Goal: Task Accomplishment & Management: Manage account settings

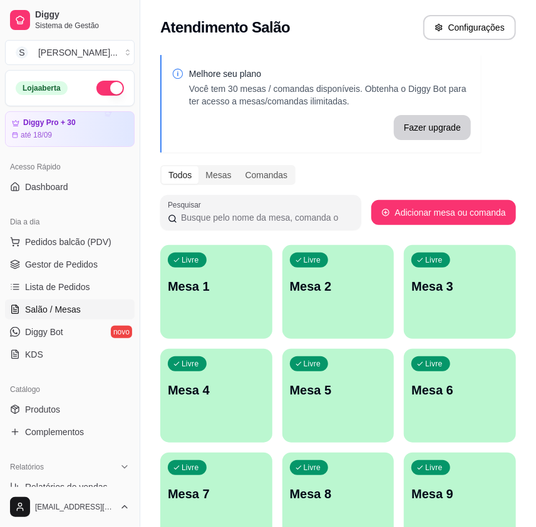
click at [238, 298] on div "Livre Mesa 1" at bounding box center [216, 284] width 112 height 79
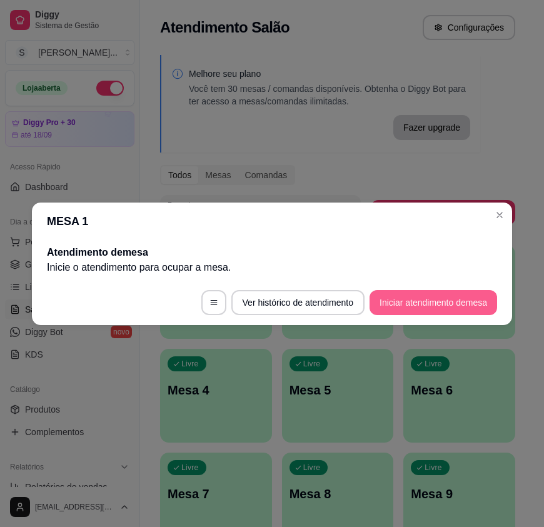
click at [432, 296] on button "Iniciar atendimento de mesa" at bounding box center [434, 302] width 128 height 25
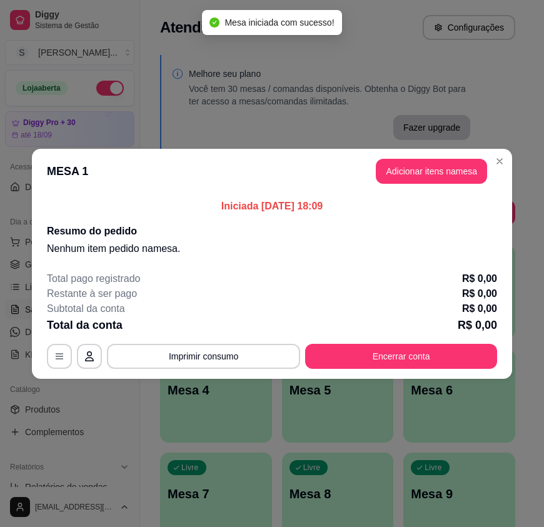
click at [427, 165] on button "Adicionar itens na mesa" at bounding box center [431, 171] width 111 height 25
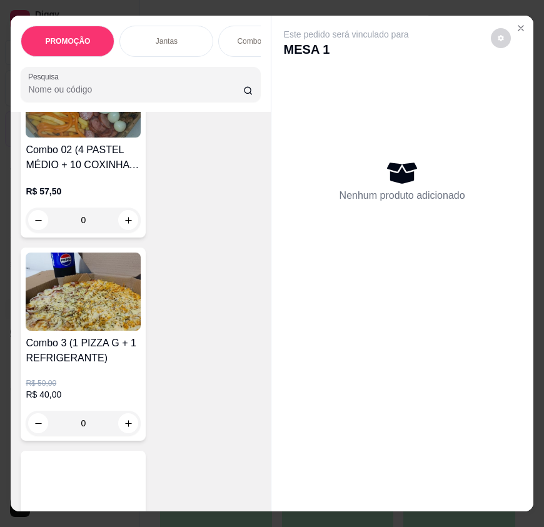
scroll to position [910, 0]
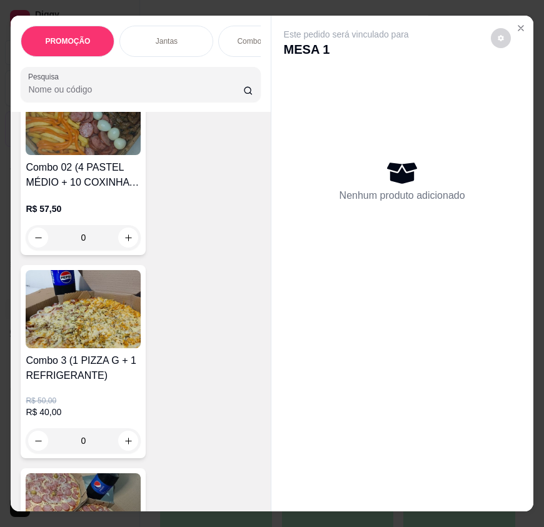
click at [75, 308] on img at bounding box center [83, 309] width 115 height 78
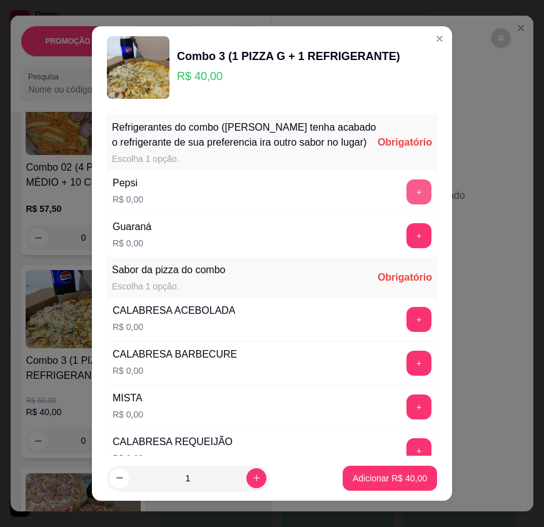
click at [407, 201] on button "+" at bounding box center [419, 192] width 25 height 25
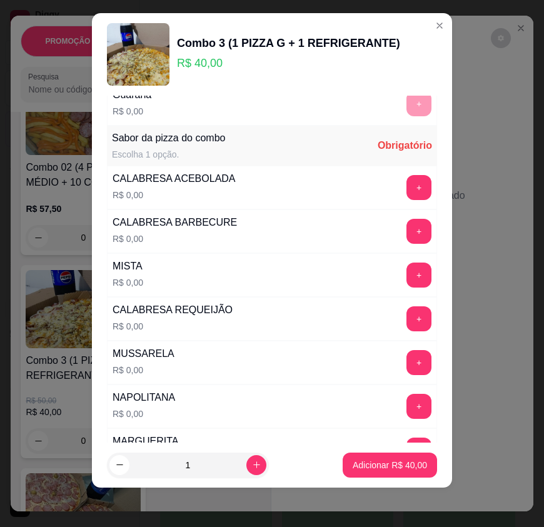
scroll to position [148, 0]
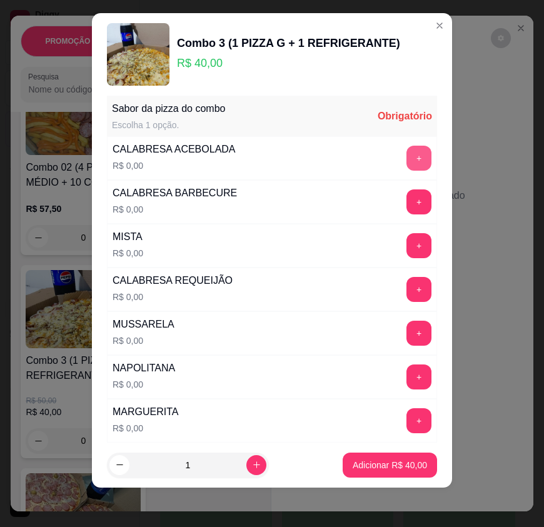
click at [407, 149] on button "+" at bounding box center [419, 158] width 25 height 25
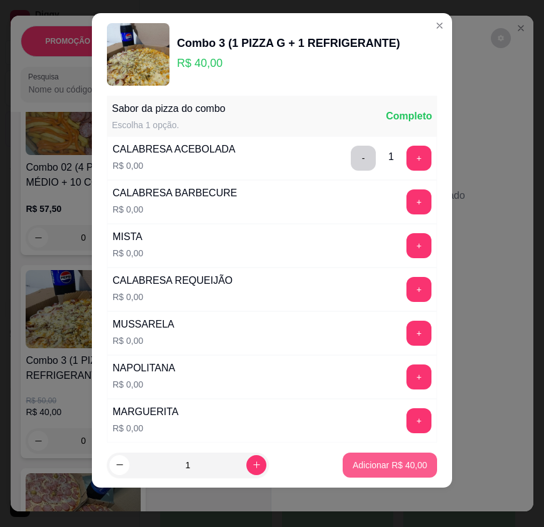
click at [386, 465] on p "Adicionar R$ 40,00" at bounding box center [390, 465] width 74 height 13
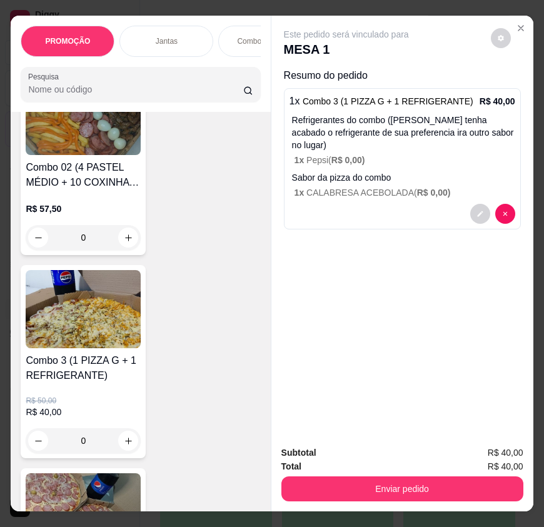
click at [88, 332] on img at bounding box center [83, 309] width 115 height 78
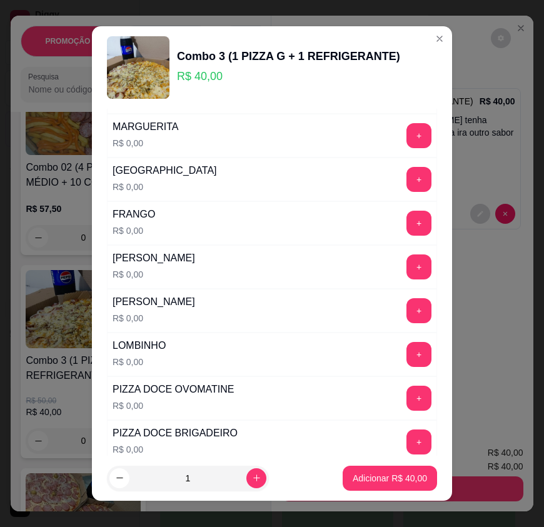
scroll to position [455, 0]
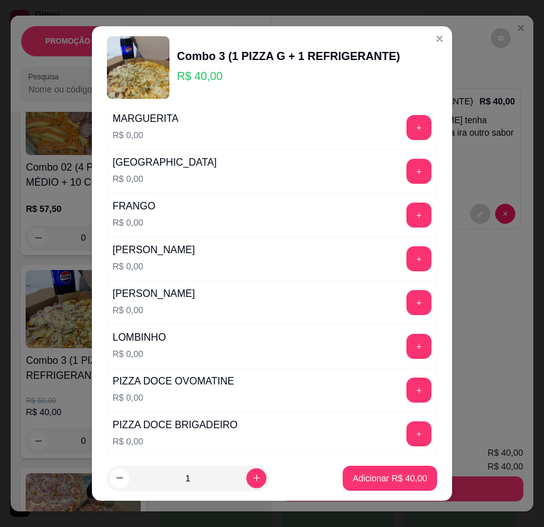
click at [407, 305] on button "+" at bounding box center [419, 302] width 25 height 25
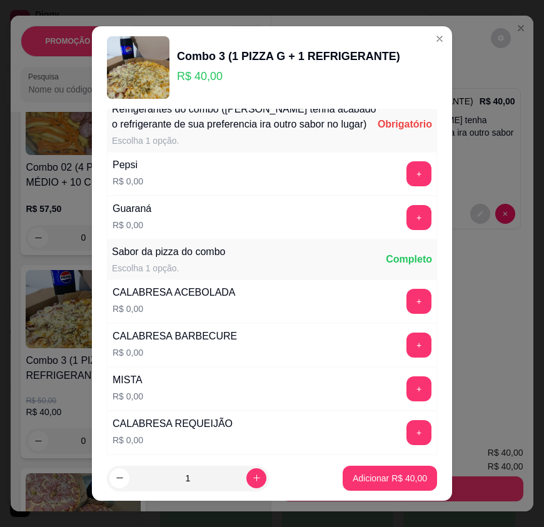
scroll to position [0, 0]
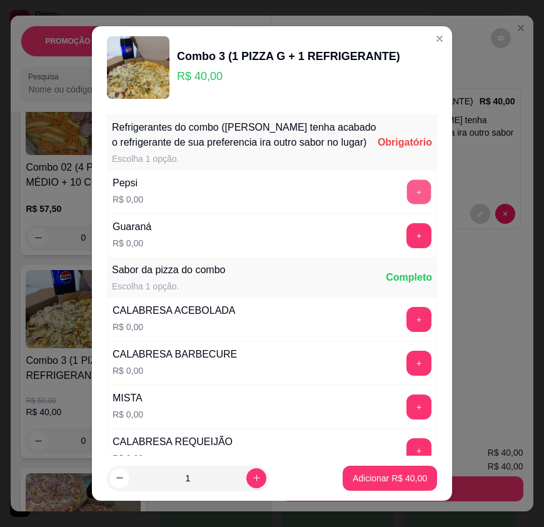
click at [407, 203] on button "+" at bounding box center [419, 192] width 24 height 24
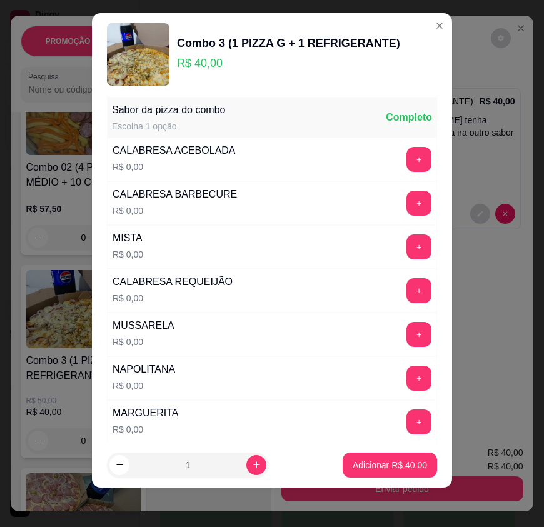
scroll to position [148, 0]
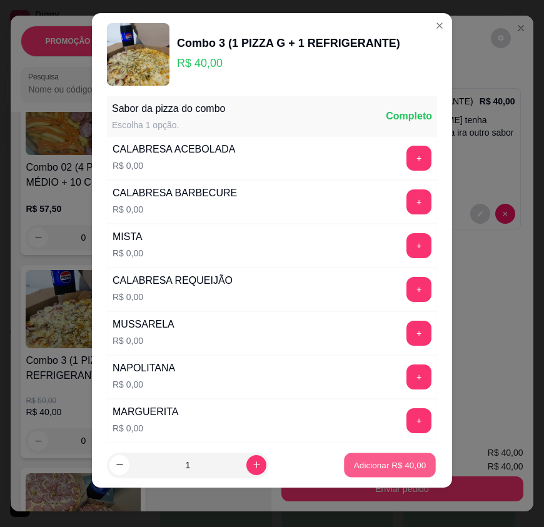
click at [371, 469] on p "Adicionar R$ 40,00" at bounding box center [390, 465] width 73 height 12
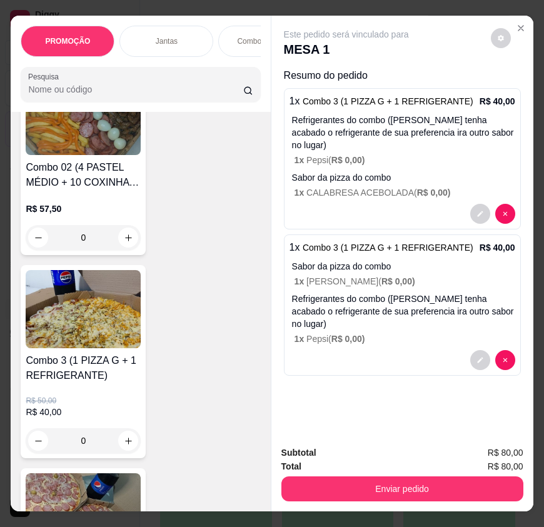
click at [68, 322] on img at bounding box center [83, 309] width 115 height 78
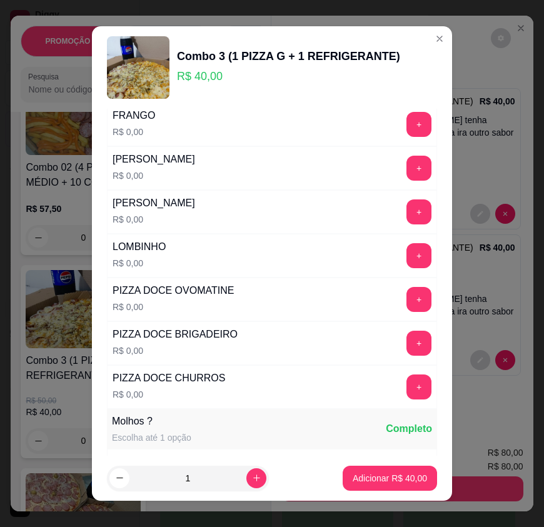
scroll to position [506, 0]
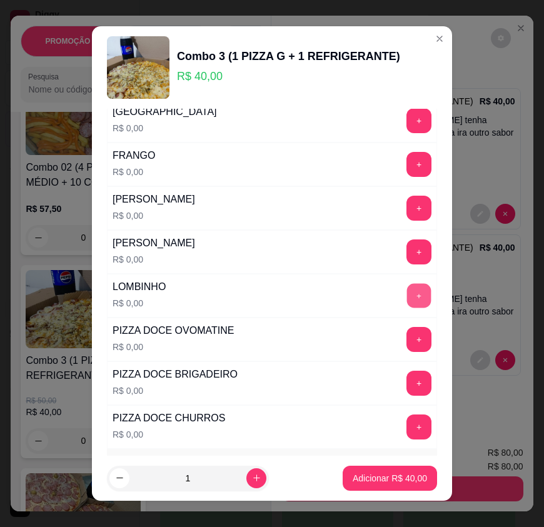
click at [407, 308] on button "+" at bounding box center [419, 296] width 24 height 24
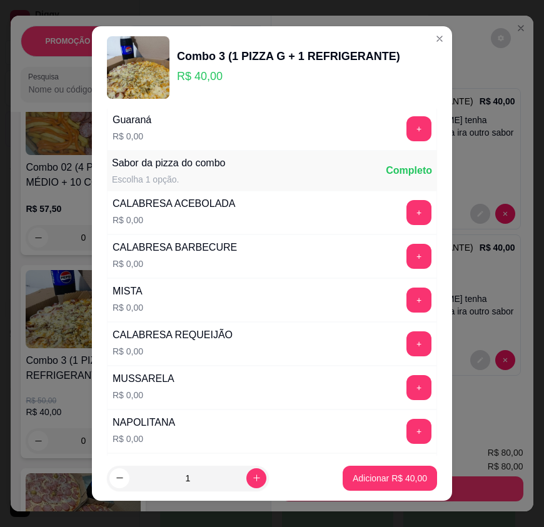
scroll to position [0, 0]
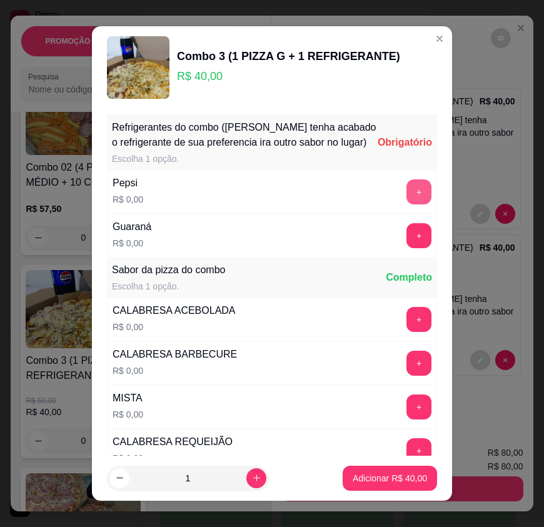
click at [407, 200] on button "+" at bounding box center [419, 192] width 25 height 25
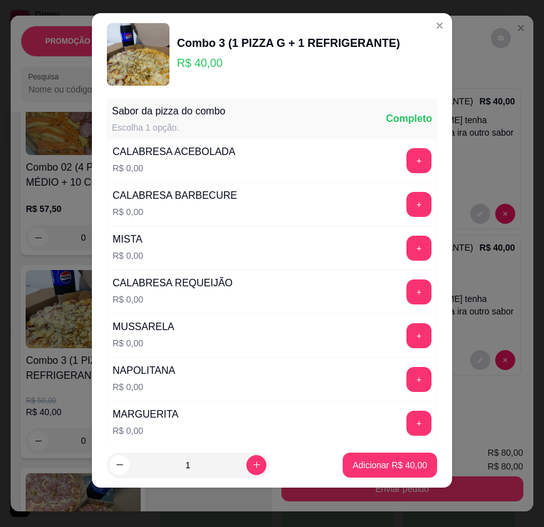
scroll to position [148, 0]
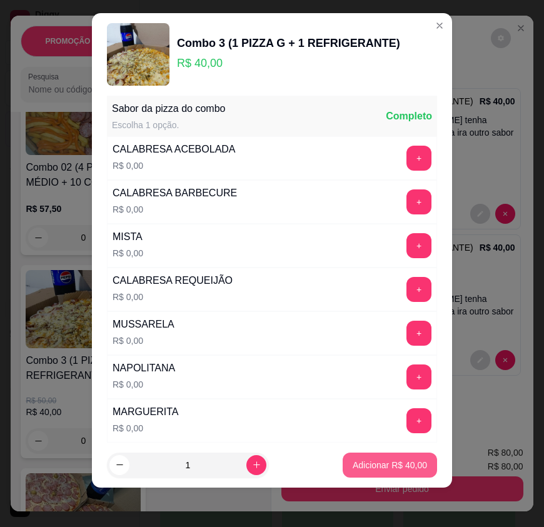
click at [374, 469] on p "Adicionar R$ 40,00" at bounding box center [390, 465] width 74 height 13
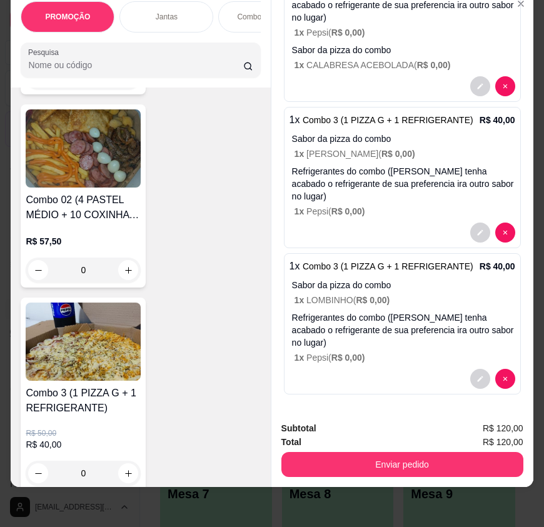
scroll to position [967, 0]
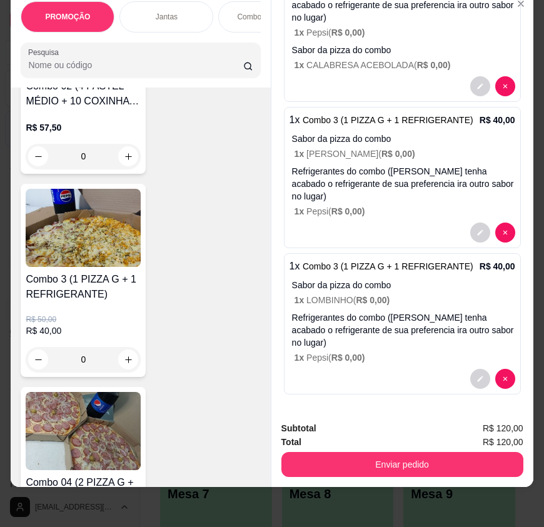
click at [92, 325] on p "R$ 40,00" at bounding box center [83, 331] width 115 height 13
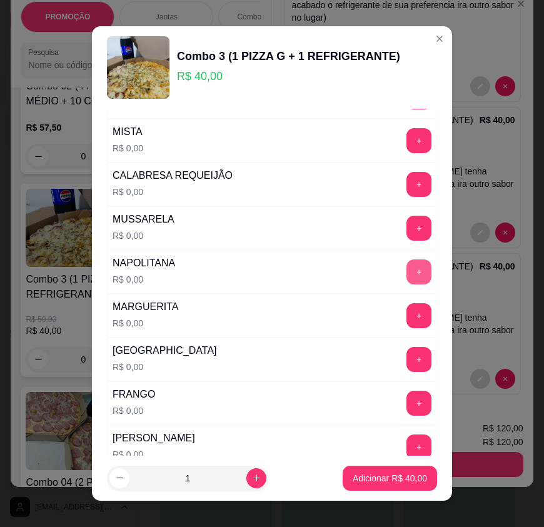
scroll to position [284, 0]
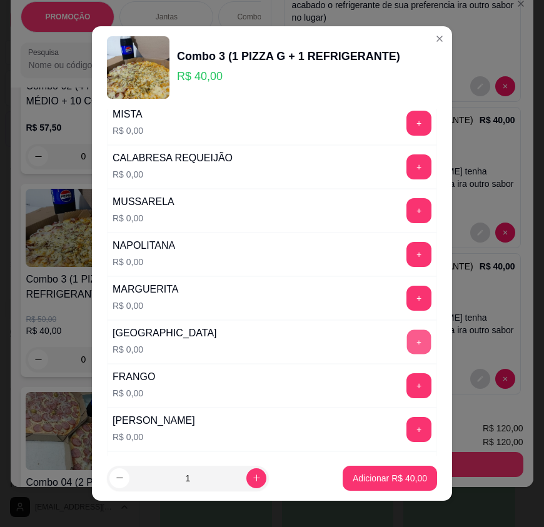
click at [407, 355] on button "+" at bounding box center [419, 342] width 24 height 24
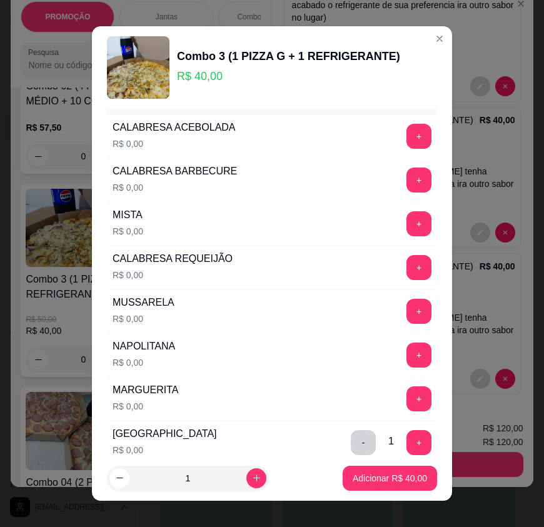
scroll to position [0, 0]
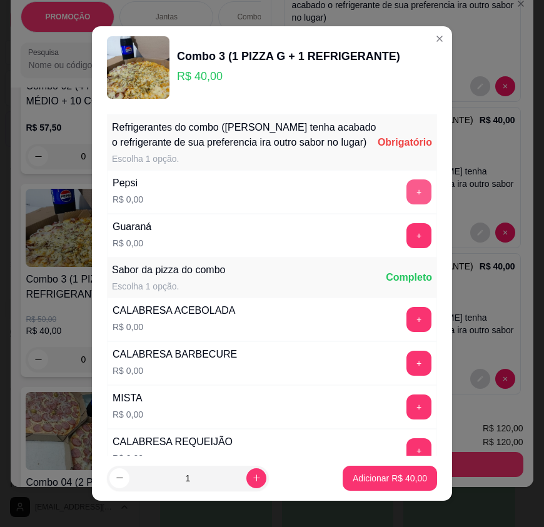
click at [407, 205] on button "+" at bounding box center [419, 192] width 25 height 25
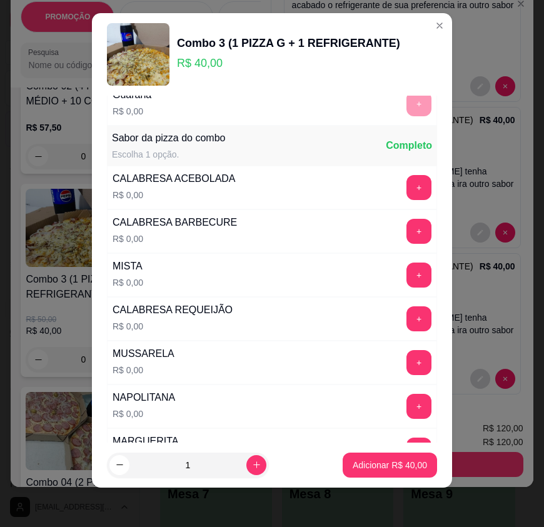
scroll to position [148, 0]
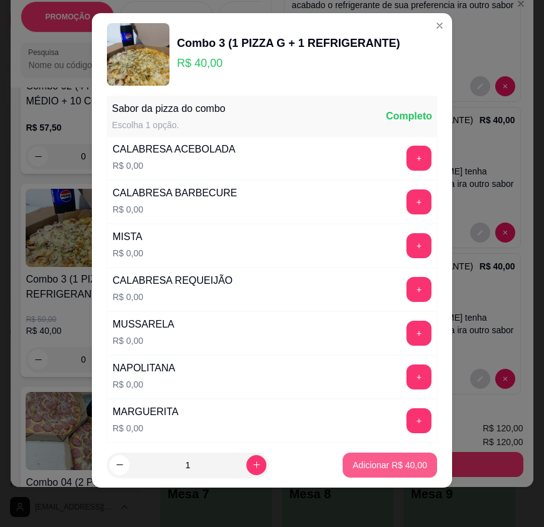
click at [359, 476] on button "Adicionar R$ 40,00" at bounding box center [390, 465] width 94 height 25
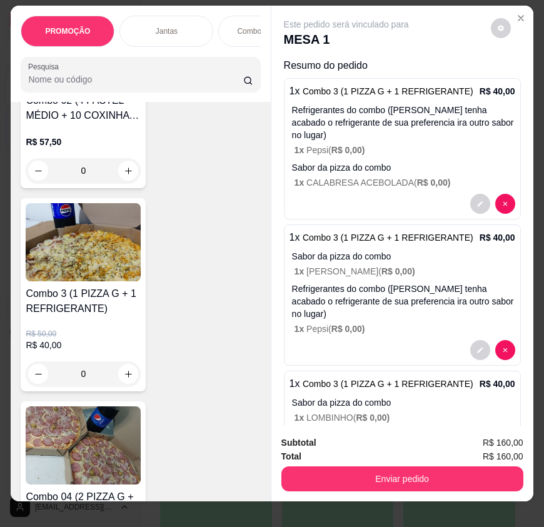
scroll to position [0, 0]
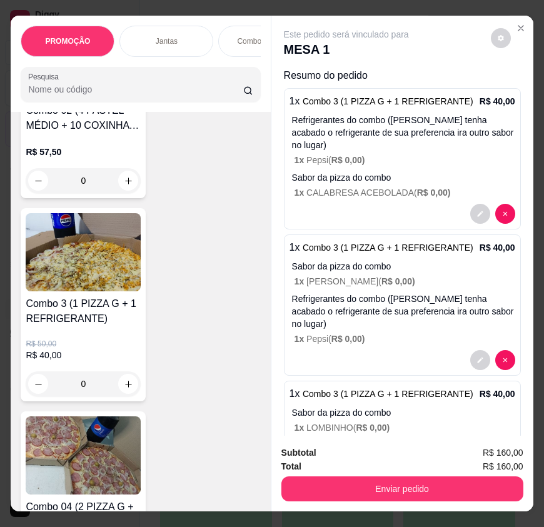
click at [408, 474] on div "Enviar pedido" at bounding box center [403, 488] width 242 height 28
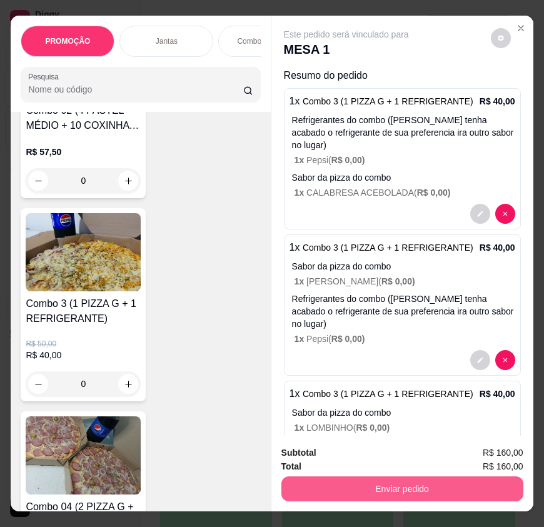
click at [395, 477] on button "Enviar pedido" at bounding box center [403, 489] width 242 height 25
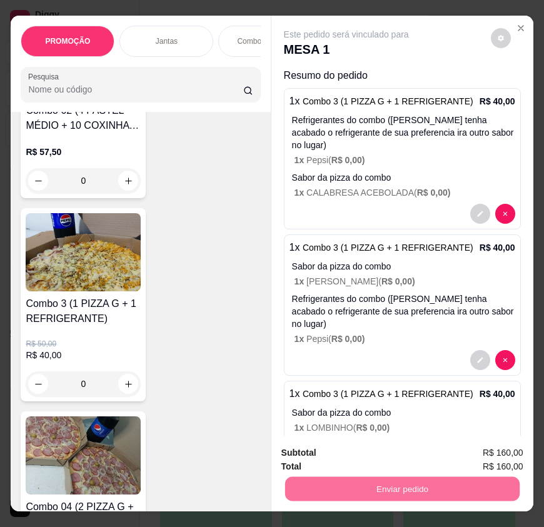
click at [390, 448] on button "Não registrar e enviar pedido" at bounding box center [360, 453] width 126 height 23
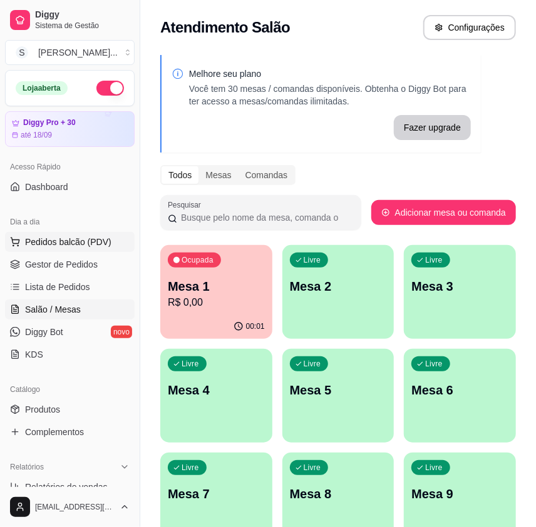
click at [56, 239] on span "Pedidos balcão (PDV)" at bounding box center [68, 242] width 86 height 13
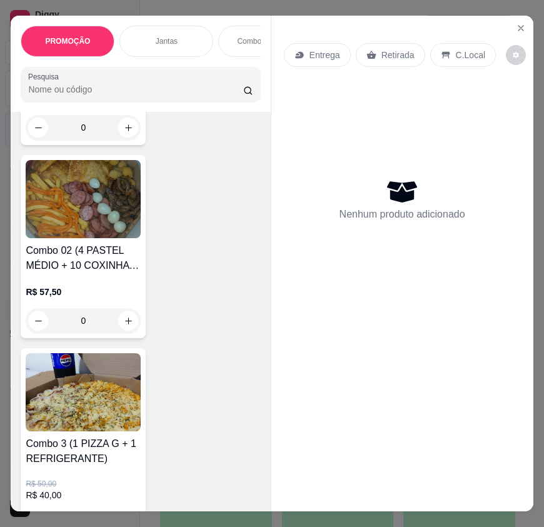
scroll to position [796, 0]
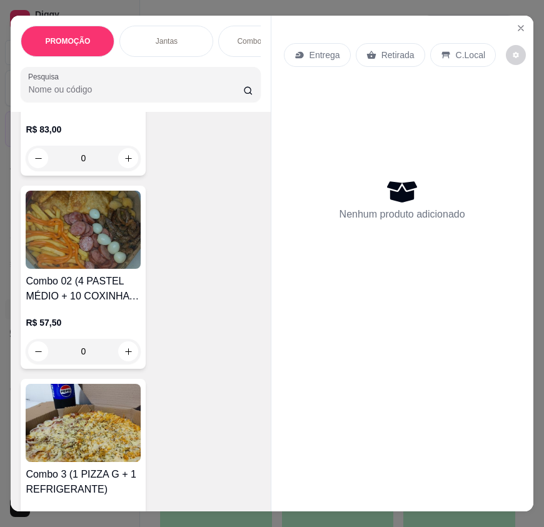
click at [90, 438] on img at bounding box center [83, 423] width 115 height 78
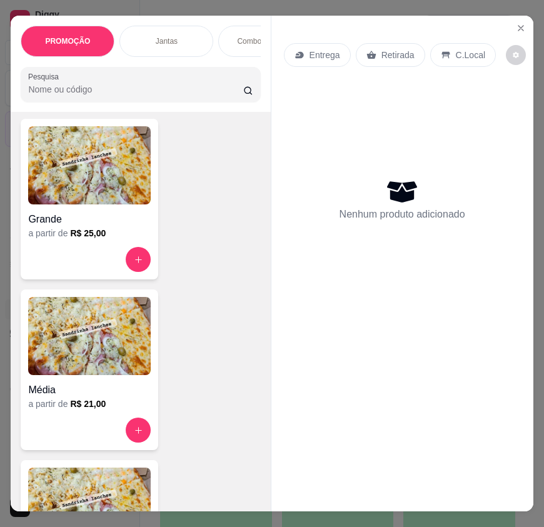
scroll to position [4778, 0]
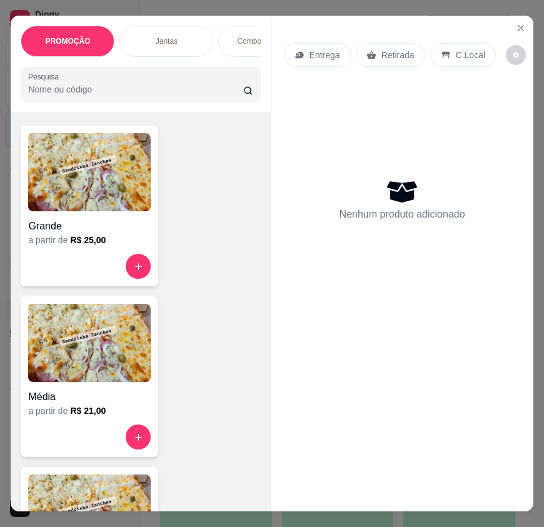
click at [70, 227] on h4 "Grande" at bounding box center [89, 226] width 123 height 15
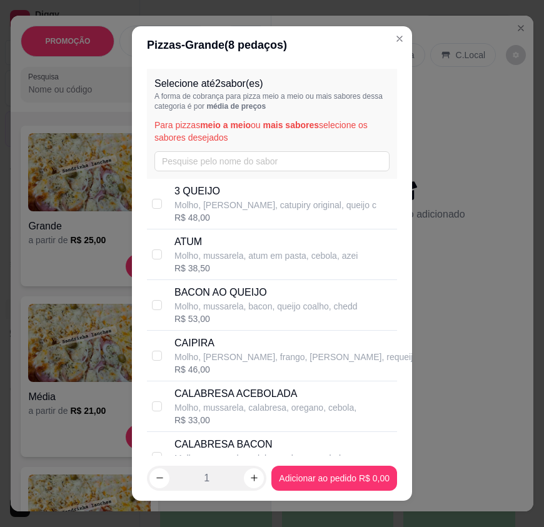
drag, startPoint x: 252, startPoint y: 400, endPoint x: 256, endPoint y: 409, distance: 9.5
click at [253, 403] on p "Molho, mussarela, calabresa, oregano, cebola," at bounding box center [266, 408] width 182 height 13
checkbox input "true"
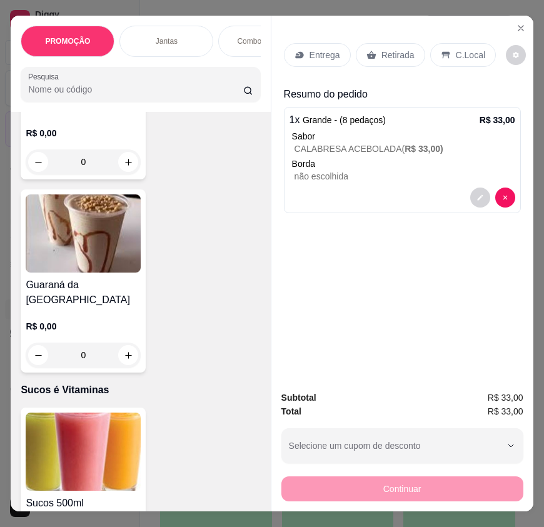
scroll to position [6939, 0]
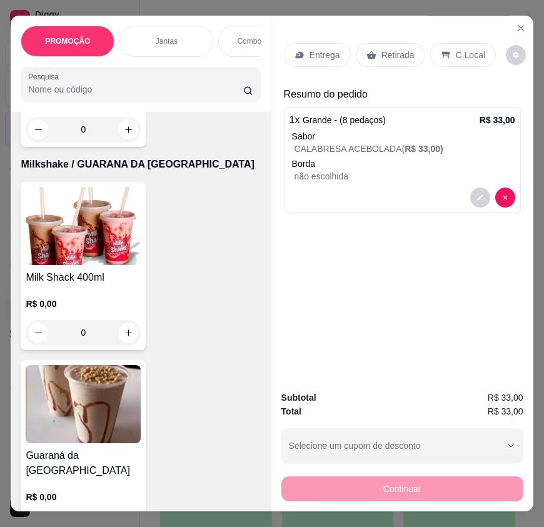
click at [109, 297] on div "R$ 0,00 0" at bounding box center [83, 315] width 115 height 60
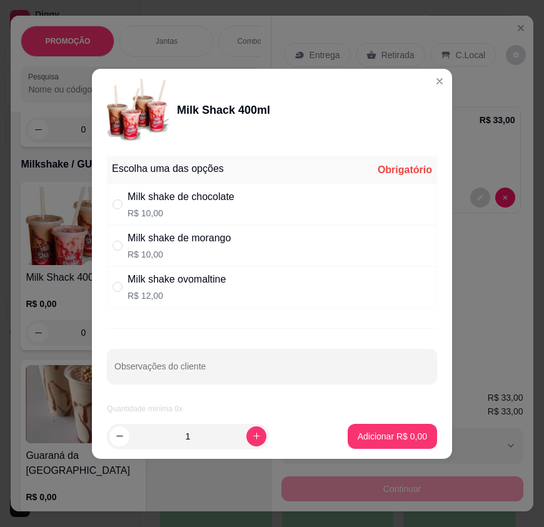
click at [218, 210] on p "R$ 10,00" at bounding box center [181, 213] width 107 height 13
radio input "true"
click at [364, 415] on footer "1 Adicionar R$ 10,00" at bounding box center [272, 436] width 360 height 45
click at [367, 430] on p "Adicionar R$ 10,00" at bounding box center [390, 436] width 74 height 13
type input "1"
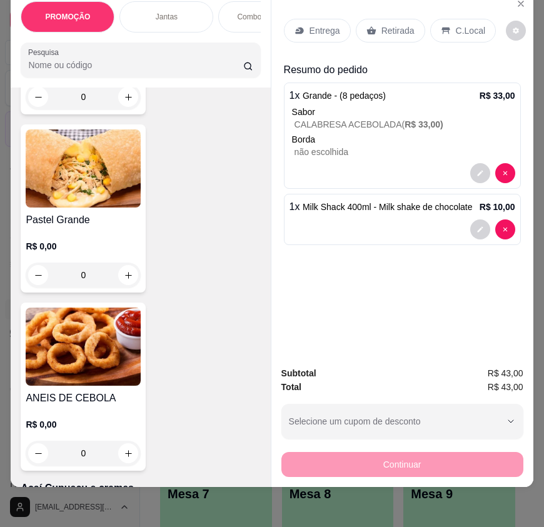
scroll to position [6029, 0]
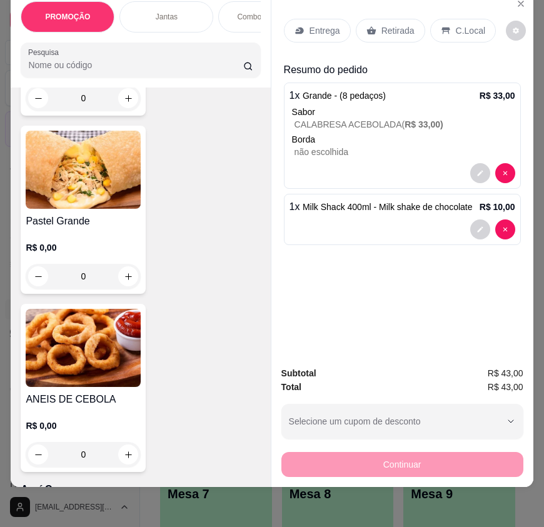
click at [103, 207] on img at bounding box center [83, 170] width 115 height 78
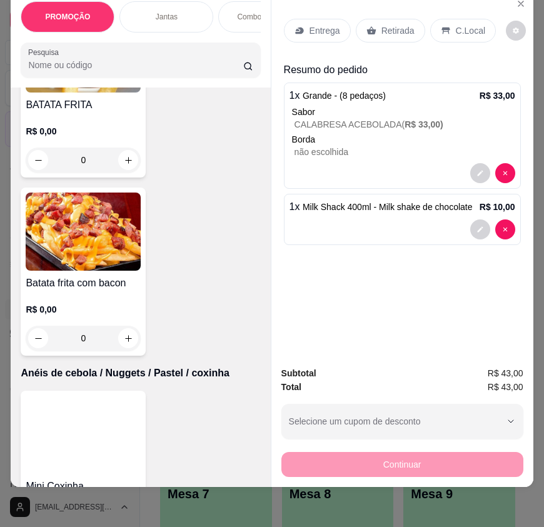
scroll to position [5403, 0]
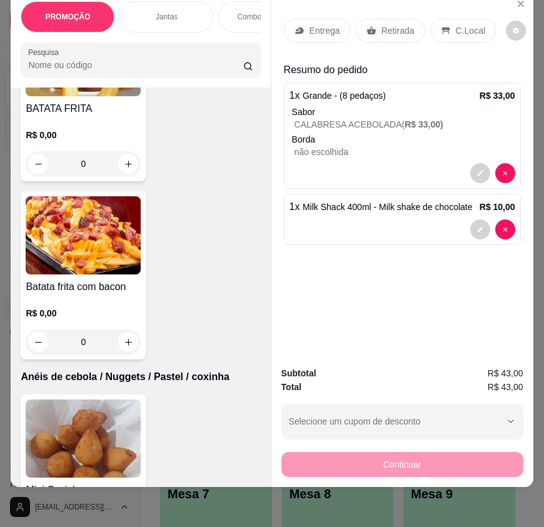
click at [53, 238] on img at bounding box center [83, 235] width 115 height 78
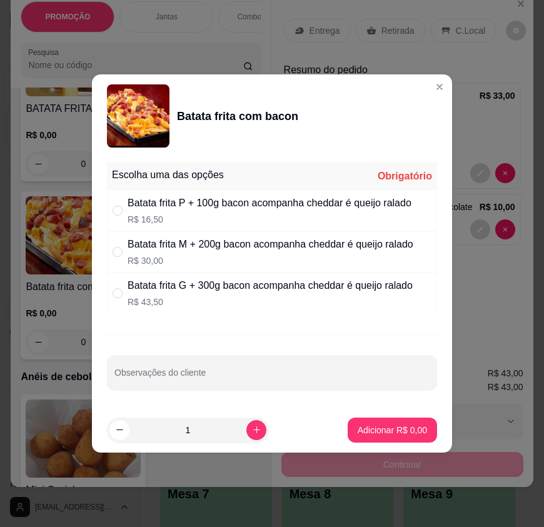
click at [259, 211] on div "Batata frita P + 100g bacon acompanha cheddar é queijo ralado R$ 16,50" at bounding box center [270, 211] width 284 height 30
radio input "true"
click at [404, 427] on p "Adicionar R$ 16,50" at bounding box center [390, 430] width 74 height 13
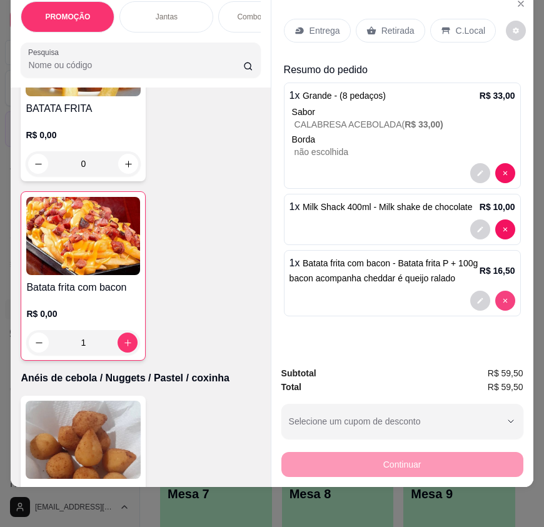
type input "0"
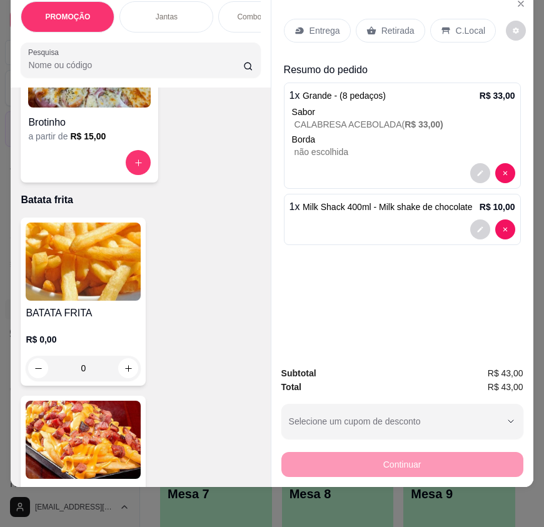
scroll to position [5176, 0]
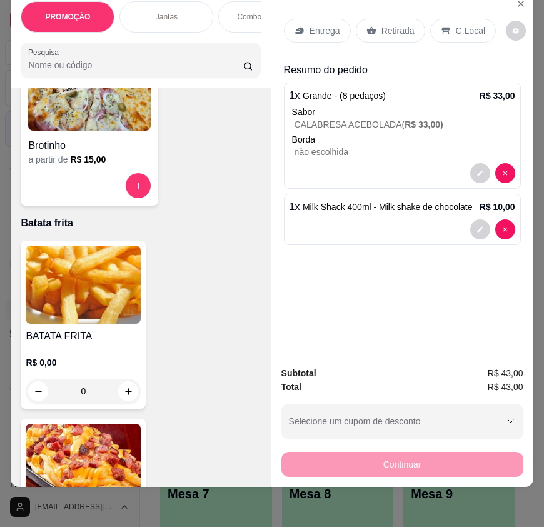
click at [111, 297] on img at bounding box center [83, 285] width 115 height 78
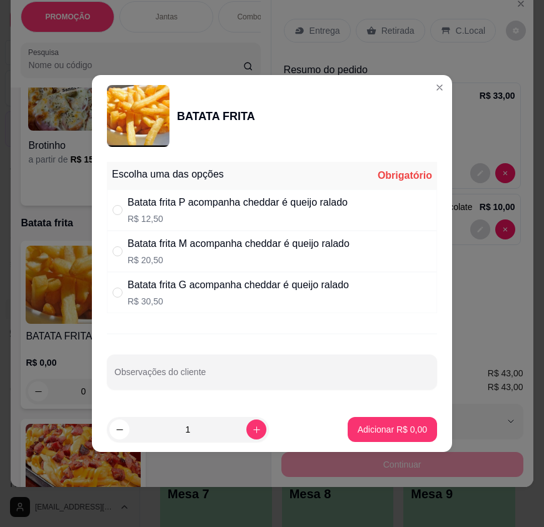
click at [208, 219] on p "R$ 12,50" at bounding box center [238, 219] width 220 height 13
radio input "true"
click at [388, 421] on button "Adicionar R$ 12,50" at bounding box center [390, 429] width 94 height 25
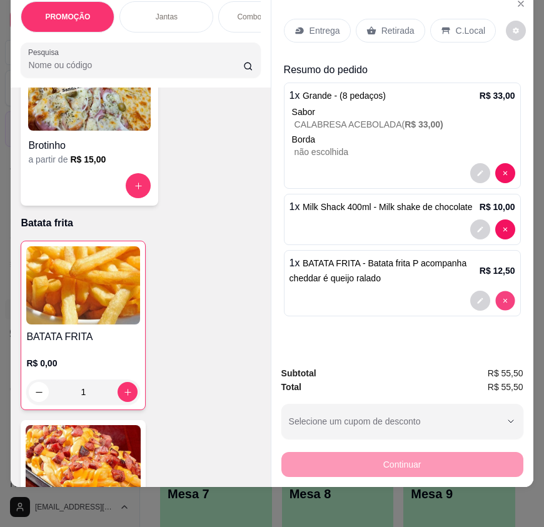
type input "0"
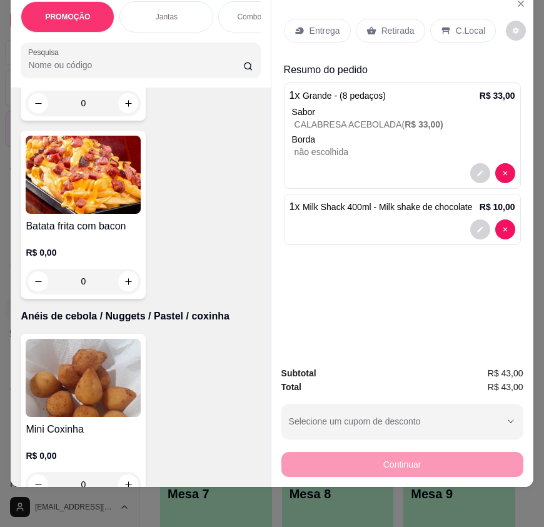
scroll to position [5574, 0]
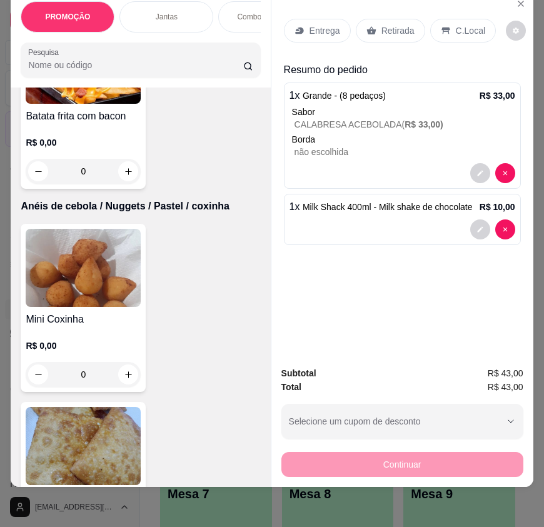
click at [91, 324] on h4 "Mini Coxinha" at bounding box center [83, 319] width 115 height 15
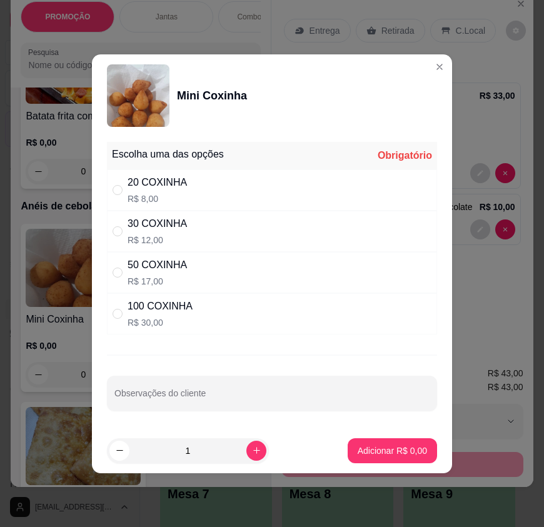
click at [182, 184] on div "20 COXINHA" at bounding box center [157, 182] width 59 height 15
radio input "true"
click at [397, 447] on p "Adicionar R$ 8,00" at bounding box center [392, 451] width 69 height 13
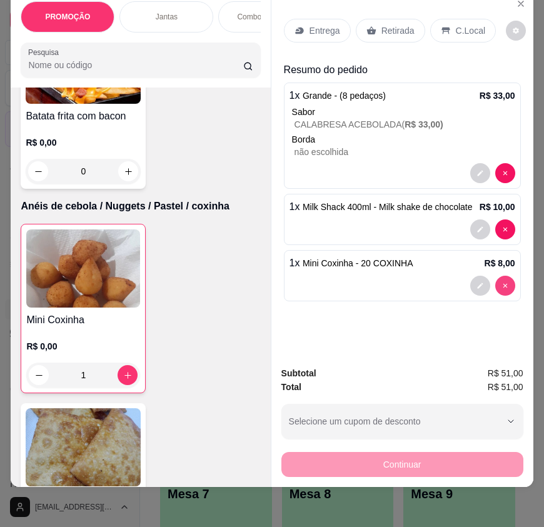
type input "0"
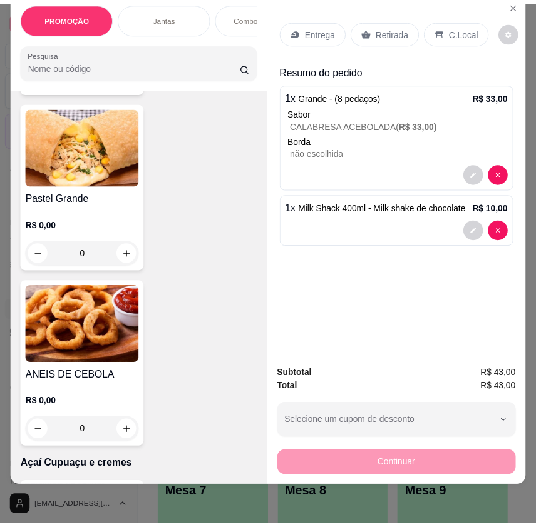
scroll to position [6143, 0]
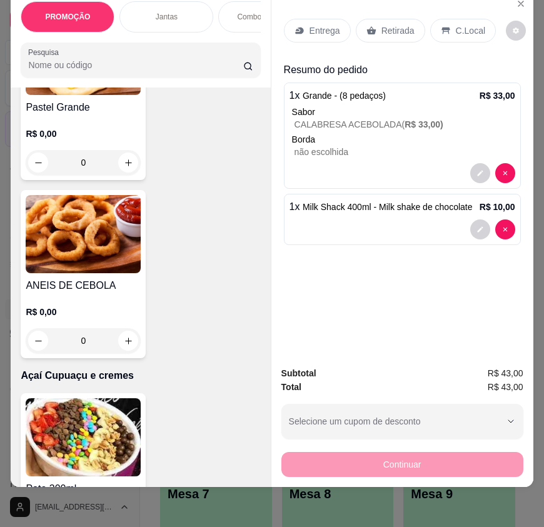
click at [99, 290] on h4 "ANEIS DE CEBOLA" at bounding box center [83, 285] width 115 height 15
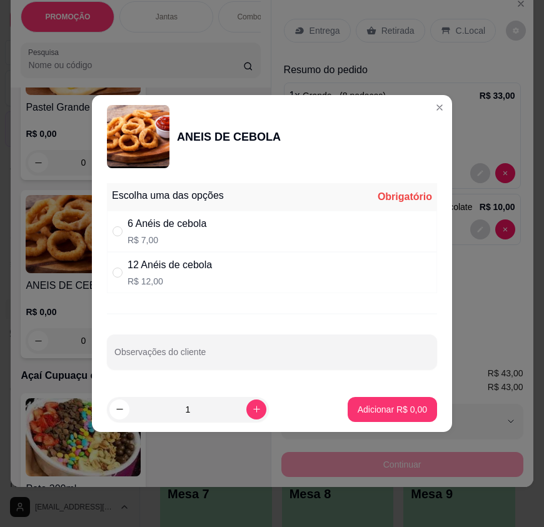
click at [235, 233] on div "6 Anéis de cebola R$ 7,00" at bounding box center [272, 231] width 330 height 41
radio input "true"
click at [358, 415] on p "Adicionar R$ 7,00" at bounding box center [392, 410] width 69 height 13
type input "1"
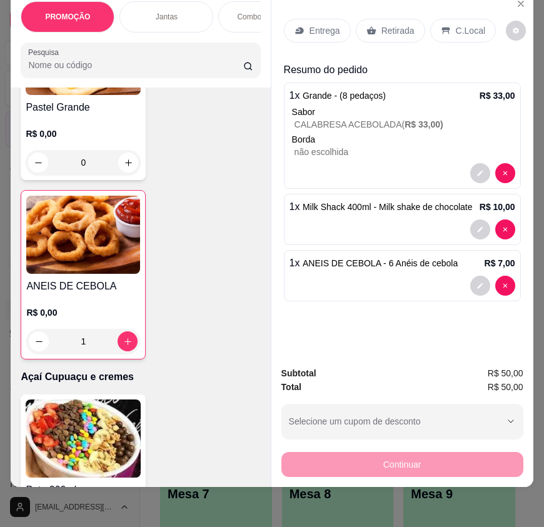
click at [387, 24] on p "Retirada" at bounding box center [398, 30] width 33 height 13
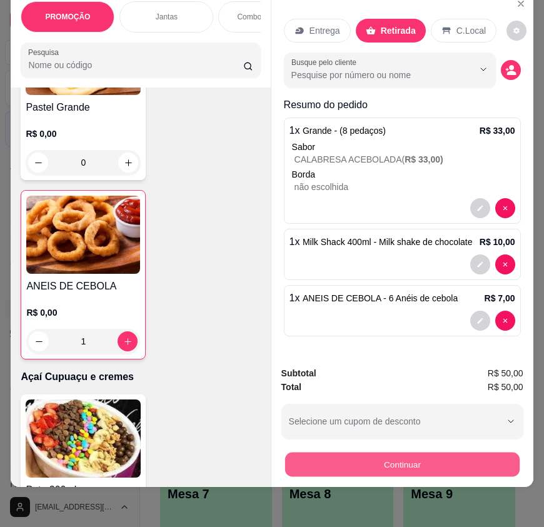
click at [432, 452] on button "Continuar" at bounding box center [402, 464] width 235 height 24
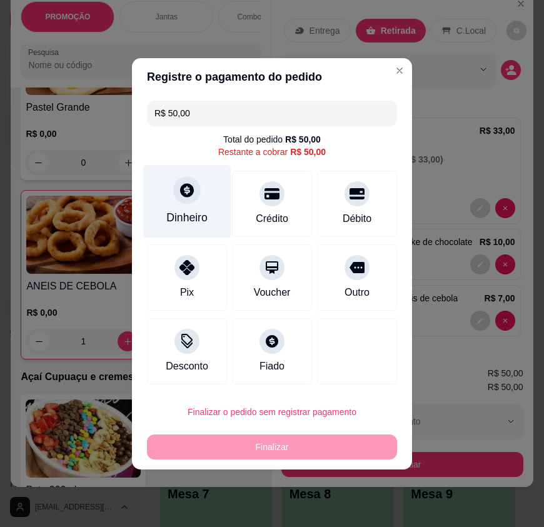
click at [191, 212] on div "Dinheiro" at bounding box center [186, 218] width 41 height 16
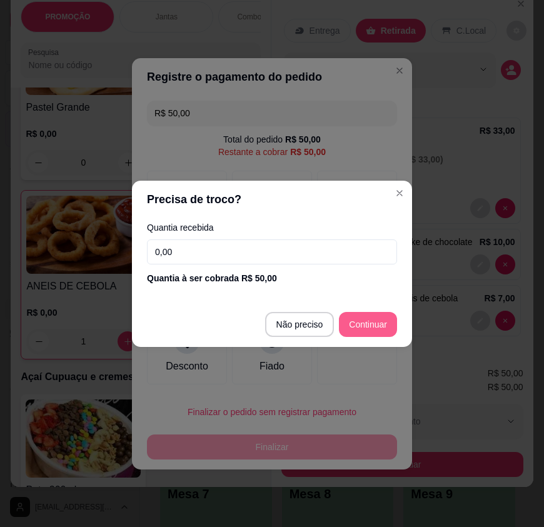
type input "R$ 0,00"
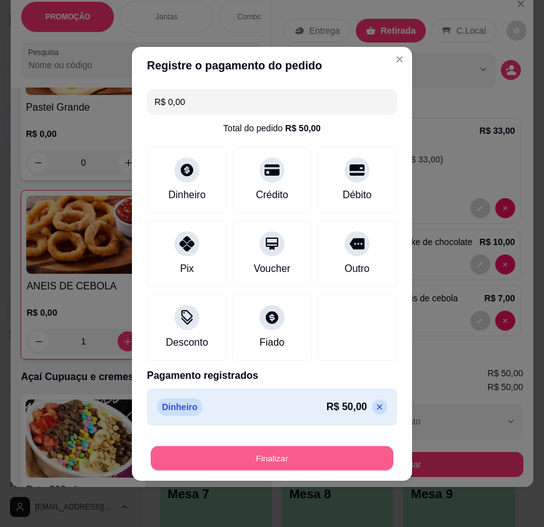
click at [324, 460] on button "Finalizar" at bounding box center [272, 458] width 243 height 24
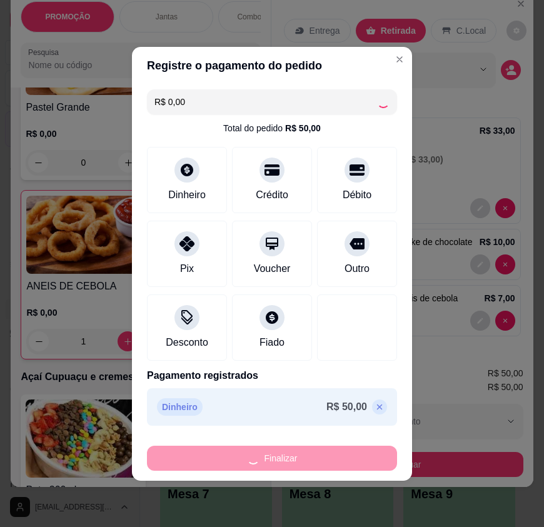
type input "0"
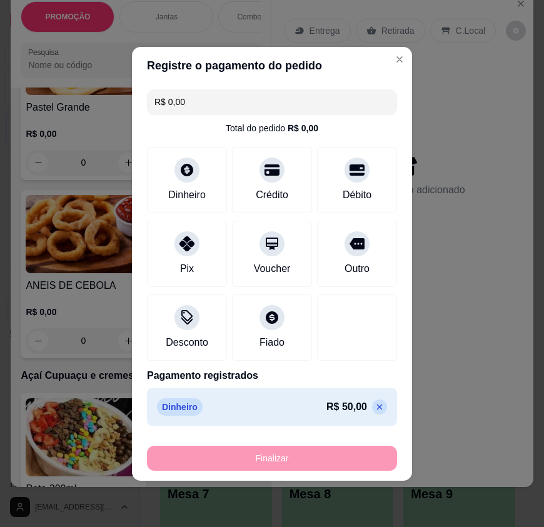
type input "-R$ 50,00"
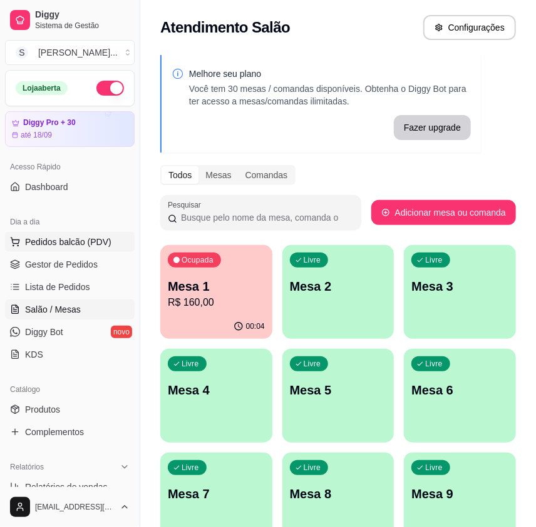
click at [36, 247] on span "Pedidos balcão (PDV)" at bounding box center [68, 242] width 86 height 13
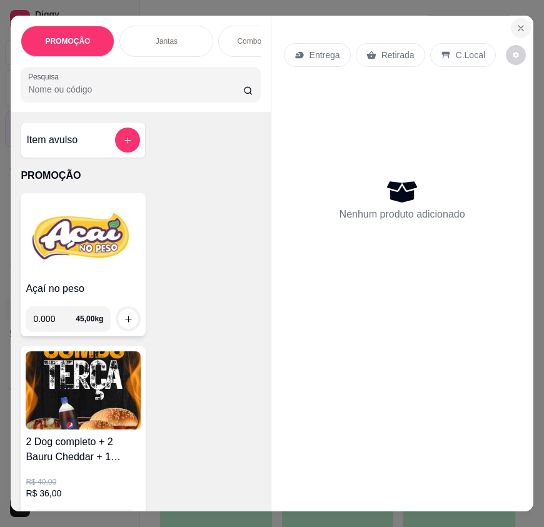
click at [516, 28] on icon "Close" at bounding box center [521, 28] width 10 height 10
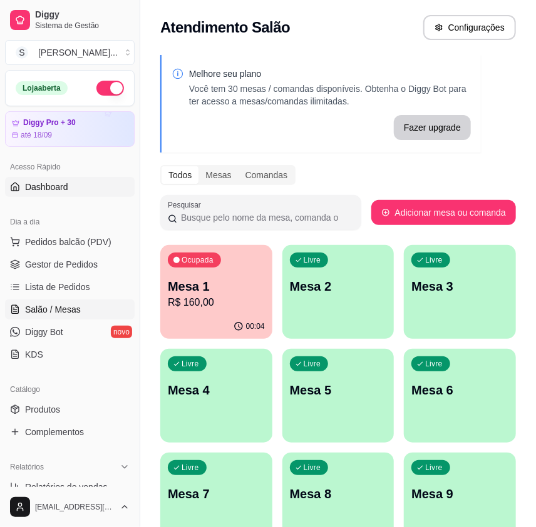
click at [52, 188] on span "Dashboard" at bounding box center [46, 187] width 43 height 13
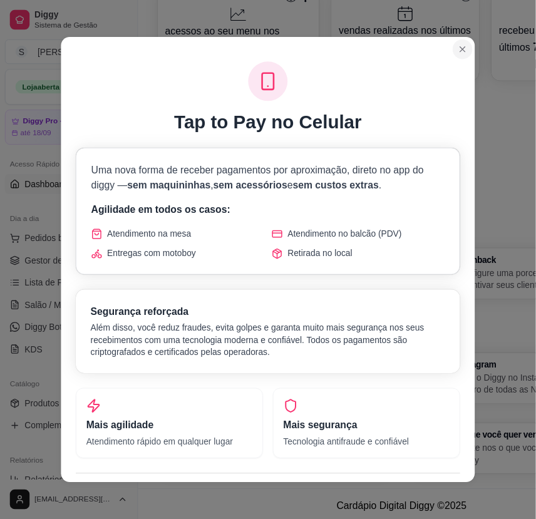
scroll to position [601, 0]
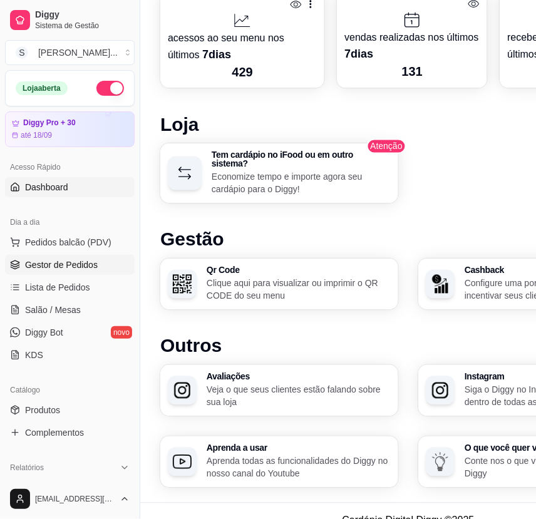
click at [52, 268] on span "Gestor de Pedidos" at bounding box center [61, 264] width 73 height 13
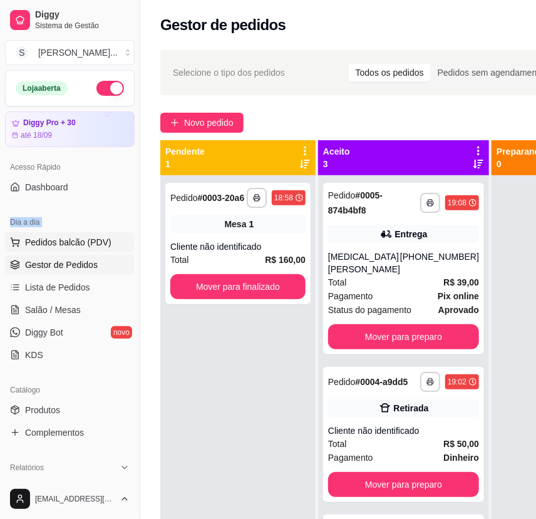
drag, startPoint x: 0, startPoint y: 230, endPoint x: 9, endPoint y: 231, distance: 8.8
click at [9, 231] on div "Dia a dia Pedidos balcão (PDV) Gestor de Pedidos Lista de Pedidos Salão / Mesas…" at bounding box center [70, 288] width 140 height 163
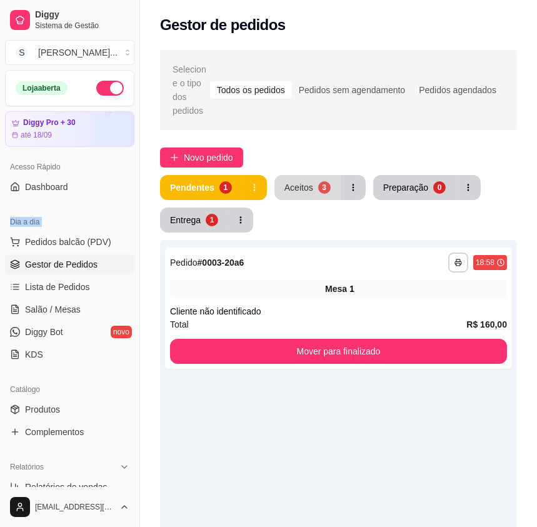
click at [313, 176] on button "Aceitos 3" at bounding box center [308, 187] width 66 height 25
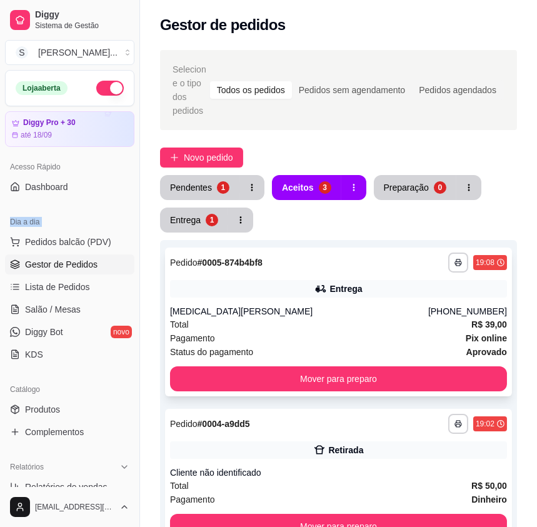
click at [351, 290] on div "**********" at bounding box center [338, 322] width 347 height 149
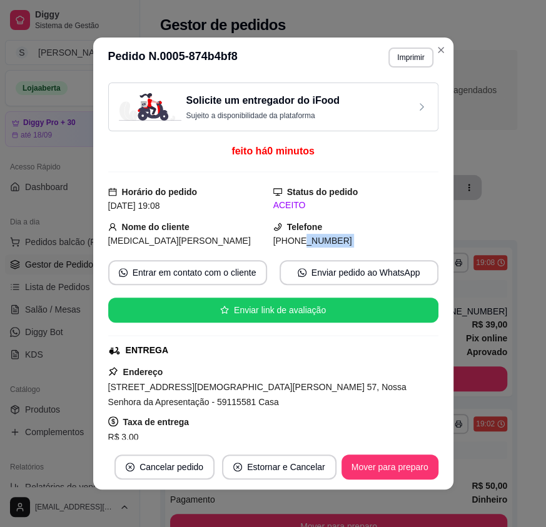
drag, startPoint x: 303, startPoint y: 246, endPoint x: 355, endPoint y: 254, distance: 52.6
click at [355, 254] on div "Solicite um entregador do iFood Sujeito a disponibilidade da plataforma feito h…" at bounding box center [273, 261] width 330 height 357
copy div "8640-9184 Entrar em contato com o cliente Enviar pedido ao WhatsApp Enviar link…"
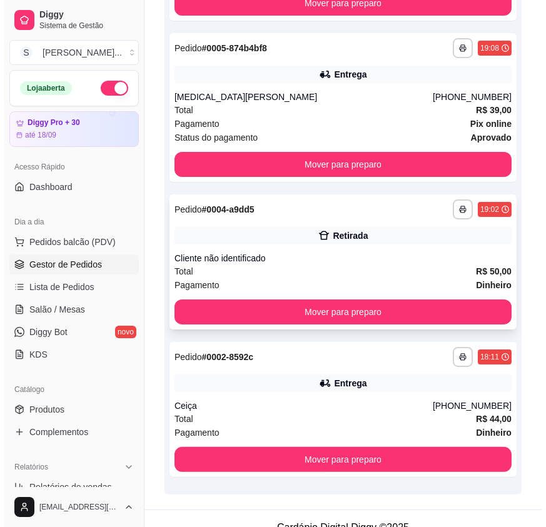
scroll to position [366, 0]
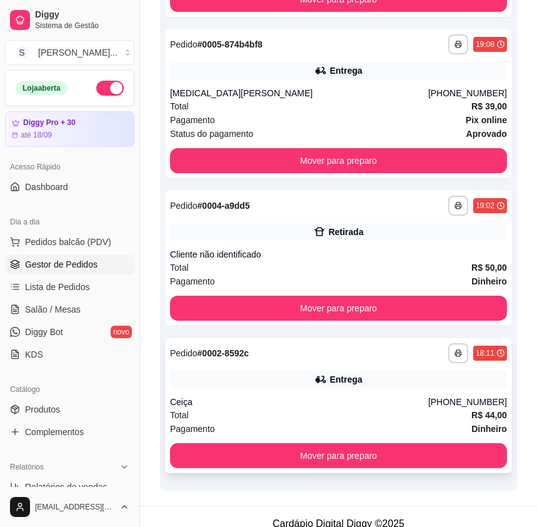
click at [364, 375] on div "**********" at bounding box center [338, 405] width 347 height 135
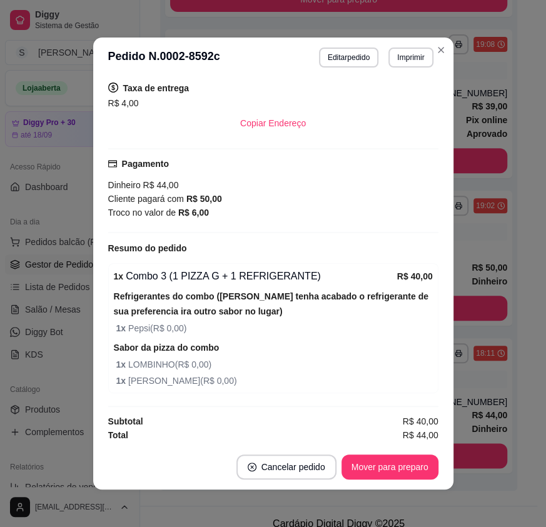
scroll to position [283, 0]
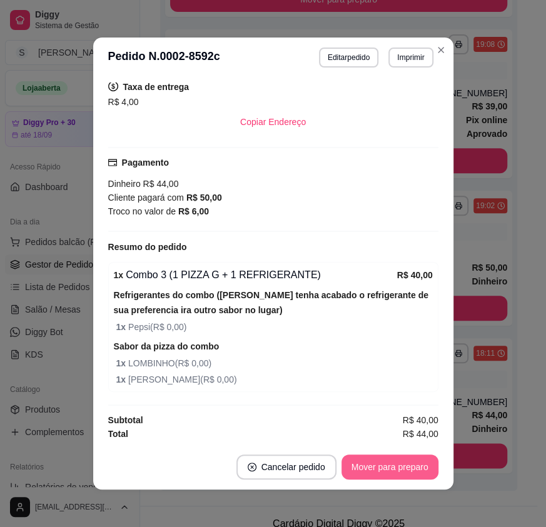
click at [357, 455] on button "Mover para preparo" at bounding box center [390, 467] width 97 height 25
click at [372, 464] on button "Mover para preparo" at bounding box center [390, 467] width 94 height 24
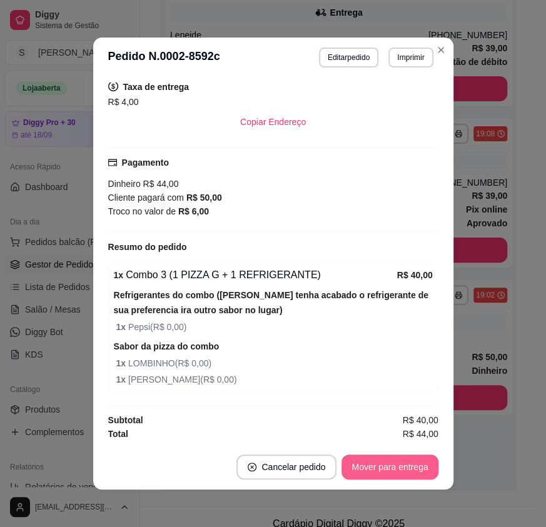
click at [386, 469] on button "Mover para entrega" at bounding box center [390, 467] width 96 height 25
click at [417, 469] on button "Mover para finalizado" at bounding box center [386, 467] width 101 height 24
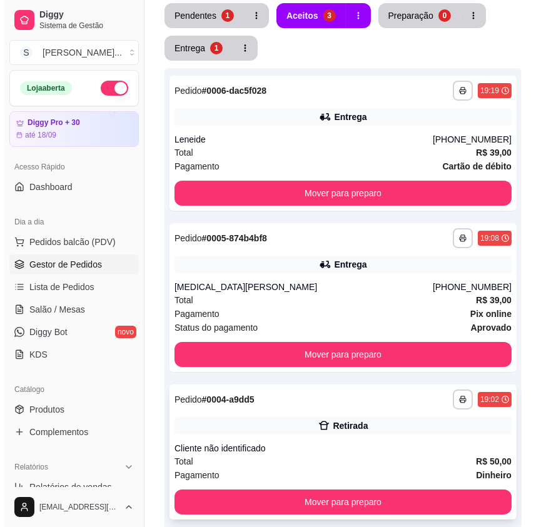
scroll to position [163, 0]
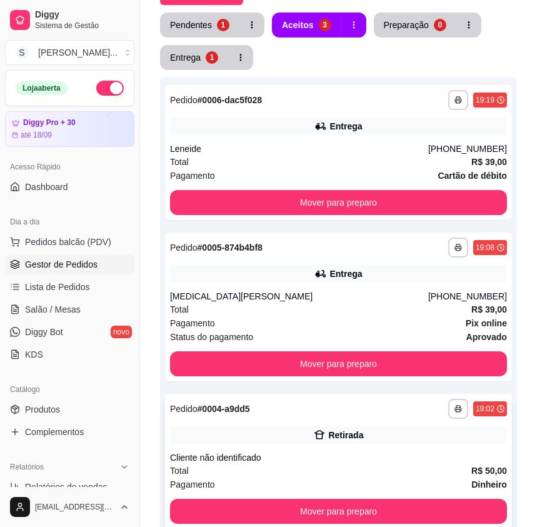
click at [379, 427] on div "Retirada" at bounding box center [338, 436] width 337 height 18
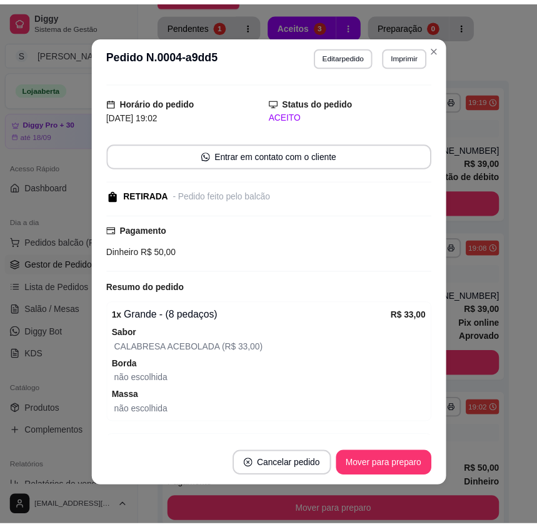
scroll to position [0, 0]
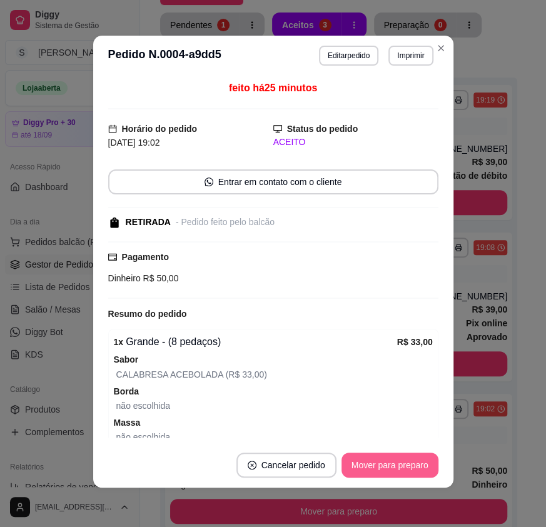
click at [359, 457] on button "Mover para preparo" at bounding box center [390, 465] width 97 height 25
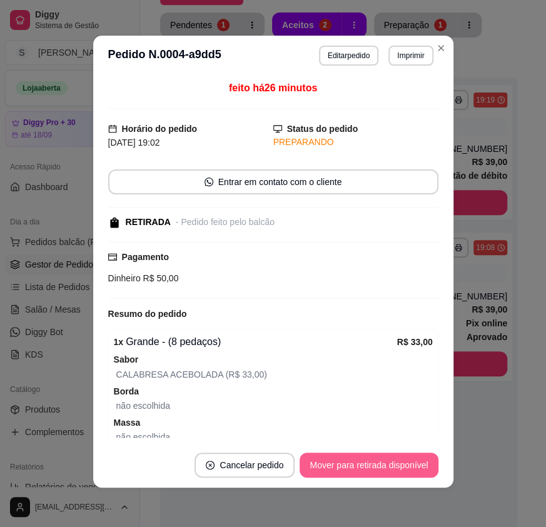
click at [367, 460] on button "Mover para retirada disponível" at bounding box center [369, 465] width 138 height 25
click at [374, 463] on button "Mover para finalizado" at bounding box center [387, 465] width 104 height 25
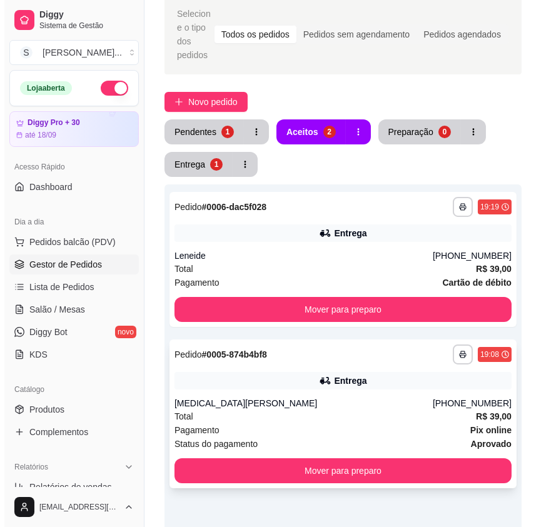
scroll to position [49, 0]
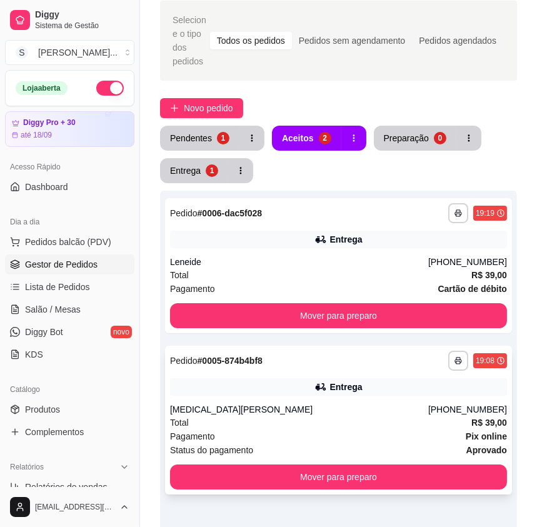
click at [397, 404] on div "[MEDICAL_DATA][PERSON_NAME]" at bounding box center [299, 410] width 258 height 13
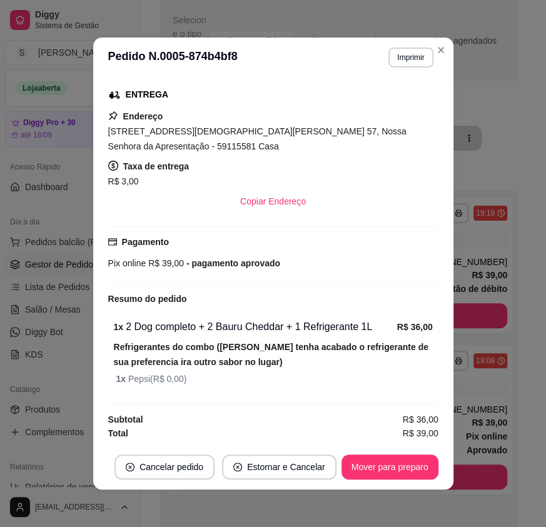
scroll to position [2, 0]
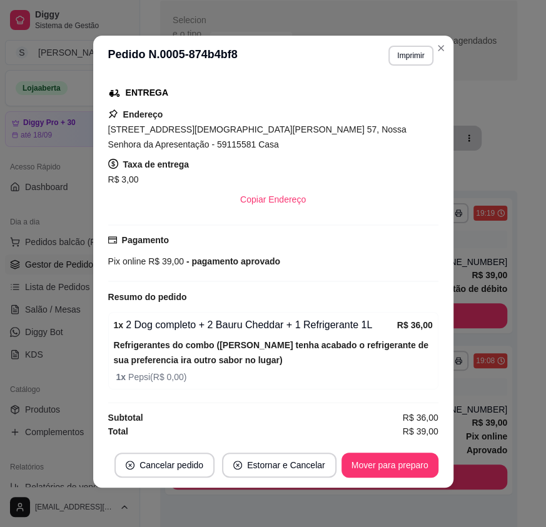
click at [438, 247] on div "Solicite um entregador do iFood Sujeito a disponibilidade da plataforma feito h…" at bounding box center [273, 259] width 360 height 367
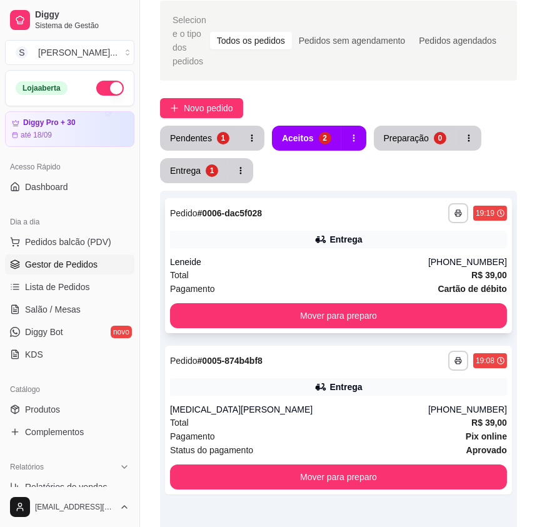
click at [472, 256] on div "[PHONE_NUMBER]" at bounding box center [468, 262] width 79 height 13
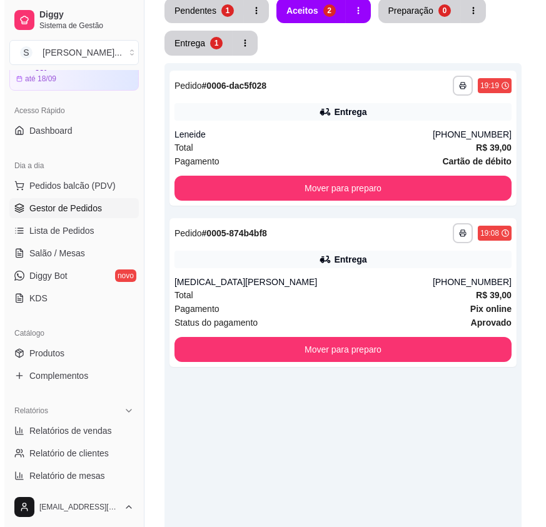
scroll to position [0, 0]
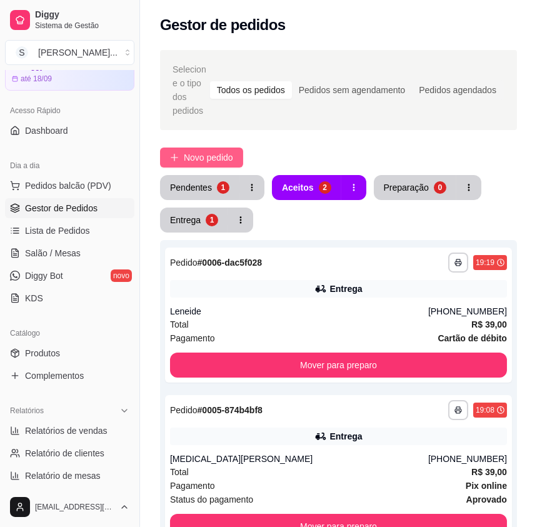
click at [213, 151] on span "Novo pedido" at bounding box center [208, 158] width 49 height 14
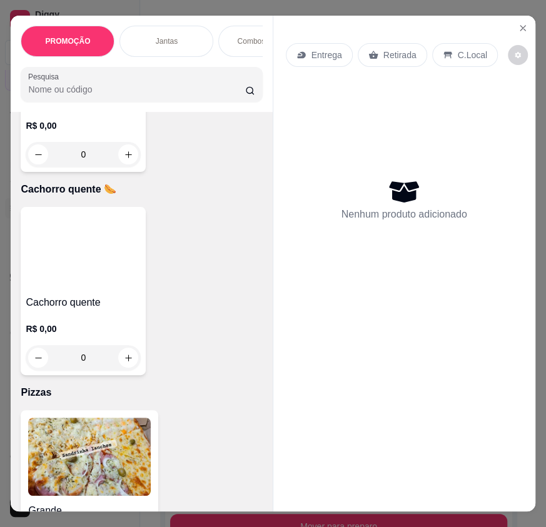
scroll to position [4323, 0]
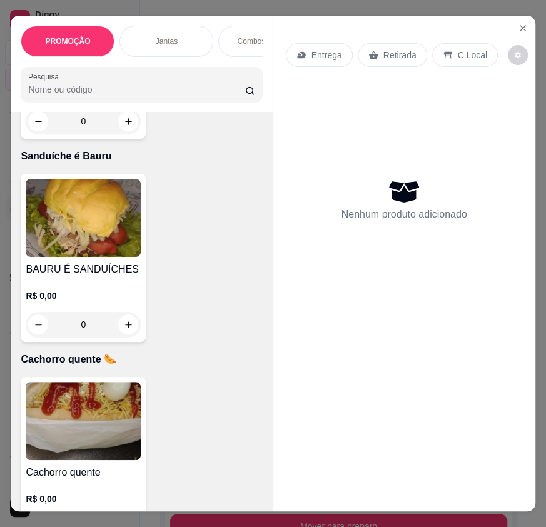
click at [106, 262] on div "BAURU É SANDUÍCHES R$ 0,00 0" at bounding box center [83, 258] width 125 height 168
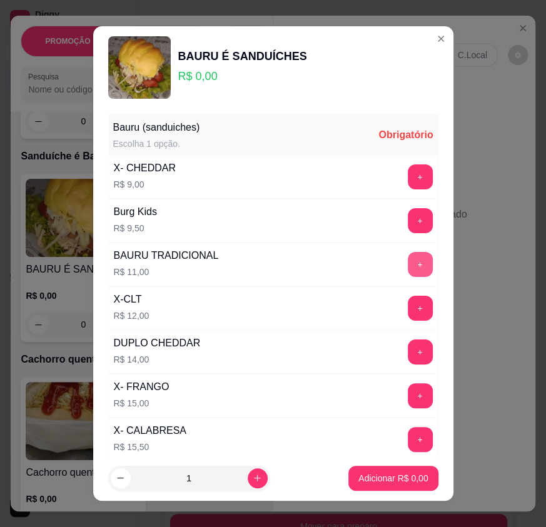
click at [408, 257] on button "+" at bounding box center [420, 264] width 25 height 25
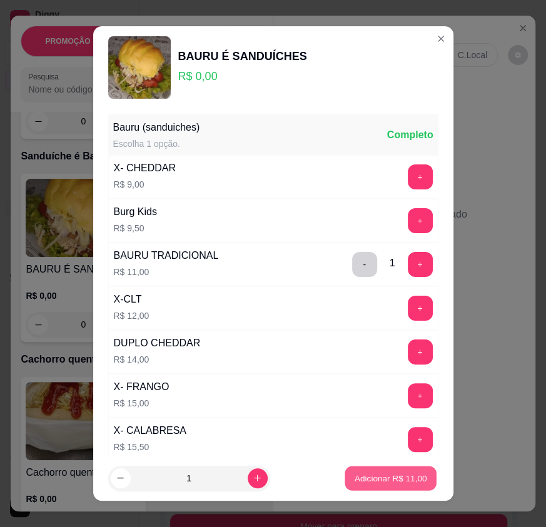
click at [392, 471] on button "Adicionar R$ 11,00" at bounding box center [391, 478] width 92 height 24
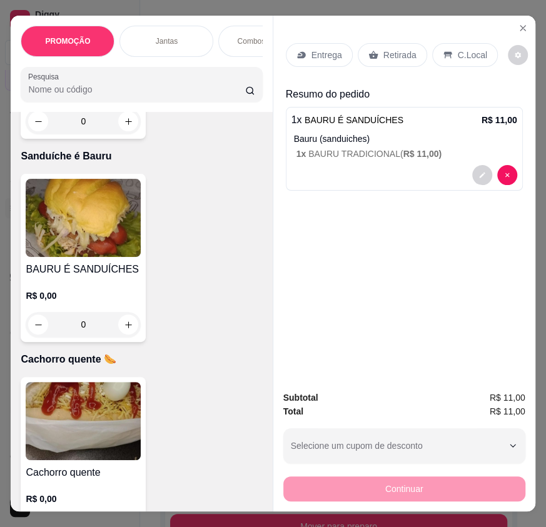
click at [96, 434] on img at bounding box center [83, 421] width 115 height 78
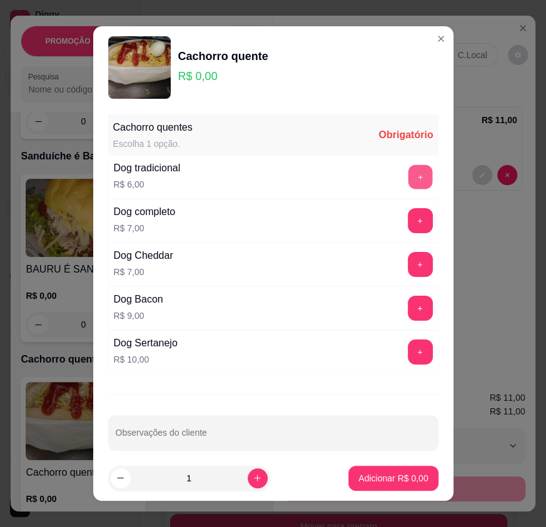
click at [408, 179] on button "+" at bounding box center [420, 177] width 24 height 24
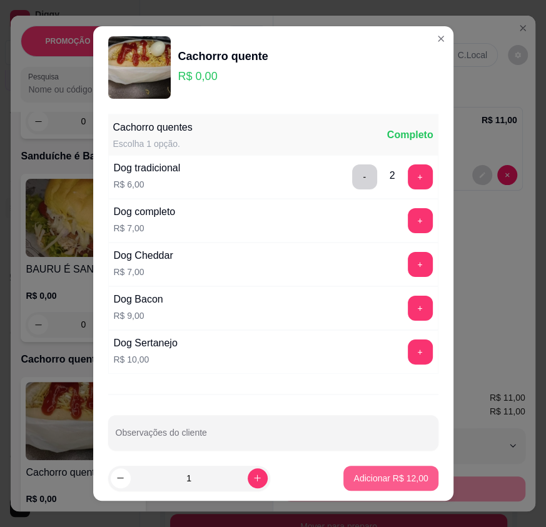
click at [389, 477] on p "Adicionar R$ 12,00" at bounding box center [391, 478] width 74 height 13
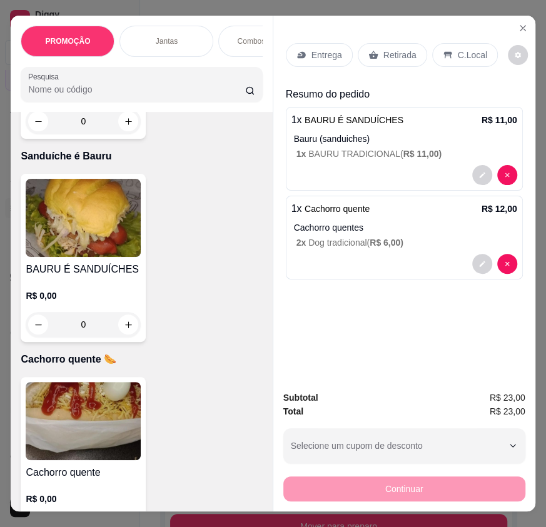
click at [331, 51] on p "Entrega" at bounding box center [327, 55] width 31 height 13
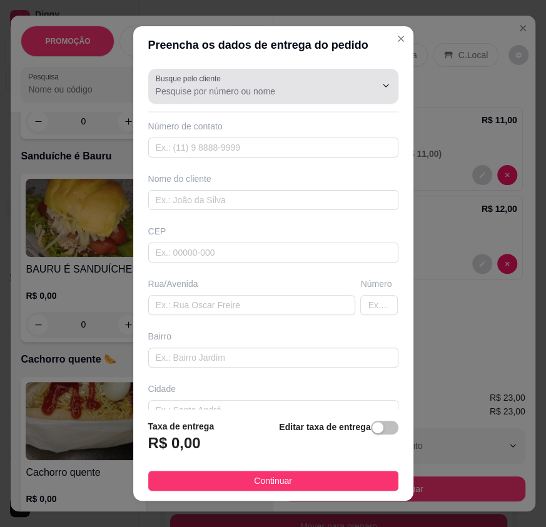
click at [202, 84] on div at bounding box center [273, 86] width 235 height 25
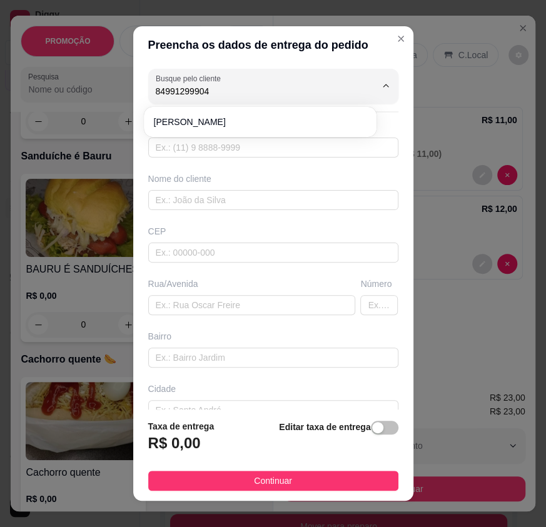
click at [216, 121] on span "[PERSON_NAME]" at bounding box center [254, 122] width 201 height 13
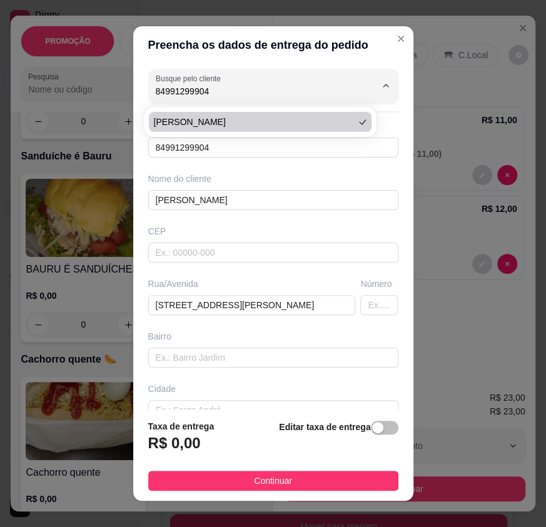
type input "[PERSON_NAME]"
type input "84991299904"
type input "[PERSON_NAME]"
type input "[STREET_ADDRESS][PERSON_NAME]"
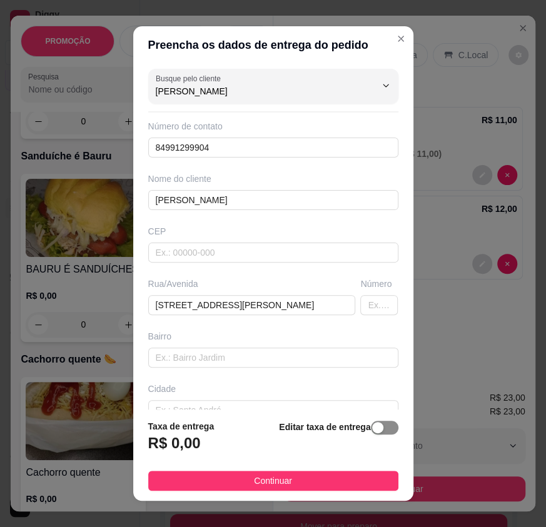
type input "[PERSON_NAME]"
click at [372, 426] on div "button" at bounding box center [377, 427] width 11 height 11
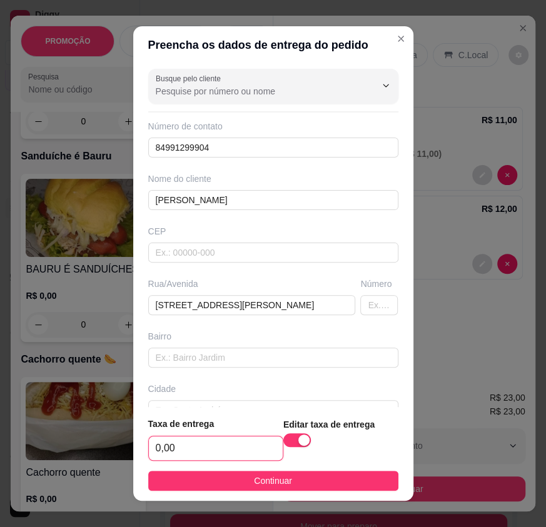
click at [250, 444] on input "0,00" at bounding box center [216, 449] width 134 height 24
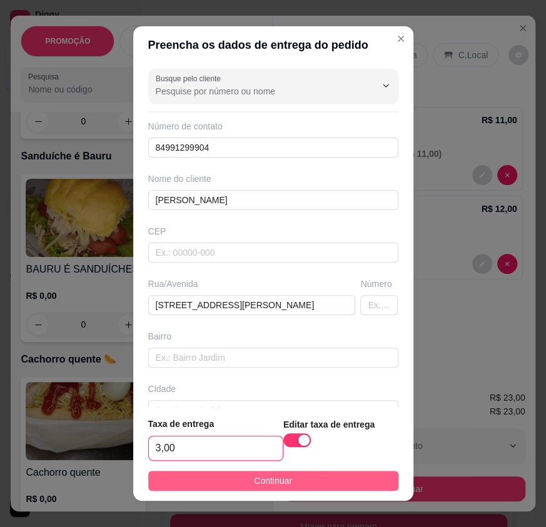
type input "3,00"
click at [268, 476] on span "Continuar" at bounding box center [273, 481] width 38 height 14
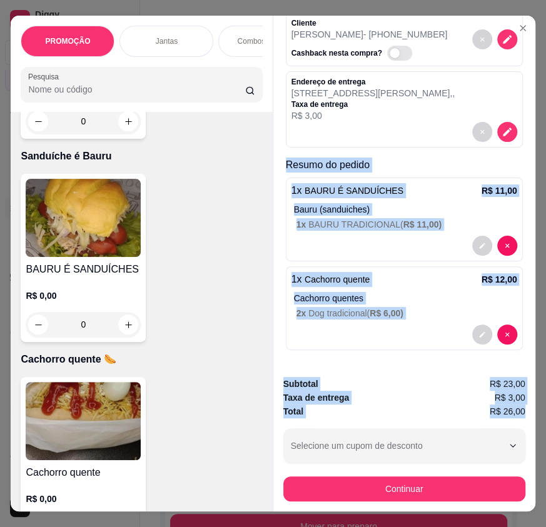
scroll to position [0, 8]
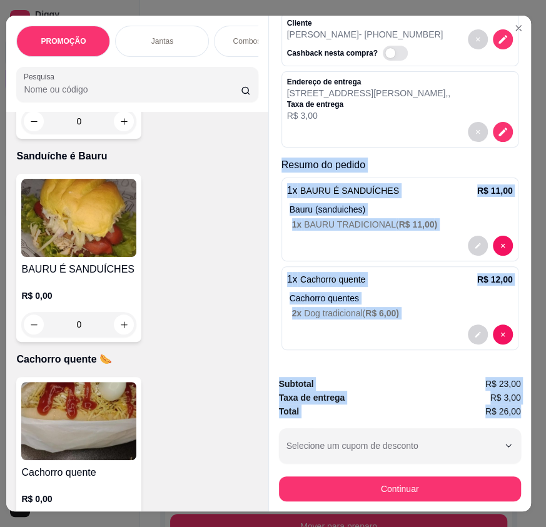
drag, startPoint x: 280, startPoint y: 223, endPoint x: 527, endPoint y: 409, distance: 308.8
click at [527, 409] on div "PROMOÇÃO Jantas Combos da casa Sanduíche é Bauru Cachorro quente 🌭 Pizzas Batat…" at bounding box center [273, 263] width 546 height 527
copy div "Resumo do pedido 1 x BAURU É SANDUÍCHES R$ 11,00 Bauru (sanduiches) 1 x BAURU T…"
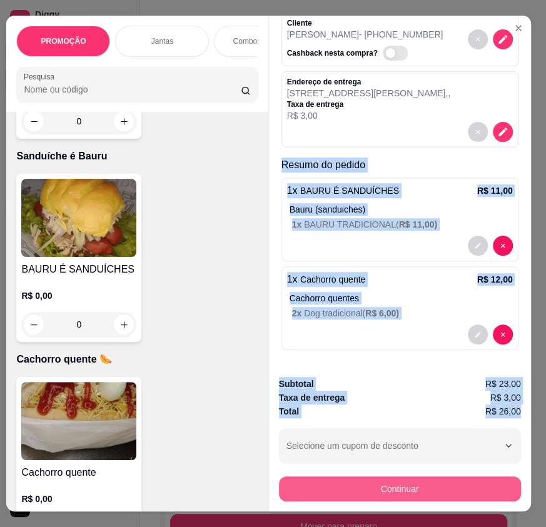
click at [468, 479] on button "Continuar" at bounding box center [400, 489] width 242 height 25
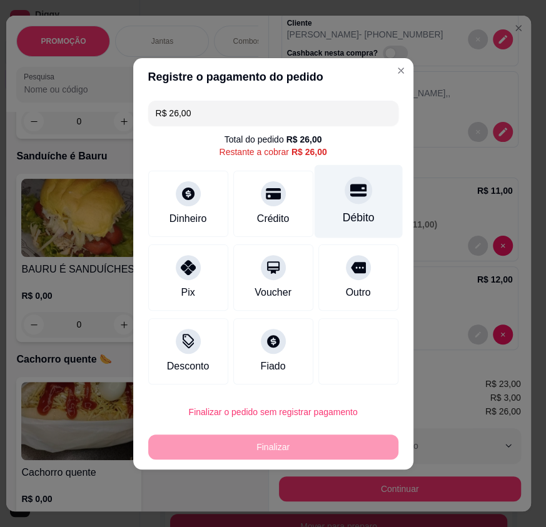
click at [361, 220] on div "Débito" at bounding box center [358, 218] width 32 height 16
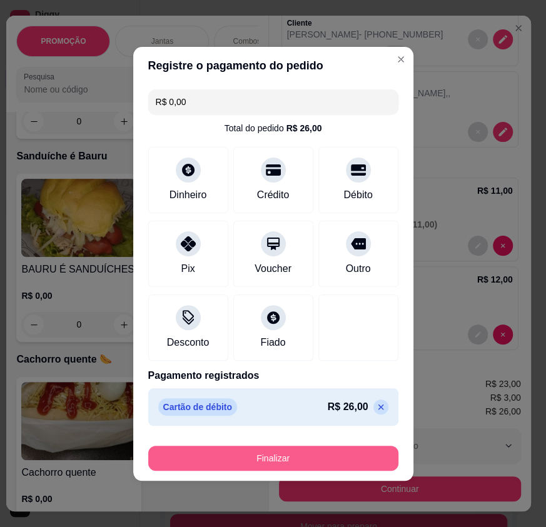
click at [289, 452] on button "Finalizar" at bounding box center [273, 458] width 250 height 25
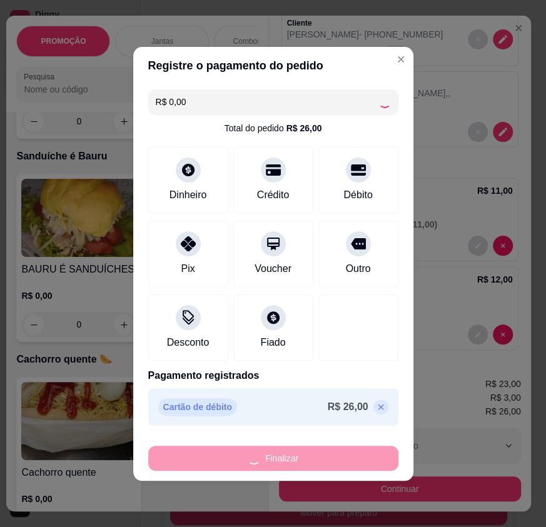
type input "-R$ 26,00"
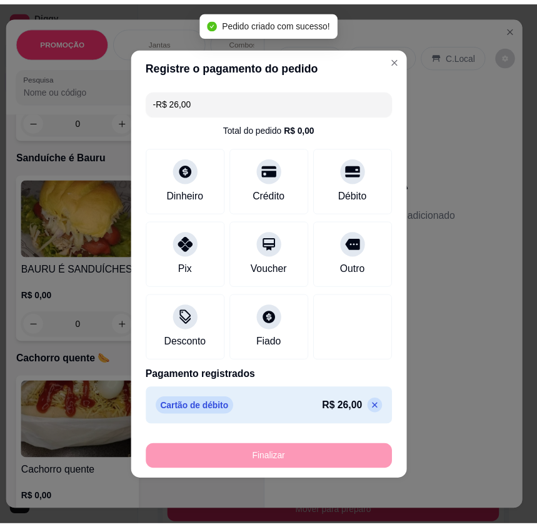
scroll to position [0, 0]
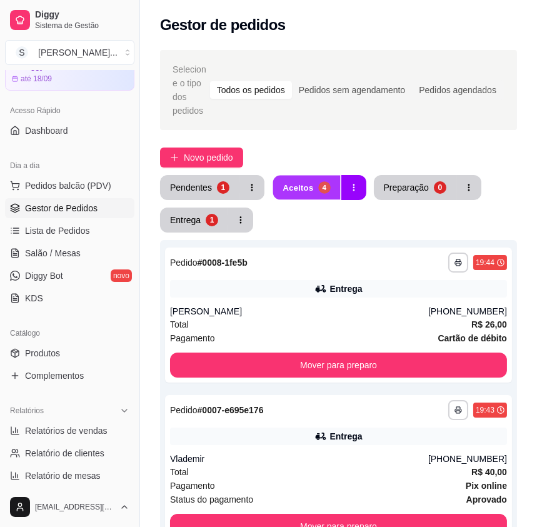
click at [312, 176] on button "Aceitos 4" at bounding box center [306, 188] width 67 height 24
click at [197, 181] on div "Pendentes" at bounding box center [191, 187] width 42 height 13
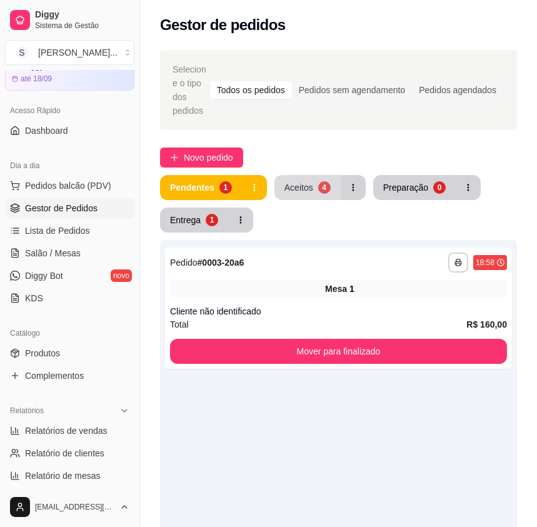
click at [320, 181] on div "4" at bounding box center [324, 187] width 13 height 13
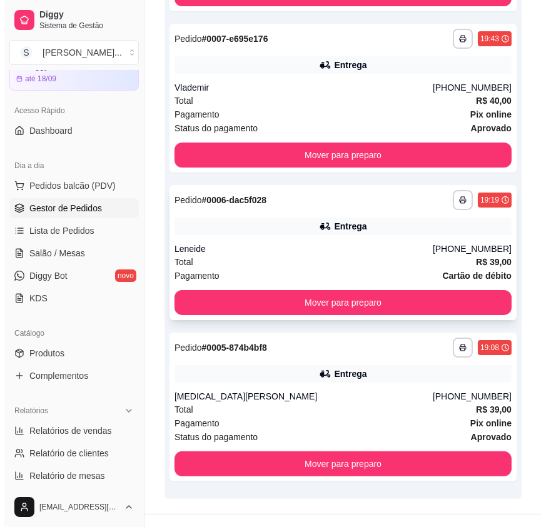
scroll to position [380, 0]
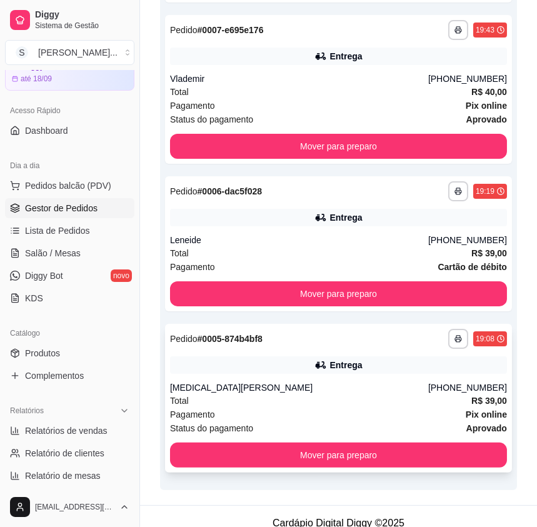
click at [349, 394] on div "Total R$ 39,00" at bounding box center [338, 401] width 337 height 14
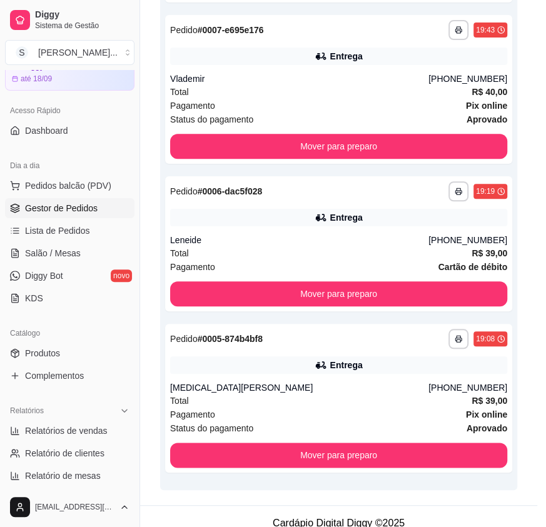
scroll to position [2, 0]
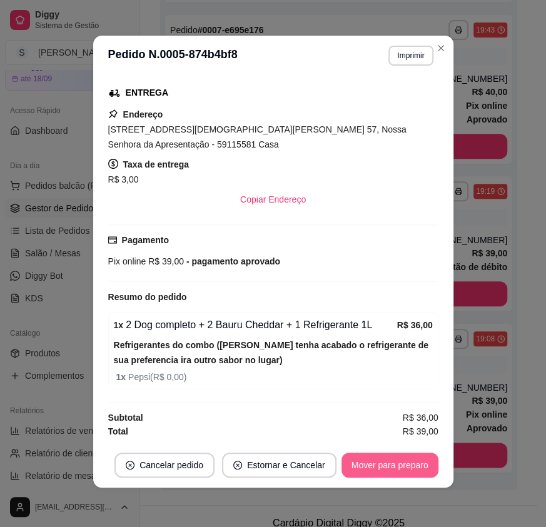
click at [406, 464] on button "Mover para preparo" at bounding box center [390, 465] width 97 height 25
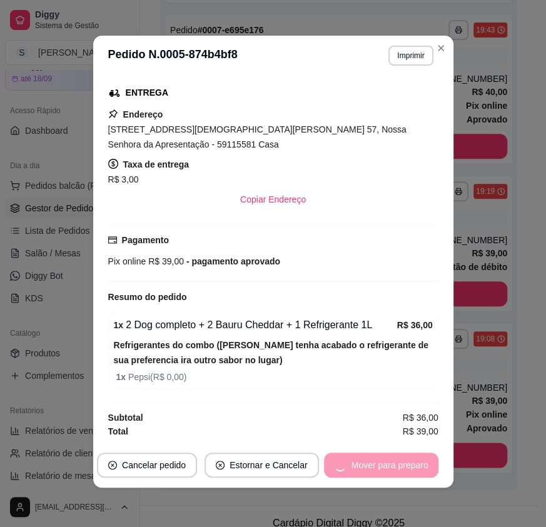
scroll to position [277, 0]
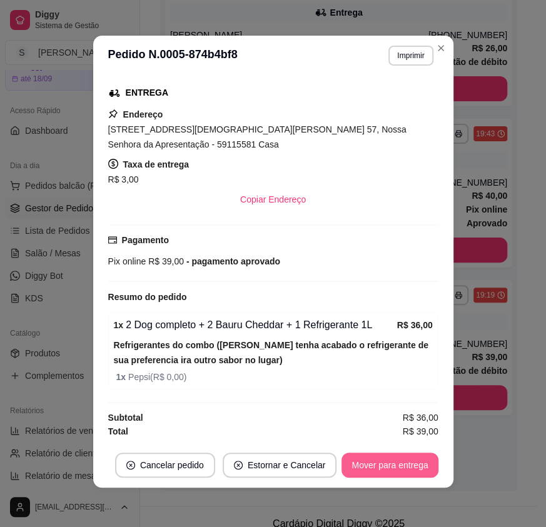
click at [407, 463] on button "Mover para entrega" at bounding box center [390, 465] width 96 height 25
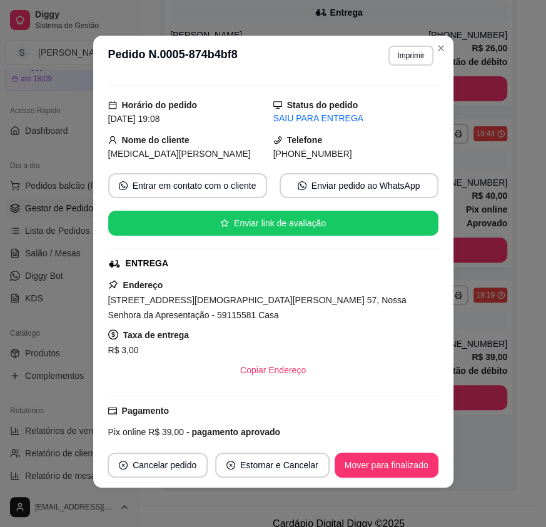
scroll to position [28, 0]
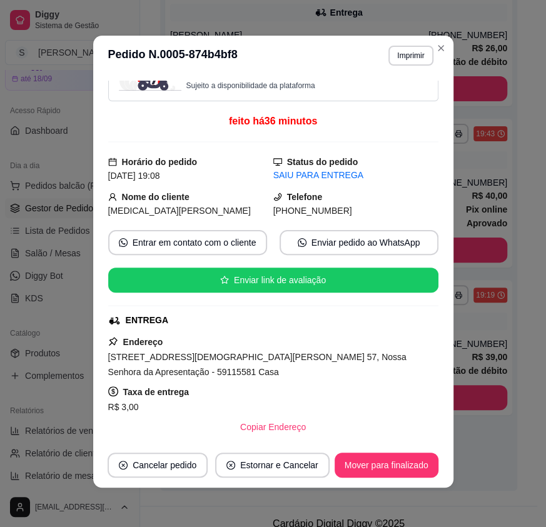
drag, startPoint x: 289, startPoint y: 210, endPoint x: 363, endPoint y: 211, distance: 73.8
click at [363, 211] on div "[PHONE_NUMBER]" at bounding box center [355, 211] width 165 height 14
copy span "8640-9184"
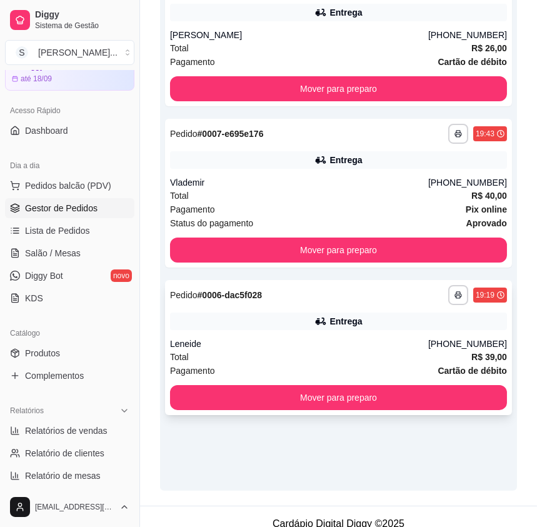
click at [444, 366] on strong "Cartão de débito" at bounding box center [473, 371] width 69 height 10
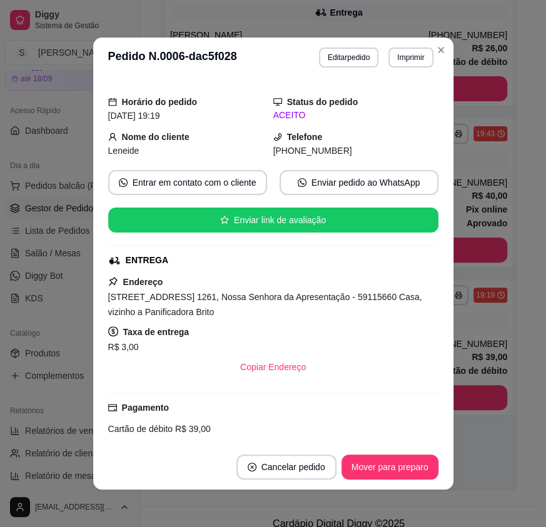
scroll to position [52, 0]
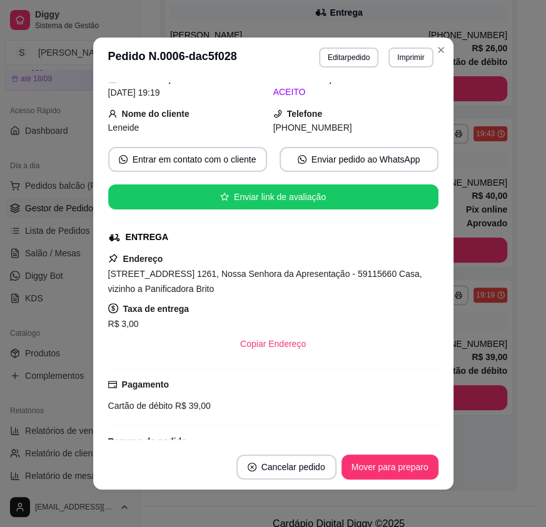
click at [423, 463] on button "Mover para preparo" at bounding box center [390, 467] width 97 height 25
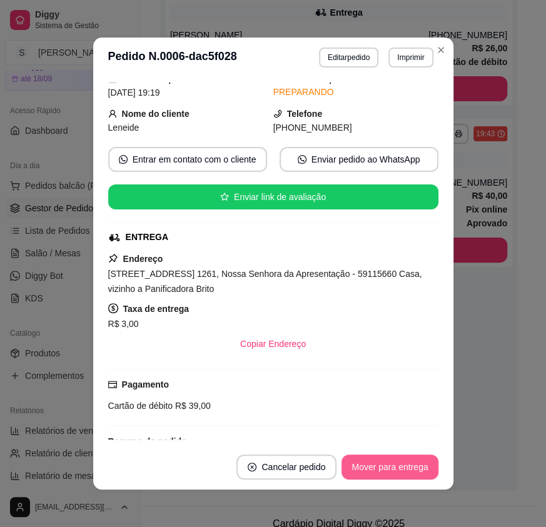
click at [420, 467] on button "Mover para entrega" at bounding box center [390, 467] width 96 height 25
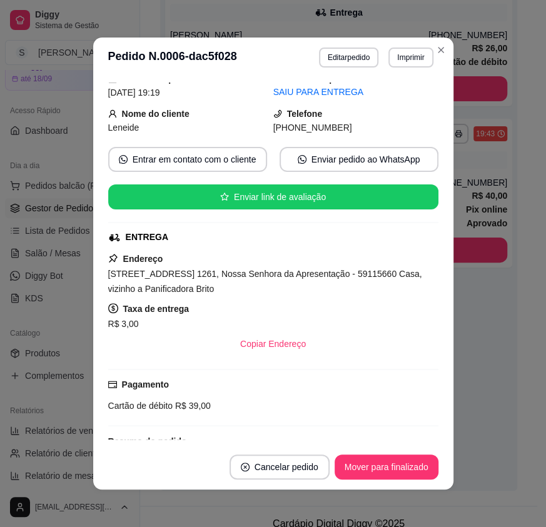
scroll to position [0, 0]
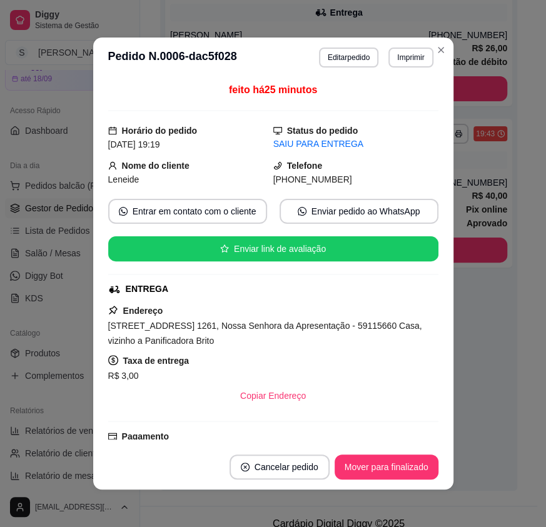
drag, startPoint x: 293, startPoint y: 181, endPoint x: 347, endPoint y: 182, distance: 53.8
click at [347, 182] on div "[PHONE_NUMBER]" at bounding box center [355, 180] width 165 height 14
copy span "9212-5350"
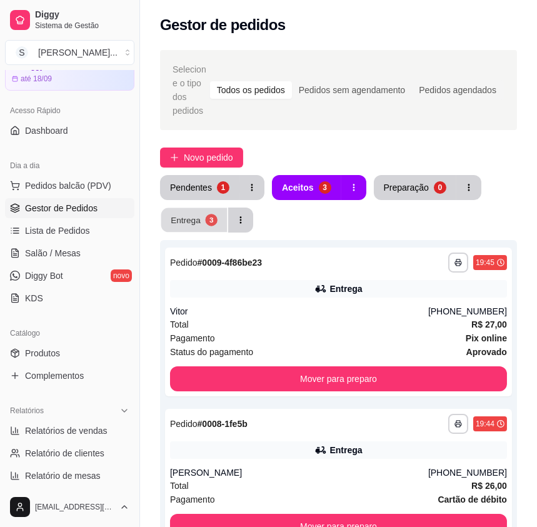
click at [224, 208] on button "Entrega 3" at bounding box center [194, 220] width 66 height 24
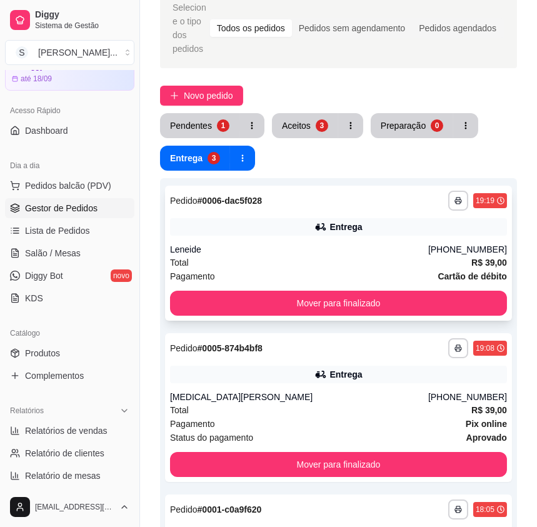
scroll to position [227, 0]
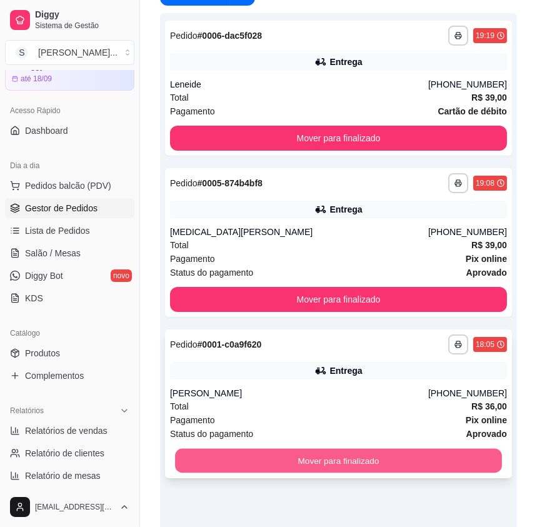
click at [430, 449] on button "Mover para finalizado" at bounding box center [338, 461] width 327 height 24
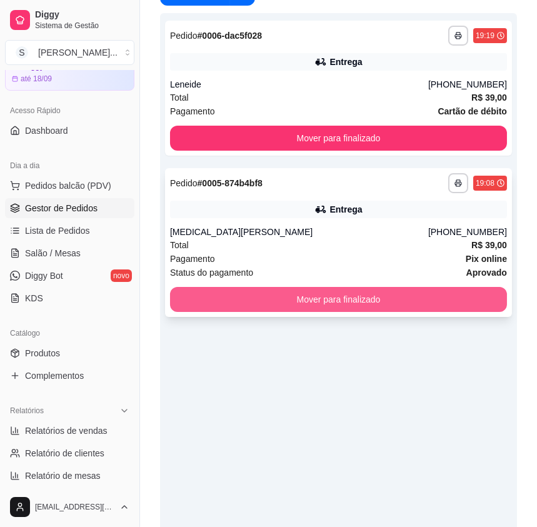
click at [434, 287] on button "Mover para finalizado" at bounding box center [338, 299] width 337 height 25
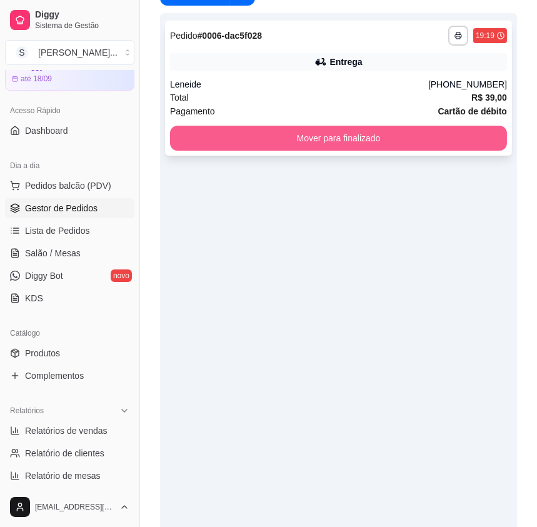
click at [382, 126] on button "Mover para finalizado" at bounding box center [338, 138] width 337 height 25
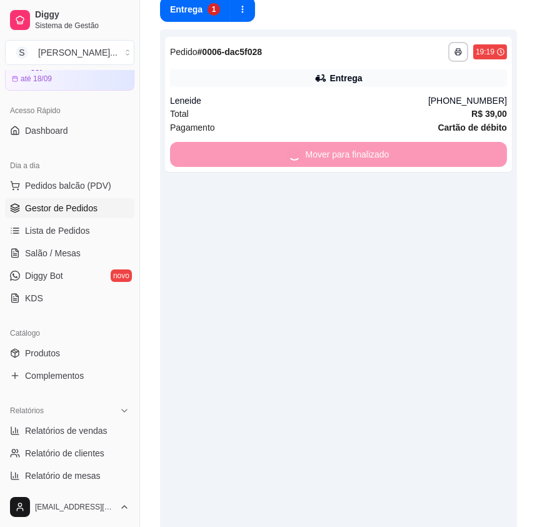
scroll to position [0, 0]
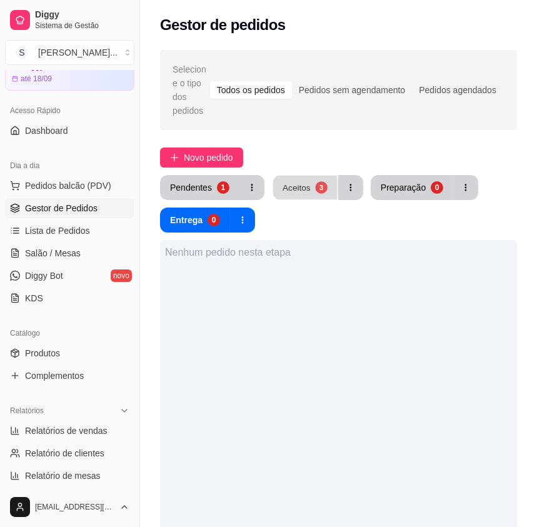
click at [307, 176] on button "Aceitos 3" at bounding box center [305, 188] width 64 height 24
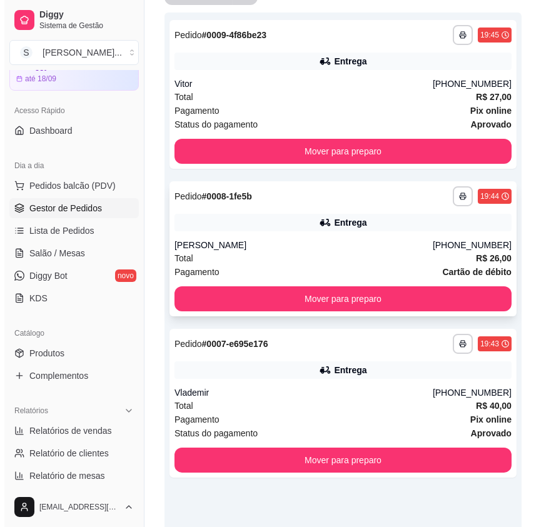
scroll to position [277, 0]
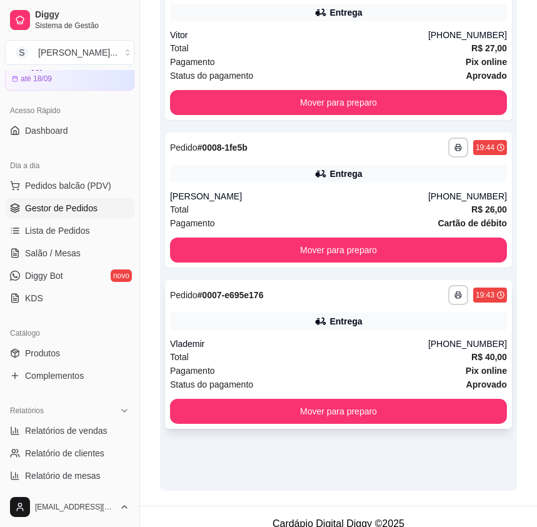
click at [334, 315] on div "Entrega" at bounding box center [346, 321] width 33 height 13
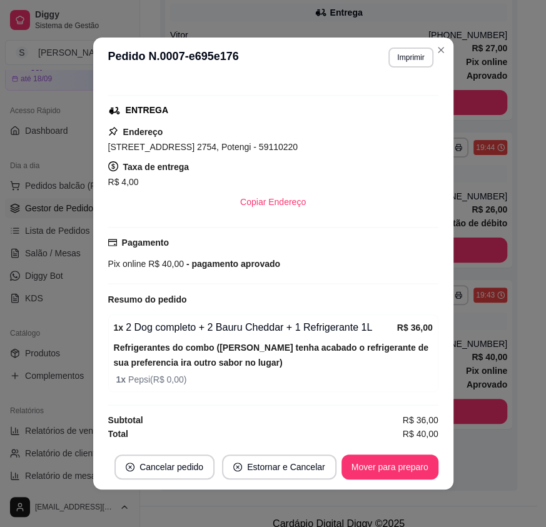
scroll to position [2, 0]
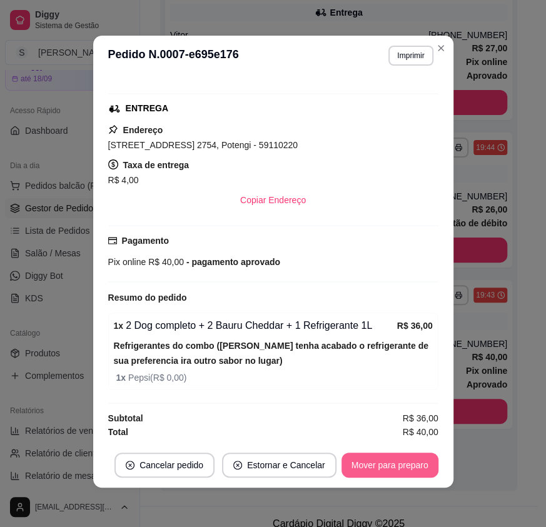
click at [390, 467] on button "Mover para preparo" at bounding box center [390, 465] width 97 height 25
click at [400, 469] on button "Mover para entrega" at bounding box center [390, 465] width 96 height 25
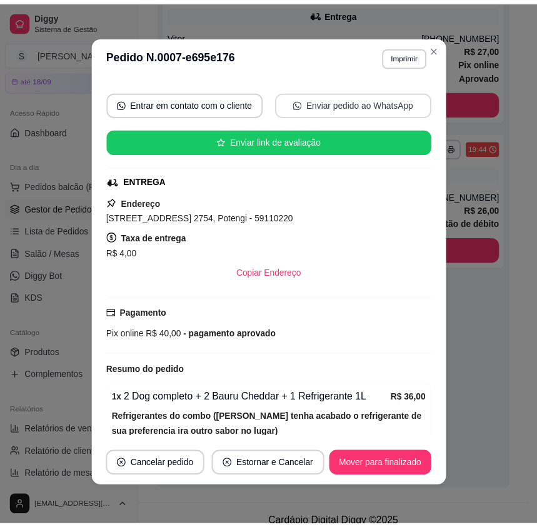
scroll to position [69, 0]
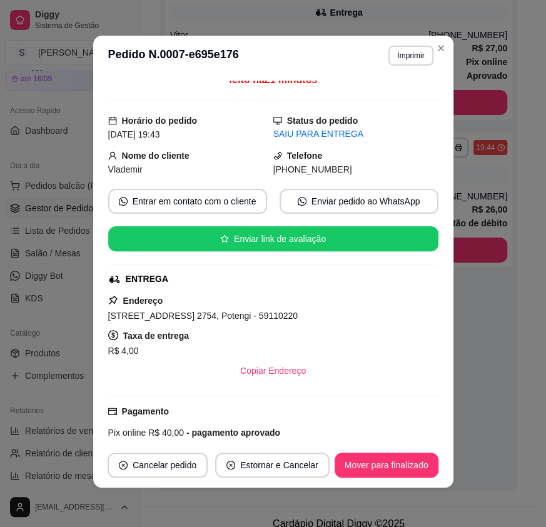
drag, startPoint x: 285, startPoint y: 170, endPoint x: 361, endPoint y: 175, distance: 76.5
click at [361, 175] on div "[PHONE_NUMBER]" at bounding box center [355, 170] width 165 height 14
copy span "8722-5355"
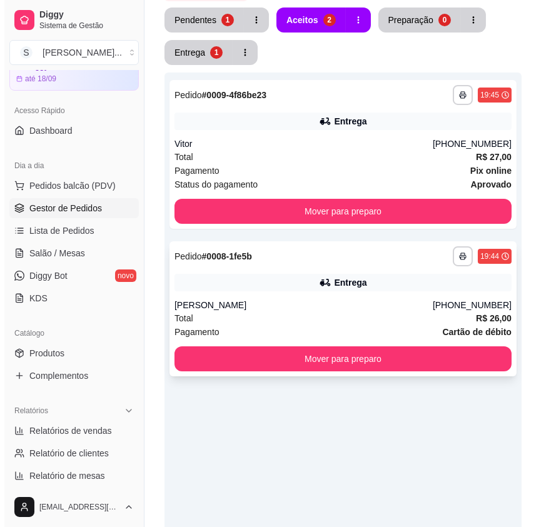
scroll to position [163, 0]
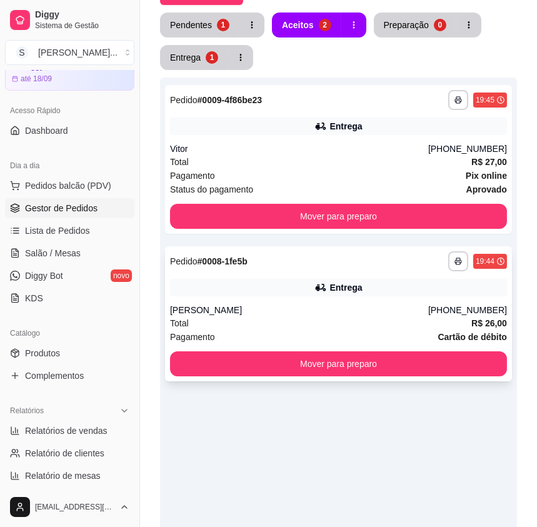
click at [366, 304] on div "[PERSON_NAME]" at bounding box center [299, 310] width 258 height 13
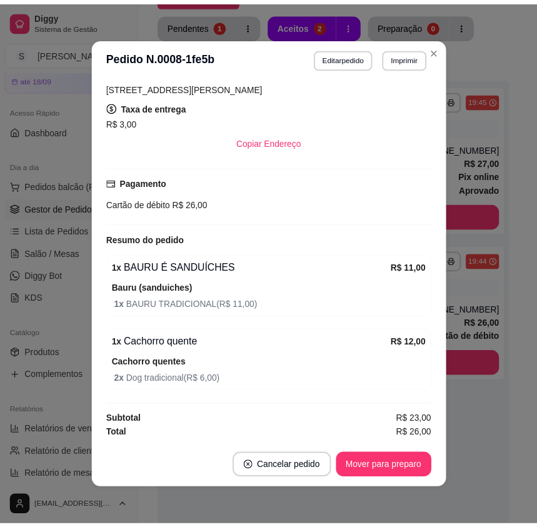
scroll to position [2, 0]
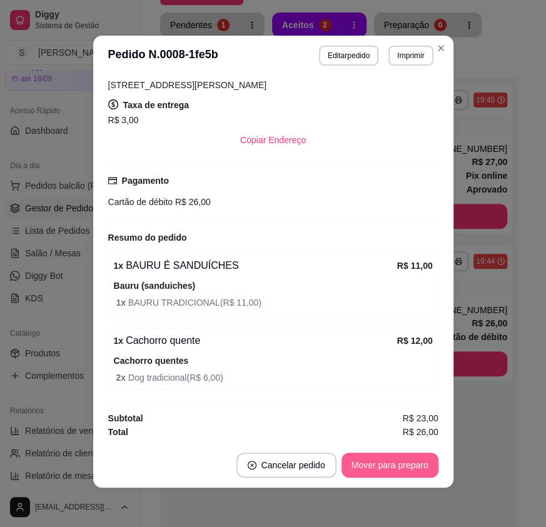
click at [395, 463] on button "Mover para preparo" at bounding box center [390, 465] width 97 height 25
click at [397, 463] on button "Mover para entrega" at bounding box center [390, 465] width 96 height 25
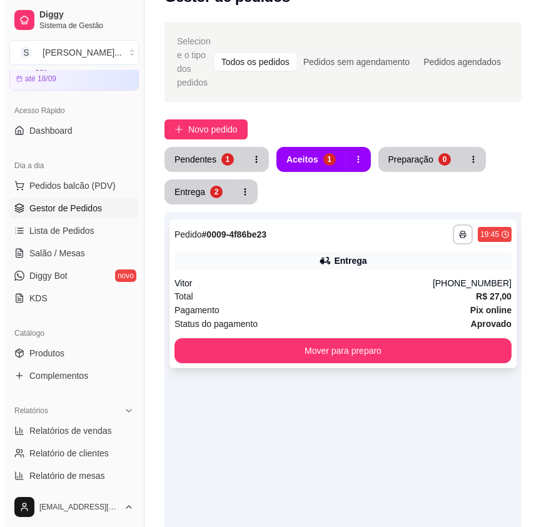
scroll to position [0, 0]
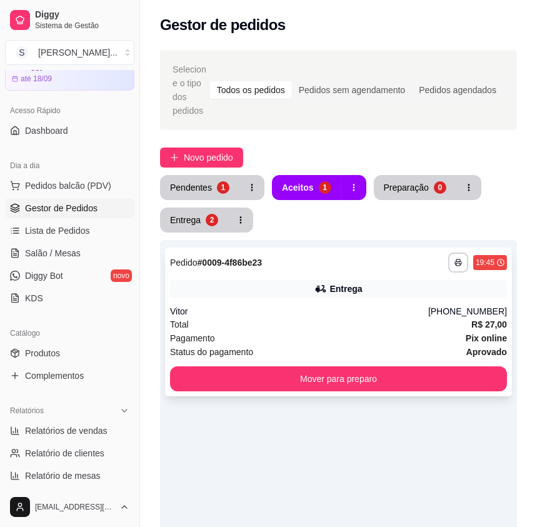
click at [415, 318] on div "Total R$ 27,00" at bounding box center [338, 325] width 337 height 14
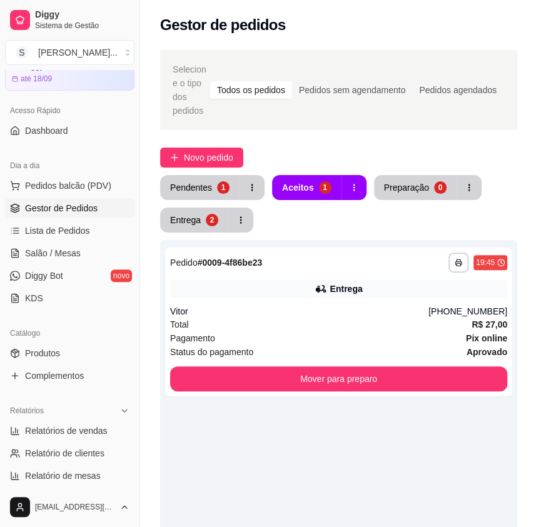
scroll to position [240, 0]
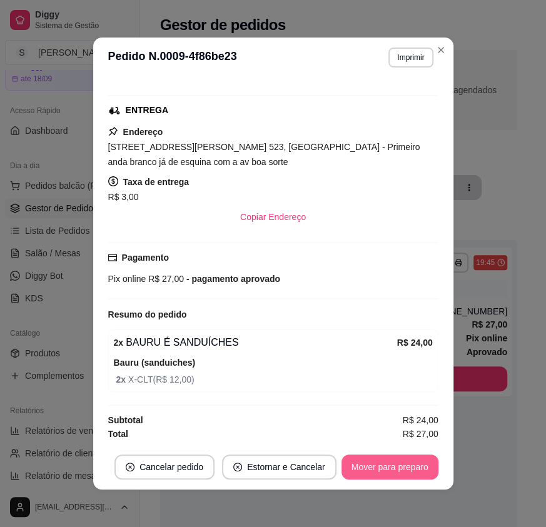
click at [409, 463] on button "Mover para preparo" at bounding box center [390, 467] width 97 height 25
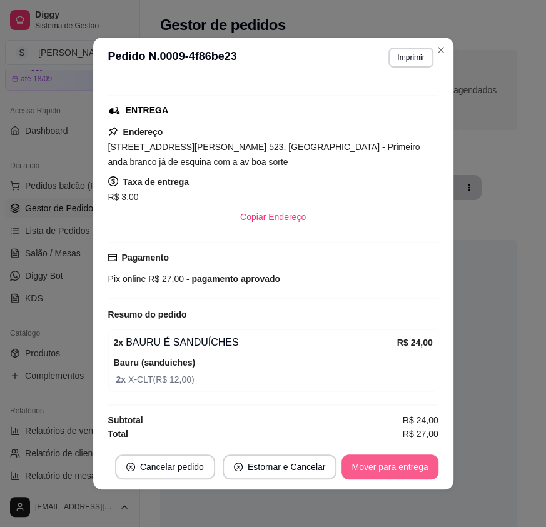
click at [410, 462] on button "Mover para entrega" at bounding box center [390, 467] width 96 height 25
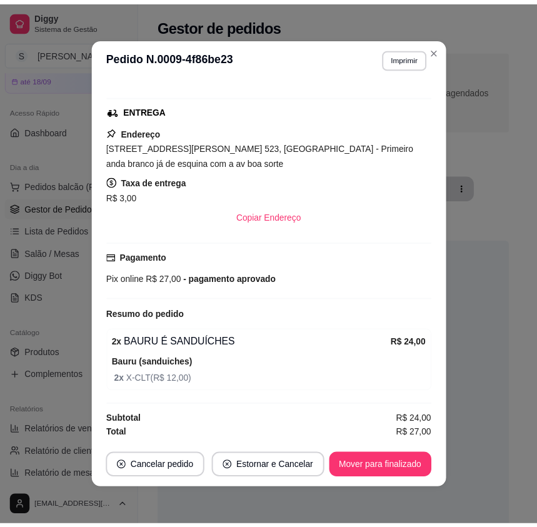
scroll to position [0, 0]
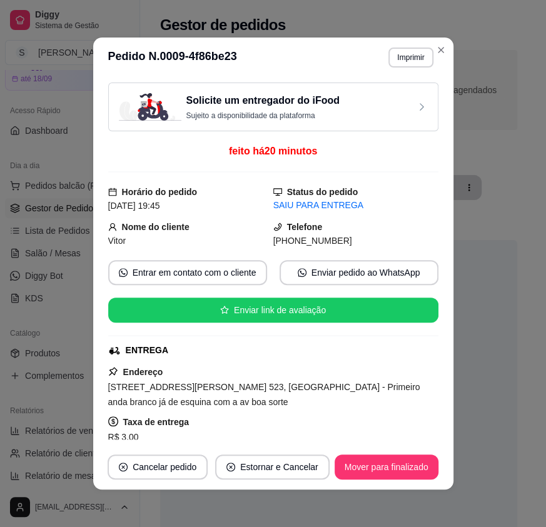
drag, startPoint x: 288, startPoint y: 240, endPoint x: 337, endPoint y: 243, distance: 48.9
click at [337, 243] on div "[PHONE_NUMBER]" at bounding box center [355, 241] width 165 height 14
copy span "9674-9193"
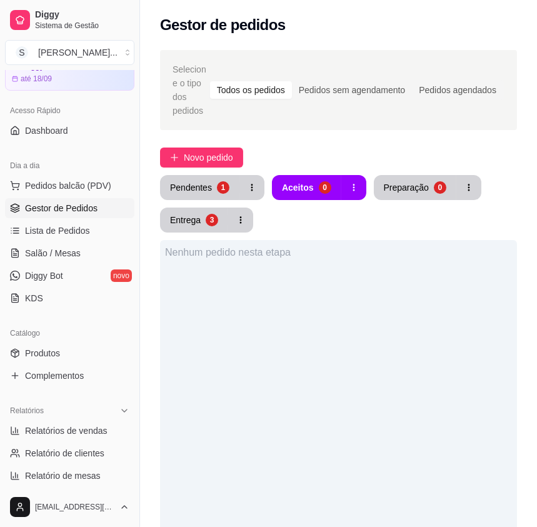
click at [203, 220] on div "Pendentes 1 Aceitos 0 Preparação 0 Entrega 3 Nenhum pedido nesta etapa" at bounding box center [338, 471] width 357 height 593
click at [211, 214] on div "3" at bounding box center [212, 220] width 13 height 13
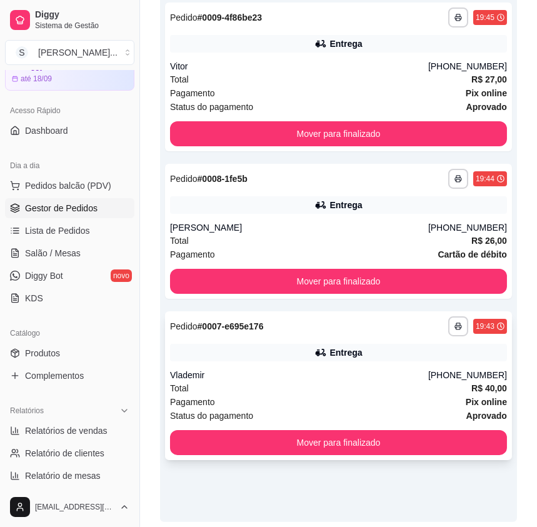
scroll to position [277, 0]
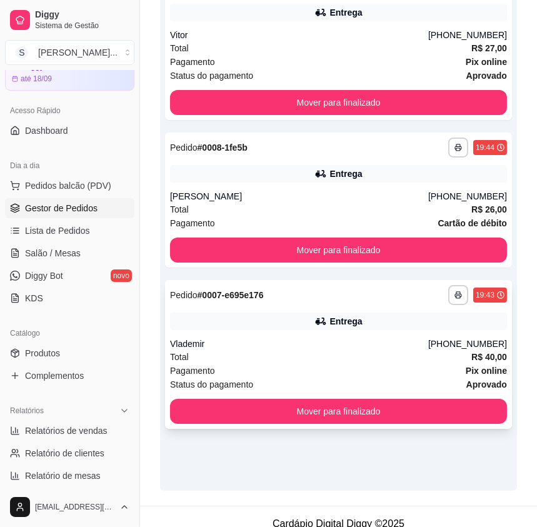
click at [400, 364] on div "Pagamento Pix online" at bounding box center [338, 371] width 337 height 14
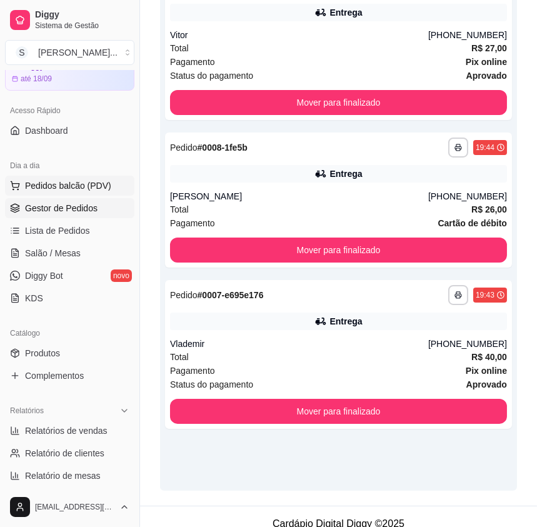
click at [33, 186] on span "Pedidos balcão (PDV)" at bounding box center [68, 186] width 86 height 13
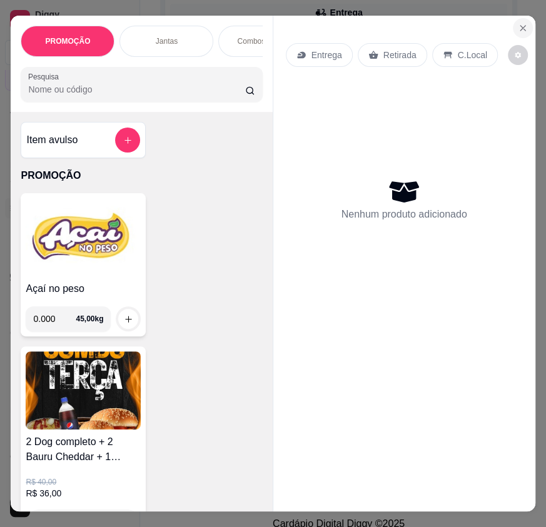
click at [513, 23] on button "Close" at bounding box center [523, 28] width 20 height 20
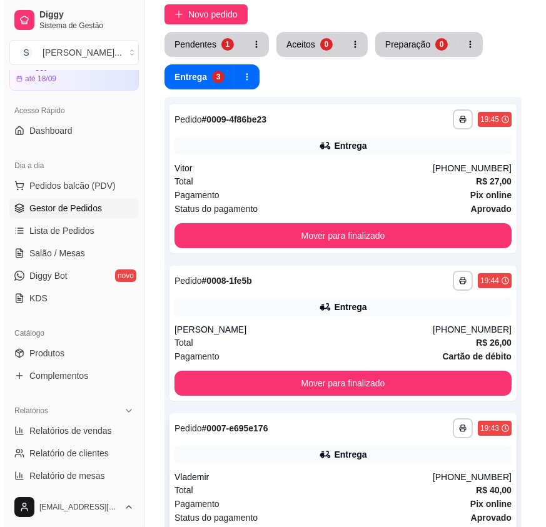
scroll to position [163, 0]
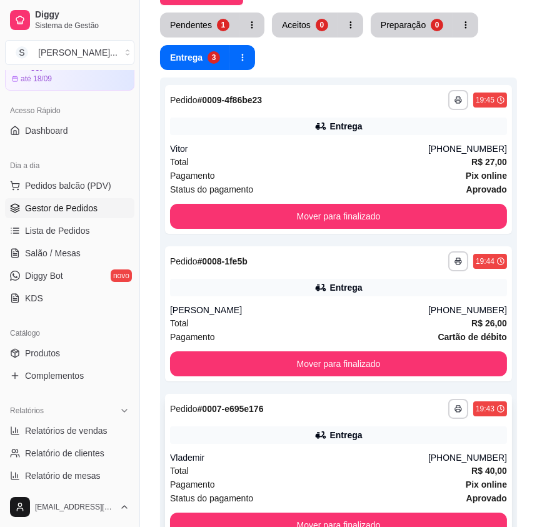
click at [404, 452] on div "Vlademir" at bounding box center [299, 458] width 258 height 13
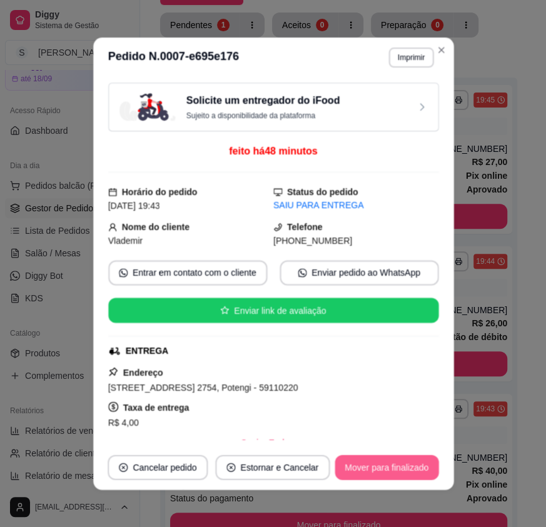
scroll to position [2, 0]
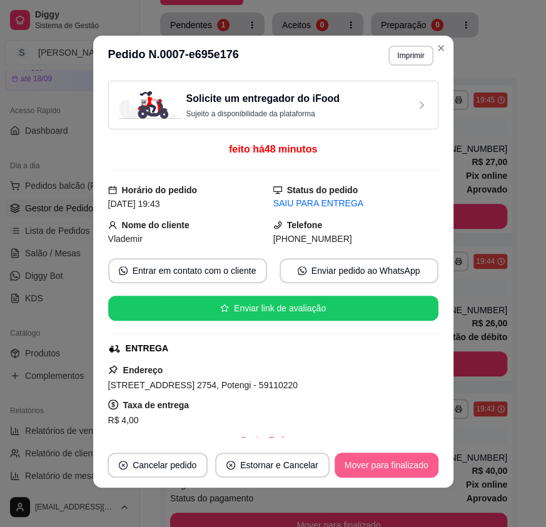
click at [400, 472] on button "Mover para finalizado" at bounding box center [387, 465] width 104 height 25
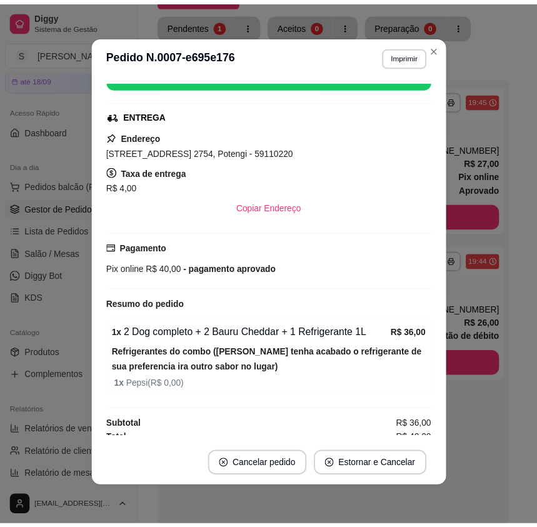
scroll to position [200, 0]
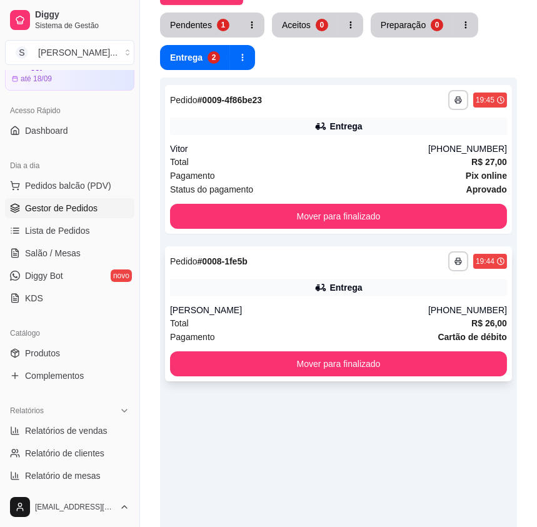
click at [435, 317] on div "Total R$ 26,00" at bounding box center [338, 324] width 337 height 14
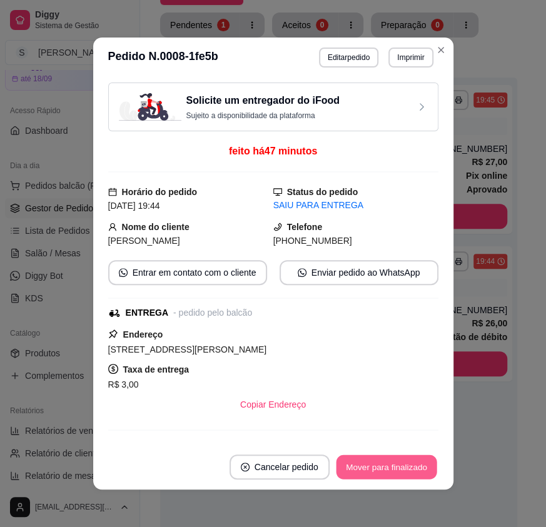
click at [400, 470] on button "Mover para finalizado" at bounding box center [386, 467] width 101 height 24
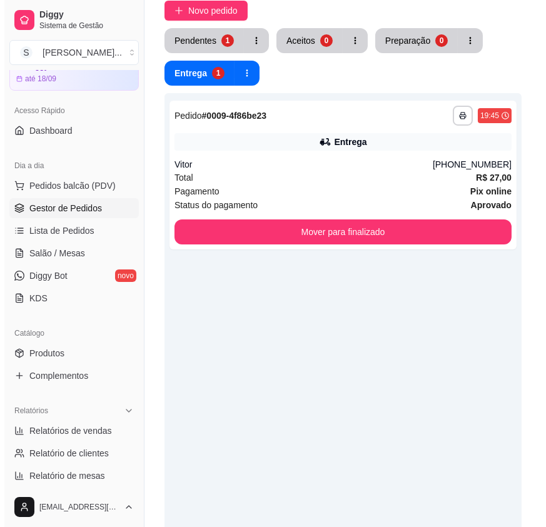
scroll to position [0, 0]
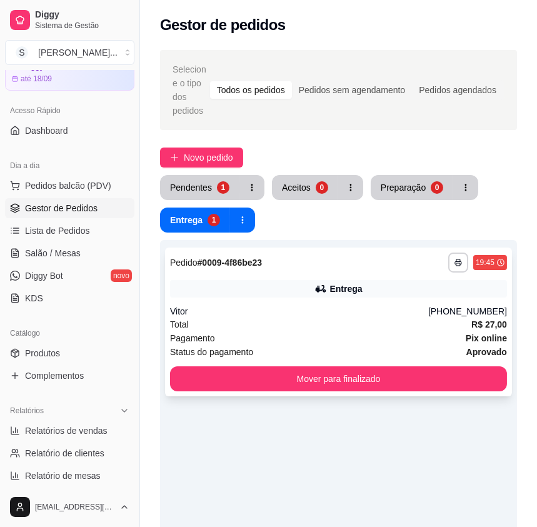
click at [365, 318] on div "Total R$ 27,00" at bounding box center [338, 325] width 337 height 14
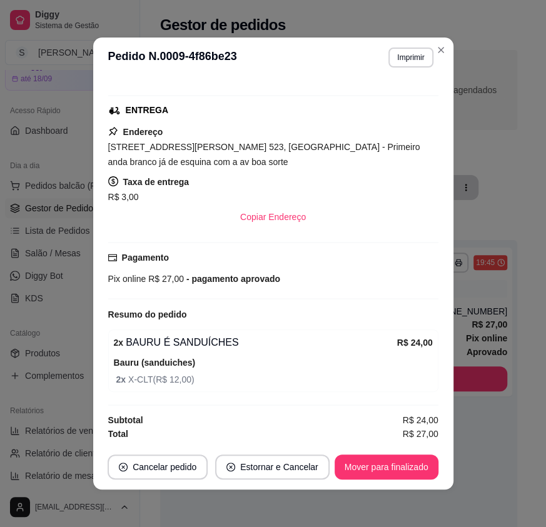
scroll to position [179, 0]
click at [411, 318] on div "Resumo do pedido" at bounding box center [273, 314] width 330 height 15
click at [417, 323] on div "feito há 65 minutos Horário do pedido [DATE] 19:45 Status do pedido SAIU PARA E…" at bounding box center [273, 261] width 330 height 357
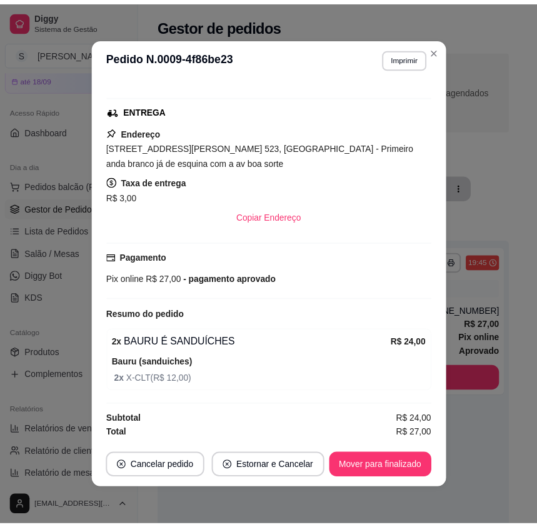
scroll to position [2, 0]
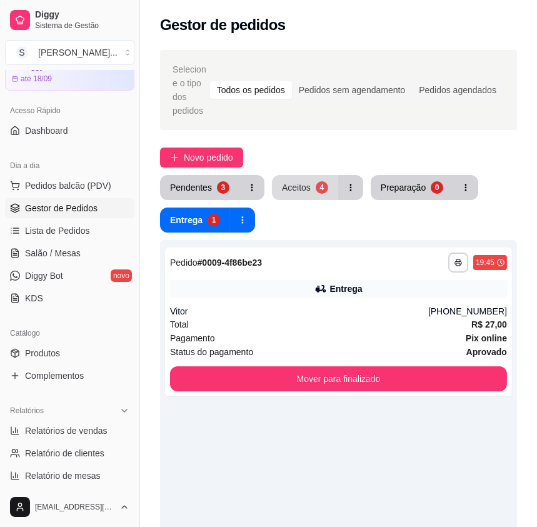
click at [298, 181] on div "Aceitos" at bounding box center [296, 187] width 29 height 13
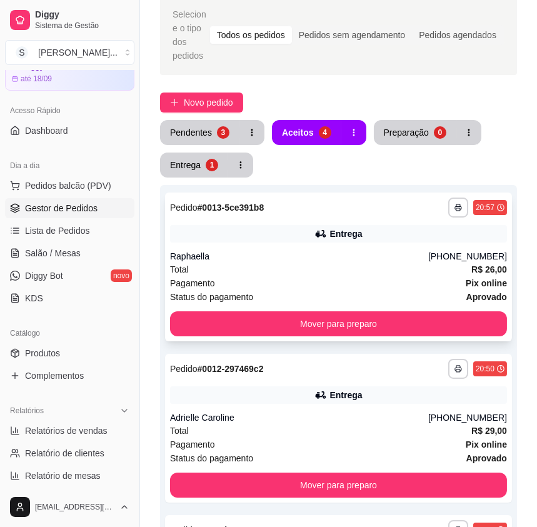
scroll to position [56, 0]
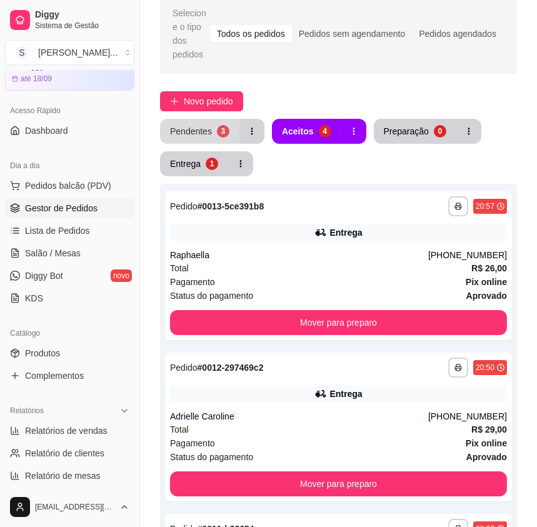
click at [211, 119] on button "Pendentes 3" at bounding box center [199, 131] width 79 height 25
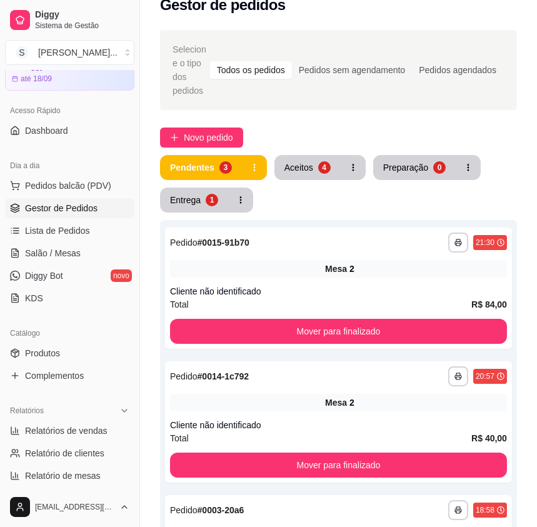
scroll to position [0, 0]
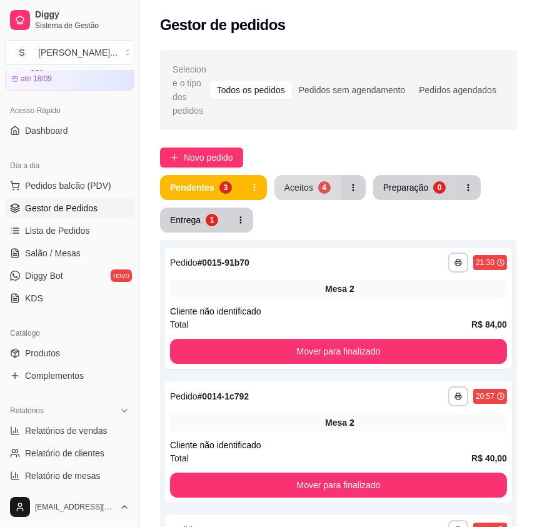
click at [315, 175] on button "Aceitos 4" at bounding box center [308, 187] width 66 height 25
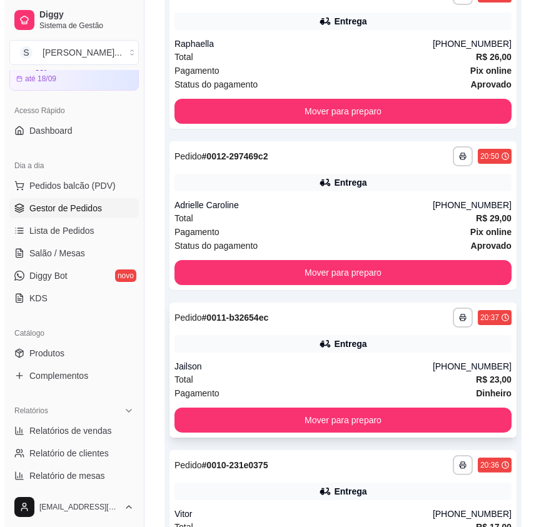
scroll to position [341, 0]
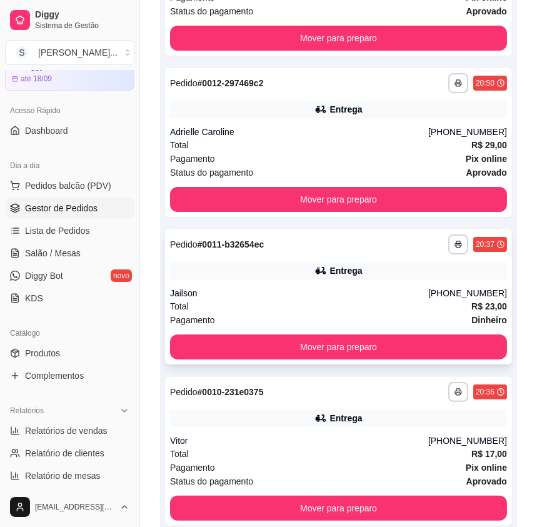
click at [376, 287] on div "Jailson" at bounding box center [299, 293] width 258 height 13
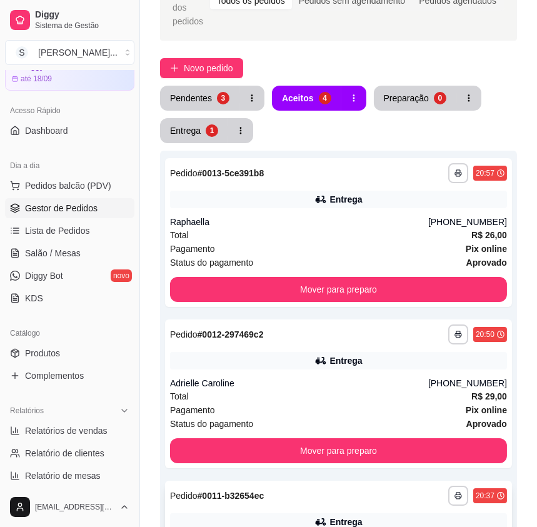
scroll to position [0, 0]
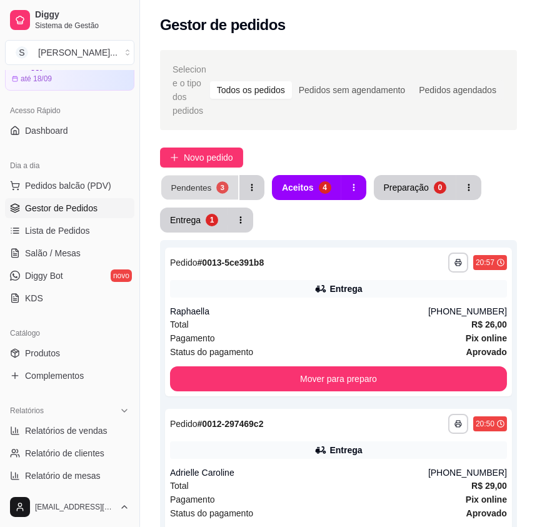
click at [171, 181] on div "Pendentes" at bounding box center [191, 187] width 41 height 12
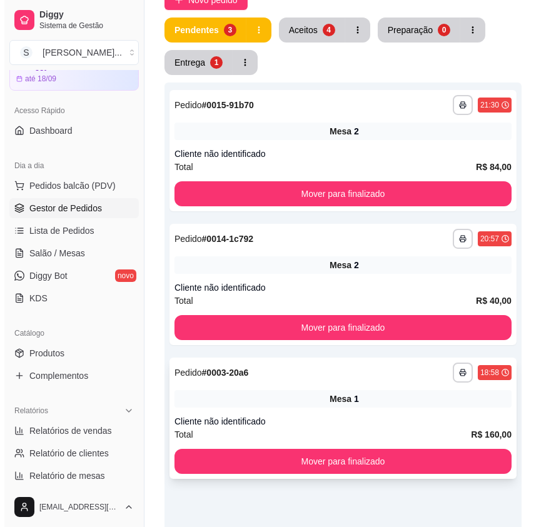
scroll to position [170, 0]
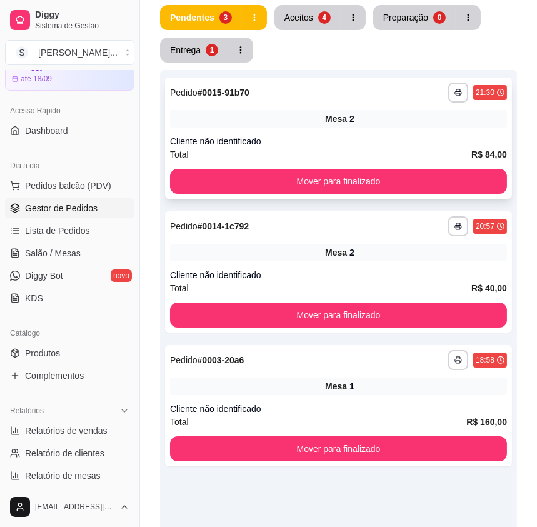
click at [397, 135] on div "Cliente não identificado" at bounding box center [338, 141] width 337 height 13
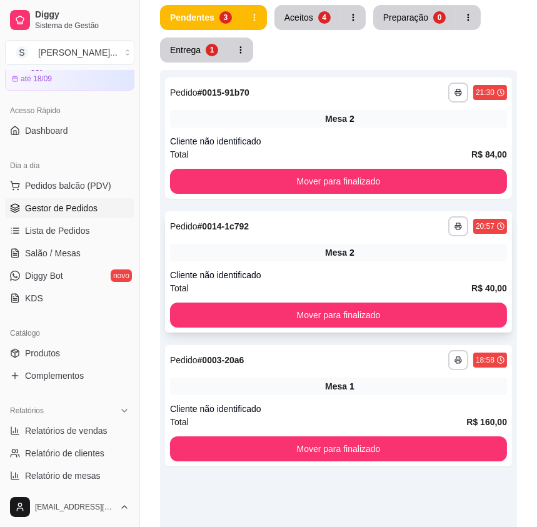
scroll to position [0, 0]
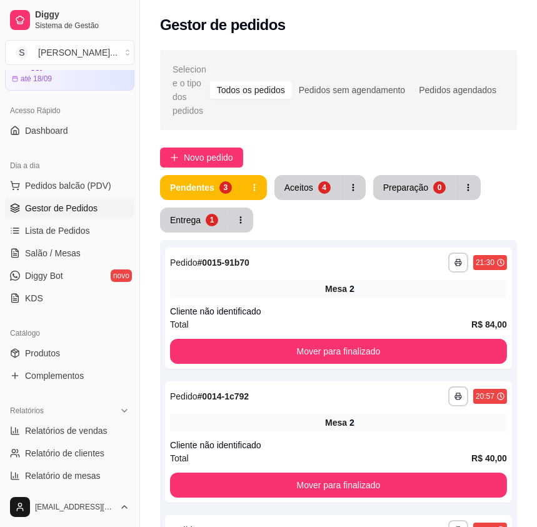
drag, startPoint x: 307, startPoint y: 154, endPoint x: 318, endPoint y: 184, distance: 32.1
click at [307, 156] on div "**********" at bounding box center [338, 413] width 397 height 740
click at [318, 184] on button "Aceitos 4" at bounding box center [308, 187] width 66 height 25
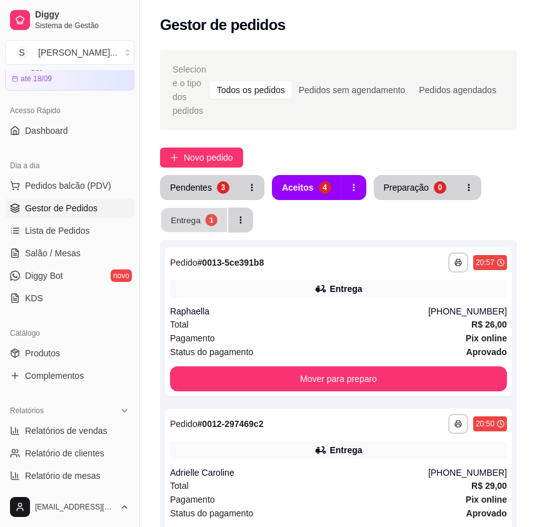
click at [218, 213] on button "Entrega 1" at bounding box center [194, 220] width 66 height 24
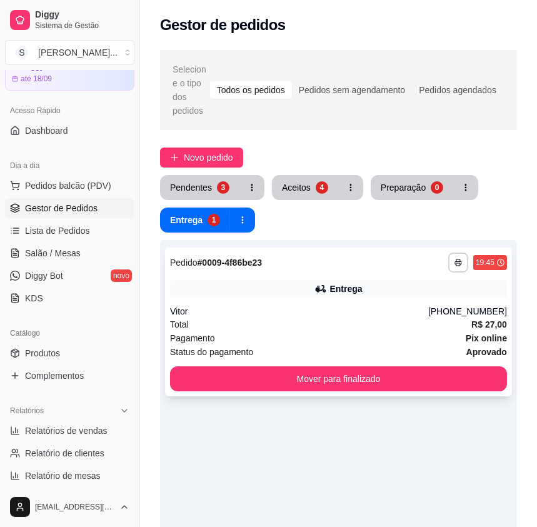
click at [449, 368] on button "Mover para finalizado" at bounding box center [338, 379] width 337 height 25
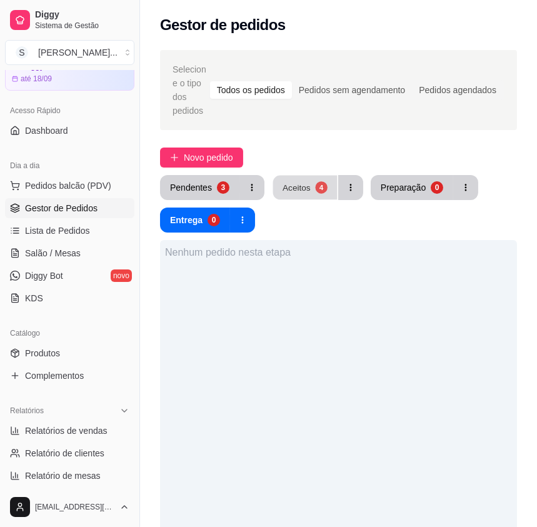
click at [302, 181] on div "Aceitos" at bounding box center [297, 187] width 28 height 12
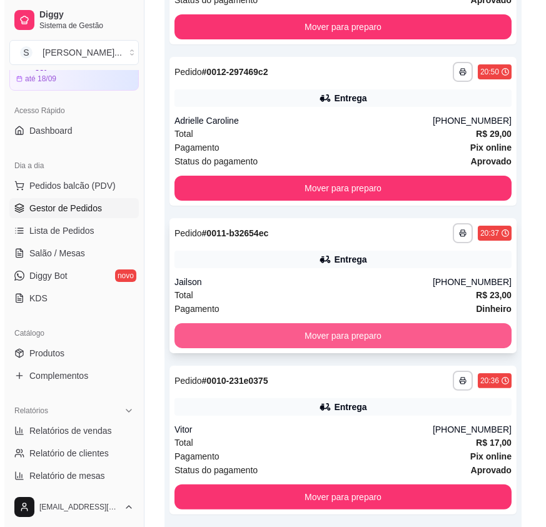
scroll to position [394, 0]
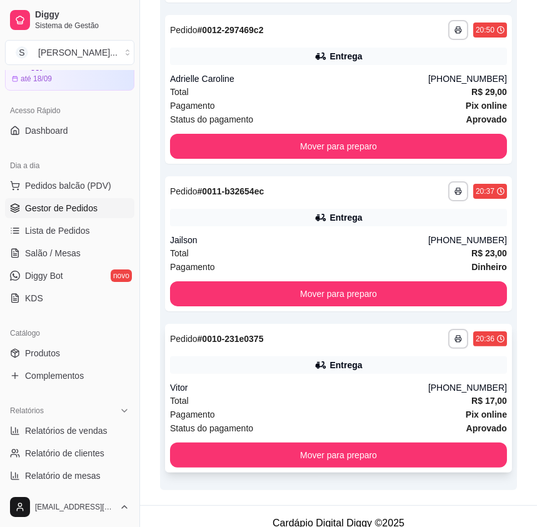
click at [375, 426] on div "**********" at bounding box center [338, 398] width 347 height 149
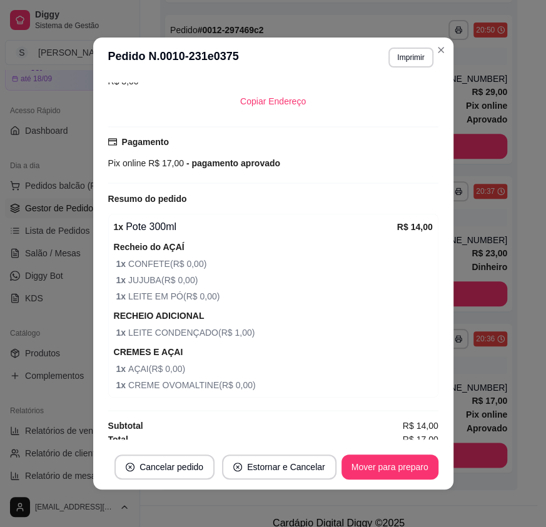
scroll to position [362, 0]
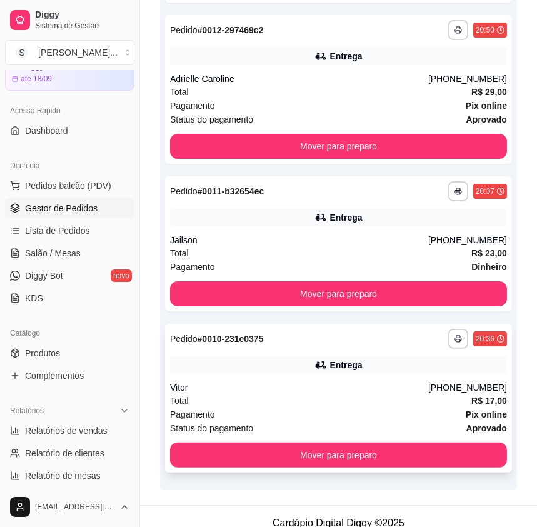
click at [338, 360] on div "Entrega" at bounding box center [338, 366] width 337 height 18
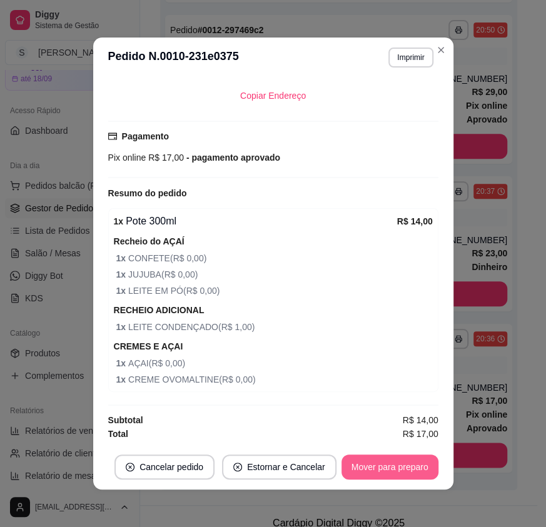
click at [374, 467] on button "Mover para preparo" at bounding box center [390, 467] width 97 height 25
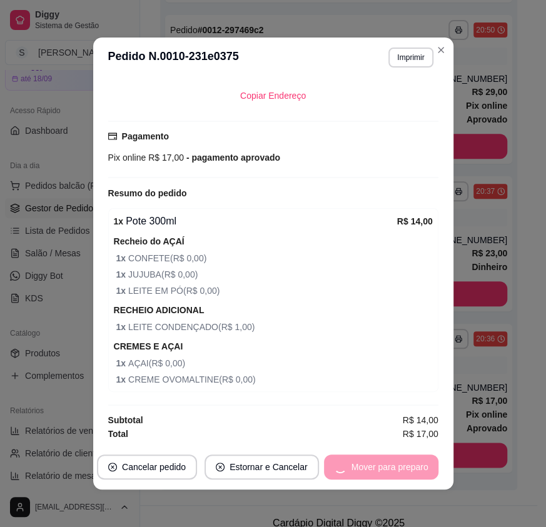
scroll to position [277, 0]
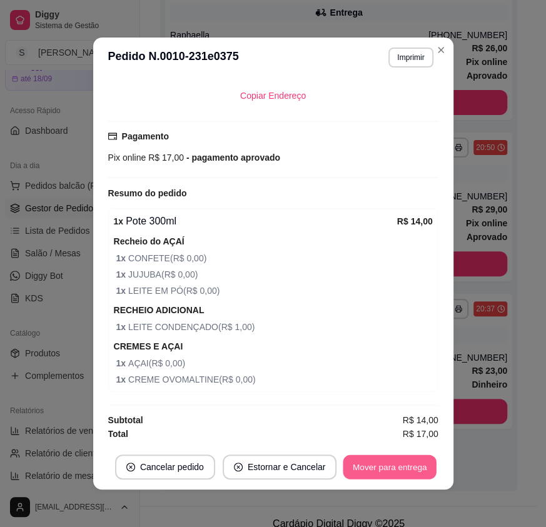
click at [385, 464] on button "Mover para entrega" at bounding box center [390, 467] width 94 height 24
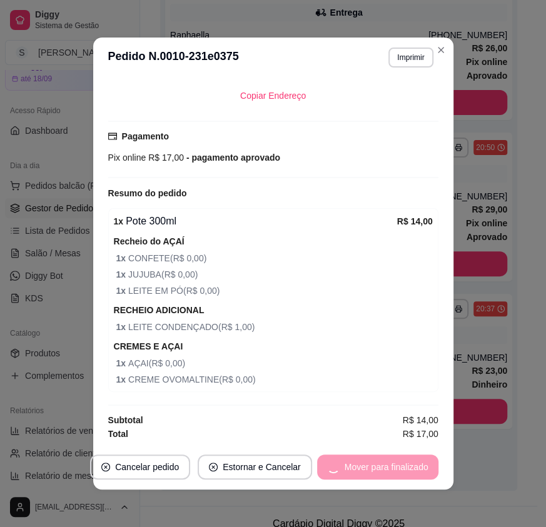
scroll to position [320, 0]
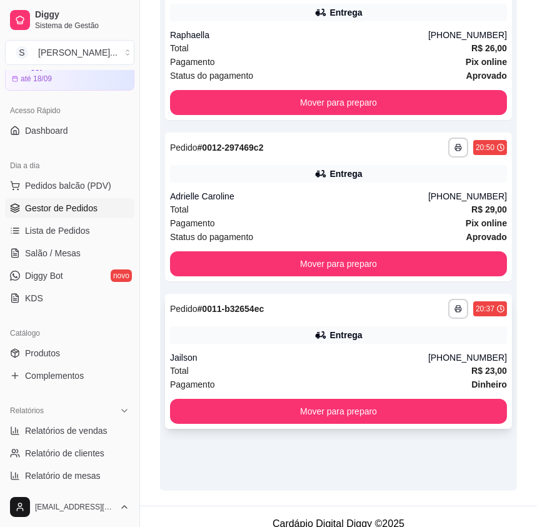
click at [340, 299] on div "**********" at bounding box center [338, 309] width 337 height 20
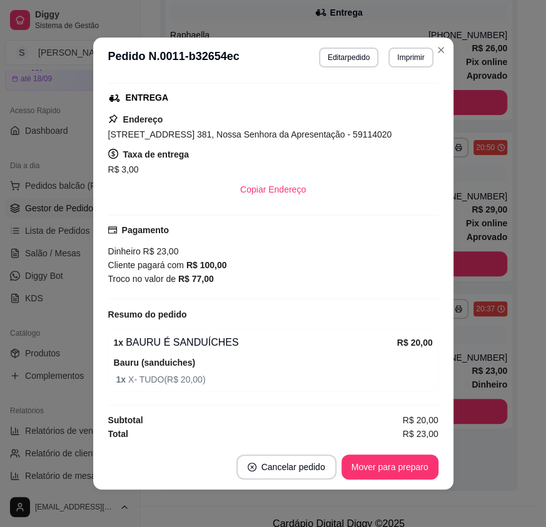
scroll to position [2, 0]
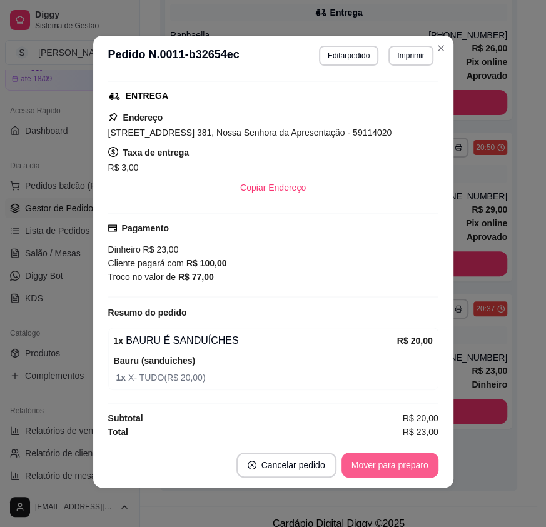
click at [406, 471] on button "Mover para preparo" at bounding box center [390, 465] width 97 height 25
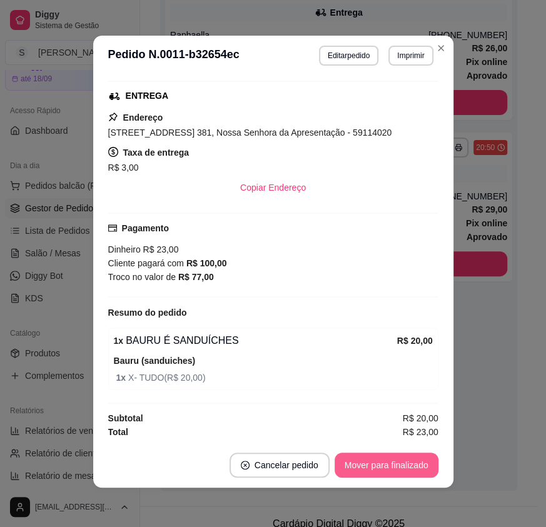
click at [404, 464] on button "Mover para finalizado" at bounding box center [387, 465] width 104 height 25
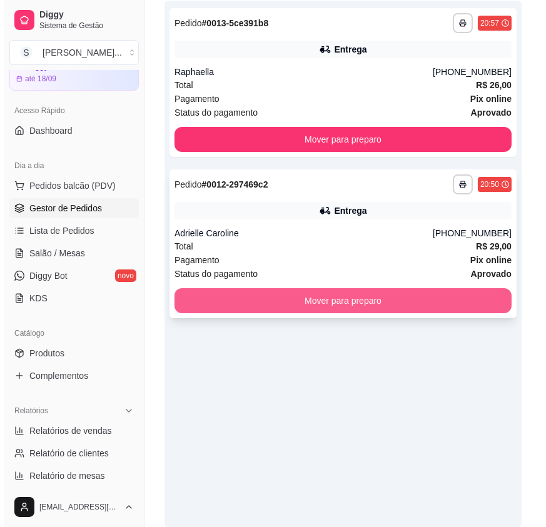
scroll to position [220, 0]
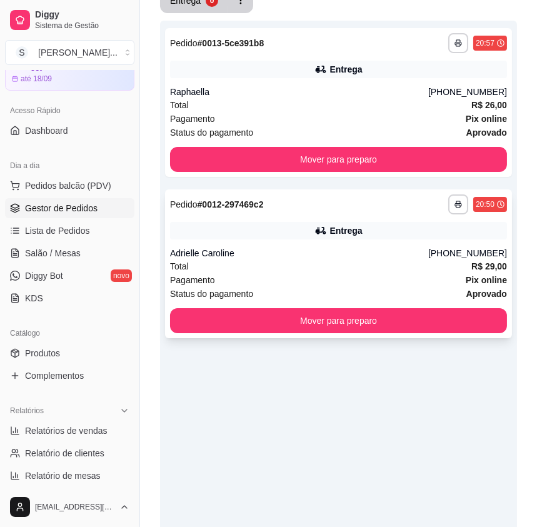
click at [400, 287] on div "Status do pagamento aprovado" at bounding box center [338, 294] width 337 height 14
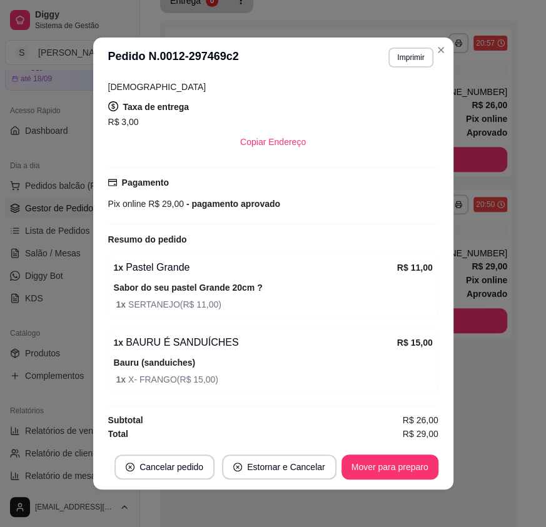
scroll to position [2, 0]
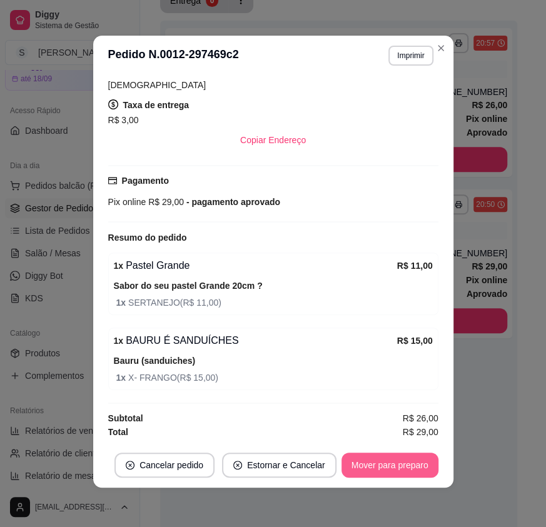
click at [409, 473] on button "Mover para preparo" at bounding box center [390, 465] width 97 height 25
click at [382, 459] on button "Mover para entrega" at bounding box center [390, 465] width 96 height 25
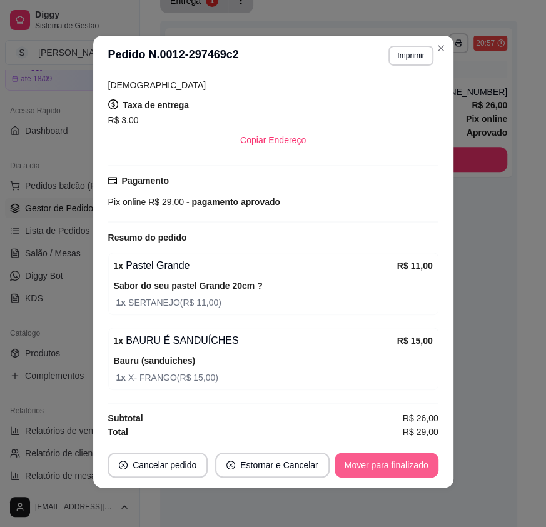
click at [409, 464] on button "Mover para finalizado" at bounding box center [387, 465] width 104 height 25
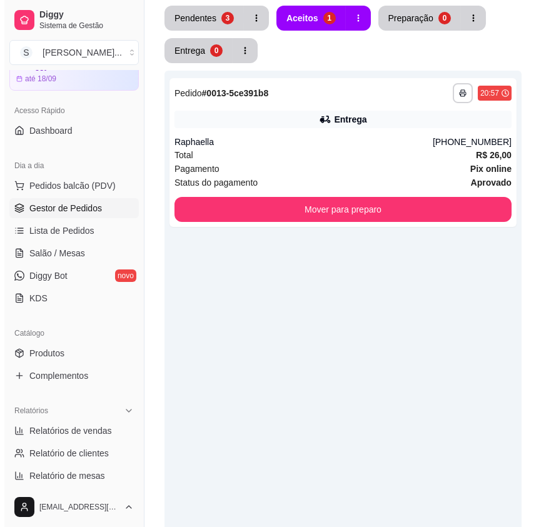
scroll to position [106, 0]
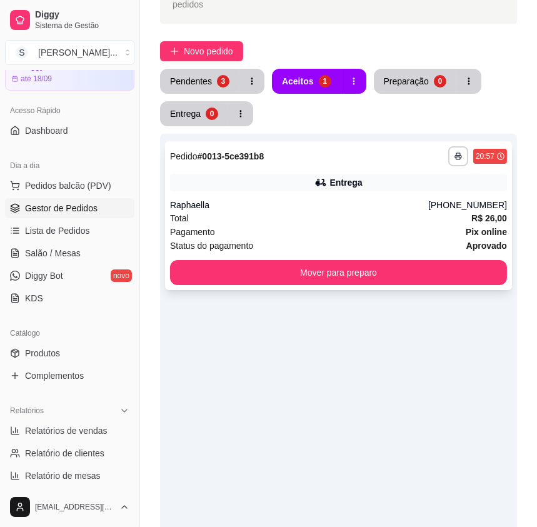
click at [317, 225] on div "Pagamento Pix online" at bounding box center [338, 232] width 337 height 14
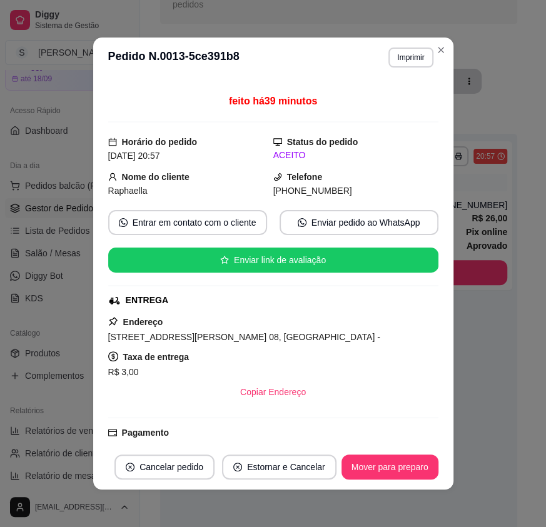
scroll to position [56, 0]
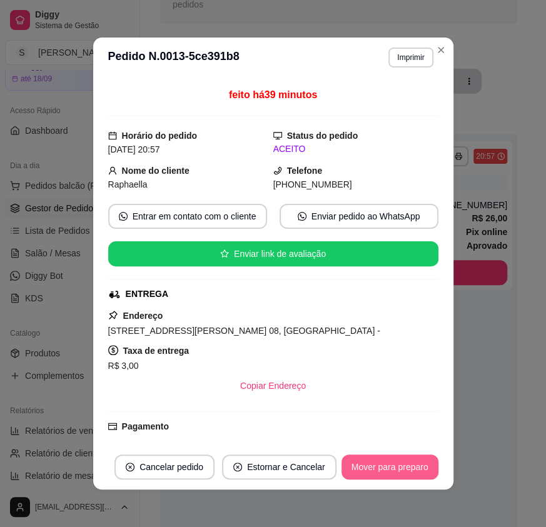
click at [392, 442] on div "Solicite um entregador do iFood Sujeito a disponibilidade da plataforma feito h…" at bounding box center [273, 261] width 360 height 367
click at [406, 439] on div "Solicite um entregador do iFood Sujeito a disponibilidade da plataforma feito h…" at bounding box center [273, 261] width 360 height 367
click at [396, 486] on footer "Cancelar pedido Estornar e Cancelar Mover para preparo" at bounding box center [273, 467] width 360 height 45
click at [392, 471] on button "Mover para preparo" at bounding box center [390, 467] width 97 height 25
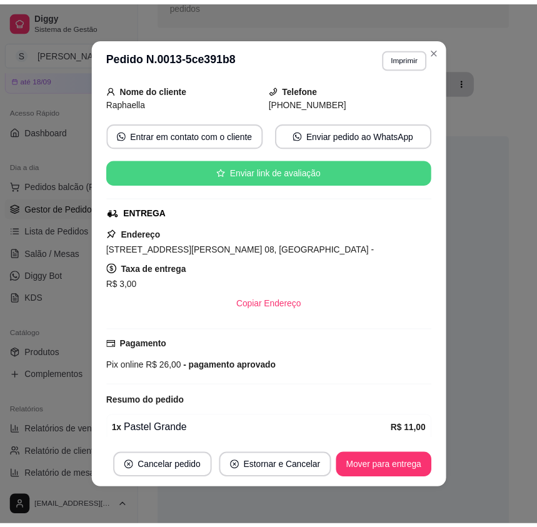
scroll to position [264, 0]
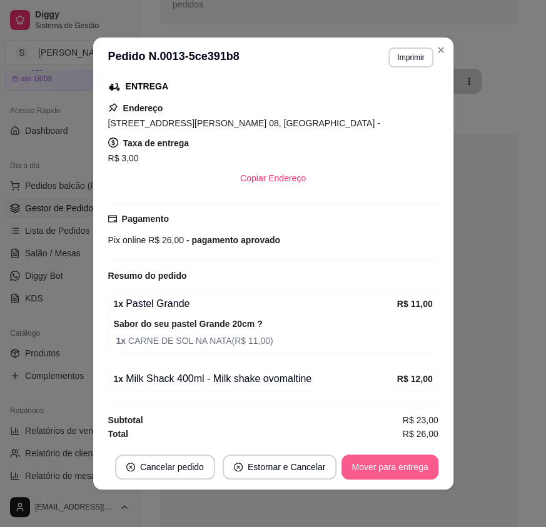
click at [412, 471] on button "Mover para entrega" at bounding box center [390, 467] width 96 height 25
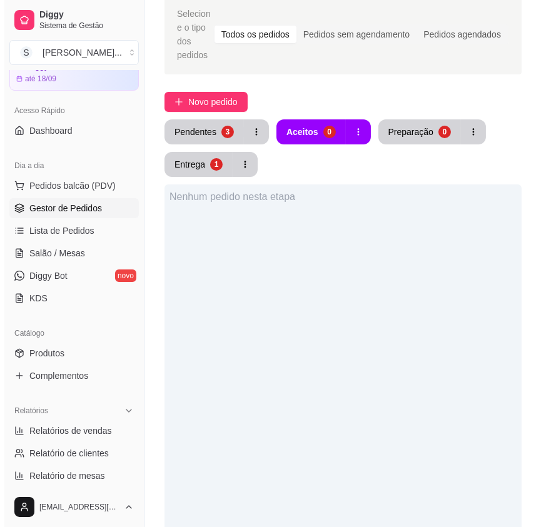
scroll to position [0, 0]
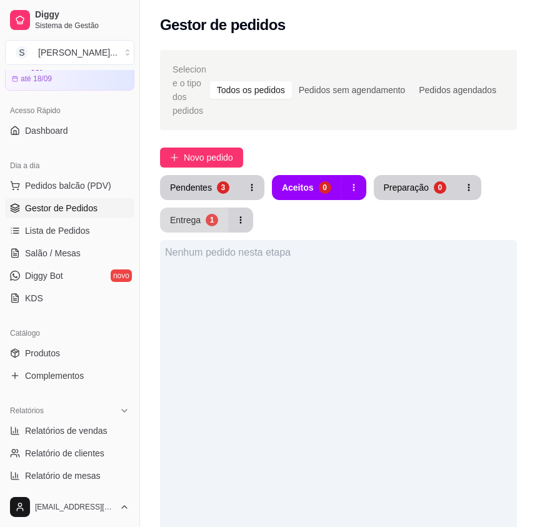
click at [181, 216] on button "Entrega 1" at bounding box center [194, 220] width 68 height 25
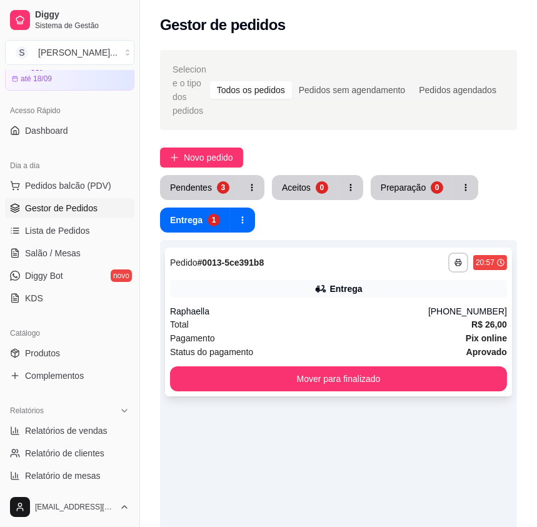
click at [399, 318] on div "Total R$ 26,00" at bounding box center [338, 325] width 337 height 14
click at [57, 258] on link "Salão / Mesas" at bounding box center [70, 253] width 130 height 20
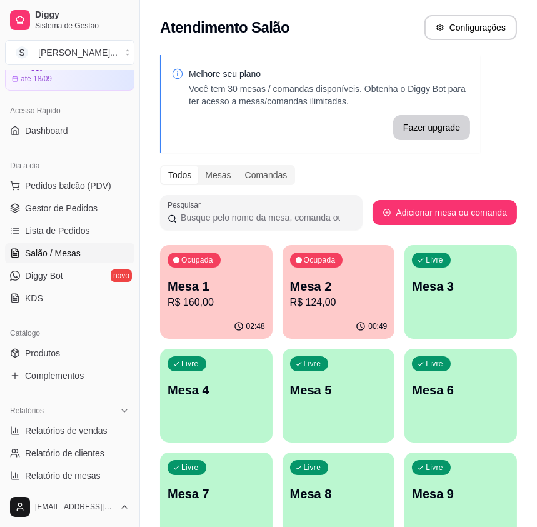
click at [202, 291] on p "Mesa 1" at bounding box center [217, 287] width 98 height 18
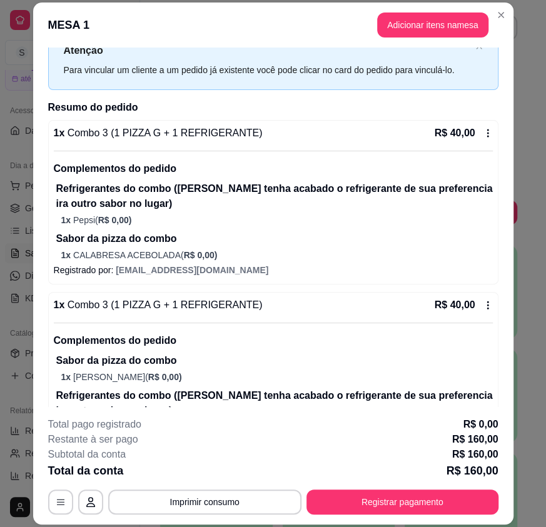
scroll to position [45, 0]
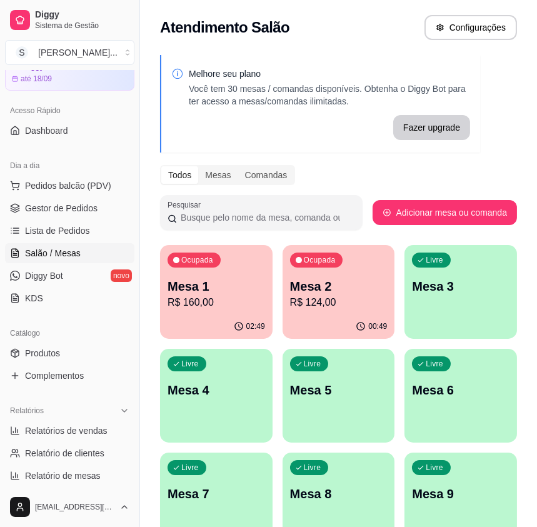
click at [233, 321] on div "02:49" at bounding box center [216, 327] width 113 height 24
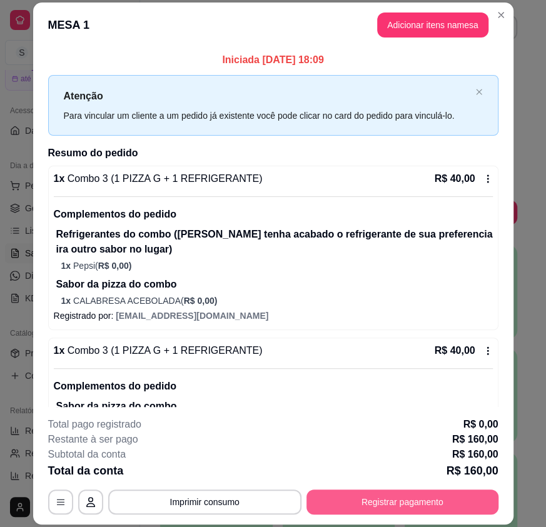
click at [375, 501] on button "Registrar pagamento" at bounding box center [403, 502] width 192 height 25
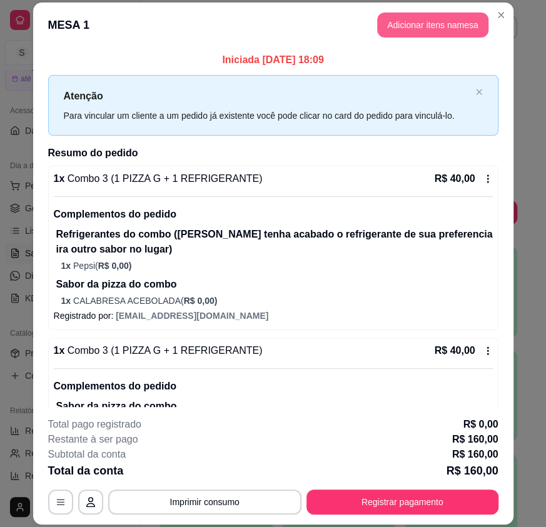
click at [427, 29] on button "Adicionar itens na mesa" at bounding box center [432, 25] width 111 height 25
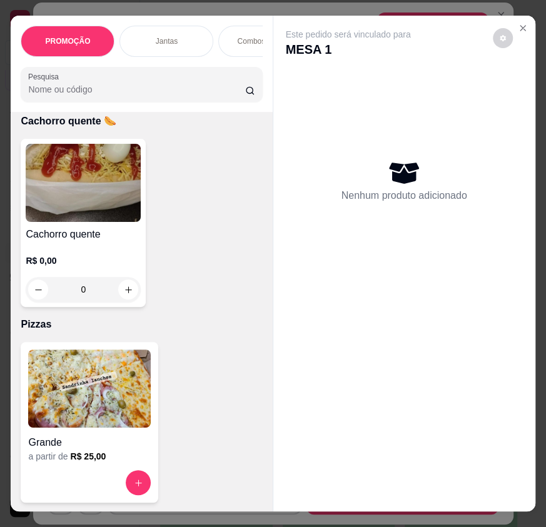
scroll to position [4436, 0]
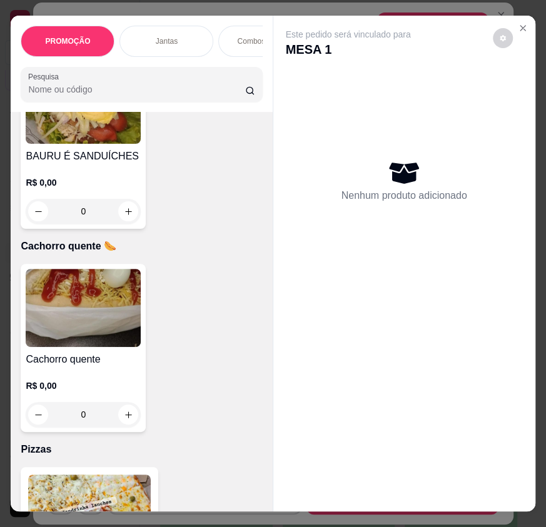
click at [106, 177] on div "R$ 0,00 0" at bounding box center [83, 194] width 115 height 60
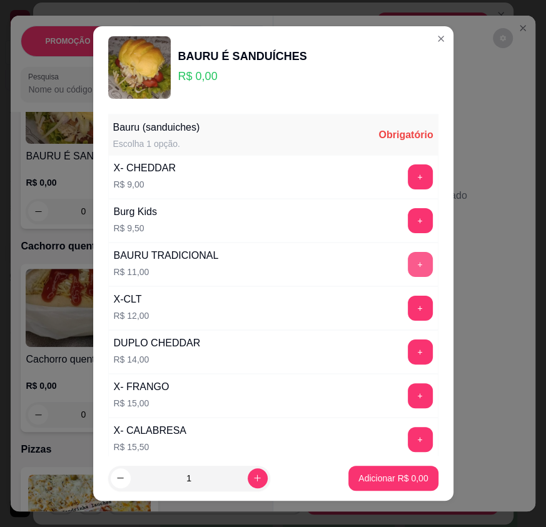
click at [408, 256] on button "+" at bounding box center [420, 264] width 25 height 25
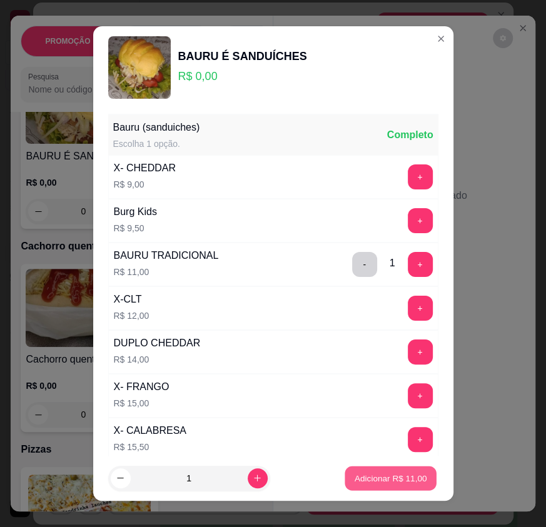
click at [375, 470] on button "Adicionar R$ 11,00" at bounding box center [391, 478] width 92 height 24
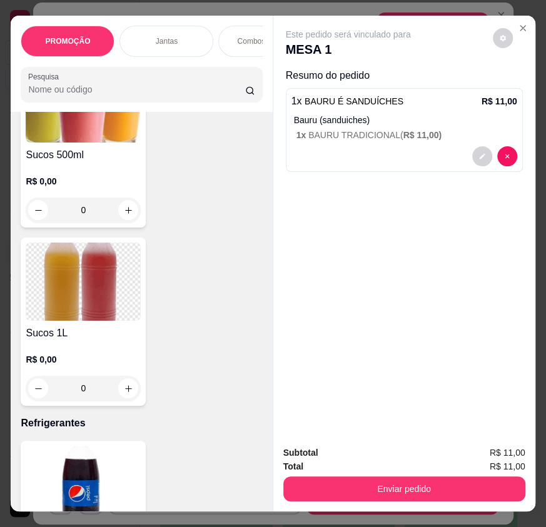
scroll to position [7394, 0]
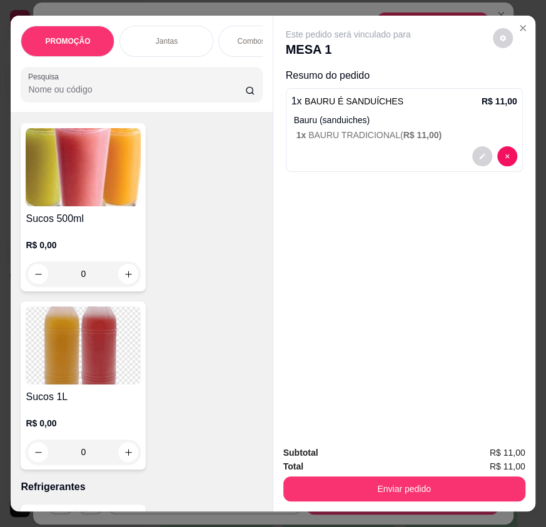
click at [91, 183] on img at bounding box center [83, 167] width 115 height 78
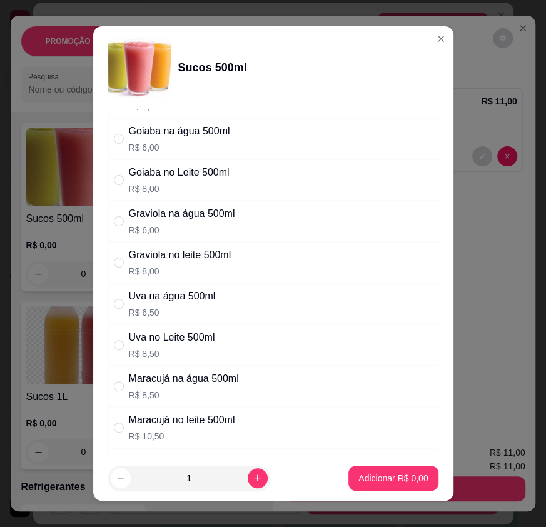
scroll to position [170, 0]
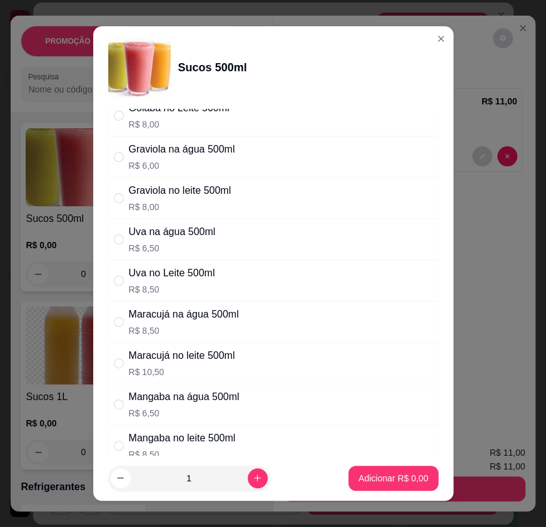
click at [245, 320] on div "Maracujá na água 500ml R$ 8,50" at bounding box center [273, 322] width 330 height 41
radio input "true"
click at [253, 481] on icon "increase-product-quantity" at bounding box center [257, 478] width 9 height 9
type input "2"
drag, startPoint x: 392, startPoint y: 463, endPoint x: 395, endPoint y: 471, distance: 7.9
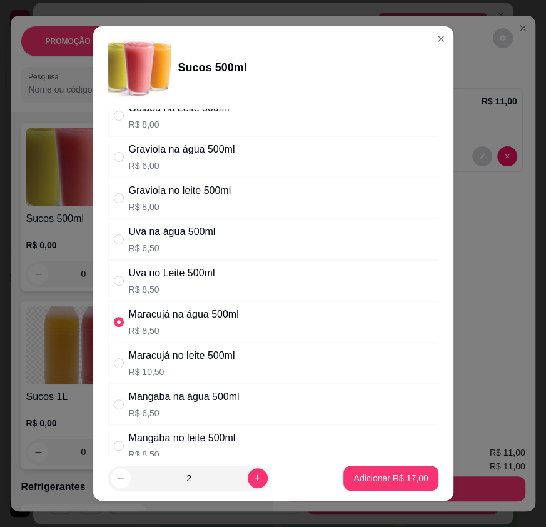
click at [392, 465] on footer "2 Adicionar R$ 17,00" at bounding box center [273, 478] width 360 height 45
click at [394, 471] on button "Adicionar R$ 17,00" at bounding box center [390, 478] width 94 height 25
type input "2"
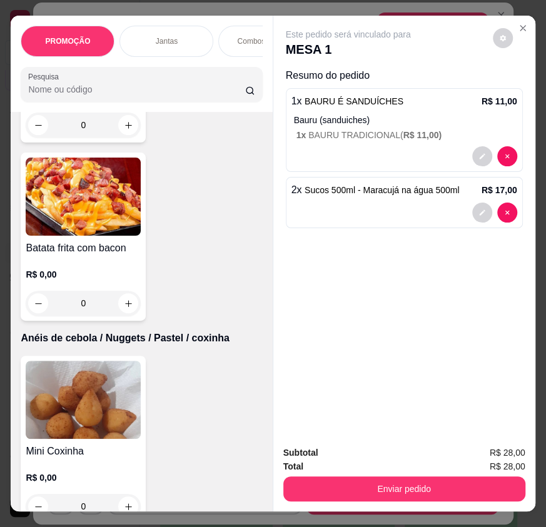
scroll to position [5404, 0]
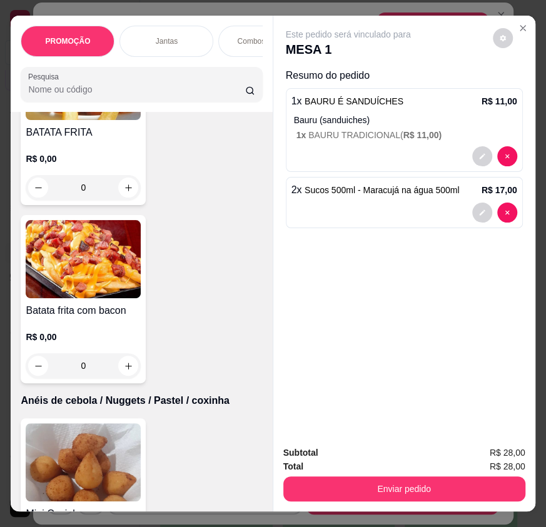
click at [105, 277] on img at bounding box center [83, 259] width 115 height 78
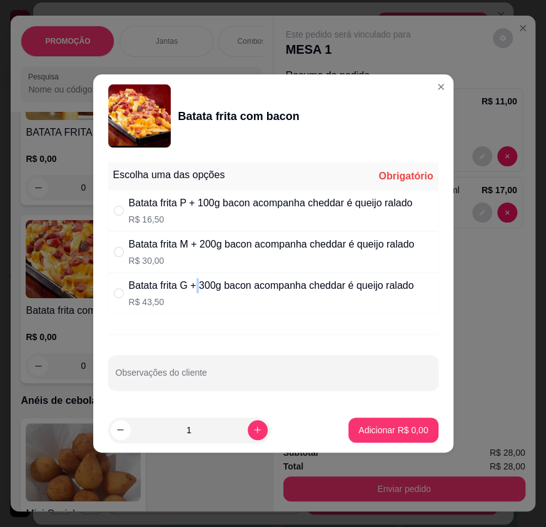
click at [200, 292] on div "Batata frita G + 300g bacon acompanha cheddar é queijo ralado" at bounding box center [271, 285] width 285 height 15
radio input "true"
click at [377, 430] on p "Adicionar R$ 43,50" at bounding box center [391, 430] width 74 height 13
type input "1"
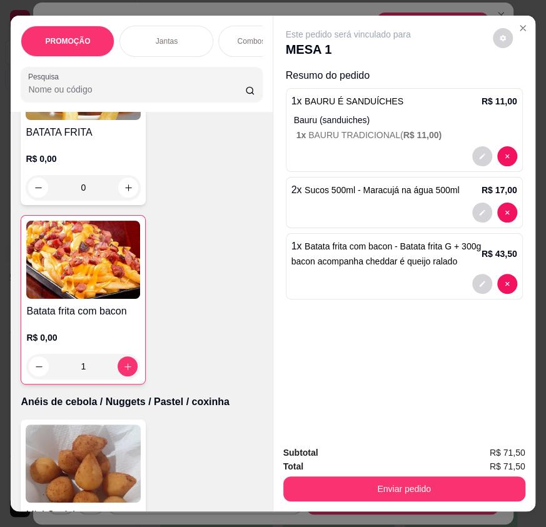
click at [95, 143] on div "R$ 0,00 0" at bounding box center [83, 170] width 115 height 60
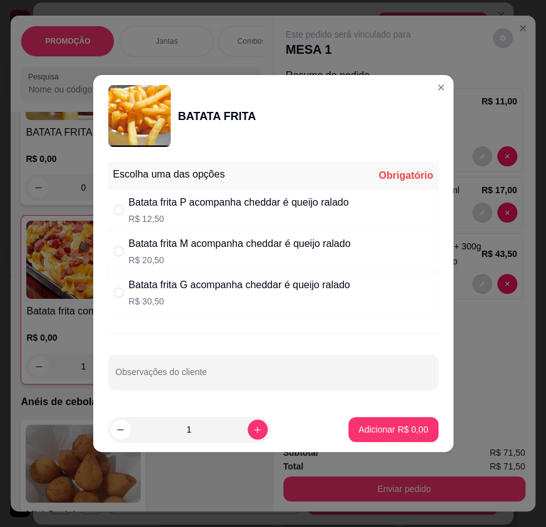
click at [313, 214] on p "R$ 12,50" at bounding box center [239, 219] width 220 height 13
radio input "true"
click at [382, 427] on p "Adicionar R$ 12,50" at bounding box center [391, 430] width 74 height 13
type input "1"
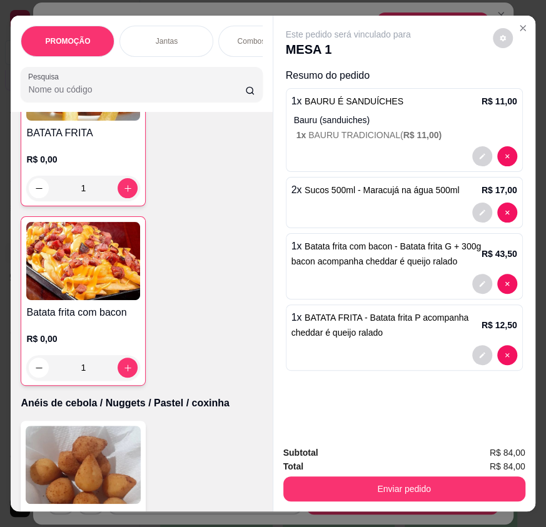
scroll to position [5405, 0]
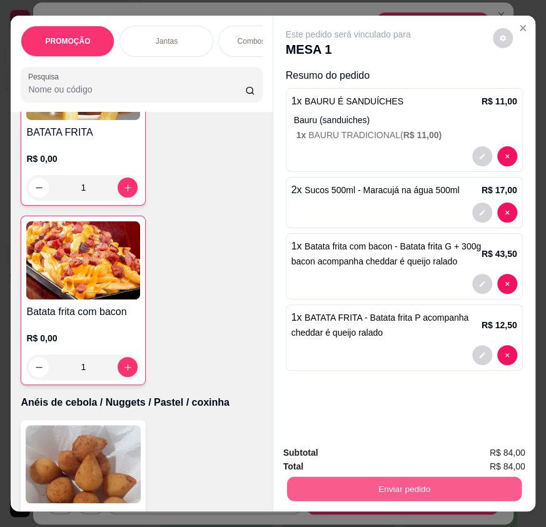
click at [448, 486] on button "Enviar pedido" at bounding box center [404, 489] width 235 height 24
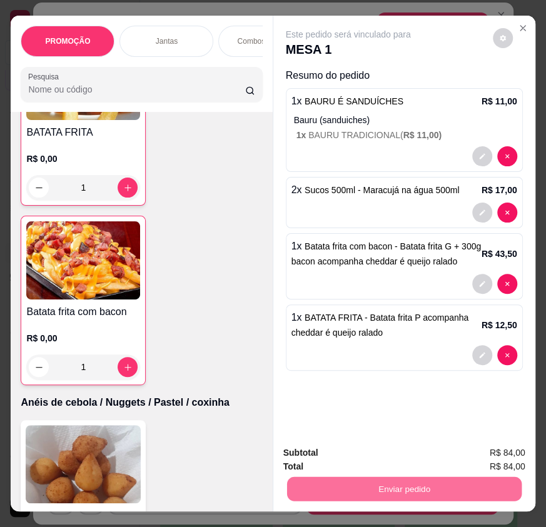
click at [357, 451] on button "Não registrar e enviar pedido" at bounding box center [362, 454] width 130 height 24
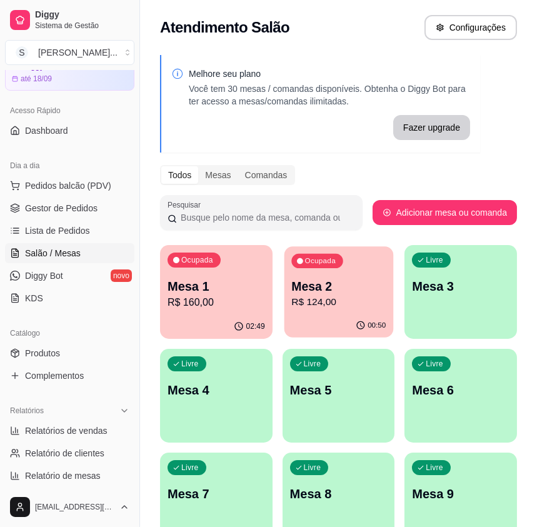
click at [320, 305] on p "R$ 124,00" at bounding box center [339, 302] width 94 height 14
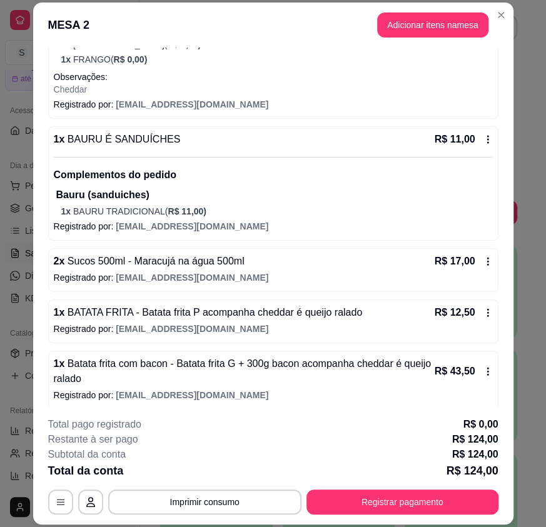
scroll to position [263, 0]
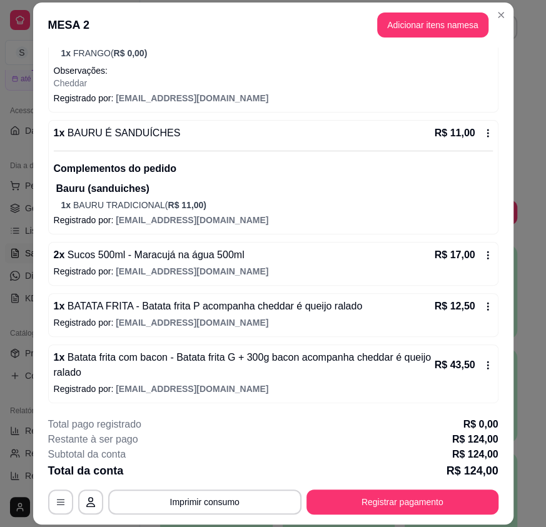
click at [481, 368] on div "1 x Batata frita com bacon - Batata frita G + 300g bacon acompanha cheddar é qu…" at bounding box center [273, 374] width 450 height 59
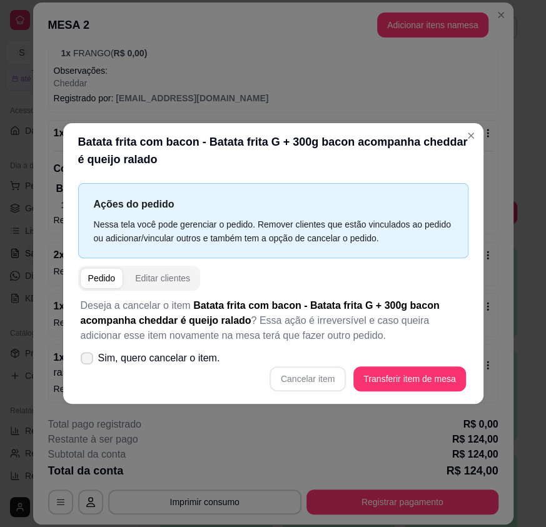
click at [89, 355] on icon at bounding box center [87, 359] width 10 height 8
click at [88, 360] on input "Sim, quero cancelar o item." at bounding box center [84, 364] width 8 height 8
checkbox input "true"
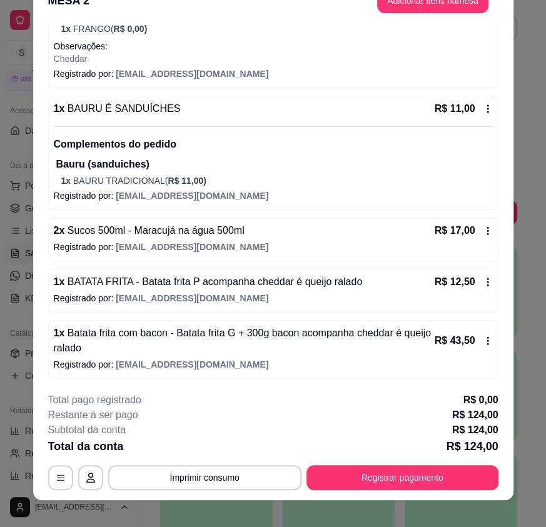
scroll to position [38, 0]
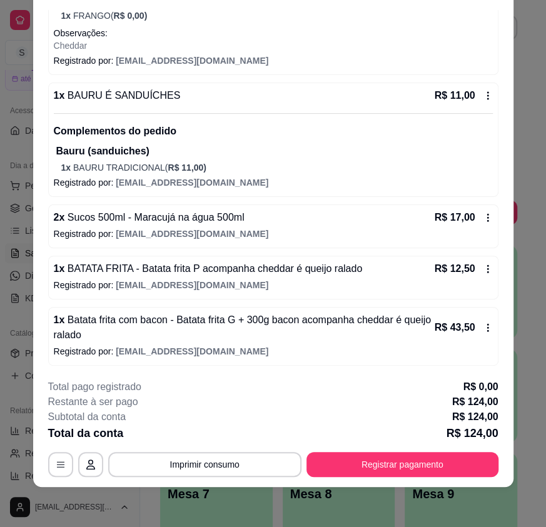
click at [487, 324] on icon at bounding box center [488, 328] width 2 height 8
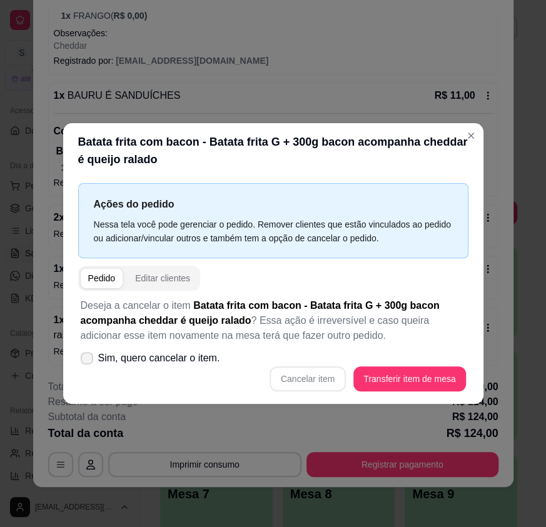
click at [83, 355] on icon at bounding box center [87, 359] width 10 height 8
click at [83, 360] on input "Sim, quero cancelar o item." at bounding box center [84, 364] width 8 height 8
checkbox input "true"
click at [329, 383] on button "Cancelar item" at bounding box center [308, 379] width 74 height 24
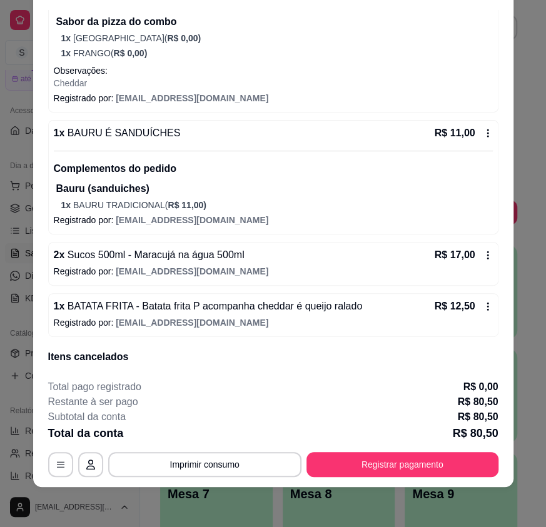
scroll to position [206, 0]
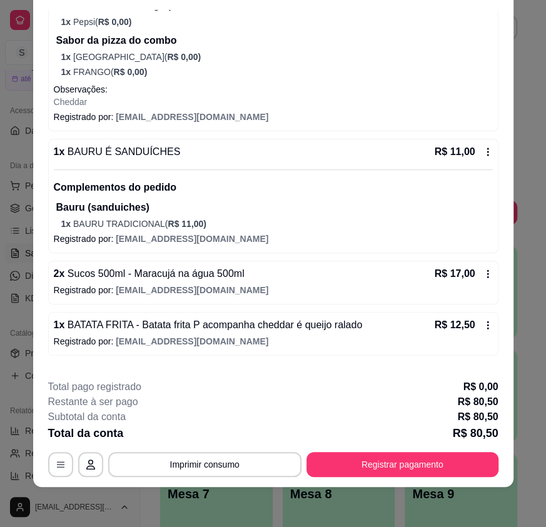
click at [357, 342] on p "Registrado por: [EMAIL_ADDRESS][DOMAIN_NAME]" at bounding box center [273, 341] width 439 height 13
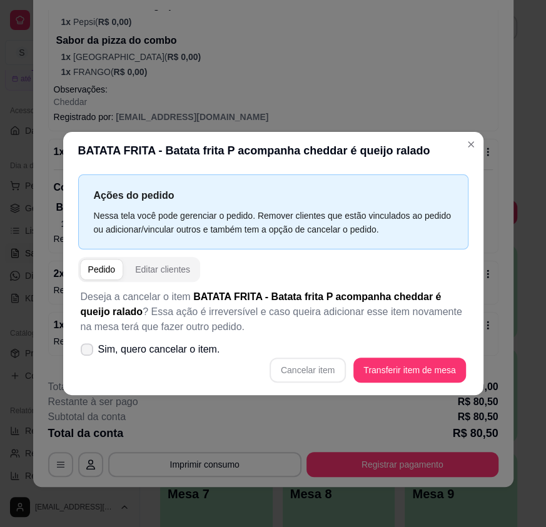
click at [143, 358] on label "Sim, quero cancelar o item." at bounding box center [151, 349] width 150 height 25
click at [88, 358] on input "Sim, quero cancelar o item." at bounding box center [84, 356] width 8 height 8
checkbox input "true"
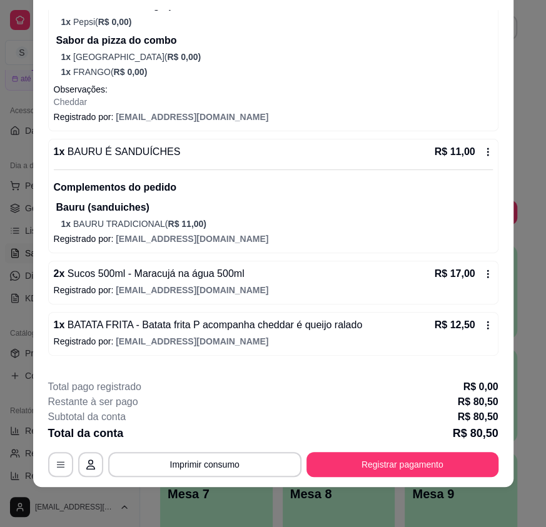
click at [439, 330] on p "R$ 12,50" at bounding box center [455, 325] width 41 height 15
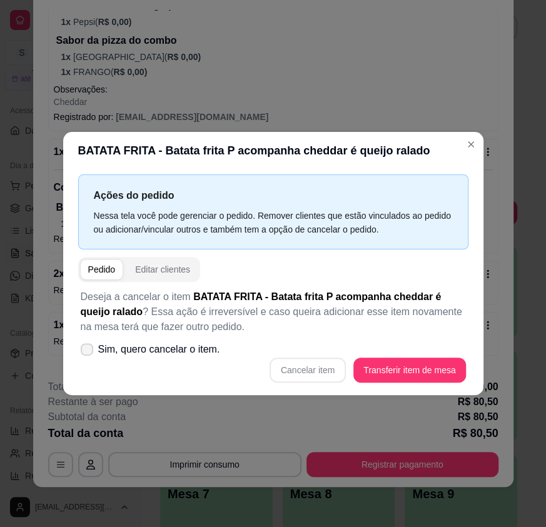
click at [133, 355] on span "Sim, quero cancelar o item." at bounding box center [159, 349] width 122 height 15
click at [88, 355] on input "Sim, quero cancelar o item." at bounding box center [84, 356] width 8 height 8
checkbox input "true"
click at [303, 368] on button "Cancelar item" at bounding box center [308, 370] width 76 height 25
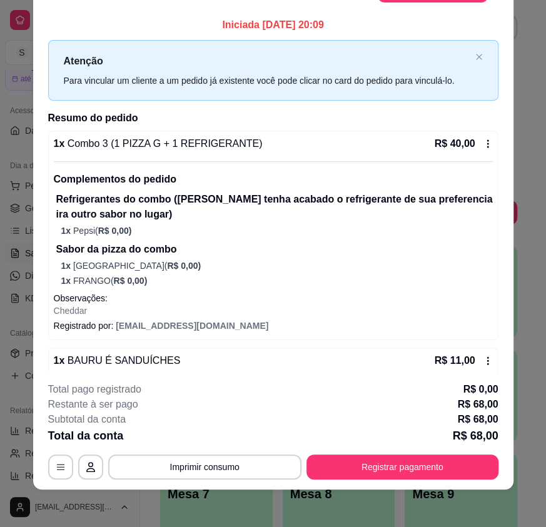
scroll to position [38, 0]
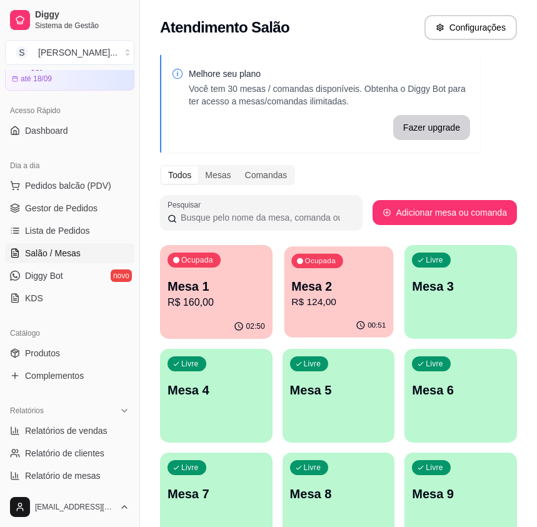
click at [303, 309] on p "R$ 124,00" at bounding box center [339, 302] width 94 height 14
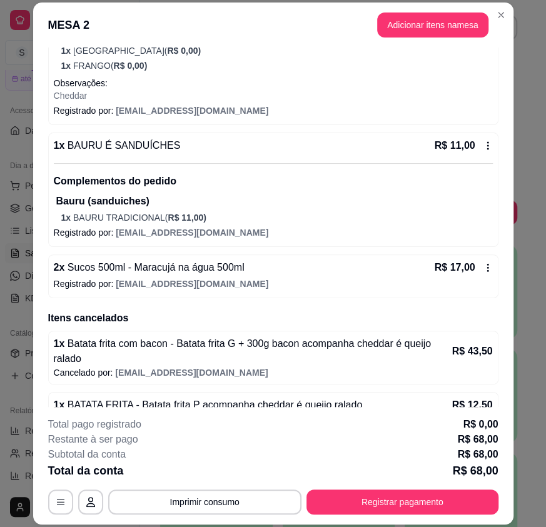
scroll to position [278, 0]
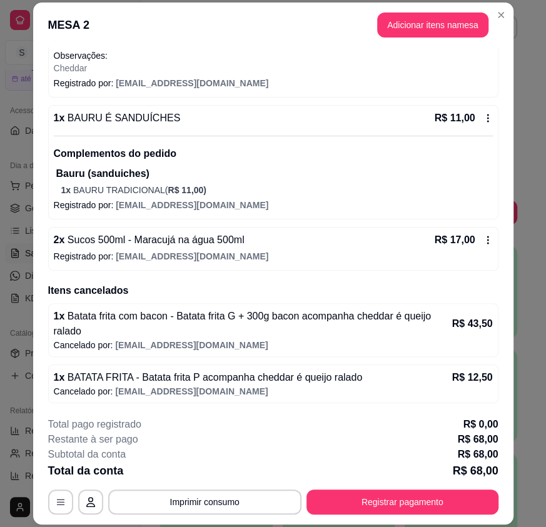
click at [483, 238] on icon at bounding box center [488, 240] width 10 height 10
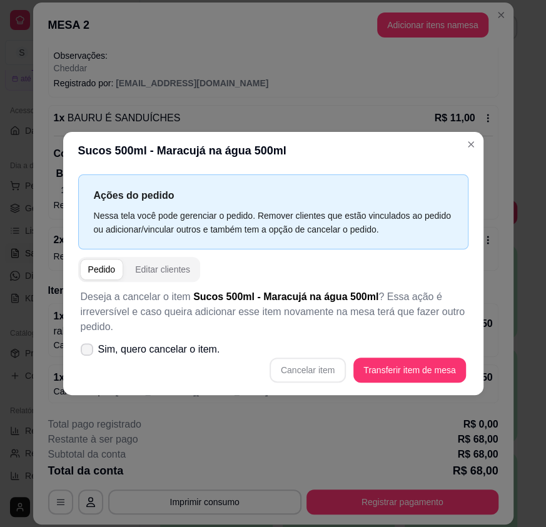
click at [135, 349] on span "Sim, quero cancelar o item." at bounding box center [159, 349] width 122 height 15
click at [88, 352] on input "Sim, quero cancelar o item." at bounding box center [84, 356] width 8 height 8
checkbox input "true"
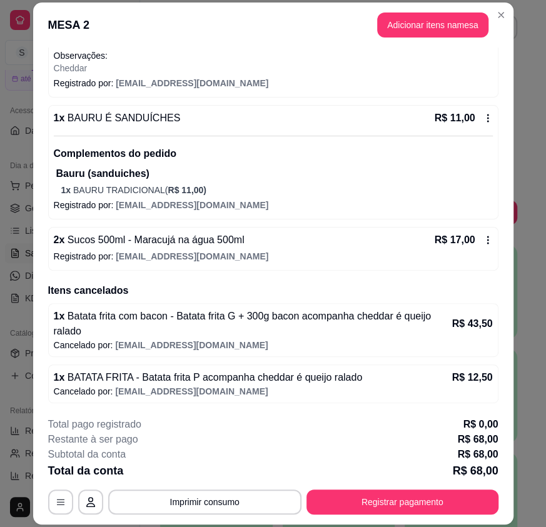
click at [483, 239] on icon at bounding box center [488, 240] width 10 height 10
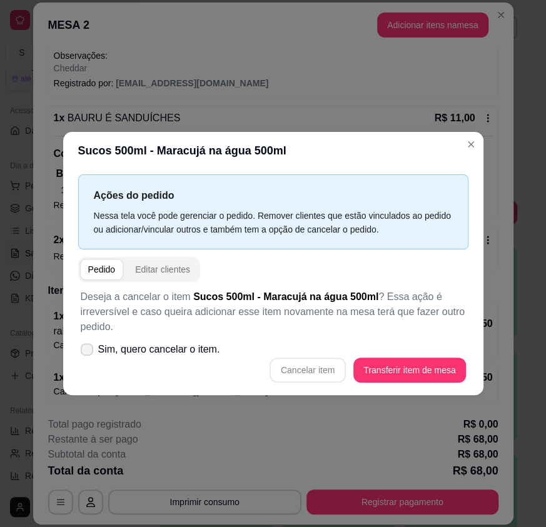
click at [150, 350] on span "Sim, quero cancelar o item." at bounding box center [159, 349] width 122 height 15
click at [88, 352] on input "Sim, quero cancelar o item." at bounding box center [84, 356] width 8 height 8
checkbox input "true"
click at [327, 366] on button "Cancelar item" at bounding box center [308, 370] width 74 height 24
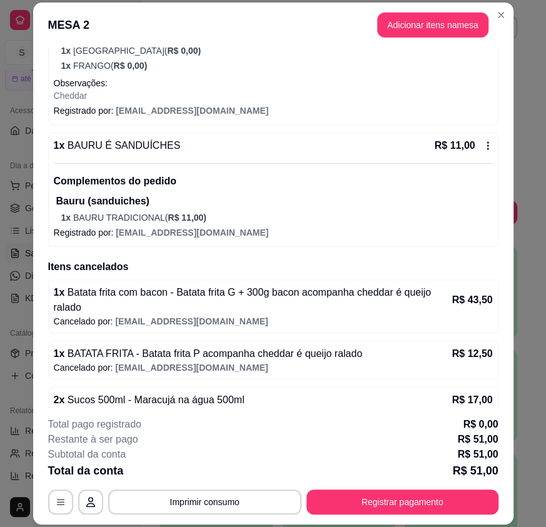
scroll to position [216, 0]
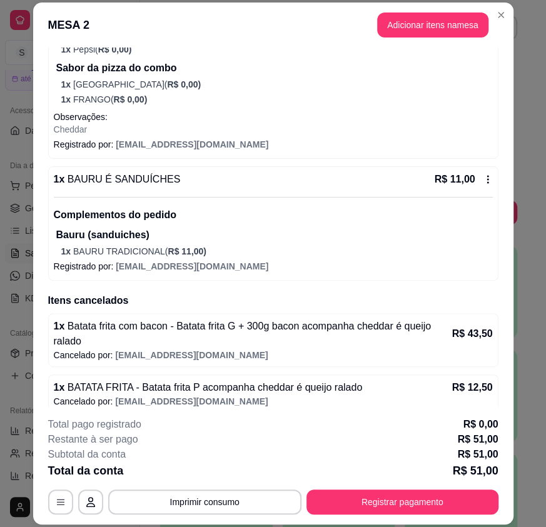
click at [477, 173] on div "R$ 11,00" at bounding box center [464, 179] width 58 height 15
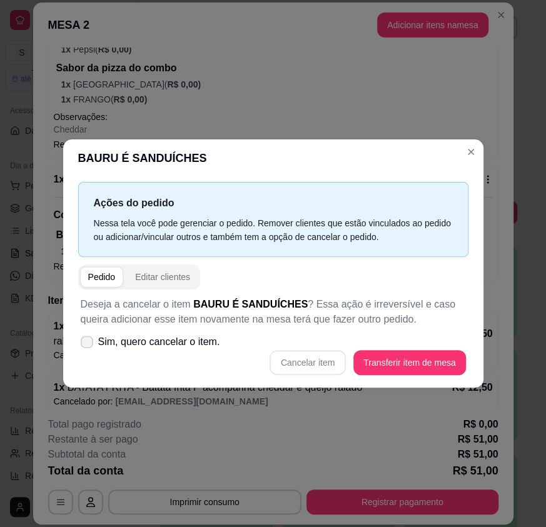
click at [143, 347] on span "Sim, quero cancelar o item." at bounding box center [159, 342] width 122 height 15
click at [88, 347] on input "Sim, quero cancelar o item." at bounding box center [84, 348] width 8 height 8
checkbox input "true"
click at [297, 365] on button "Cancelar item" at bounding box center [308, 362] width 76 height 25
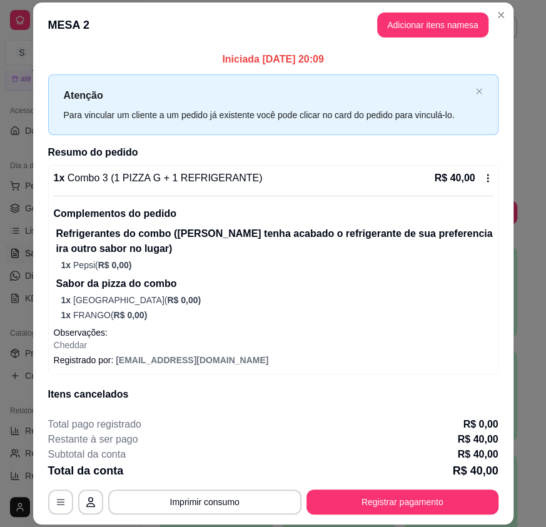
scroll to position [0, 0]
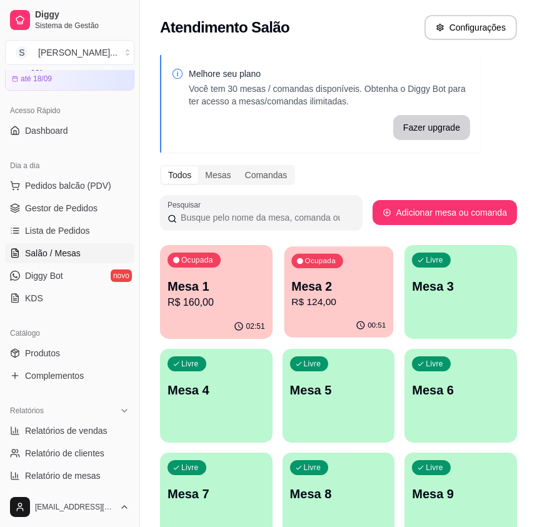
click at [333, 318] on div "00:51" at bounding box center [338, 326] width 109 height 24
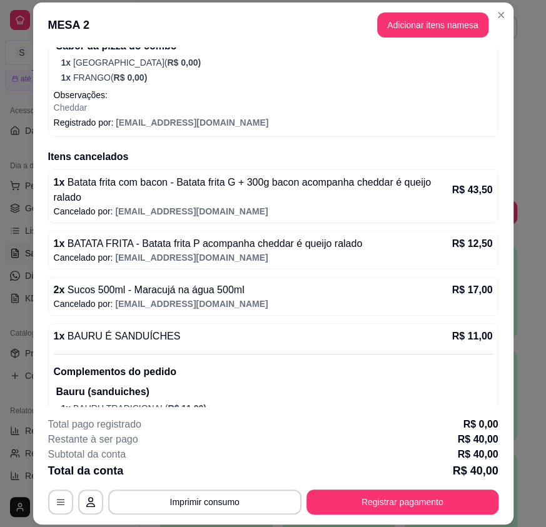
scroll to position [268, 0]
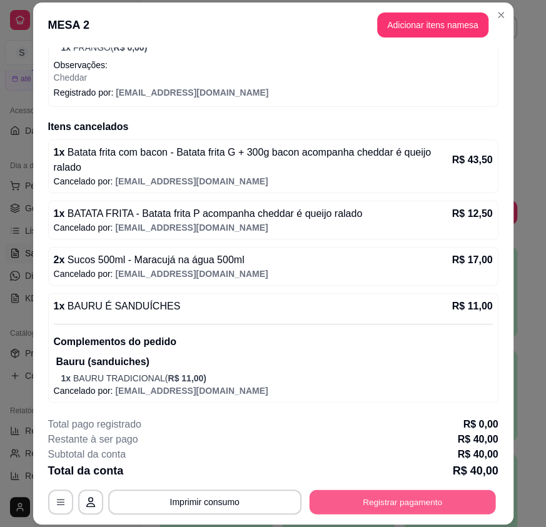
click at [404, 499] on button "Registrar pagamento" at bounding box center [402, 502] width 186 height 24
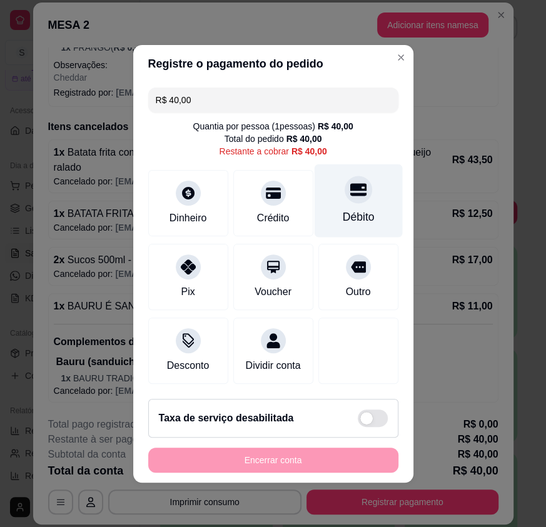
click at [339, 200] on div "Débito" at bounding box center [358, 200] width 88 height 73
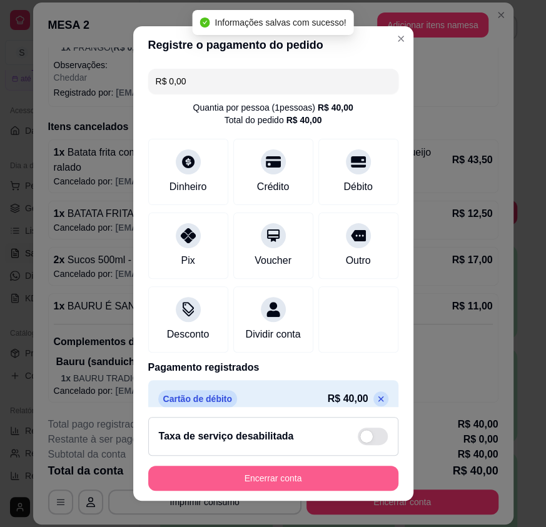
type input "R$ 0,00"
click at [273, 481] on button "Encerrar conta" at bounding box center [273, 478] width 250 height 25
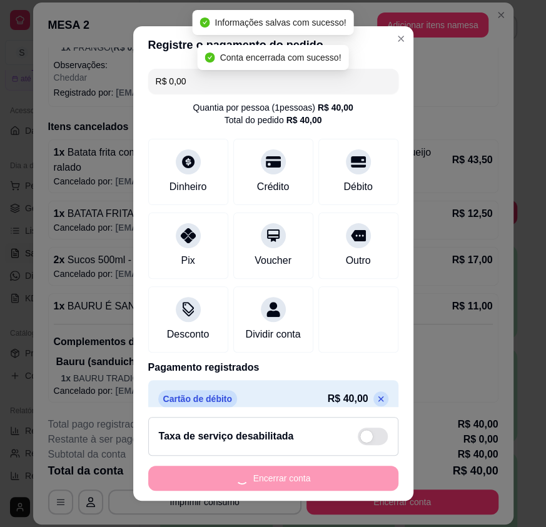
scroll to position [0, 0]
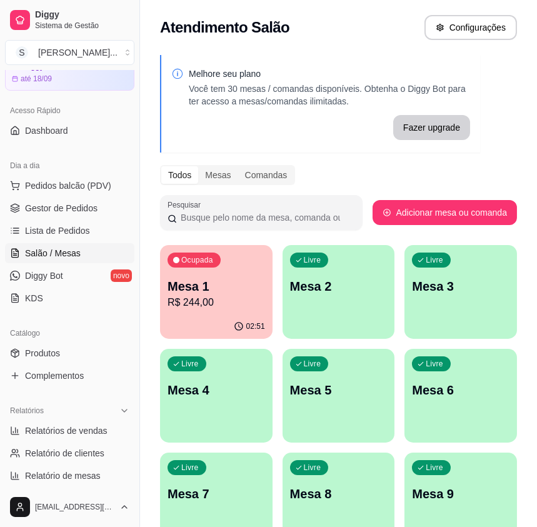
click at [204, 247] on div "Ocupada Mesa 1 R$ 244,00" at bounding box center [216, 279] width 113 height 69
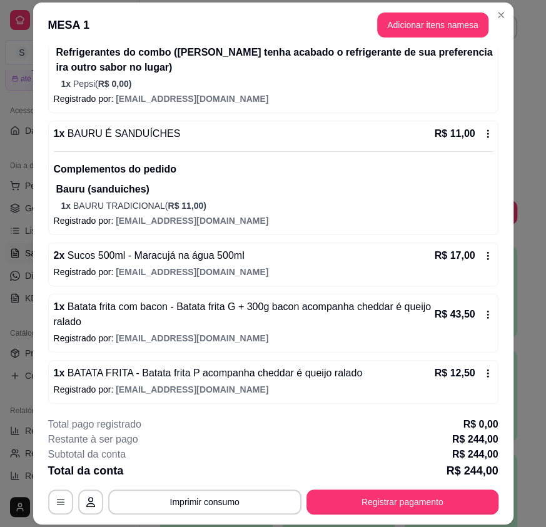
scroll to position [38, 0]
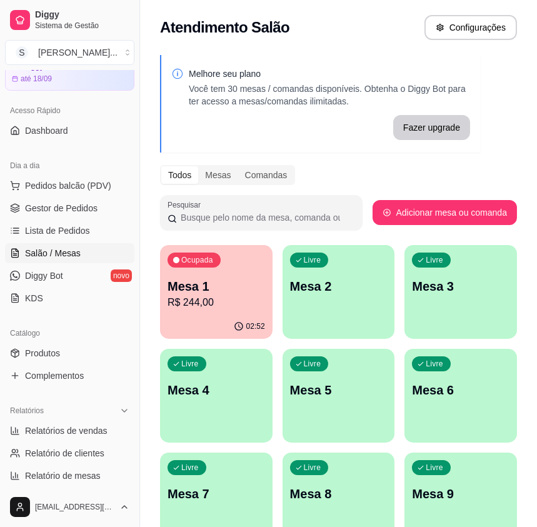
click at [223, 323] on div "02:52" at bounding box center [216, 327] width 113 height 24
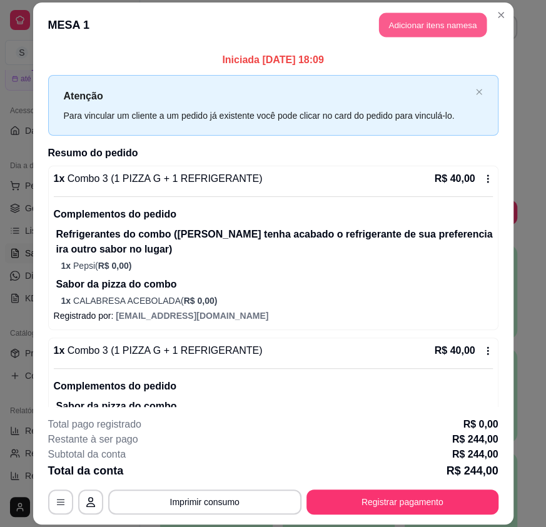
click at [439, 26] on button "Adicionar itens na mesa" at bounding box center [433, 25] width 108 height 24
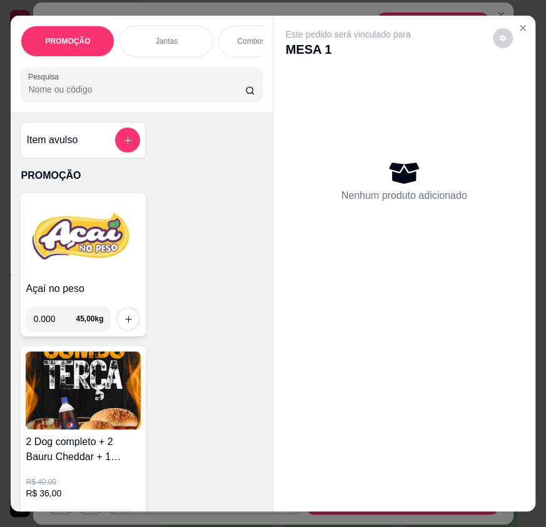
click at [100, 267] on img at bounding box center [83, 237] width 115 height 78
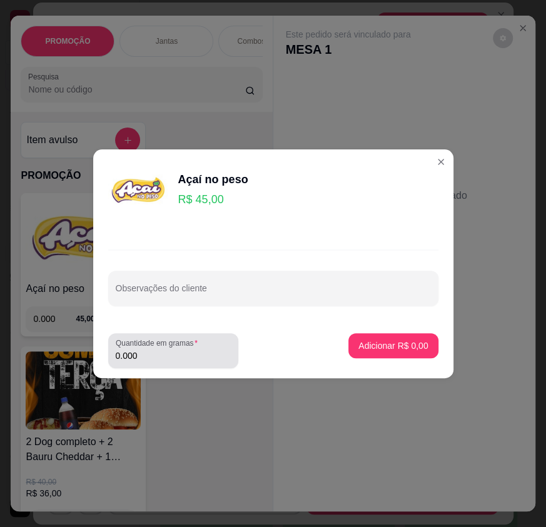
click at [156, 358] on input "0.000" at bounding box center [173, 356] width 115 height 13
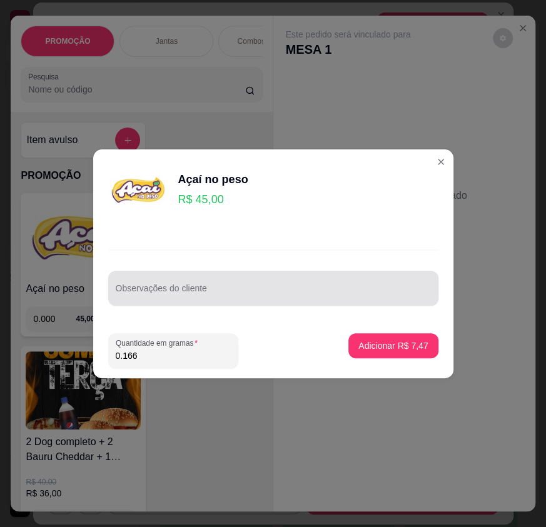
type input "0.166"
click at [132, 297] on input "Observações do cliente" at bounding box center [273, 293] width 315 height 13
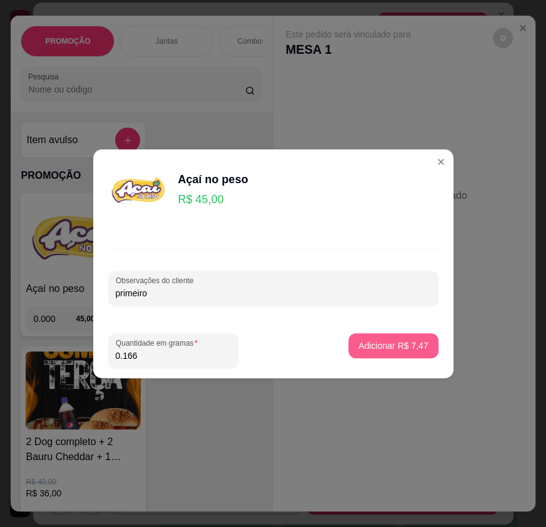
type input "primeiro"
click at [375, 345] on p "Adicionar R$ 7,47" at bounding box center [393, 346] width 69 height 13
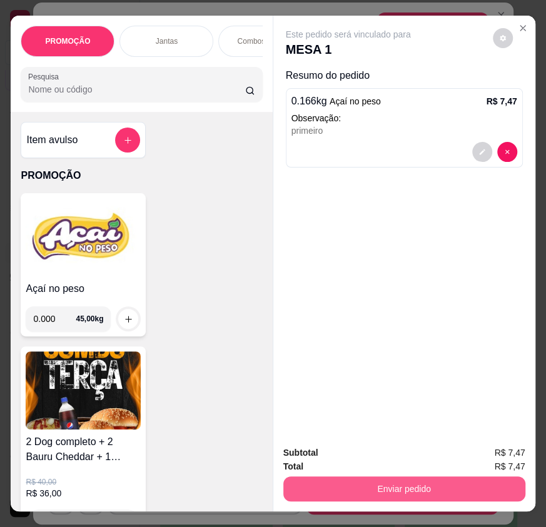
click at [370, 477] on button "Enviar pedido" at bounding box center [404, 489] width 242 height 25
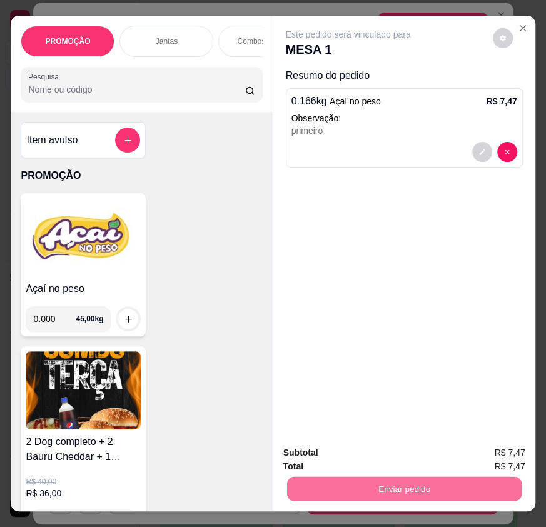
click at [359, 456] on button "Não registrar e enviar pedido" at bounding box center [362, 454] width 130 height 24
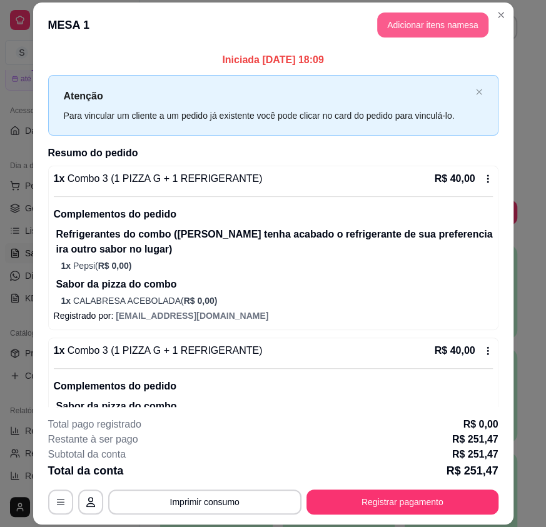
click at [432, 20] on button "Adicionar itens na mesa" at bounding box center [432, 25] width 111 height 25
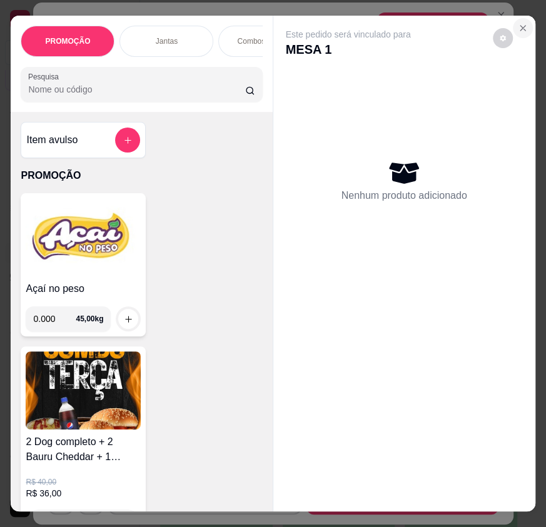
click at [518, 23] on icon "Close" at bounding box center [523, 28] width 10 height 10
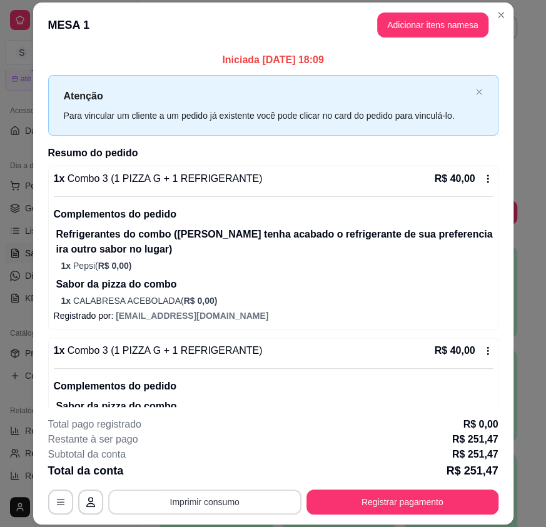
click at [195, 511] on button "Imprimir consumo" at bounding box center [204, 502] width 193 height 25
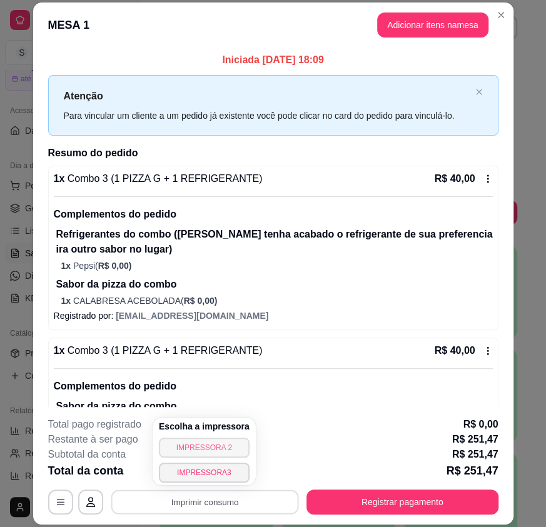
click at [192, 450] on button "IMPRESSORA 2" at bounding box center [204, 448] width 91 height 20
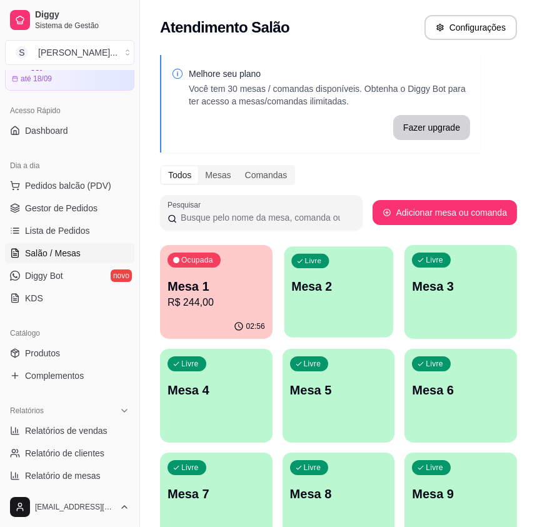
click at [343, 300] on div "Livre Mesa 2" at bounding box center [338, 285] width 109 height 76
click at [61, 208] on span "Gestor de Pedidos" at bounding box center [61, 208] width 73 height 13
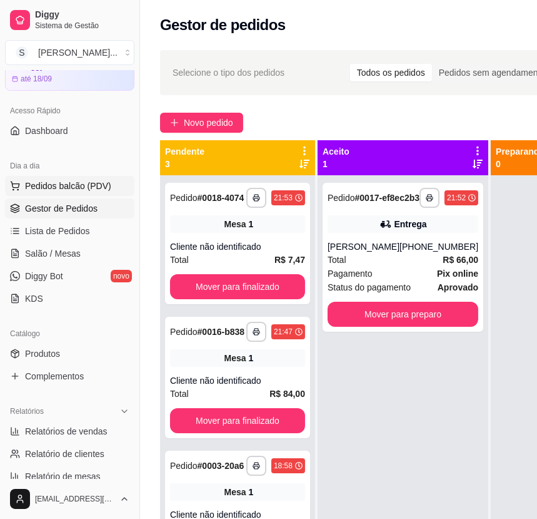
click at [64, 188] on span "Pedidos balcão (PDV)" at bounding box center [68, 186] width 86 height 13
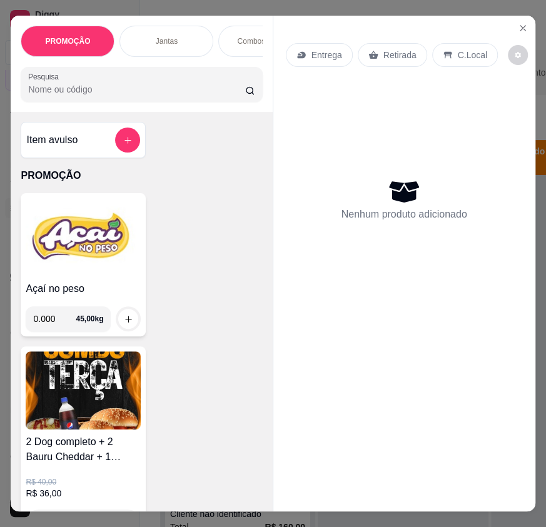
click at [108, 242] on img at bounding box center [83, 237] width 115 height 78
click at [518, 24] on icon "Close" at bounding box center [523, 28] width 10 height 10
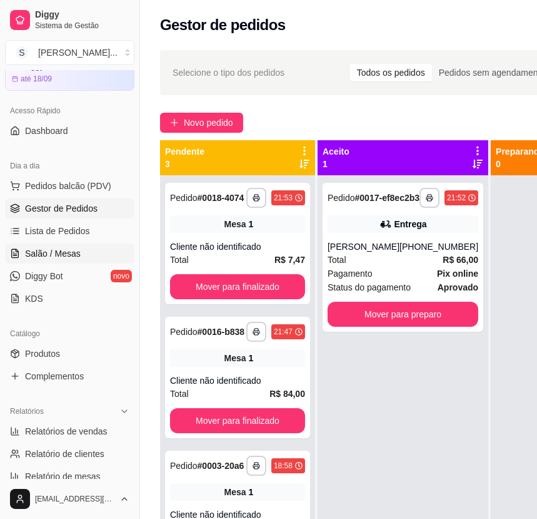
click at [61, 247] on span "Salão / Mesas" at bounding box center [53, 253] width 56 height 13
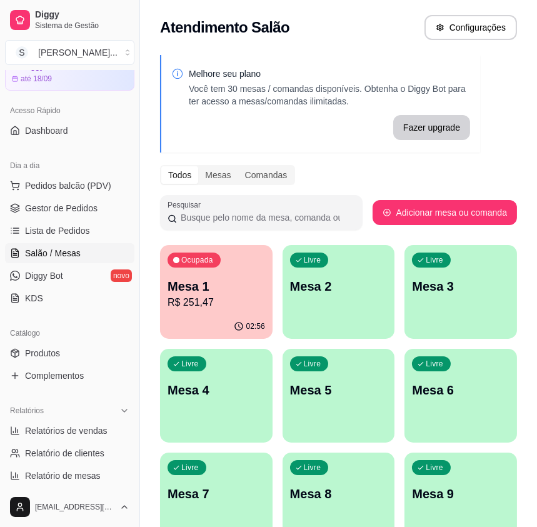
click at [161, 297] on div "Ocupada Mesa 1 R$ 251,47" at bounding box center [216, 279] width 113 height 69
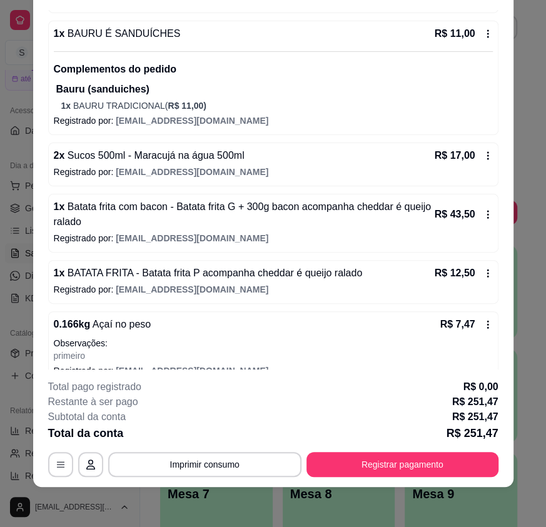
scroll to position [815, 0]
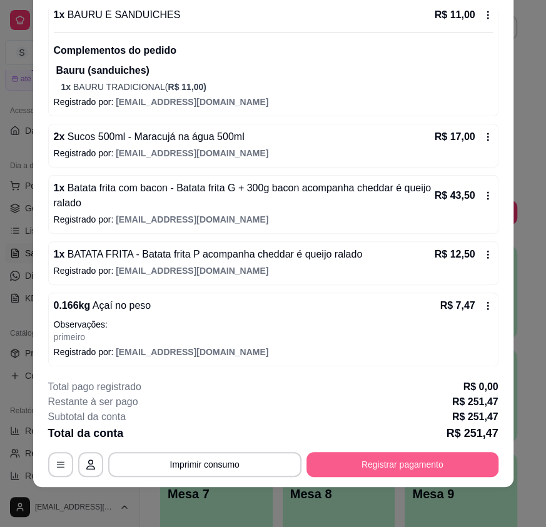
click at [407, 471] on button "Registrar pagamento" at bounding box center [403, 464] width 192 height 25
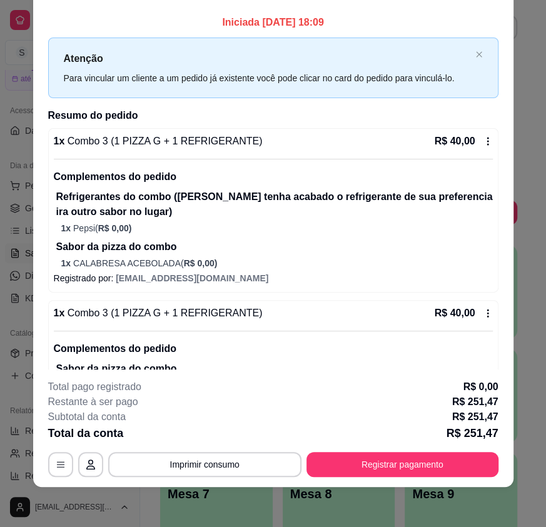
scroll to position [0, 0]
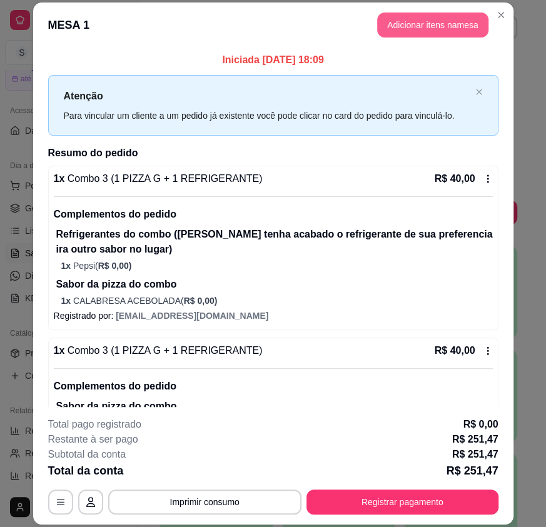
click at [417, 24] on button "Adicionar itens na mesa" at bounding box center [432, 25] width 111 height 25
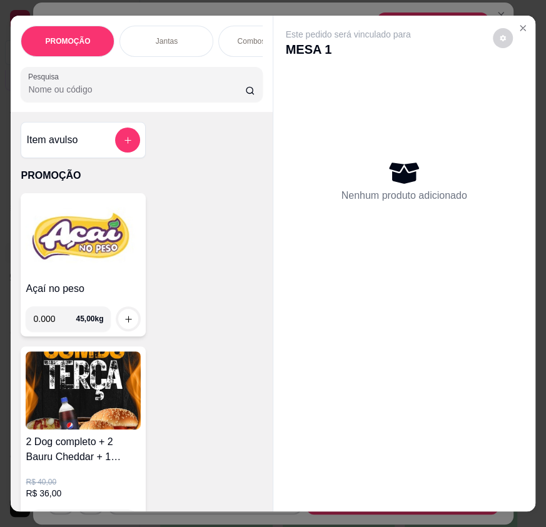
click at [113, 260] on img at bounding box center [83, 237] width 115 height 78
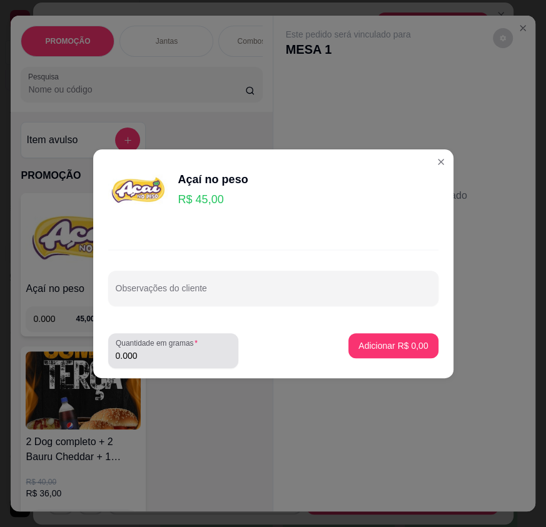
click at [196, 352] on input "0.000" at bounding box center [173, 356] width 115 height 13
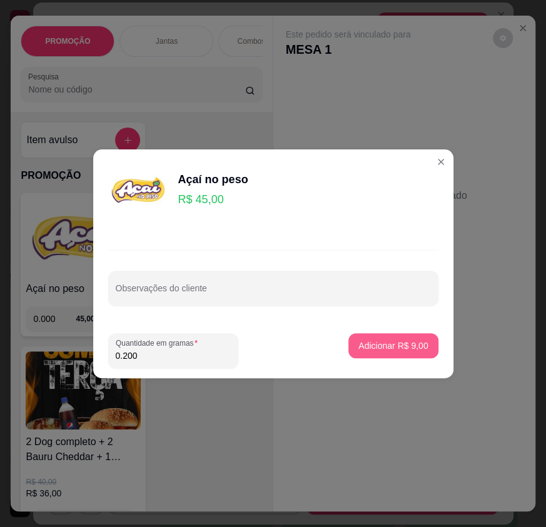
type input "0.200"
click at [417, 353] on button "Adicionar R$ 9,00" at bounding box center [392, 345] width 89 height 25
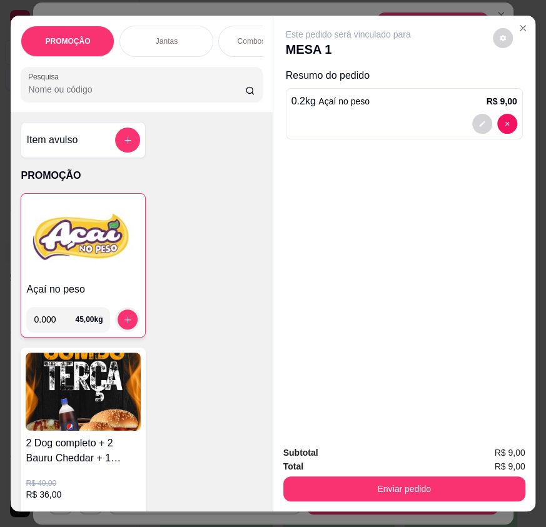
scroll to position [28, 0]
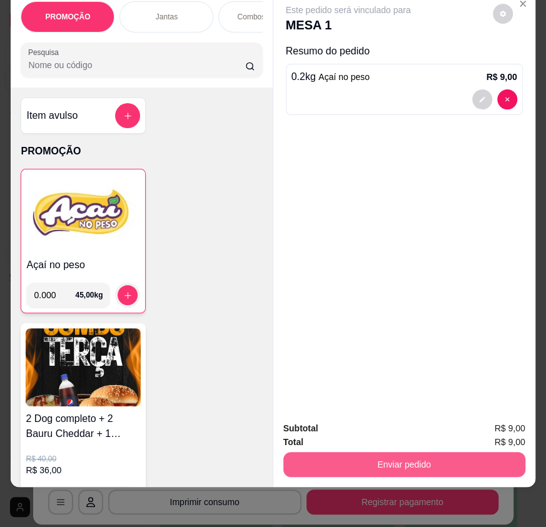
click at [428, 452] on button "Enviar pedido" at bounding box center [404, 464] width 242 height 25
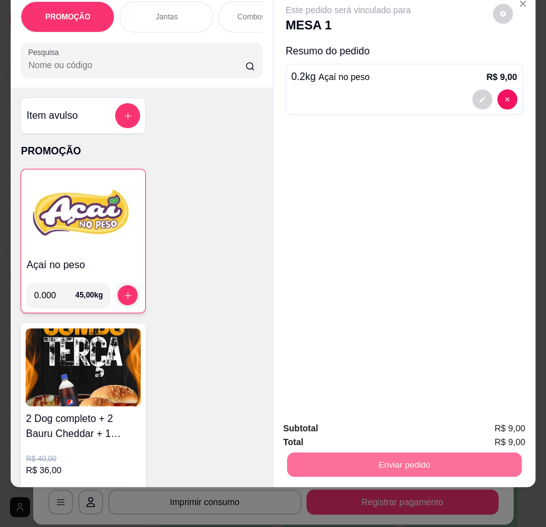
click at [382, 427] on button "Não registrar e enviar pedido" at bounding box center [361, 425] width 126 height 23
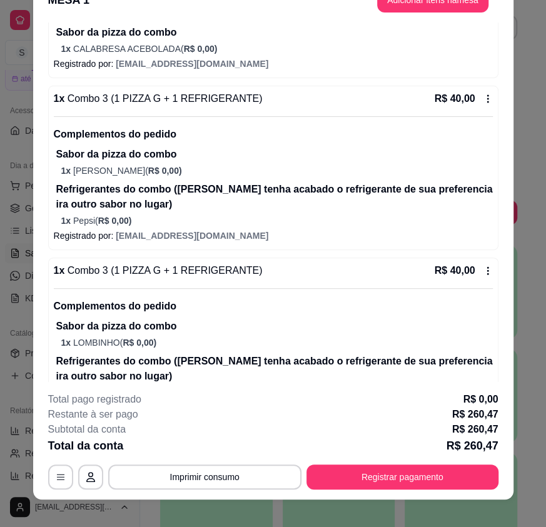
scroll to position [38, 0]
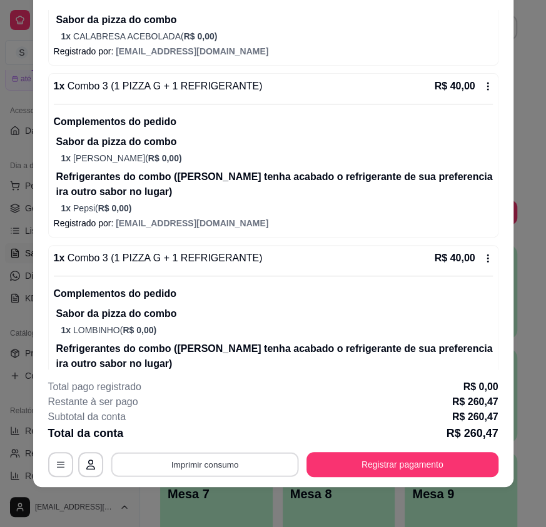
click at [257, 467] on button "Imprimir consumo" at bounding box center [205, 464] width 188 height 24
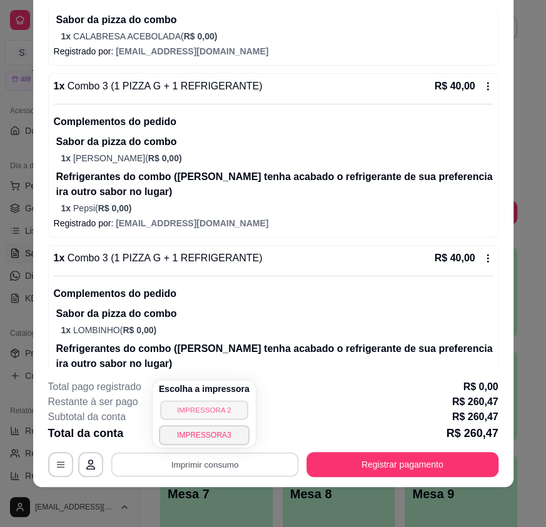
click at [218, 413] on button "IMPRESSORA 2" at bounding box center [204, 409] width 88 height 19
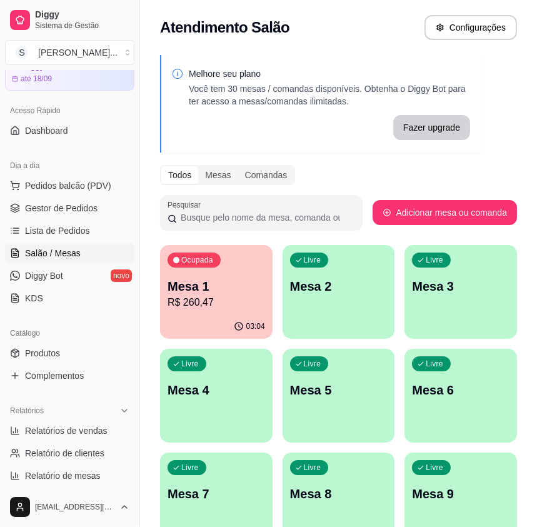
click at [188, 315] on div "03:04" at bounding box center [216, 327] width 113 height 24
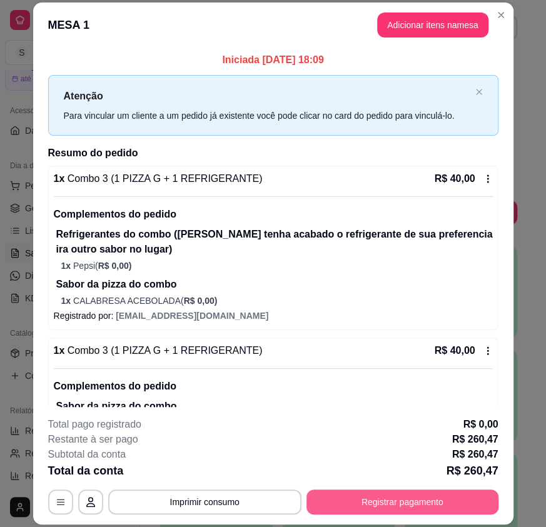
click at [363, 504] on button "Registrar pagamento" at bounding box center [403, 502] width 192 height 25
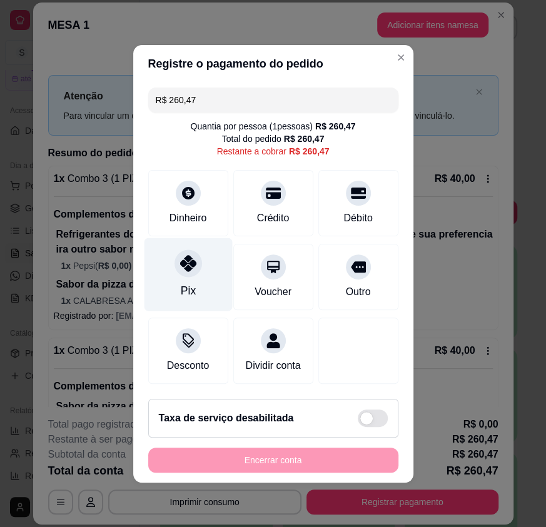
click at [198, 295] on div "Pix" at bounding box center [188, 274] width 88 height 73
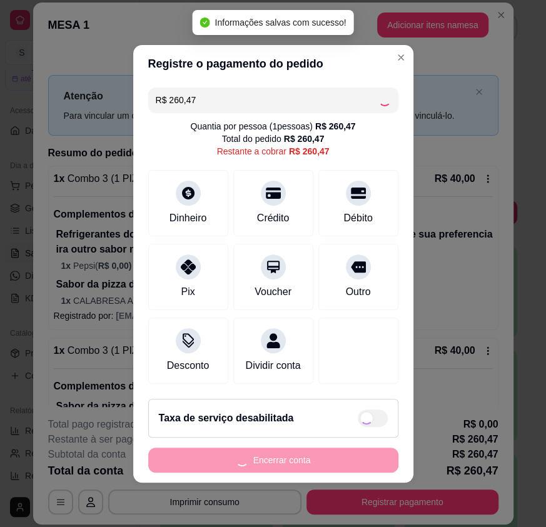
type input "R$ 0,00"
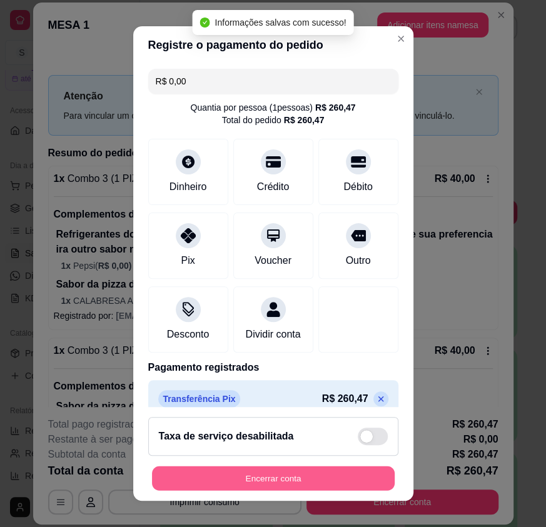
click at [322, 474] on button "Encerrar conta" at bounding box center [273, 478] width 243 height 24
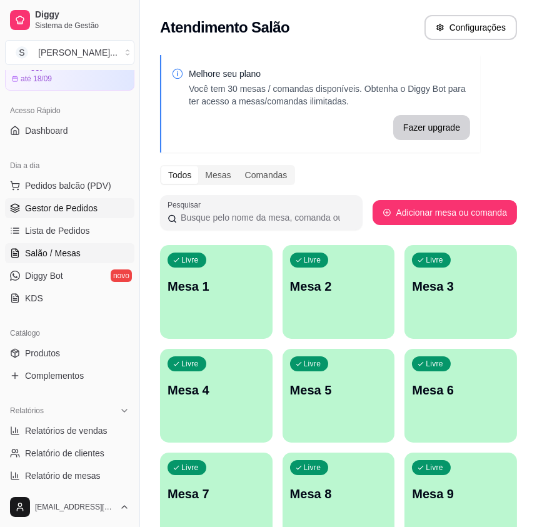
click at [75, 209] on span "Gestor de Pedidos" at bounding box center [61, 208] width 73 height 13
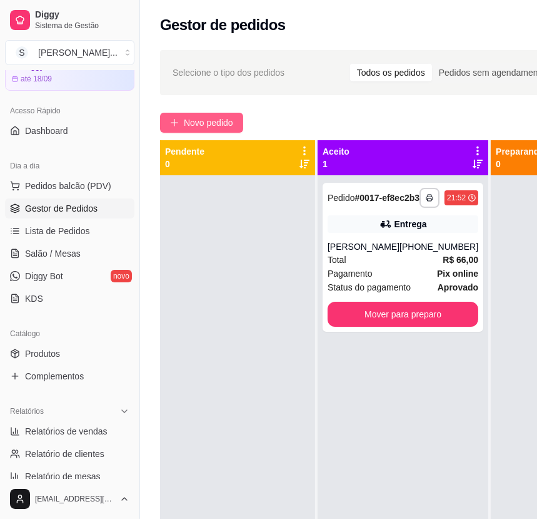
click at [222, 127] on span "Novo pedido" at bounding box center [208, 123] width 49 height 14
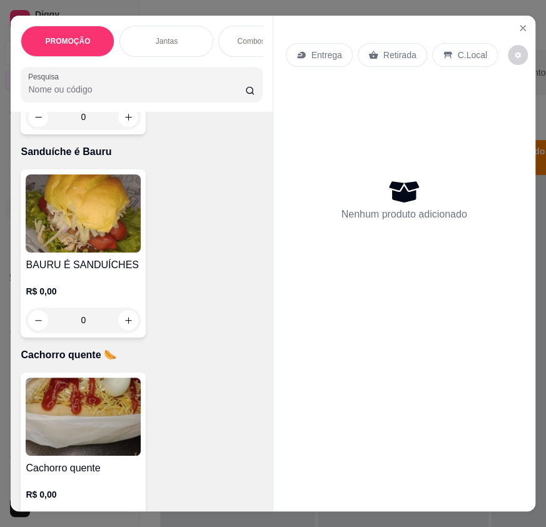
scroll to position [4323, 0]
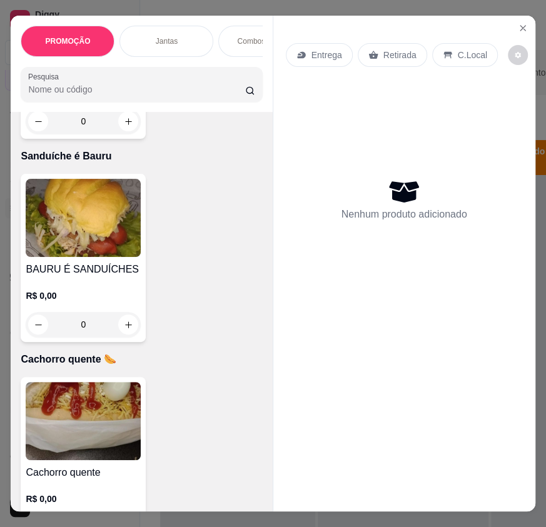
click at [94, 268] on h4 "BAURU É SANDUÍCHES" at bounding box center [83, 269] width 115 height 15
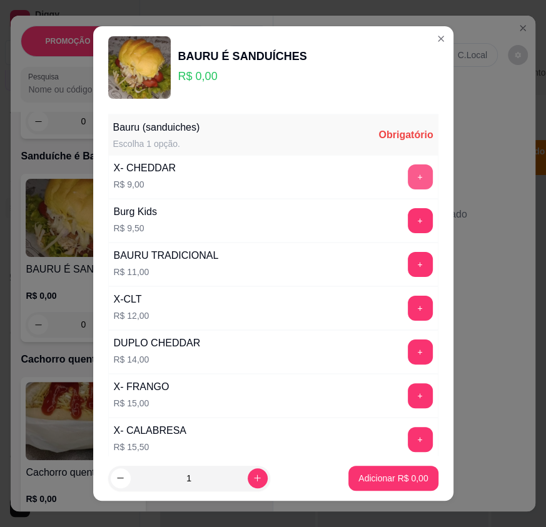
click at [408, 171] on button "+" at bounding box center [420, 177] width 25 height 25
click at [408, 171] on button "+" at bounding box center [420, 177] width 24 height 24
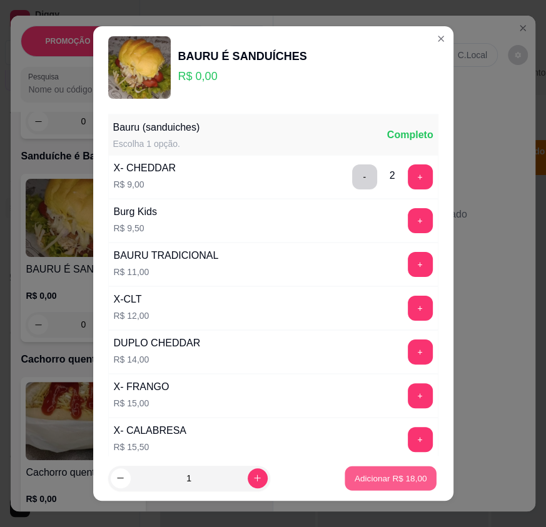
click at [373, 467] on button "Adicionar R$ 18,00" at bounding box center [391, 478] width 92 height 24
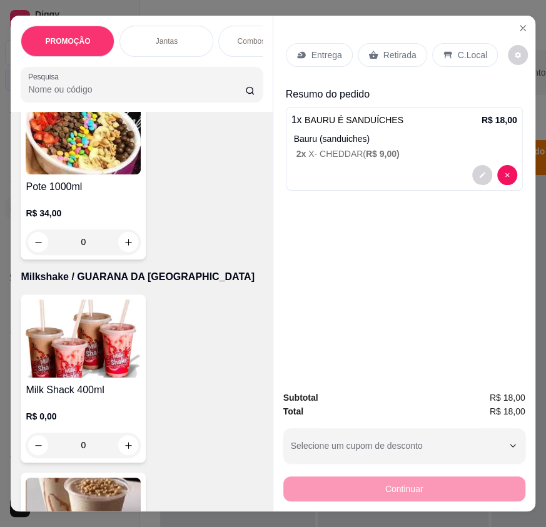
scroll to position [6825, 0]
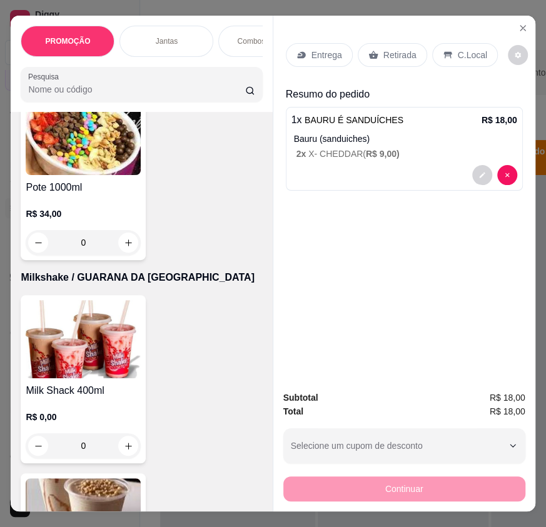
click at [103, 359] on img at bounding box center [83, 339] width 115 height 78
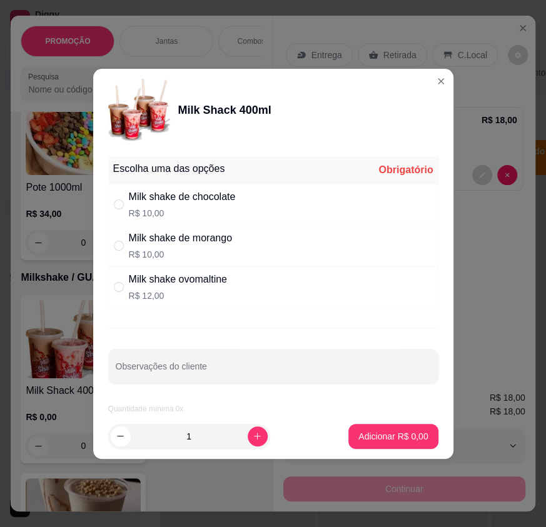
click at [231, 210] on p "R$ 10,00" at bounding box center [182, 213] width 107 height 13
radio input "true"
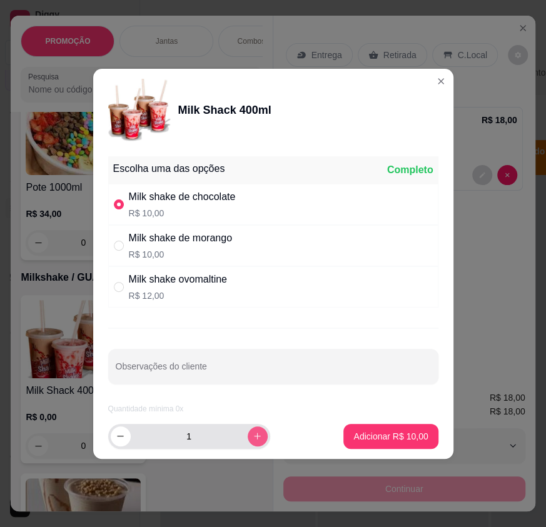
click at [255, 432] on button "increase-product-quantity" at bounding box center [258, 437] width 20 height 20
type input "2"
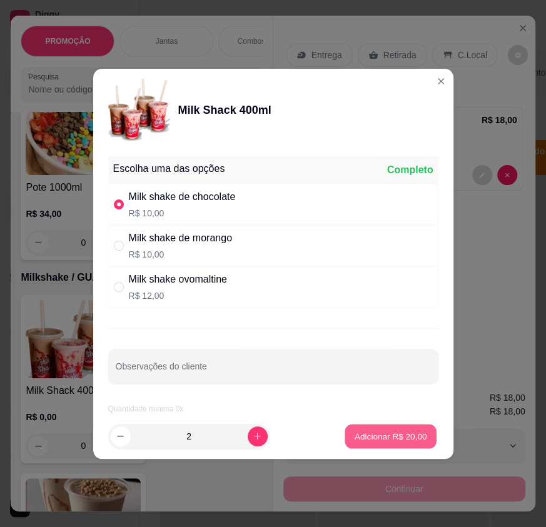
click at [387, 440] on p "Adicionar R$ 20,00" at bounding box center [391, 436] width 73 height 12
type input "2"
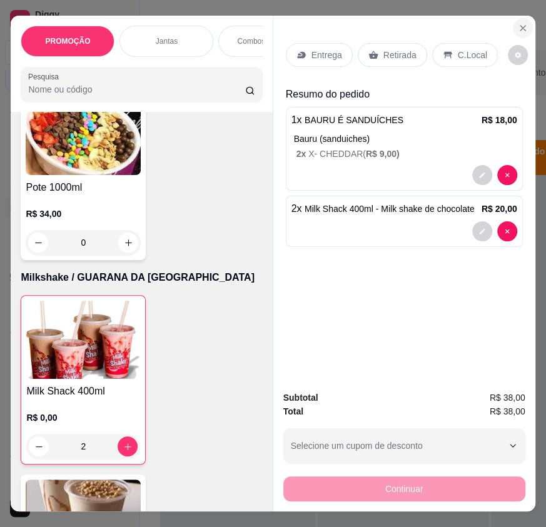
click at [518, 25] on icon "Close" at bounding box center [523, 28] width 10 height 10
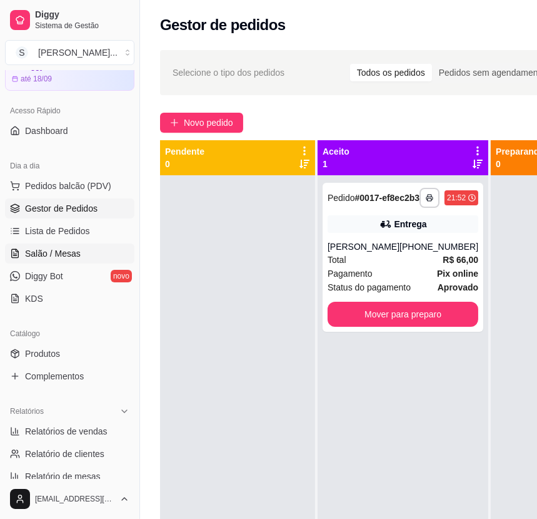
click at [51, 250] on span "Salão / Mesas" at bounding box center [53, 253] width 56 height 13
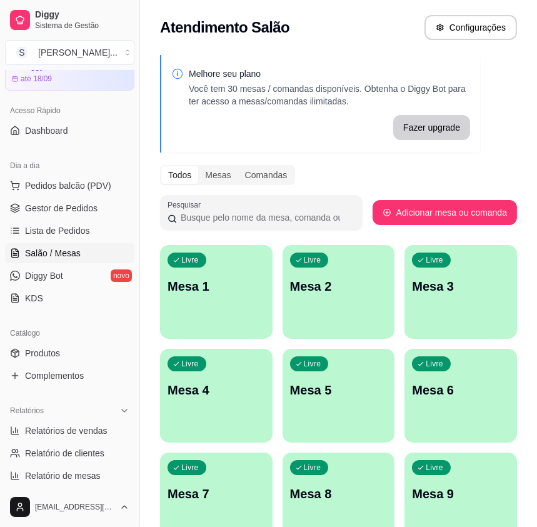
click at [150, 290] on div "Melhore seu plano Você tem 30 mesas / comandas disponíveis. Obtenha o Diggy Bot…" at bounding box center [338, 357] width 397 height 618
click at [185, 297] on div "Livre Mesa 1" at bounding box center [216, 284] width 113 height 79
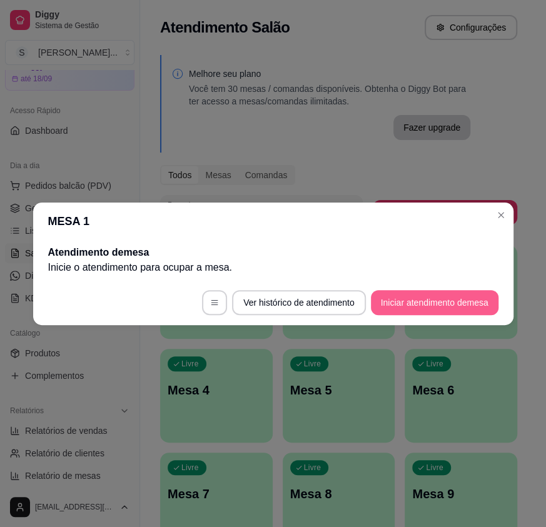
click at [476, 301] on button "Iniciar atendimento de mesa" at bounding box center [435, 302] width 128 height 25
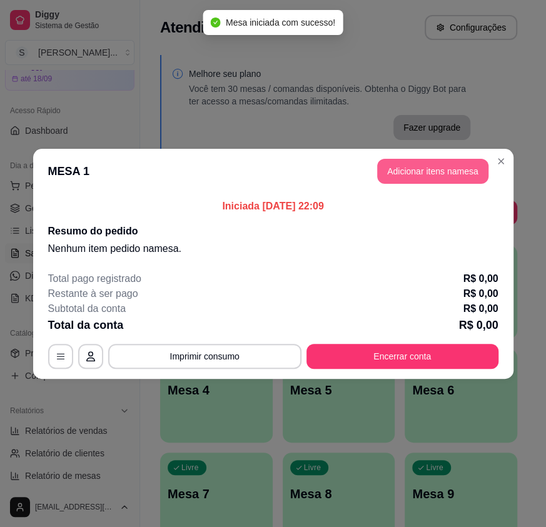
click at [433, 163] on button "Adicionar itens na mesa" at bounding box center [432, 171] width 111 height 25
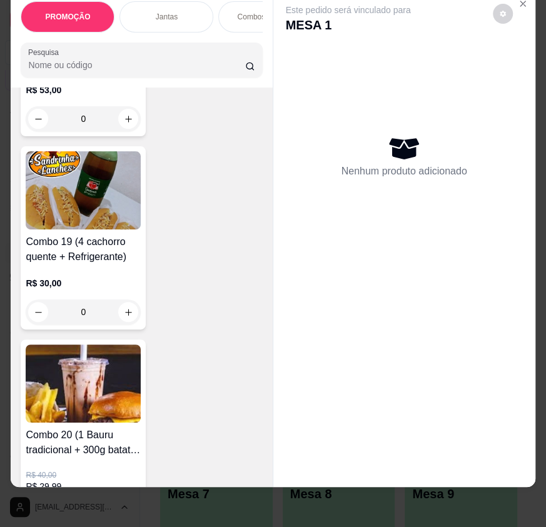
scroll to position [4209, 0]
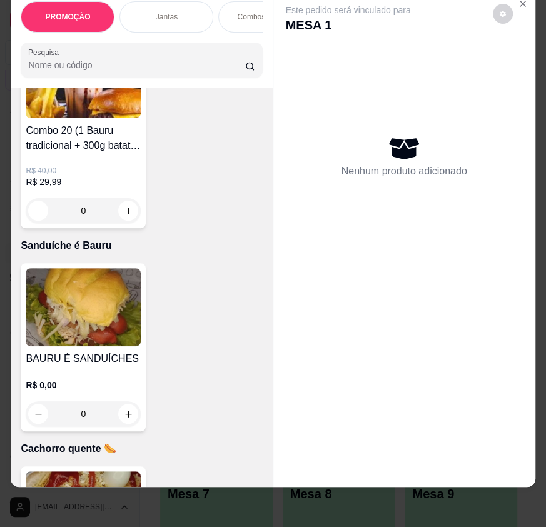
click at [109, 305] on img at bounding box center [83, 307] width 115 height 78
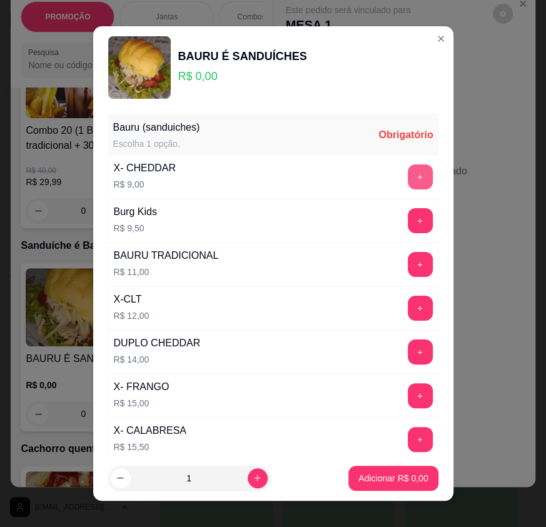
click at [408, 171] on button "+" at bounding box center [420, 177] width 25 height 25
click at [408, 171] on button "+" at bounding box center [420, 177] width 24 height 24
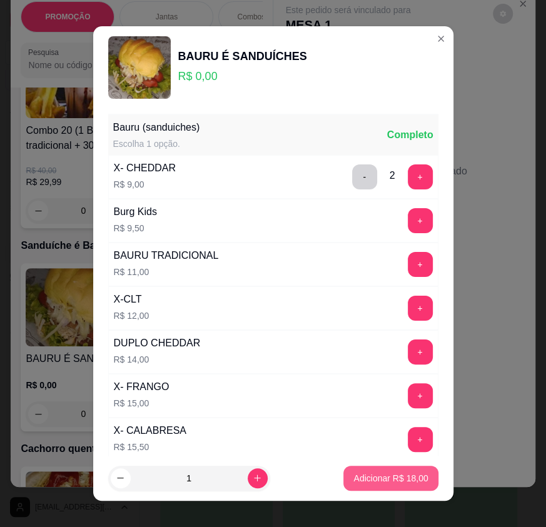
click at [362, 480] on p "Adicionar R$ 18,00" at bounding box center [391, 478] width 74 height 13
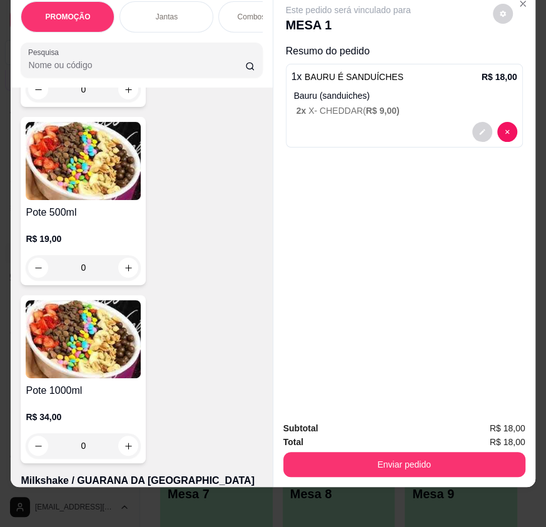
scroll to position [6882, 0]
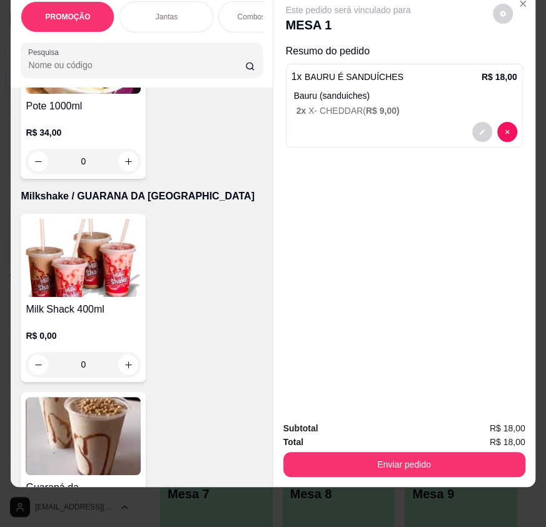
click at [77, 289] on img at bounding box center [83, 258] width 115 height 78
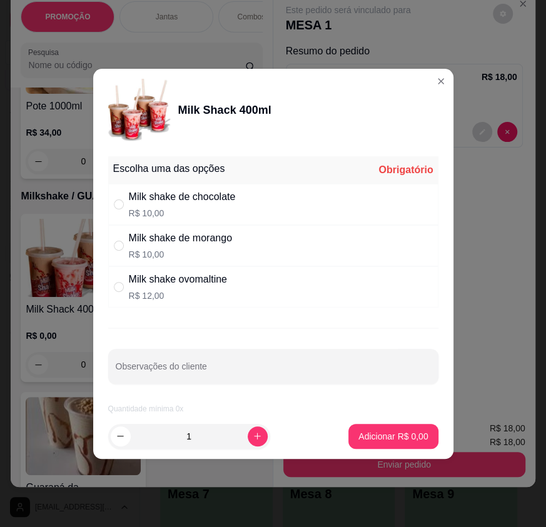
click at [288, 208] on div "Milk shake de chocolate R$ 10,00" at bounding box center [273, 204] width 330 height 41
radio input "true"
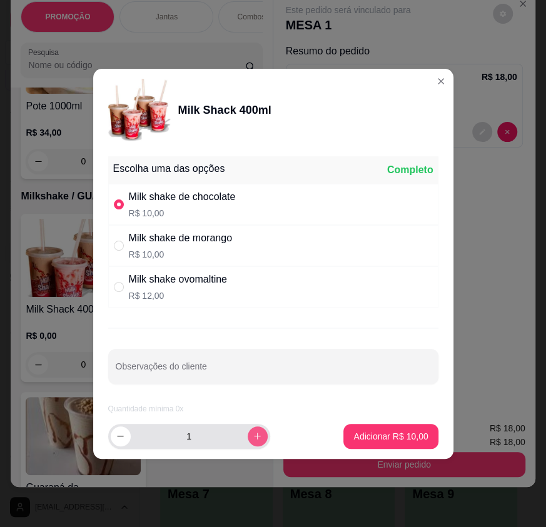
click at [253, 432] on icon "increase-product-quantity" at bounding box center [257, 436] width 9 height 9
type input "2"
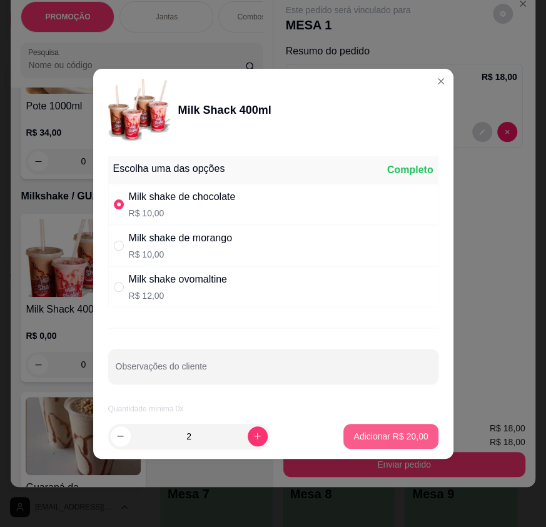
click at [406, 432] on p "Adicionar R$ 20,00" at bounding box center [391, 436] width 74 height 13
type input "2"
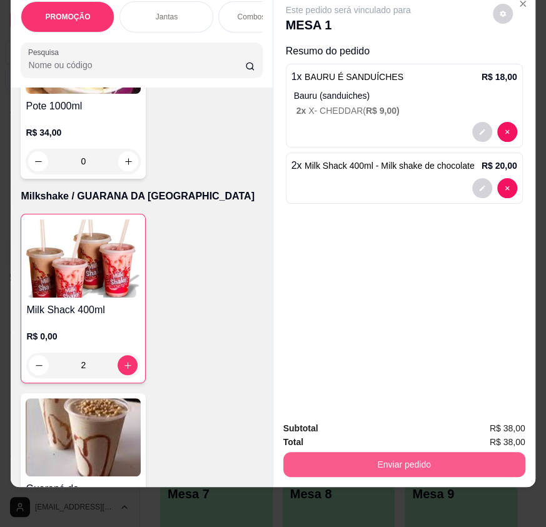
click at [442, 465] on button "Enviar pedido" at bounding box center [404, 464] width 242 height 25
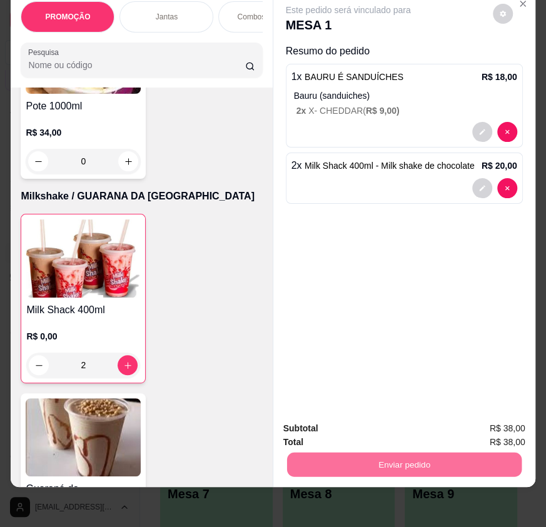
click at [354, 427] on button "Não registrar e enviar pedido" at bounding box center [362, 426] width 130 height 24
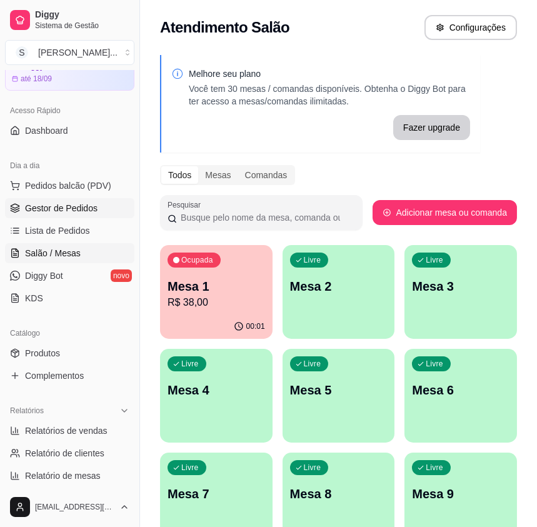
click at [54, 203] on span "Gestor de Pedidos" at bounding box center [61, 208] width 73 height 13
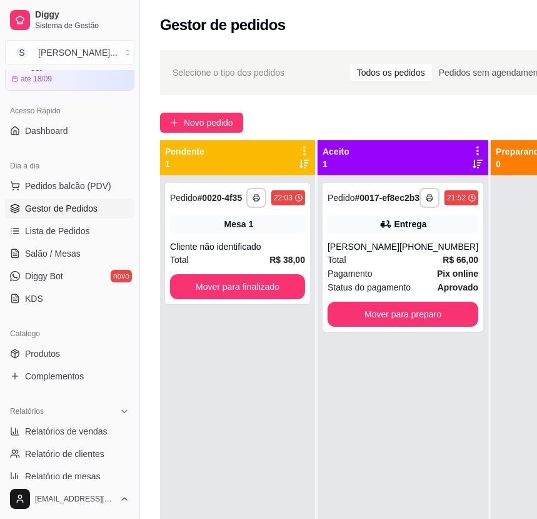
click at [180, 107] on div "**********" at bounding box center [408, 358] width 537 height 631
click at [195, 119] on span "Novo pedido" at bounding box center [208, 123] width 49 height 14
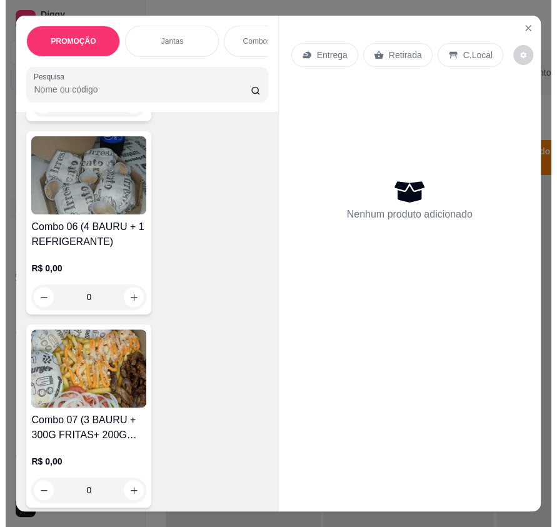
scroll to position [1535, 0]
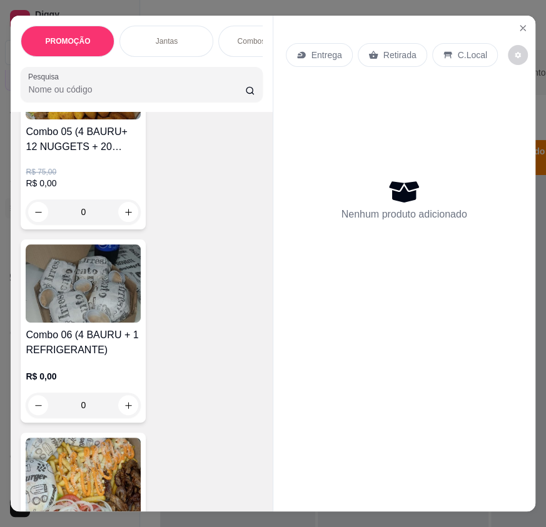
click at [76, 335] on h4 "Combo 06 (4 BAURU + 1 REFRIGERANTE)" at bounding box center [83, 343] width 115 height 30
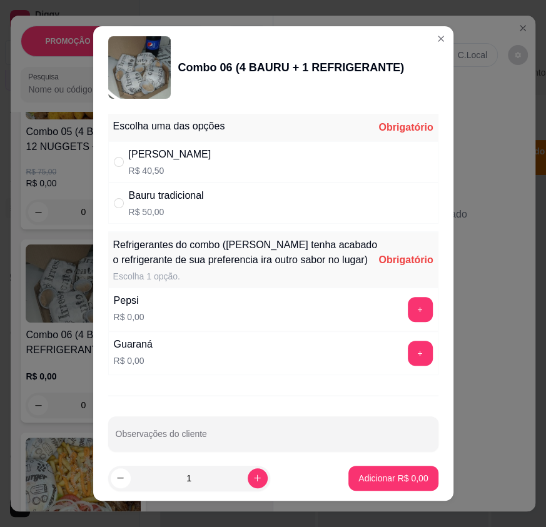
click at [347, 158] on div "Bauru Cheddar R$ 40,50" at bounding box center [273, 161] width 330 height 41
radio input "true"
click at [408, 322] on button "+" at bounding box center [420, 309] width 25 height 25
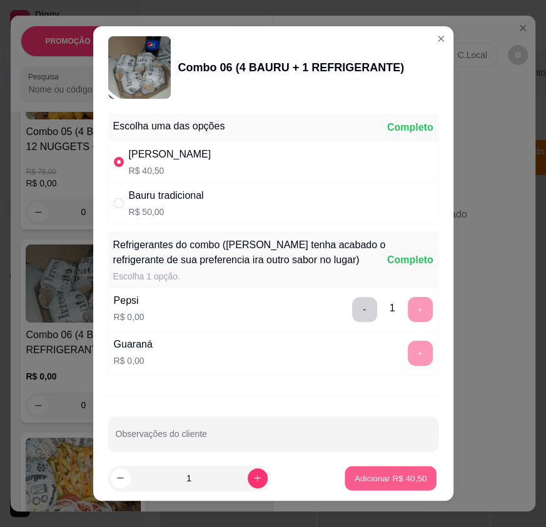
click at [369, 488] on button "Adicionar R$ 40,50" at bounding box center [391, 478] width 92 height 24
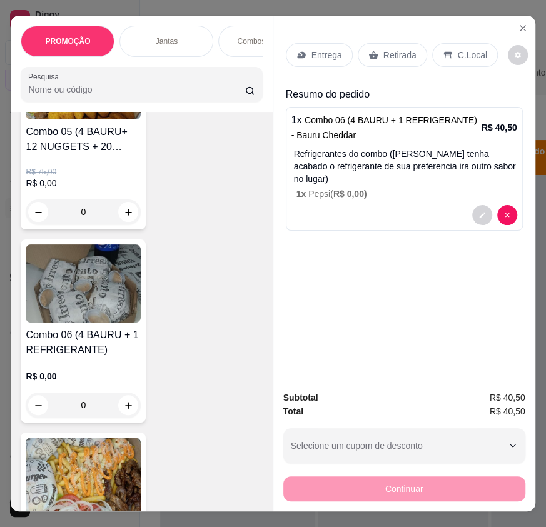
click at [325, 49] on p "Entrega" at bounding box center [327, 55] width 31 height 13
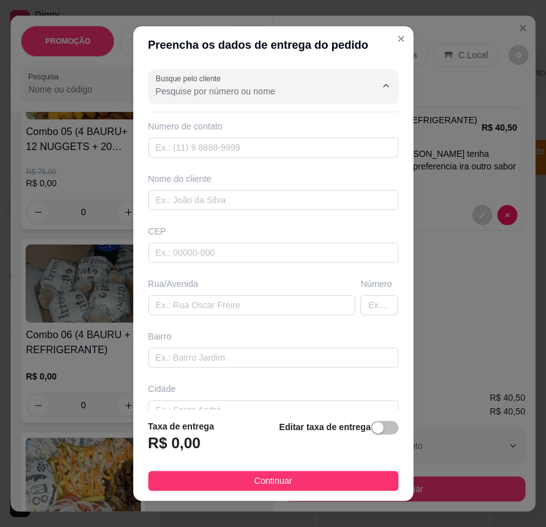
click at [221, 90] on input "Busque pelo cliente" at bounding box center [256, 91] width 200 height 13
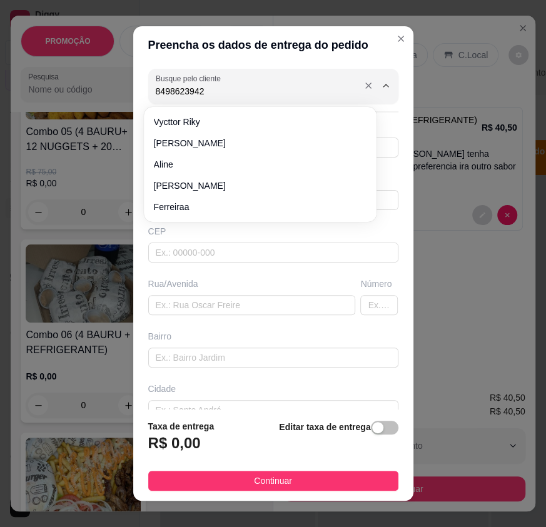
type input "84986239420"
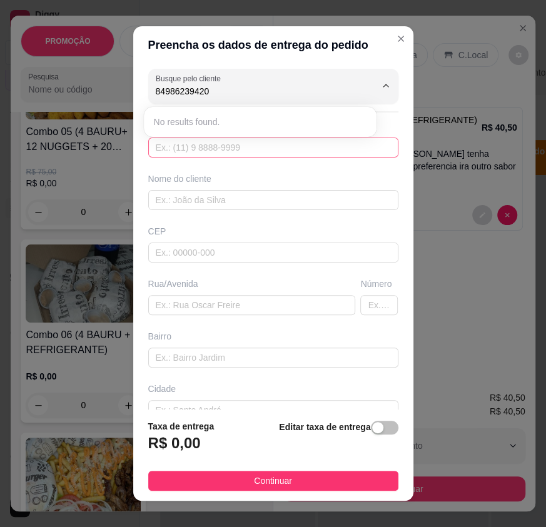
click at [192, 153] on input "text" at bounding box center [273, 148] width 250 height 20
type input "[PHONE_NUMBER]"
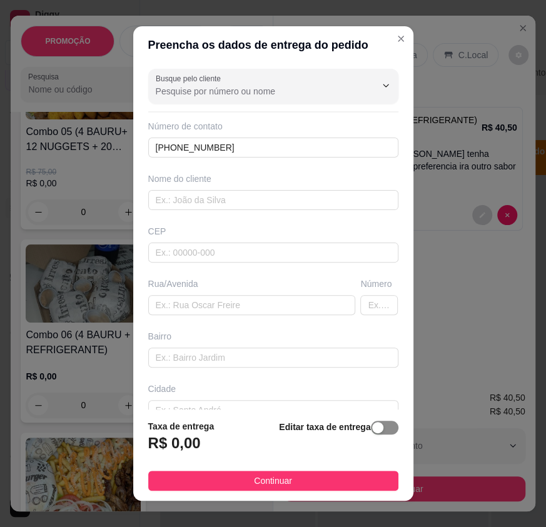
click at [370, 421] on div "Editar taxa de entrega" at bounding box center [338, 440] width 119 height 41
click at [372, 426] on div "button" at bounding box center [377, 427] width 11 height 11
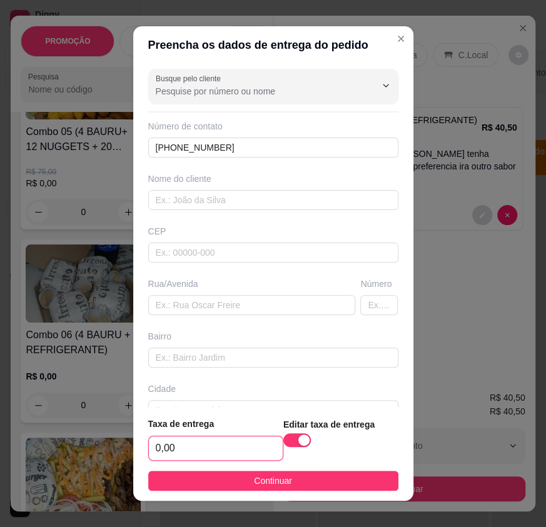
click at [236, 445] on input "0,00" at bounding box center [216, 449] width 134 height 24
type input "3,00"
click at [267, 467] on footer "Taxa de entrega 3,00 Editar taxa de entrega Continuar" at bounding box center [273, 454] width 280 height 94
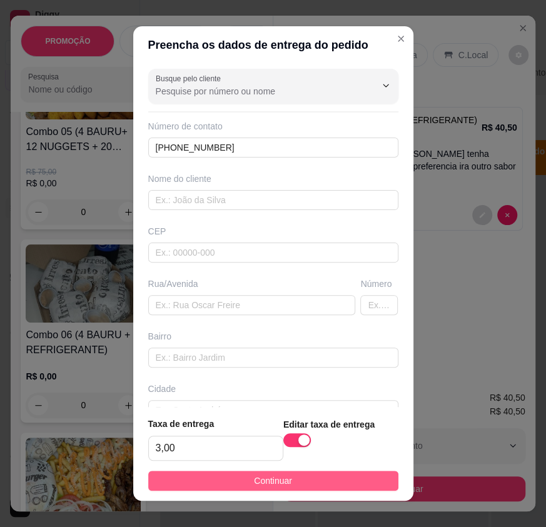
click at [272, 476] on span "Continuar" at bounding box center [273, 481] width 38 height 14
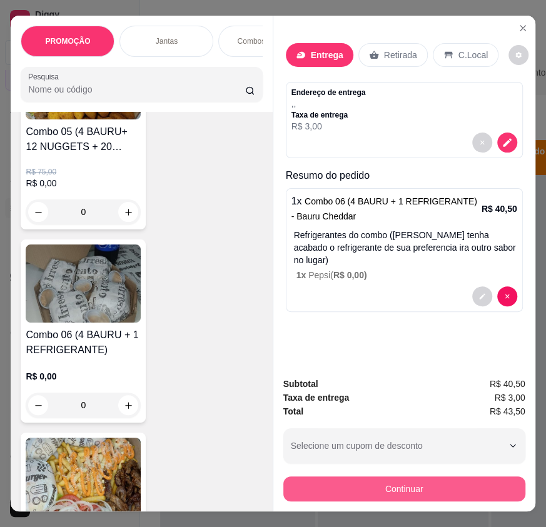
click at [358, 477] on button "Continuar" at bounding box center [404, 489] width 242 height 25
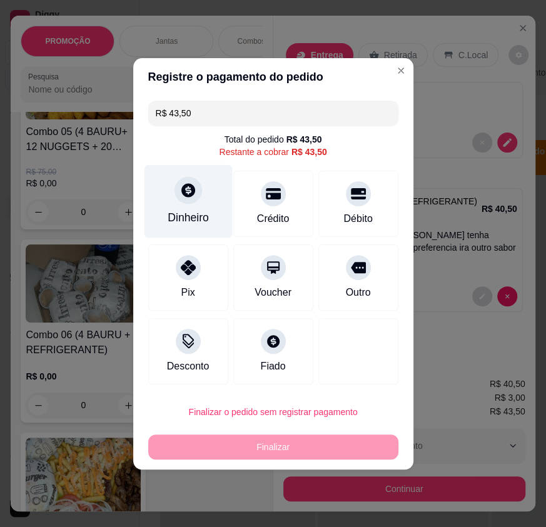
click at [192, 208] on div "Dinheiro" at bounding box center [188, 201] width 88 height 73
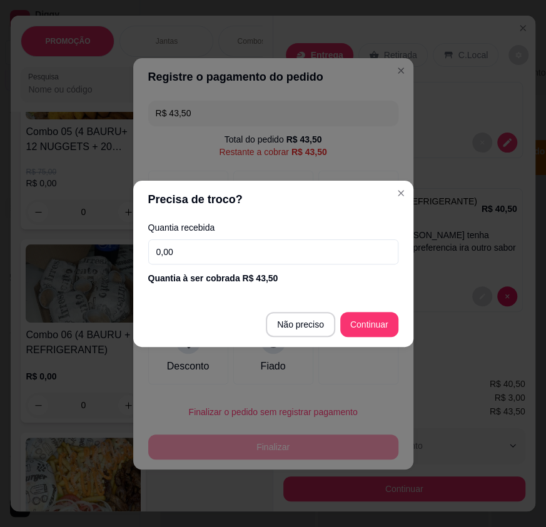
click at [203, 250] on input "0,00" at bounding box center [273, 252] width 250 height 25
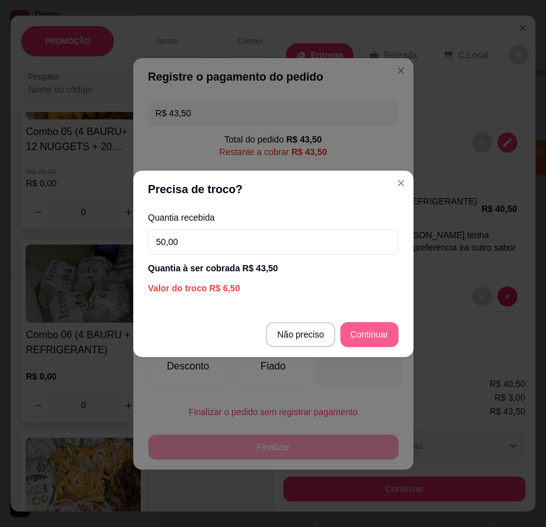
type input "50,00"
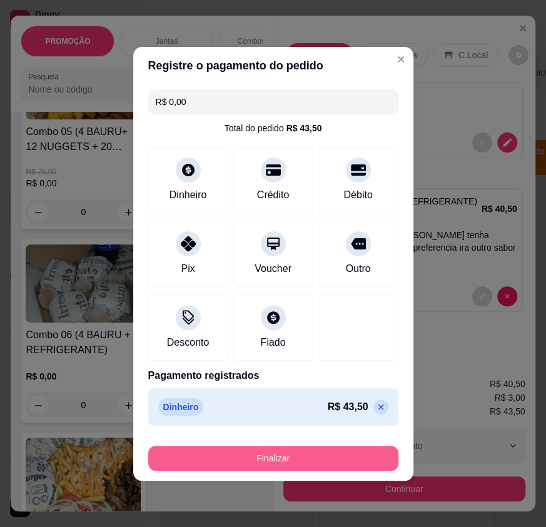
click at [350, 455] on button "Finalizar" at bounding box center [273, 458] width 250 height 25
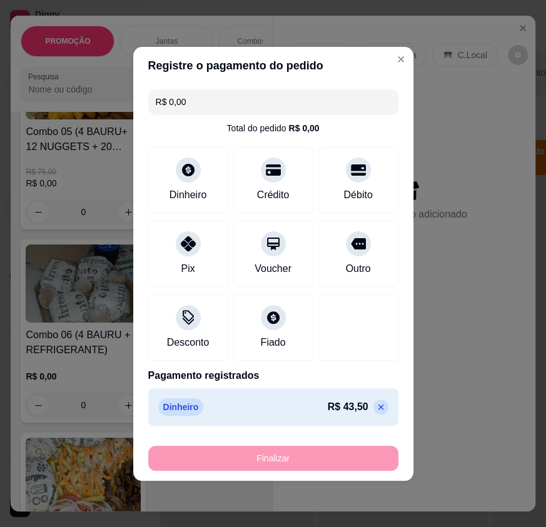
type input "-R$ 43,50"
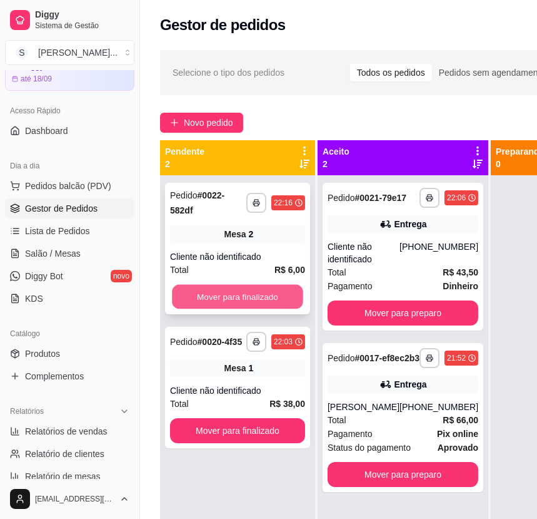
click at [255, 300] on button "Mover para finalizado" at bounding box center [237, 297] width 131 height 24
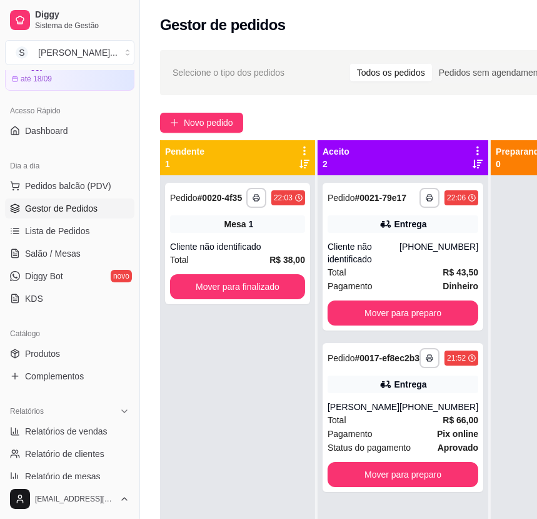
click at [337, 161] on p "2" at bounding box center [336, 164] width 27 height 13
click at [382, 156] on div "Aceito 2" at bounding box center [403, 157] width 161 height 25
click at [344, 150] on p "Aceito" at bounding box center [336, 151] width 27 height 13
click at [343, 156] on p "Aceito" at bounding box center [336, 151] width 27 height 13
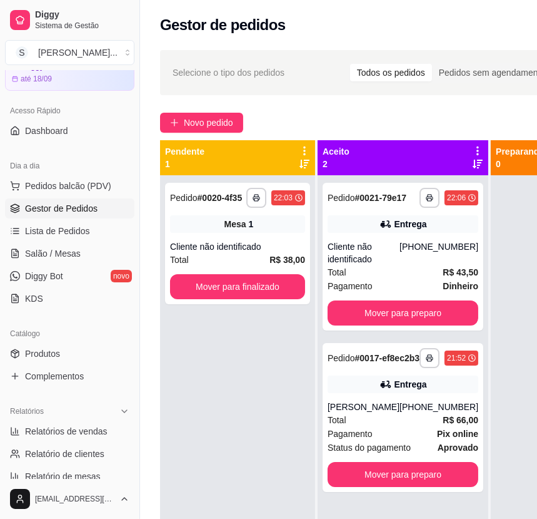
click at [343, 156] on p "Aceito" at bounding box center [336, 151] width 27 height 13
click at [344, 156] on p "Aceito" at bounding box center [336, 151] width 27 height 13
click at [260, 243] on div "Cliente não identificado" at bounding box center [237, 246] width 135 height 13
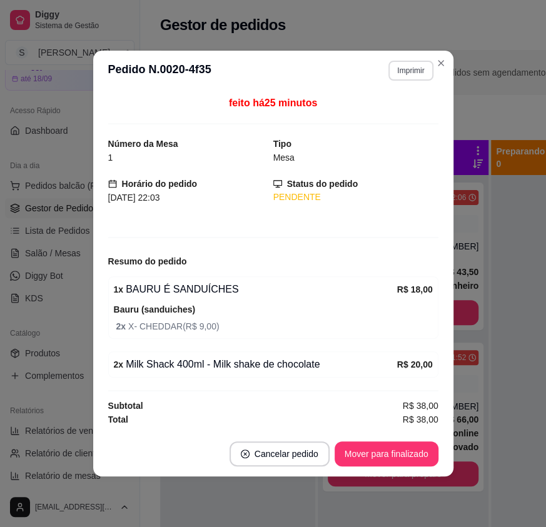
click at [408, 73] on button "Imprimir" at bounding box center [411, 71] width 44 height 20
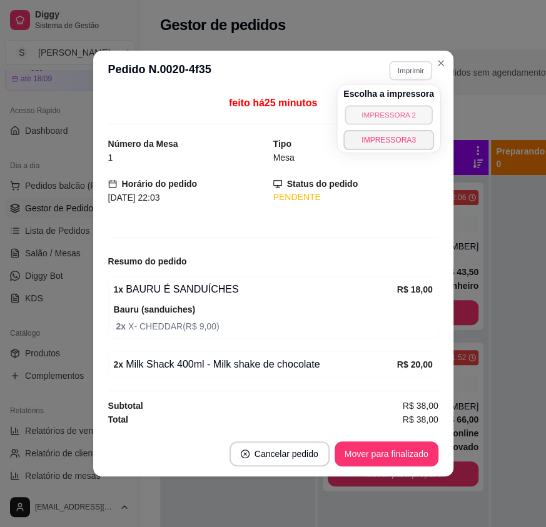
click at [411, 116] on button "IMPRESSORA 2" at bounding box center [389, 114] width 88 height 19
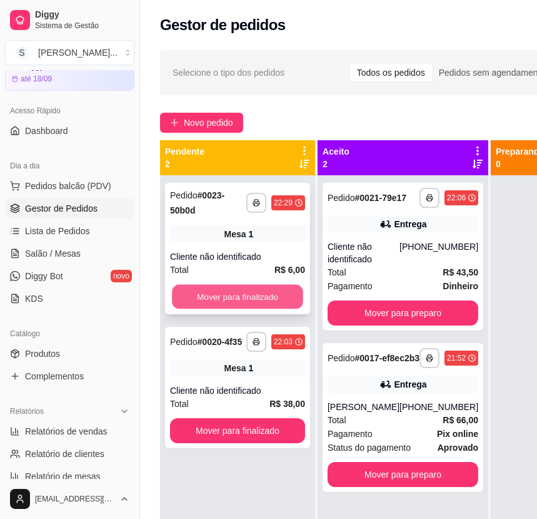
click at [224, 298] on button "Mover para finalizado" at bounding box center [237, 297] width 131 height 24
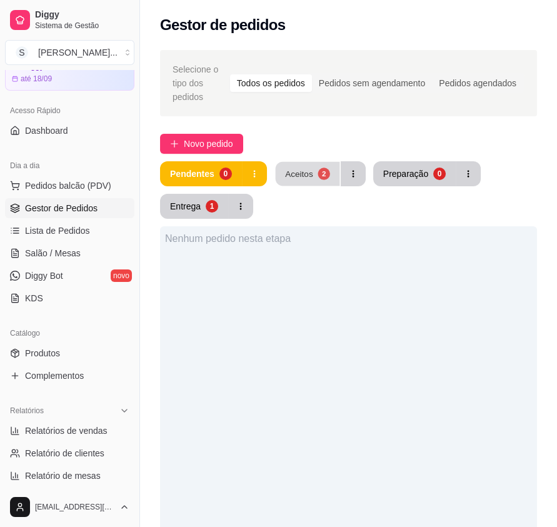
click at [318, 170] on div "2" at bounding box center [324, 174] width 12 height 12
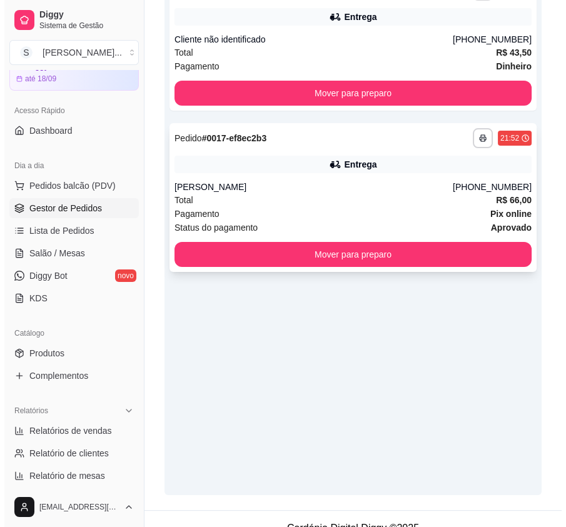
scroll to position [277, 0]
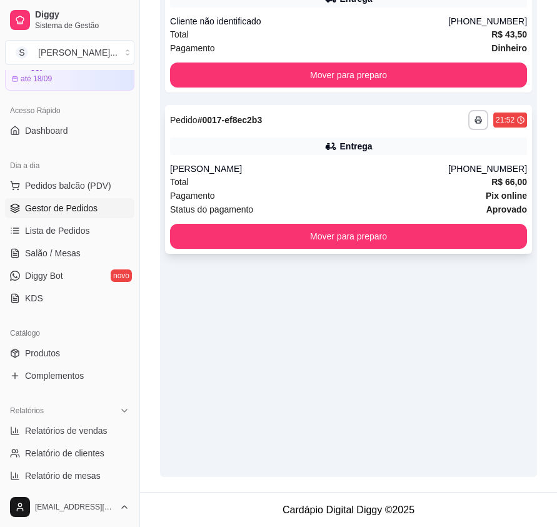
click at [357, 165] on div "[PERSON_NAME]" at bounding box center [309, 169] width 278 height 13
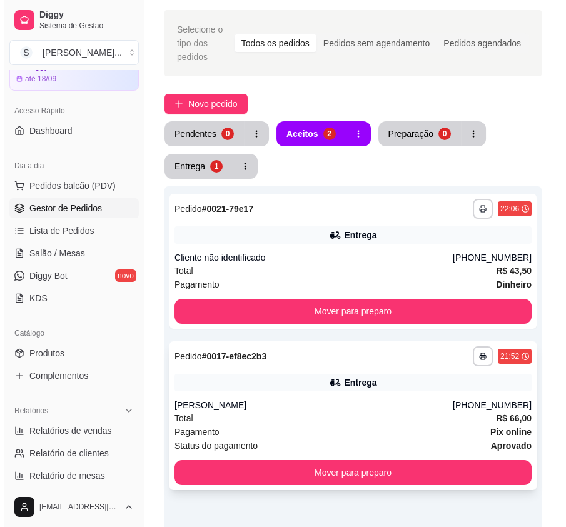
scroll to position [36, 0]
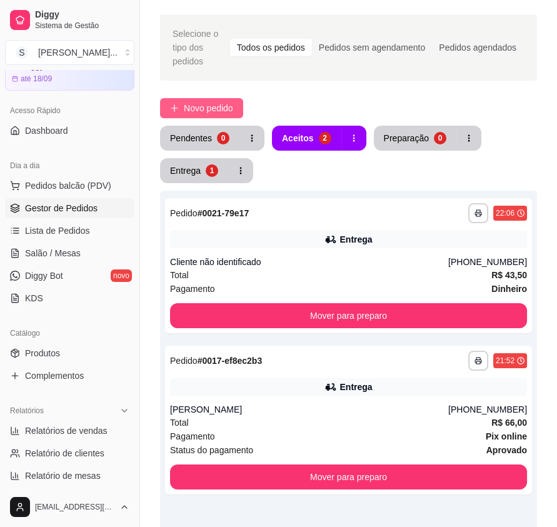
click at [182, 99] on button "Novo pedido" at bounding box center [201, 108] width 83 height 20
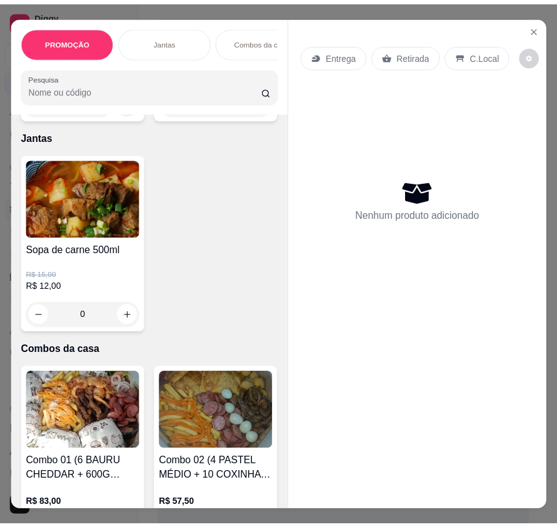
scroll to position [170, 0]
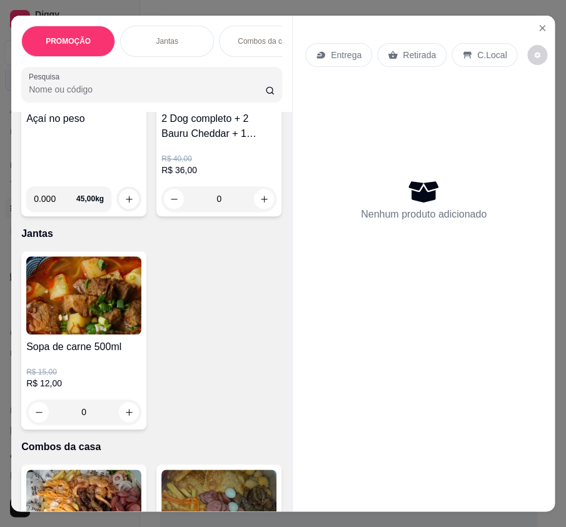
click at [161, 141] on h4 "2 Dog completo + 2 Bauru Cheddar + 1 Refrigerante 1L" at bounding box center [218, 126] width 115 height 30
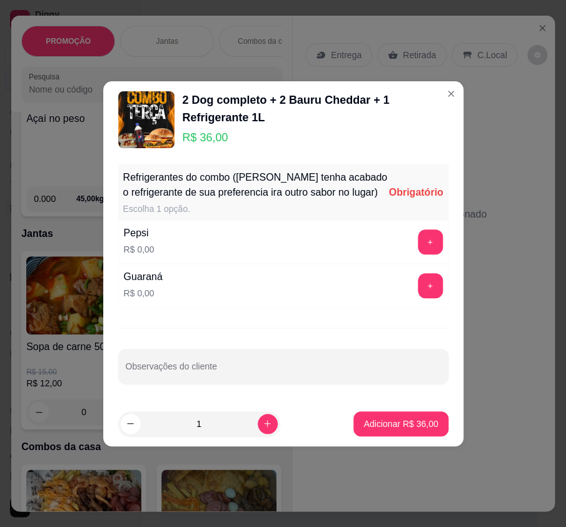
click at [432, 240] on button "+" at bounding box center [430, 242] width 25 height 25
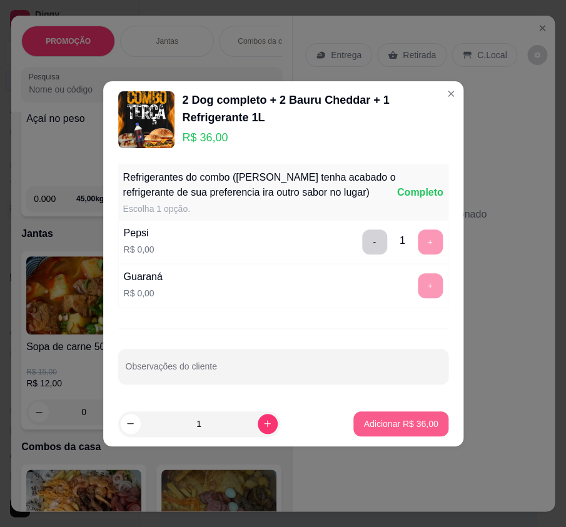
click at [388, 434] on button "Adicionar R$ 36,00" at bounding box center [401, 424] width 94 height 25
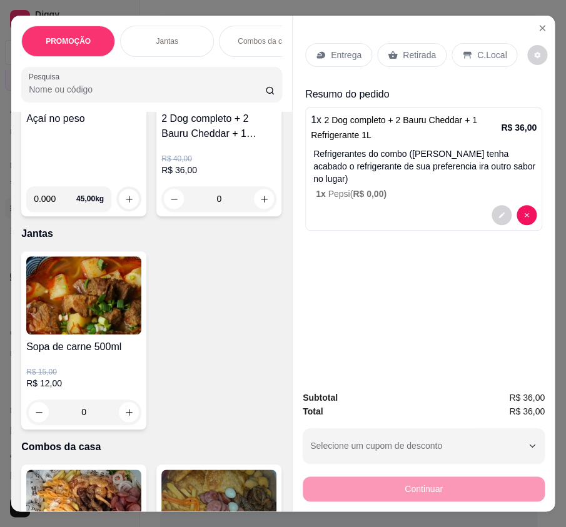
click at [341, 52] on p "Entrega" at bounding box center [346, 55] width 31 height 13
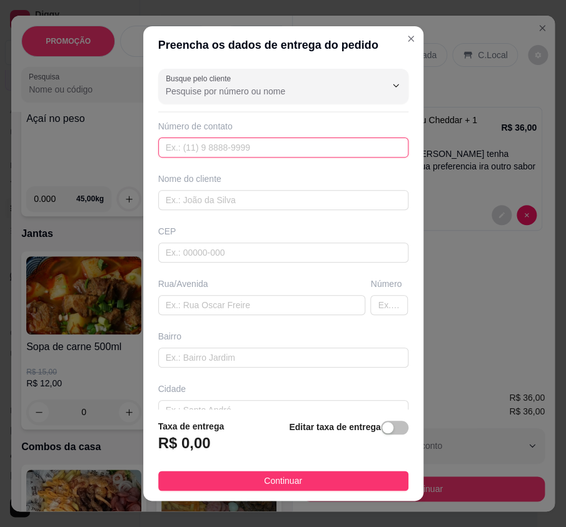
click at [257, 149] on input "text" at bounding box center [283, 148] width 250 height 20
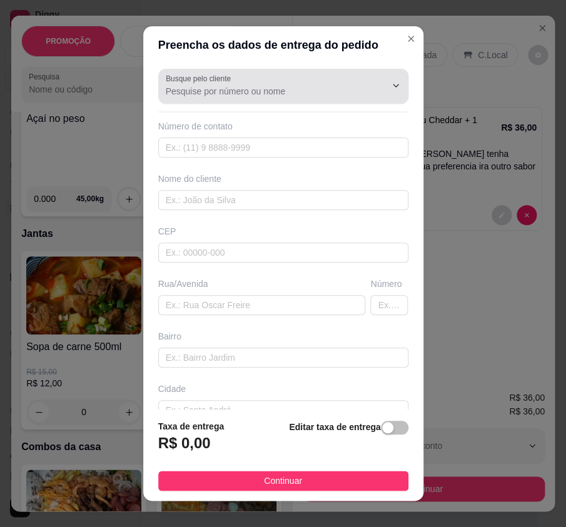
click at [314, 79] on div at bounding box center [283, 86] width 235 height 25
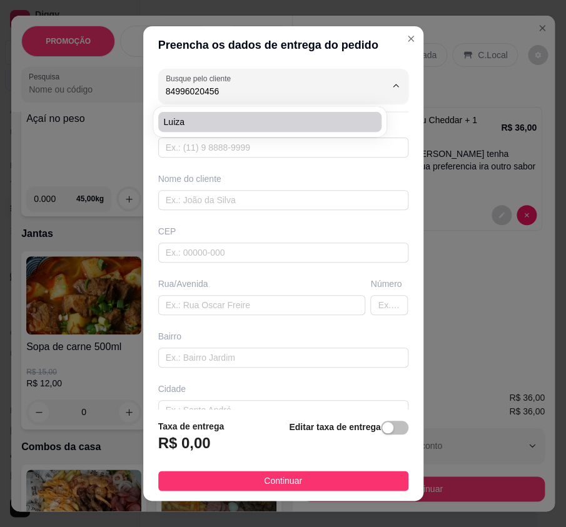
click at [293, 124] on span "Luiza" at bounding box center [263, 122] width 201 height 13
type input "Luiza"
type input "84996020456"
type input "Luiza"
type input "Rua [PERSON_NAME]"
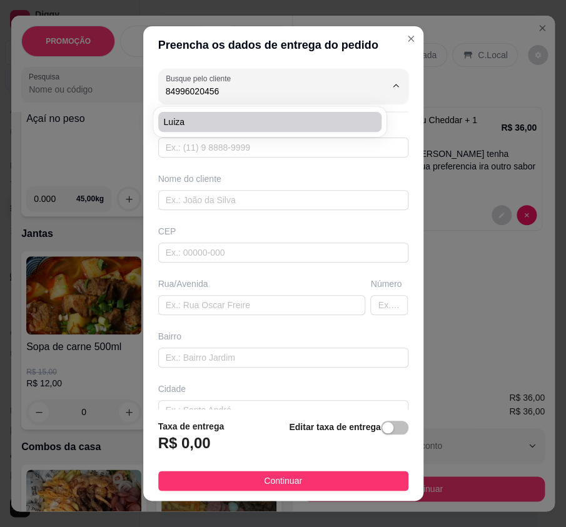
type input "548"
type input "Nossa senhora da apresentação"
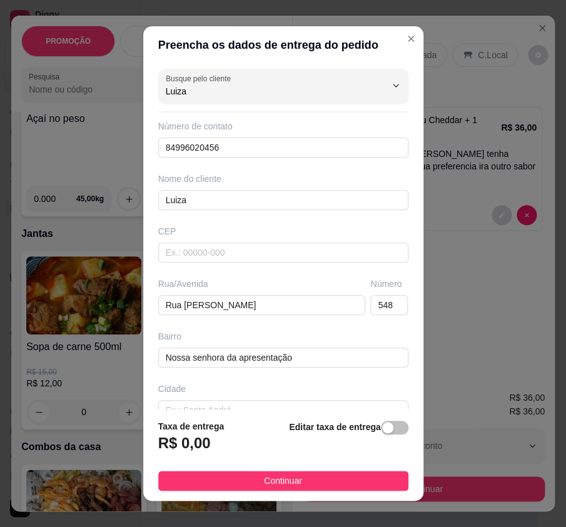
type input "Luiza"
click at [381, 422] on span "button" at bounding box center [395, 428] width 28 height 14
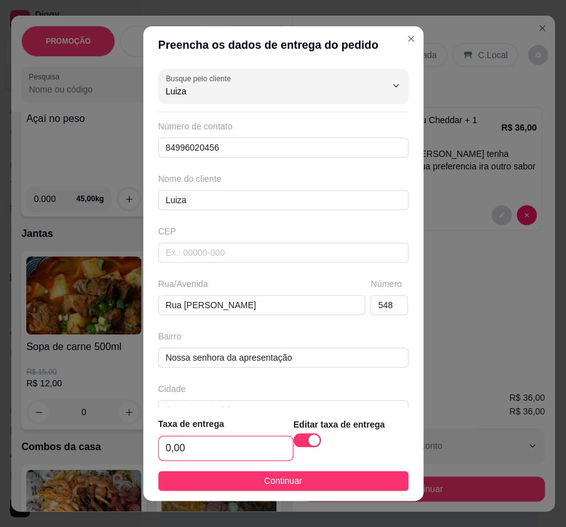
click at [232, 454] on input "0,00" at bounding box center [226, 449] width 134 height 24
type input "4,00"
click at [345, 484] on button "Continuar" at bounding box center [283, 481] width 250 height 20
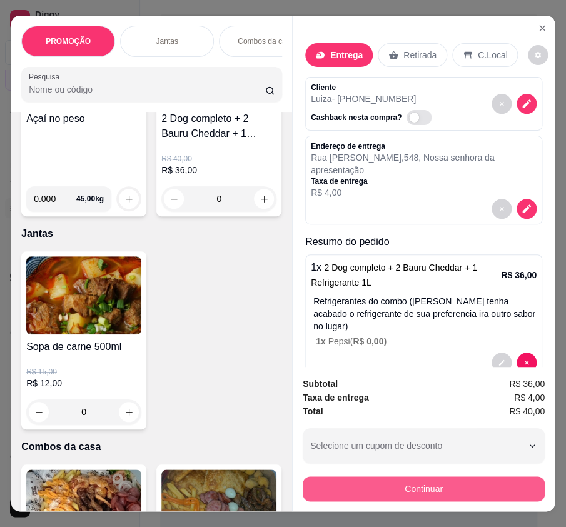
click at [397, 486] on button "Continuar" at bounding box center [424, 489] width 242 height 25
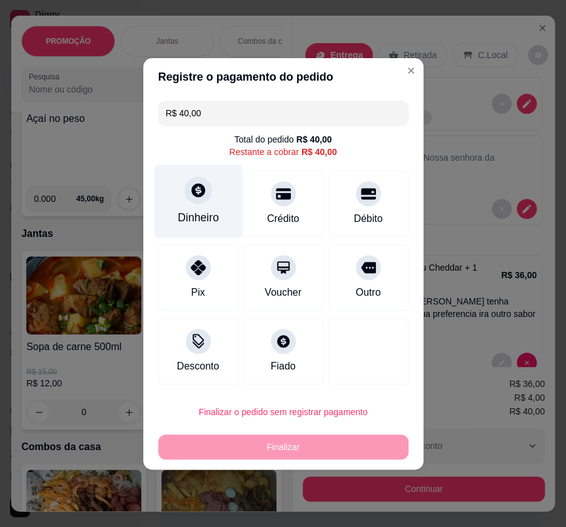
click at [193, 210] on div "Dinheiro" at bounding box center [198, 218] width 41 height 16
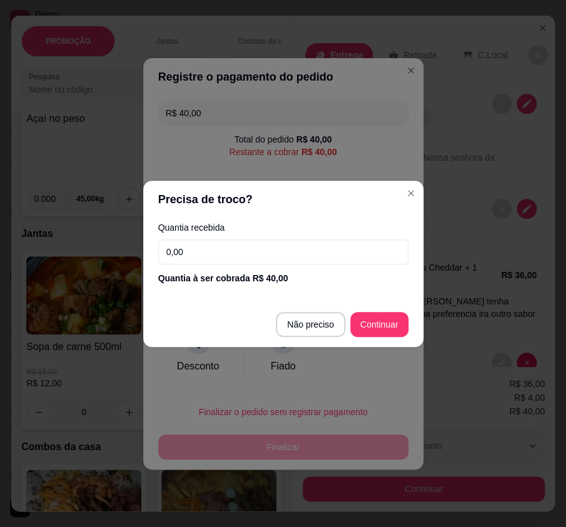
click at [199, 255] on input "0,00" at bounding box center [283, 252] width 250 height 25
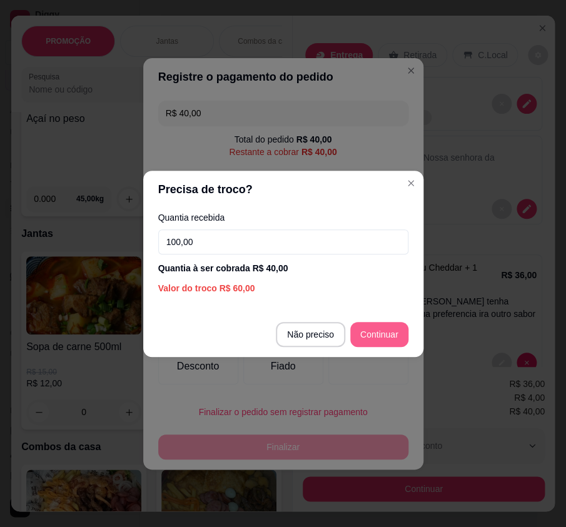
type input "100,00"
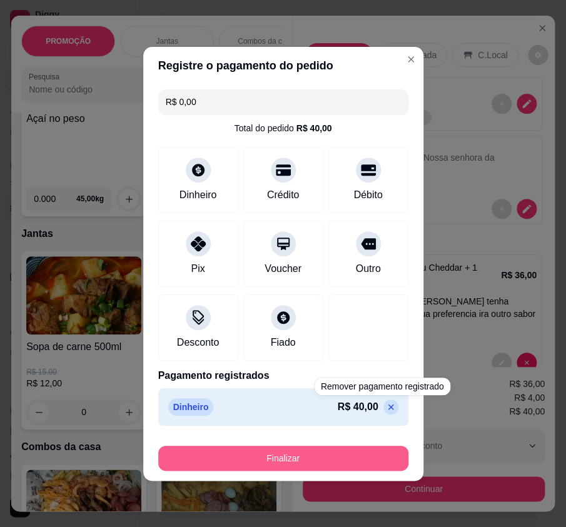
click at [350, 462] on button "Finalizar" at bounding box center [283, 458] width 250 height 25
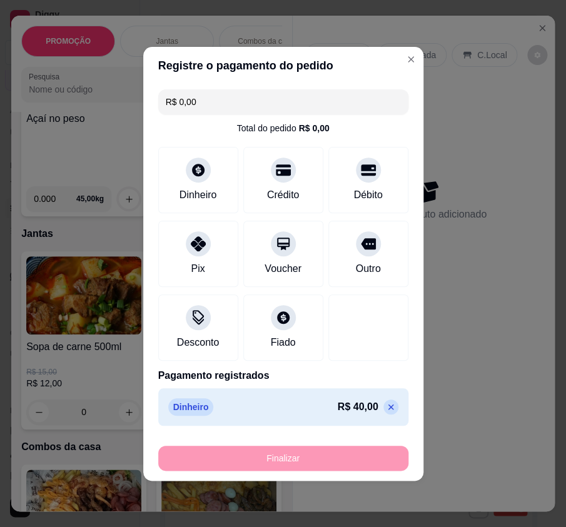
type input "-R$ 40,00"
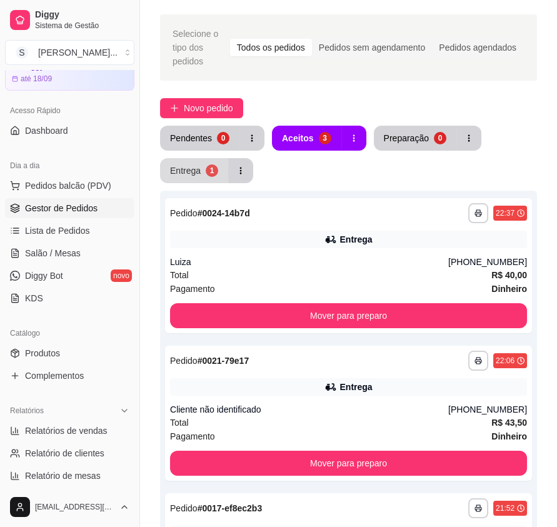
click at [192, 163] on button "Entrega 1" at bounding box center [194, 170] width 68 height 25
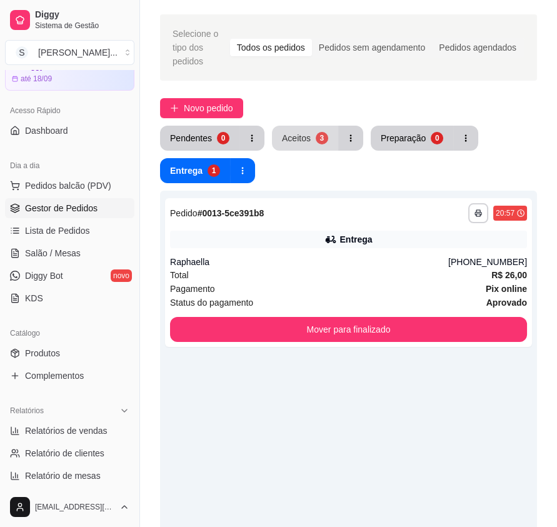
click at [277, 143] on button "Aceitos 3" at bounding box center [305, 138] width 66 height 25
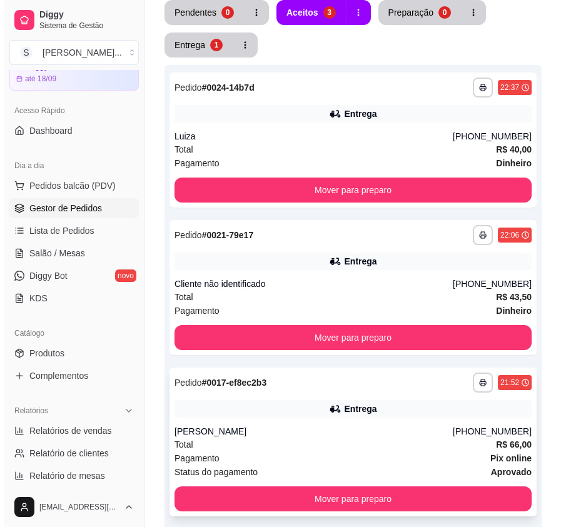
scroll to position [277, 0]
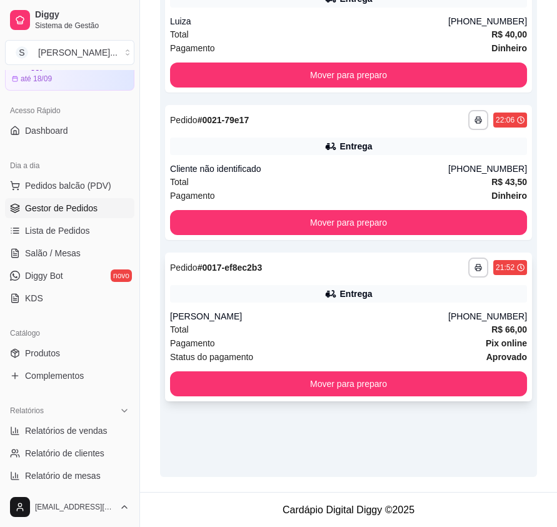
click at [357, 346] on div "Pagamento Pix online" at bounding box center [348, 344] width 357 height 14
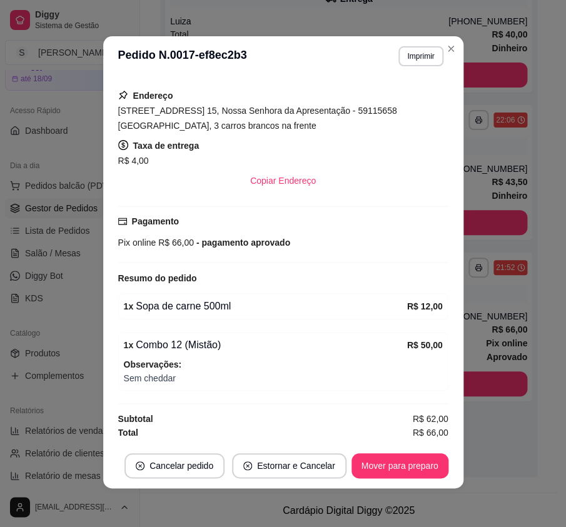
scroll to position [2, 0]
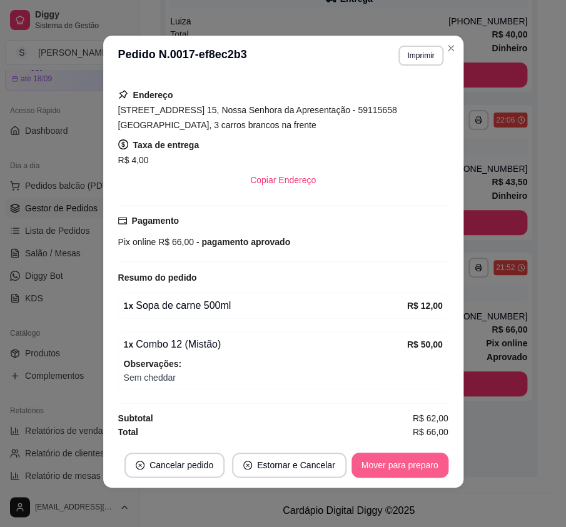
click at [408, 459] on button "Mover para preparo" at bounding box center [400, 465] width 97 height 25
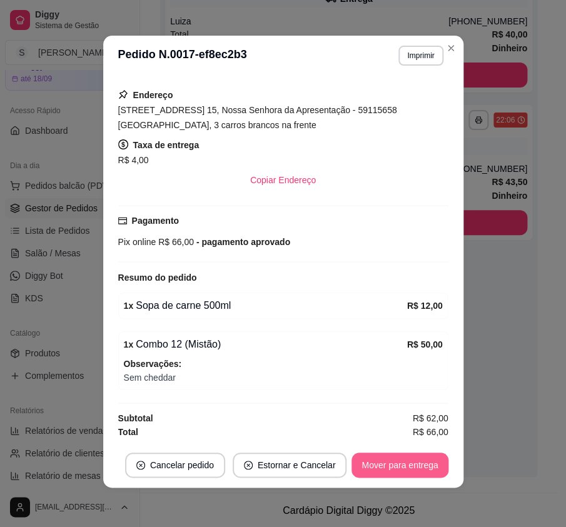
click at [422, 461] on button "Mover para entrega" at bounding box center [400, 465] width 96 height 25
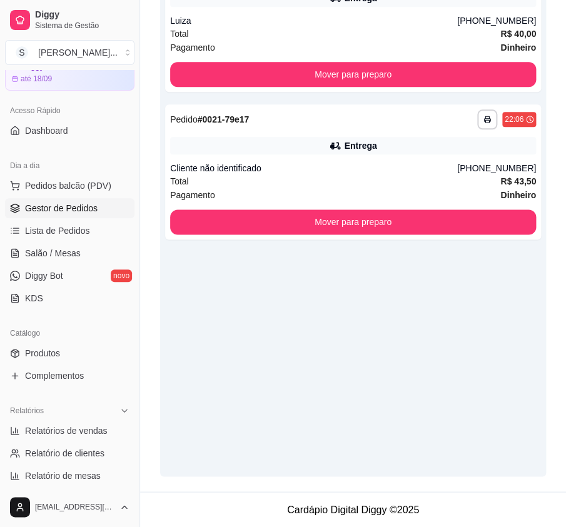
scroll to position [263, 0]
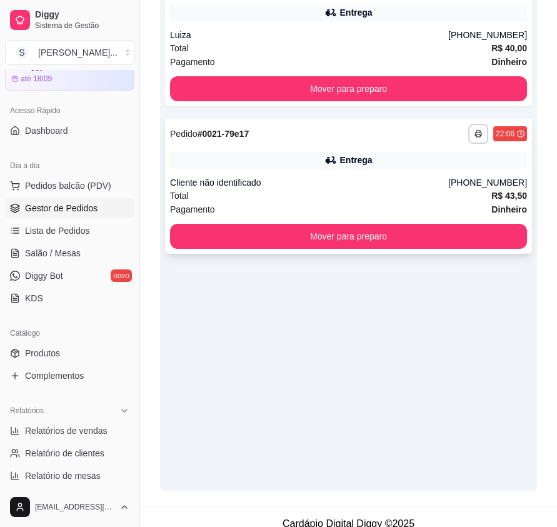
click at [383, 189] on div "Total R$ 43,50" at bounding box center [348, 196] width 357 height 14
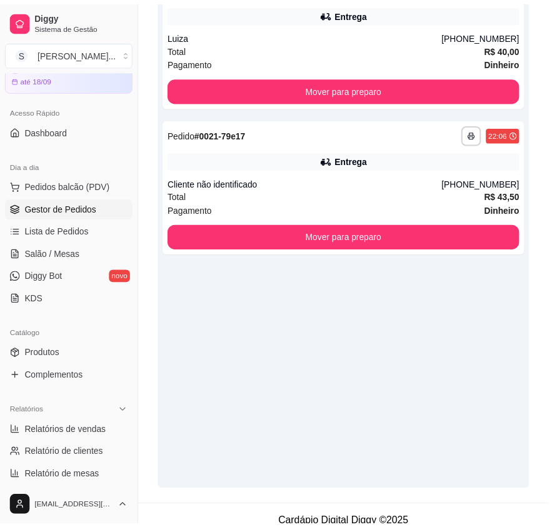
scroll to position [227, 0]
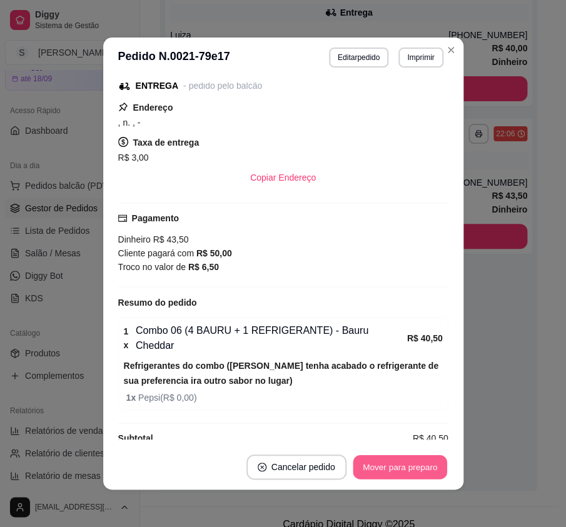
click at [389, 455] on button "Mover para preparo" at bounding box center [400, 467] width 94 height 24
click at [408, 458] on button "Mover para preparo" at bounding box center [400, 467] width 97 height 25
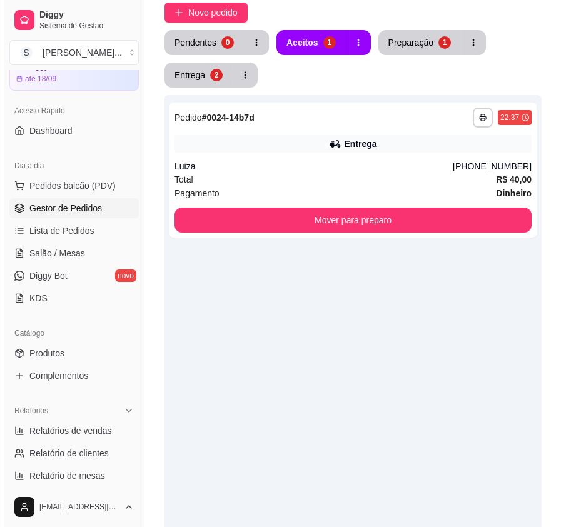
scroll to position [0, 0]
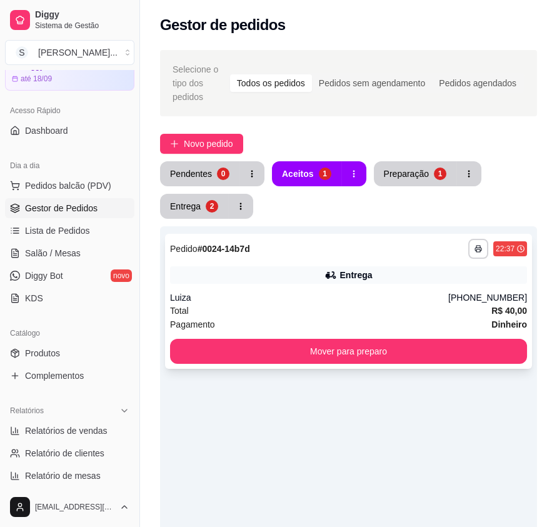
click at [260, 285] on div "**********" at bounding box center [348, 301] width 367 height 135
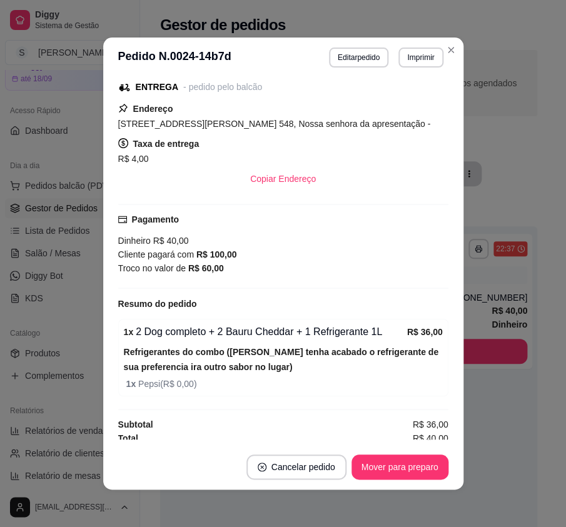
scroll to position [227, 0]
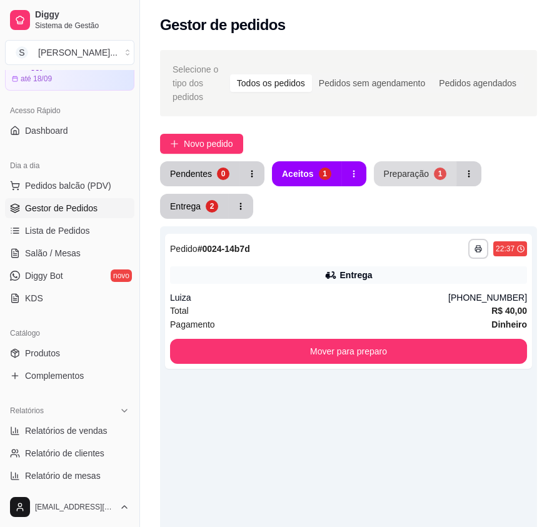
click at [391, 178] on div "Preparação" at bounding box center [406, 174] width 45 height 13
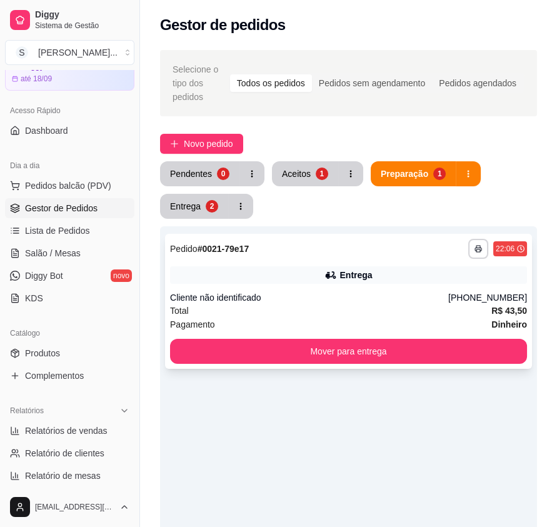
click at [388, 286] on div "**********" at bounding box center [348, 301] width 367 height 135
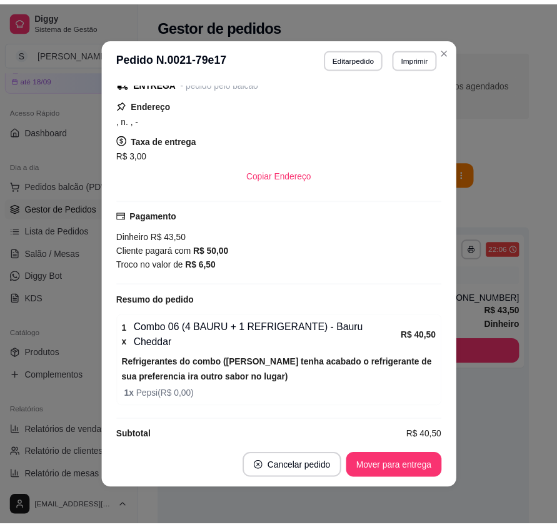
scroll to position [231, 0]
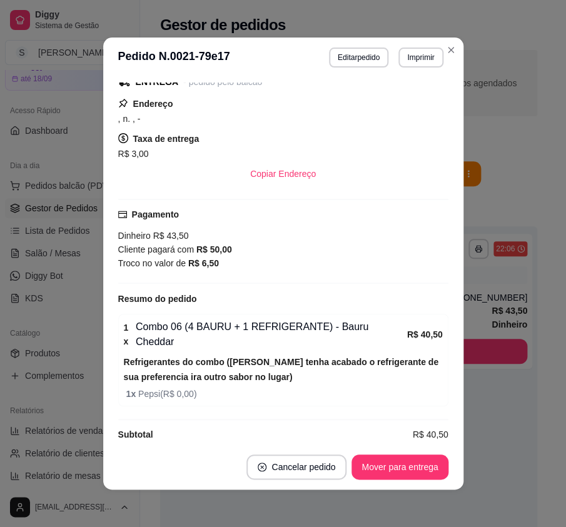
click at [411, 487] on footer "Cancelar pedido Mover para entrega" at bounding box center [283, 467] width 360 height 45
click at [419, 469] on button "Mover para entrega" at bounding box center [400, 467] width 96 height 25
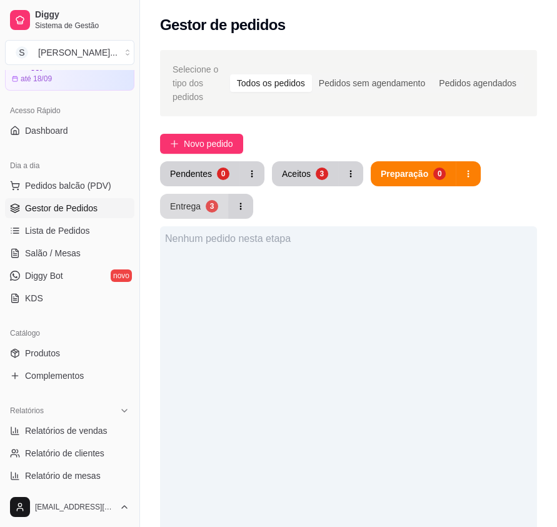
click at [219, 215] on button "Entrega 3" at bounding box center [194, 206] width 68 height 25
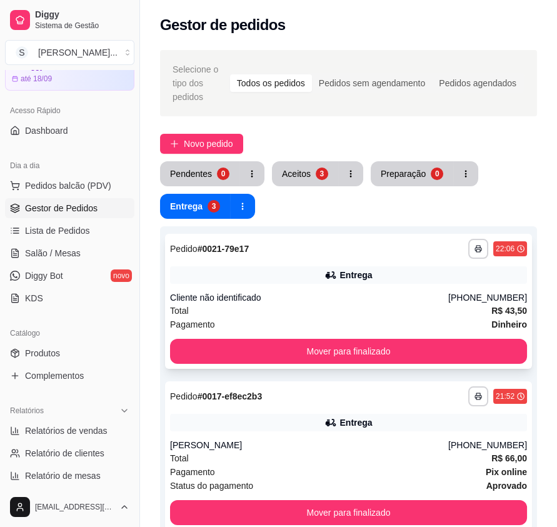
scroll to position [113, 0]
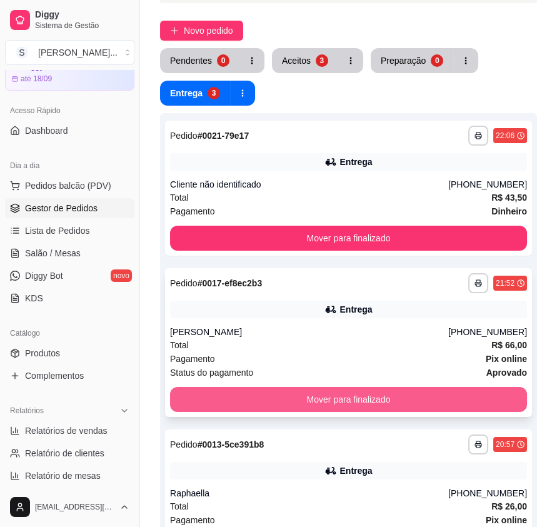
click at [376, 407] on button "Mover para finalizado" at bounding box center [348, 399] width 357 height 25
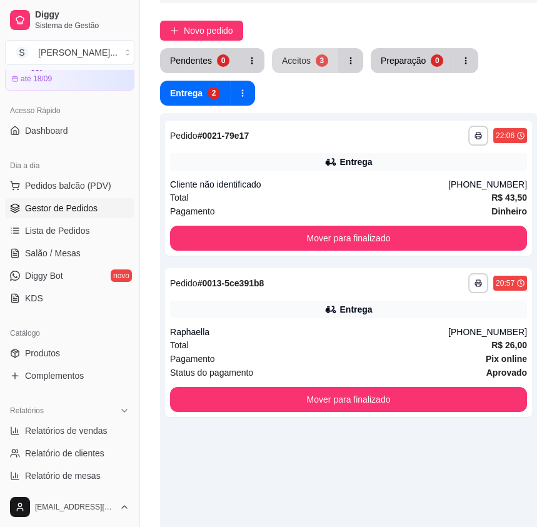
click at [297, 57] on div "Aceitos" at bounding box center [296, 60] width 29 height 13
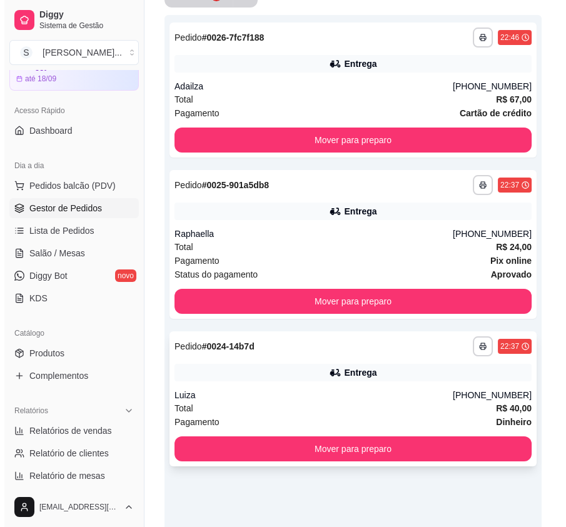
scroll to position [227, 0]
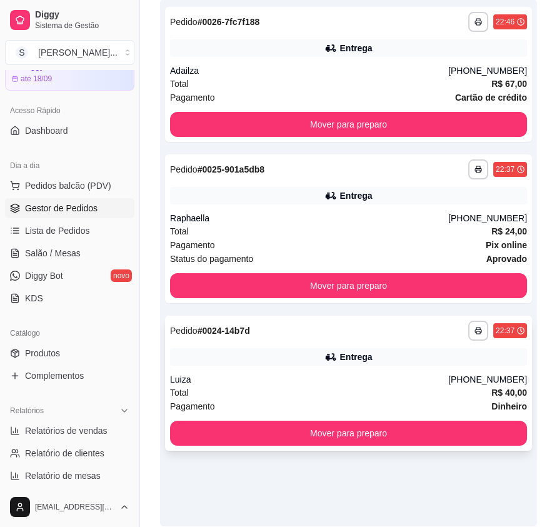
click at [391, 382] on div "Luiza" at bounding box center [309, 380] width 278 height 13
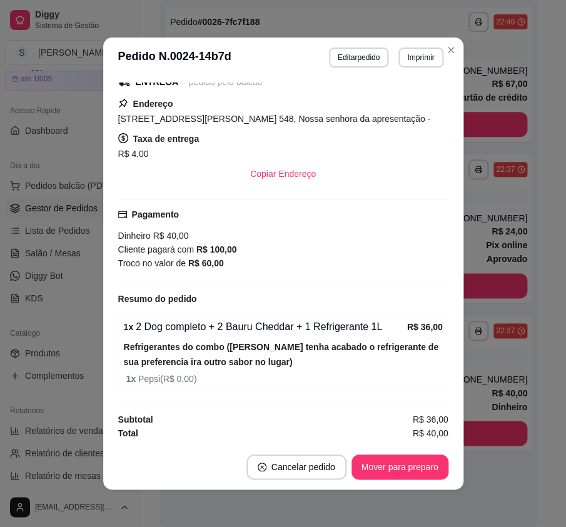
scroll to position [2, 0]
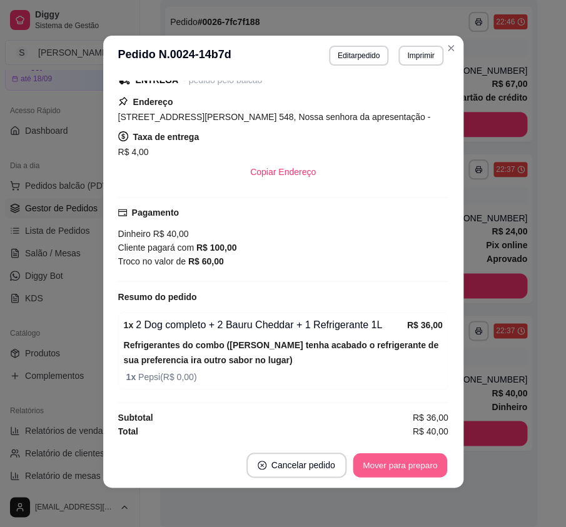
click at [407, 477] on div "Mover para preparo" at bounding box center [400, 465] width 97 height 25
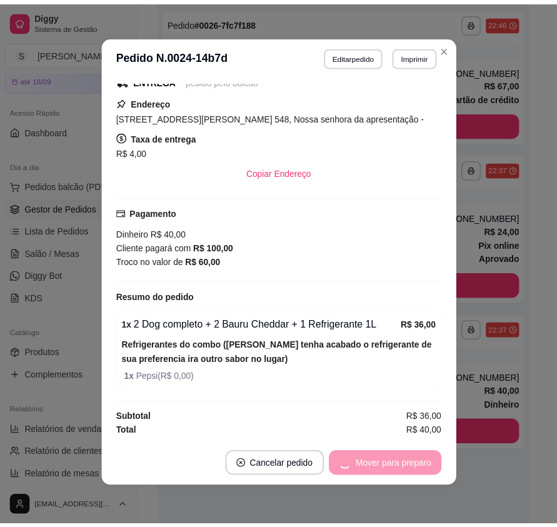
scroll to position [169, 0]
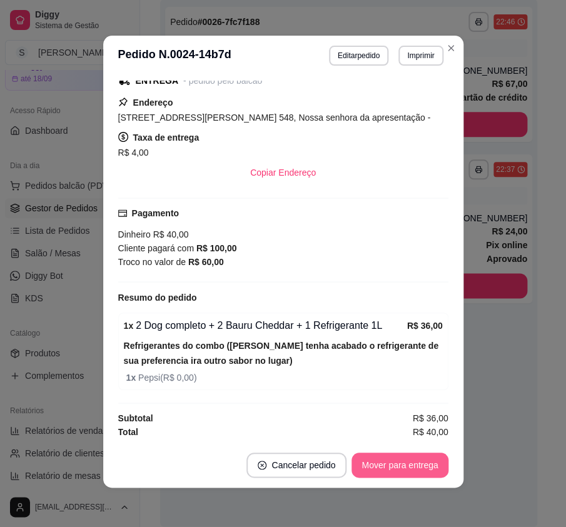
click at [414, 470] on button "Mover para entrega" at bounding box center [400, 465] width 96 height 25
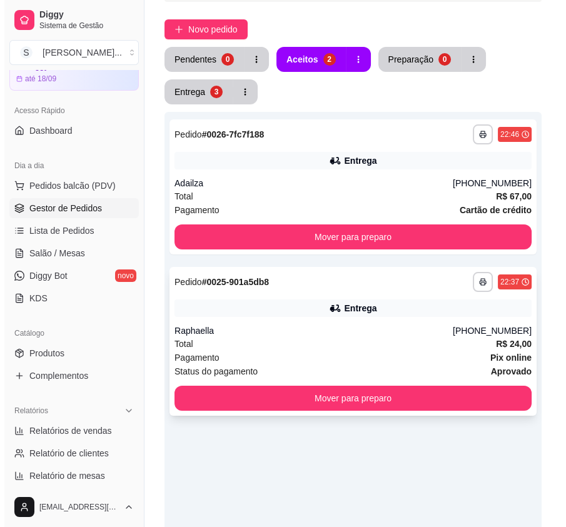
scroll to position [113, 0]
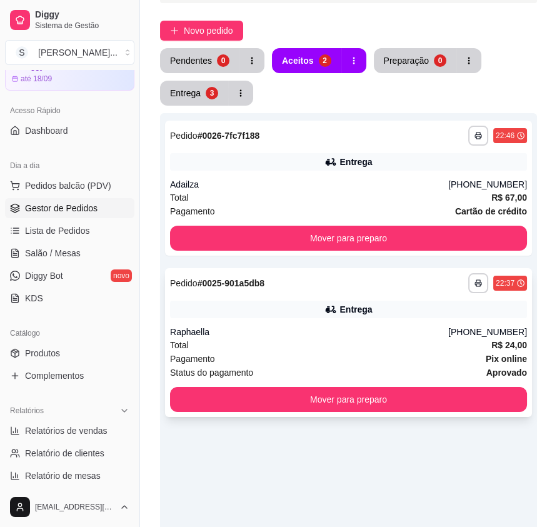
click at [422, 301] on div "Entrega" at bounding box center [348, 310] width 357 height 18
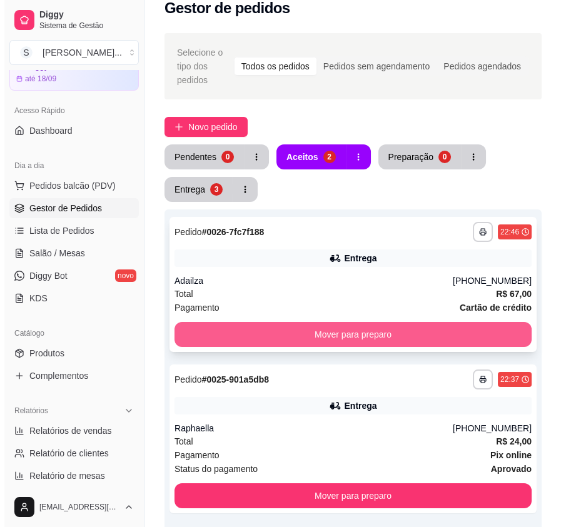
scroll to position [0, 0]
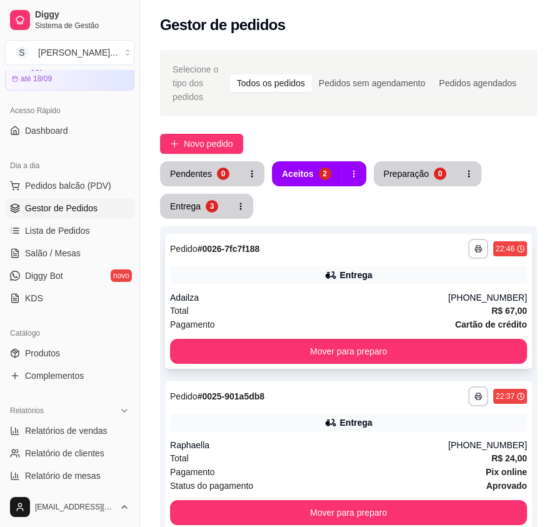
click at [389, 287] on div "**********" at bounding box center [348, 301] width 367 height 135
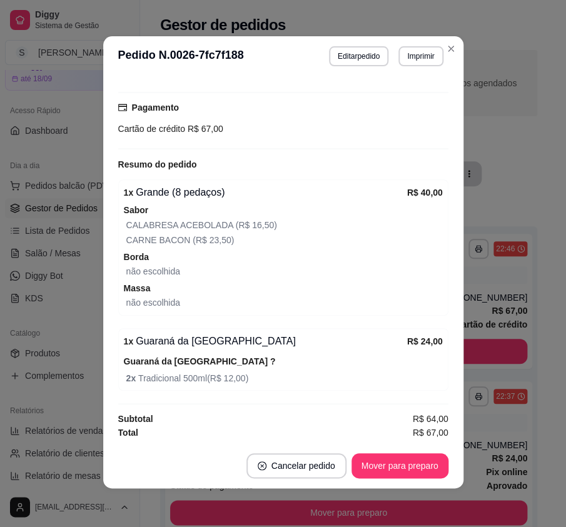
scroll to position [2, 0]
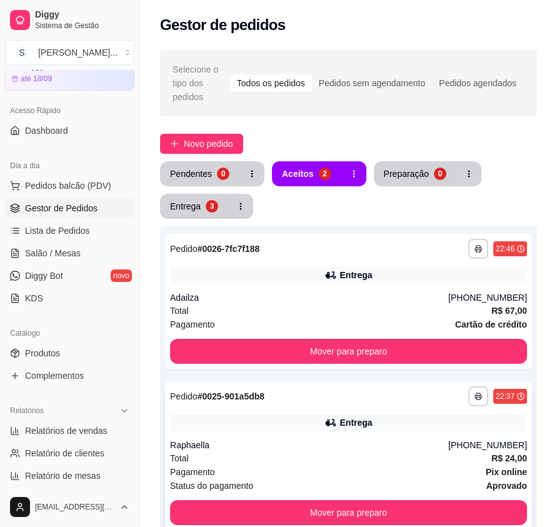
click at [504, 422] on div "Entrega" at bounding box center [348, 423] width 357 height 18
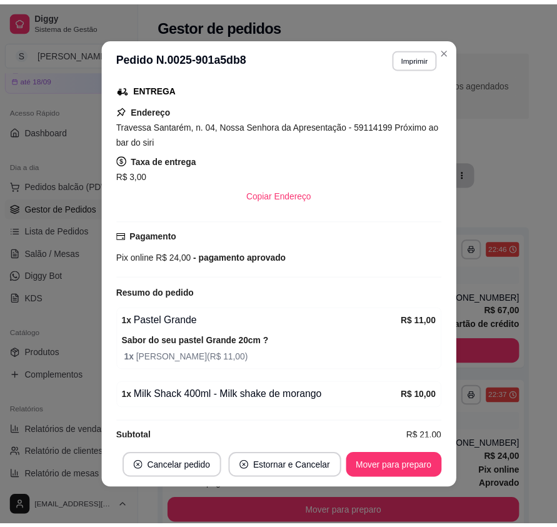
scroll to position [279, 0]
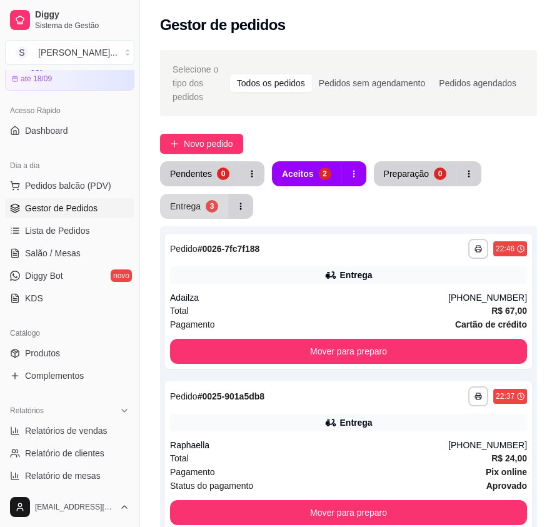
click at [187, 205] on div "Entrega" at bounding box center [185, 206] width 31 height 13
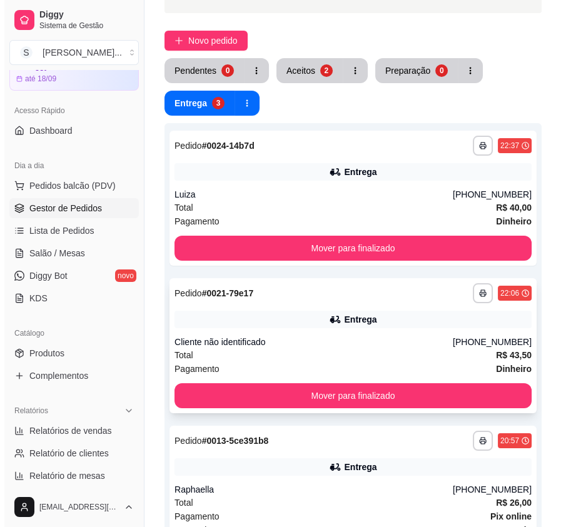
scroll to position [277, 0]
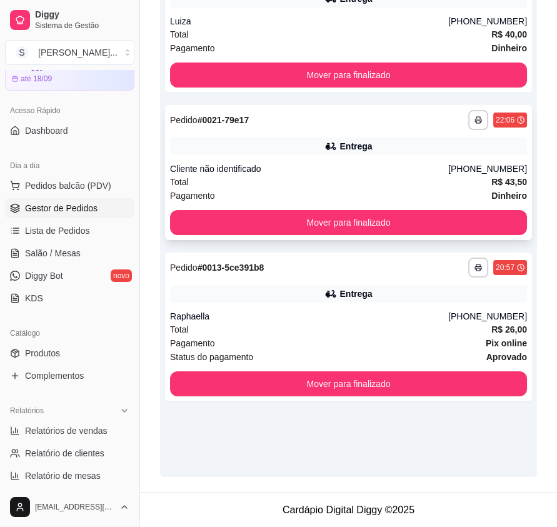
click at [423, 153] on div "Entrega" at bounding box center [348, 147] width 357 height 18
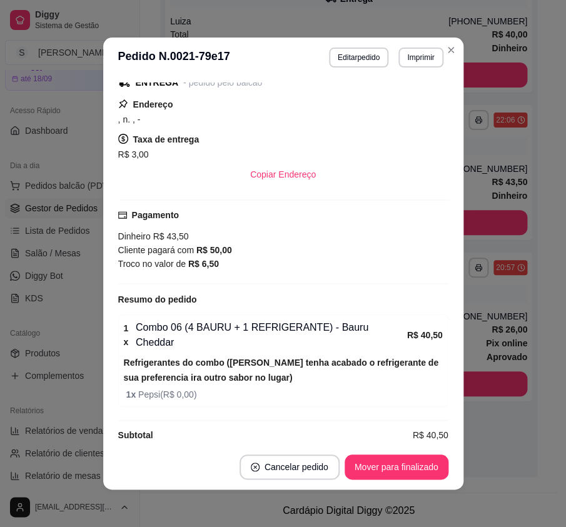
scroll to position [231, 0]
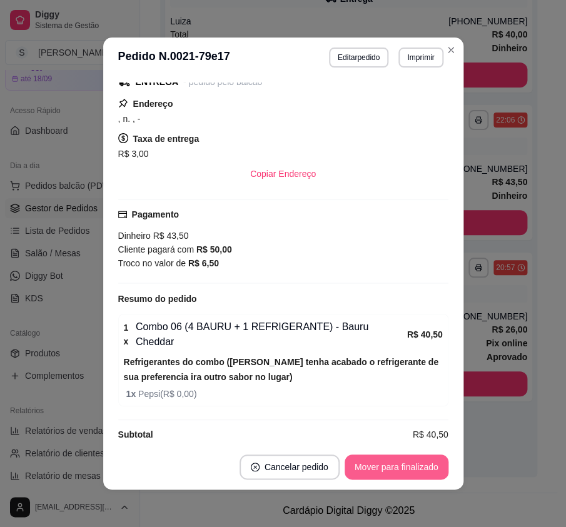
click at [422, 477] on button "Mover para finalizado" at bounding box center [397, 467] width 104 height 25
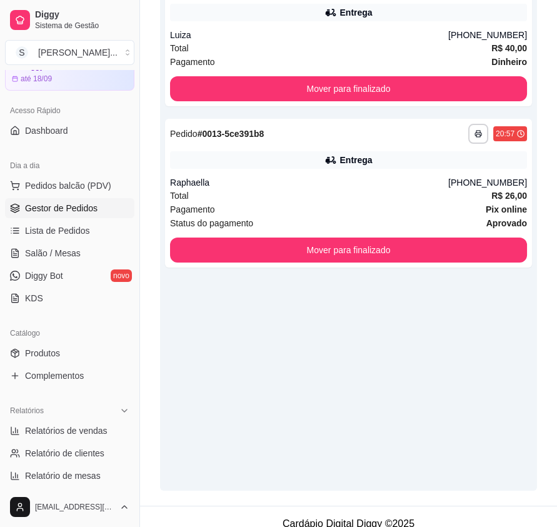
scroll to position [277, 0]
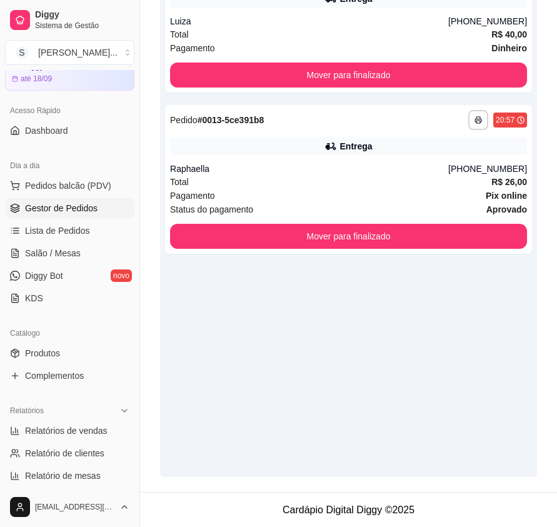
click at [509, 408] on div "**********" at bounding box center [348, 213] width 377 height 527
click at [501, 400] on div "**********" at bounding box center [348, 213] width 377 height 527
click at [499, 398] on div "**********" at bounding box center [348, 213] width 377 height 527
click at [501, 398] on div "**********" at bounding box center [348, 213] width 377 height 527
click at [502, 402] on div "**********" at bounding box center [348, 213] width 377 height 527
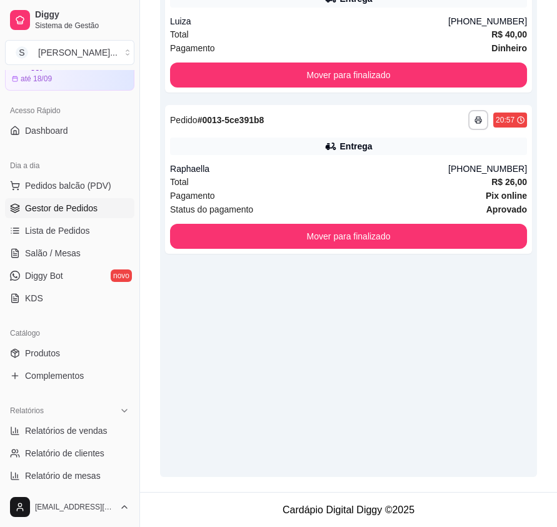
click at [514, 407] on div "**********" at bounding box center [348, 213] width 377 height 527
click at [514, 406] on div "**********" at bounding box center [348, 213] width 377 height 527
click at [510, 377] on div "**********" at bounding box center [348, 213] width 377 height 527
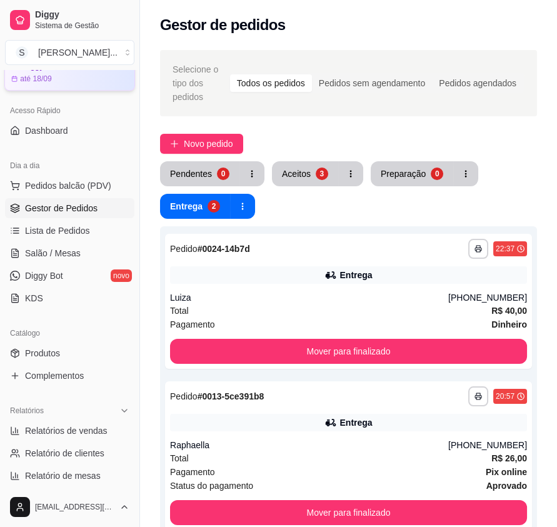
scroll to position [0, 0]
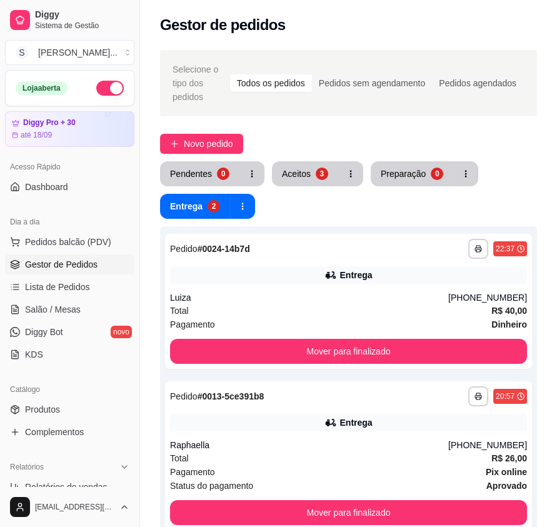
click at [104, 85] on button "button" at bounding box center [110, 88] width 28 height 15
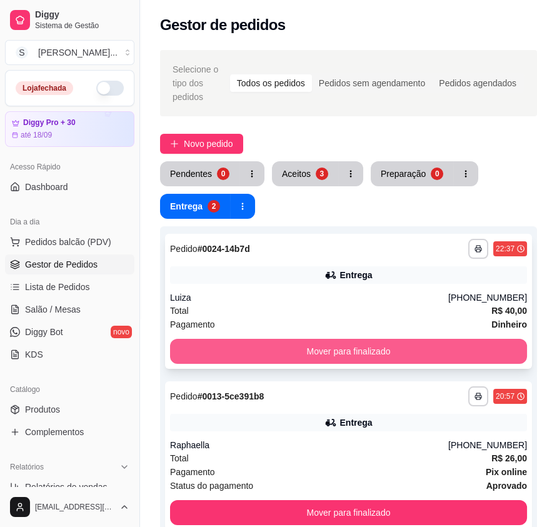
click at [412, 342] on button "Mover para finalizado" at bounding box center [348, 351] width 357 height 25
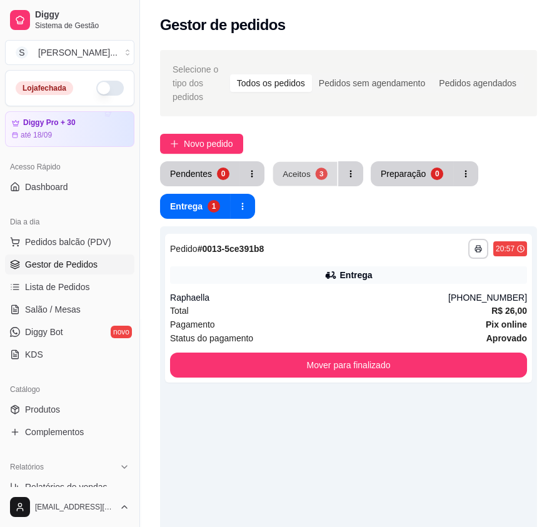
click at [320, 170] on div "3" at bounding box center [321, 174] width 12 height 12
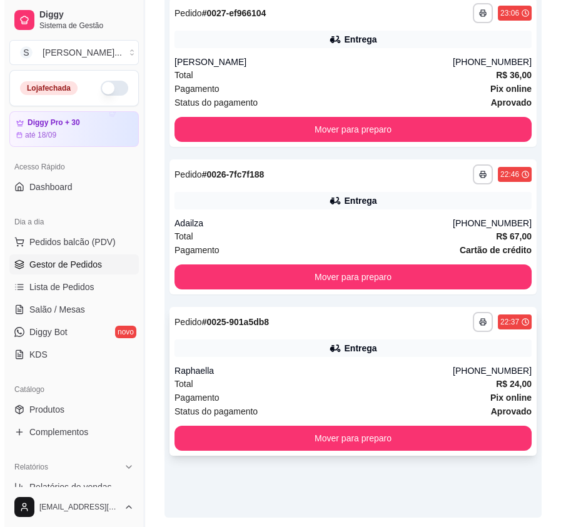
scroll to position [277, 0]
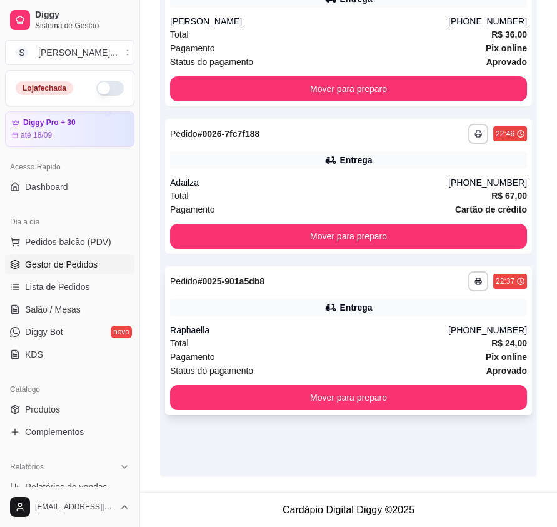
click at [387, 344] on div "Total R$ 24,00" at bounding box center [348, 344] width 357 height 14
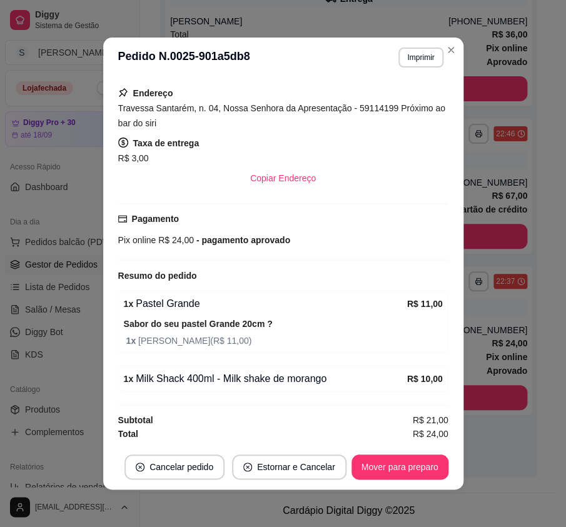
scroll to position [2, 0]
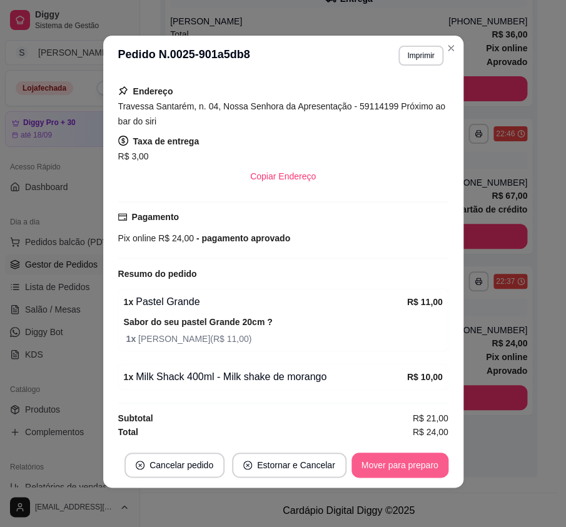
click at [397, 472] on button "Mover para preparo" at bounding box center [400, 465] width 97 height 25
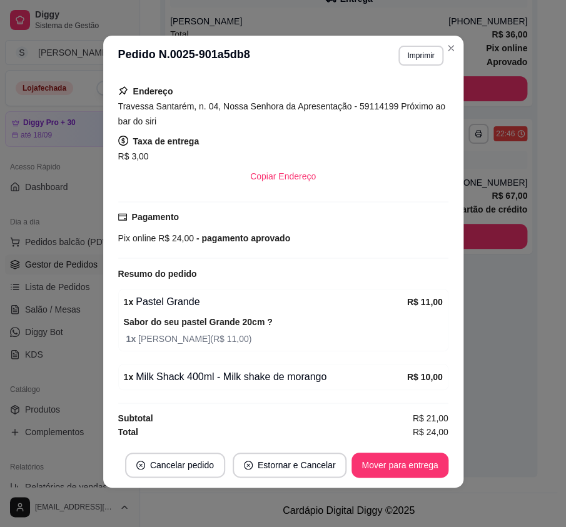
click at [416, 479] on footer "Cancelar pedido Estornar e Cancelar Mover para entrega" at bounding box center [283, 465] width 360 height 45
click at [419, 465] on button "Mover para entrega" at bounding box center [400, 465] width 96 height 25
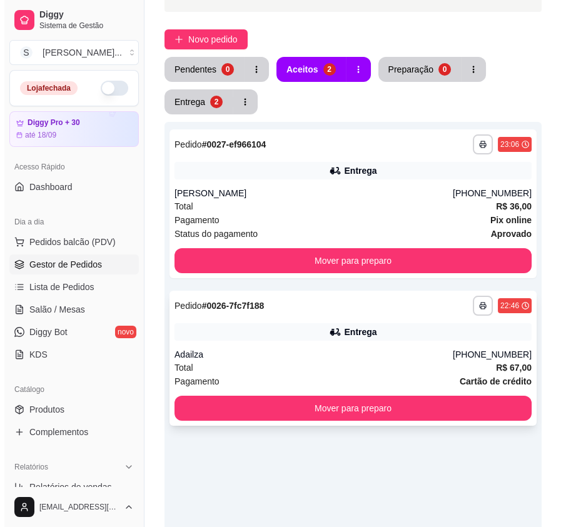
scroll to position [277, 0]
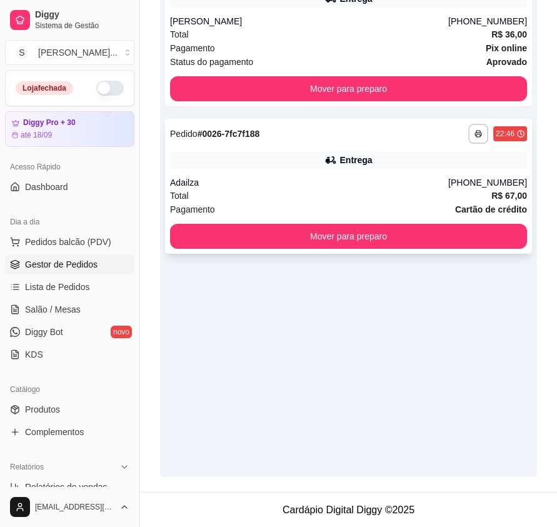
click at [293, 153] on div "Entrega" at bounding box center [348, 160] width 357 height 18
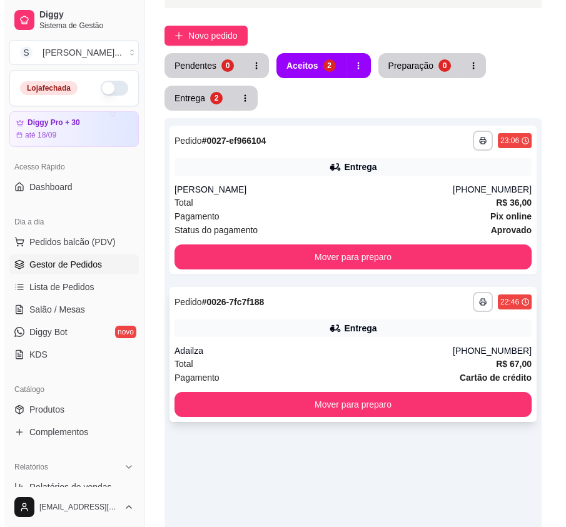
scroll to position [93, 0]
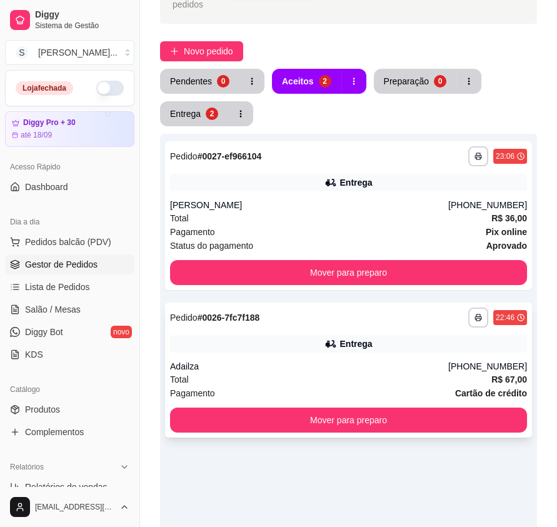
click at [303, 371] on div "Adailza" at bounding box center [309, 366] width 278 height 13
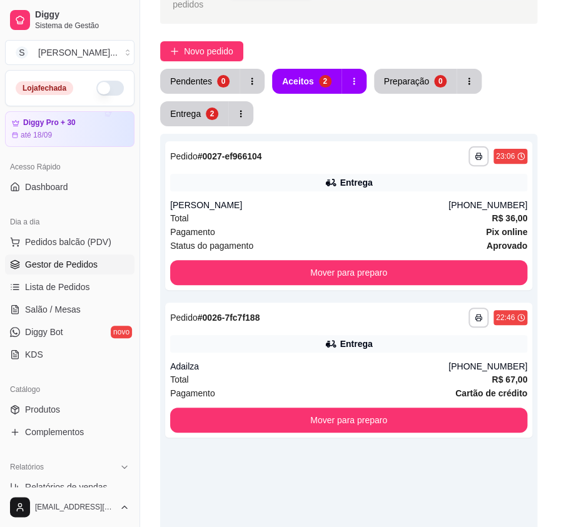
scroll to position [341, 0]
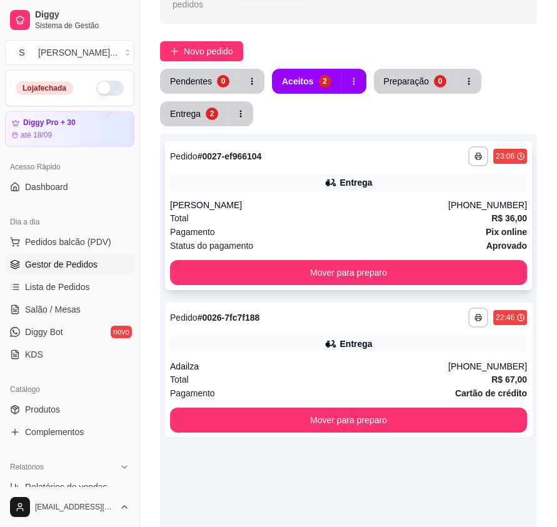
click at [419, 176] on div "Entrega" at bounding box center [348, 183] width 357 height 18
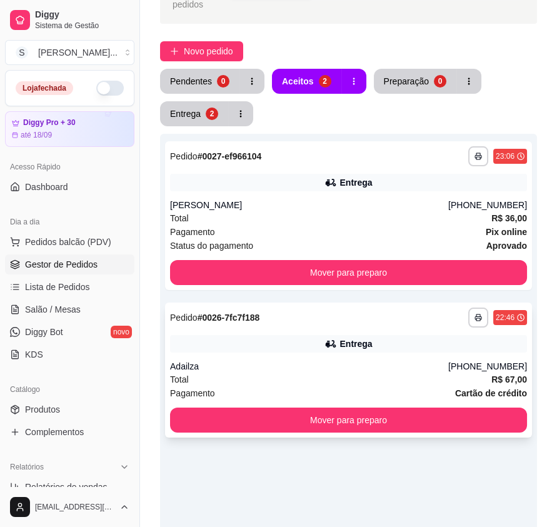
scroll to position [277, 0]
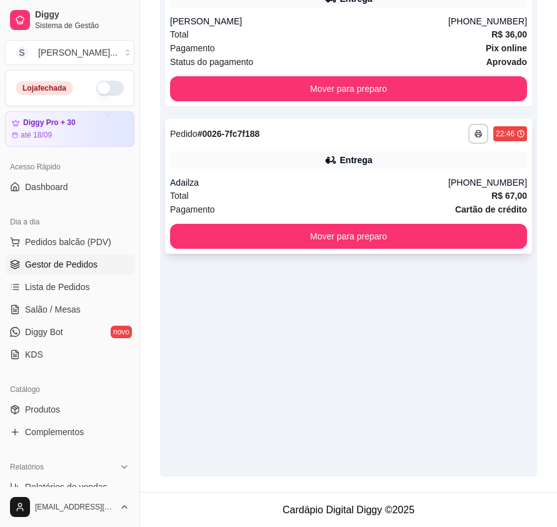
click at [481, 374] on div "**********" at bounding box center [348, 213] width 377 height 527
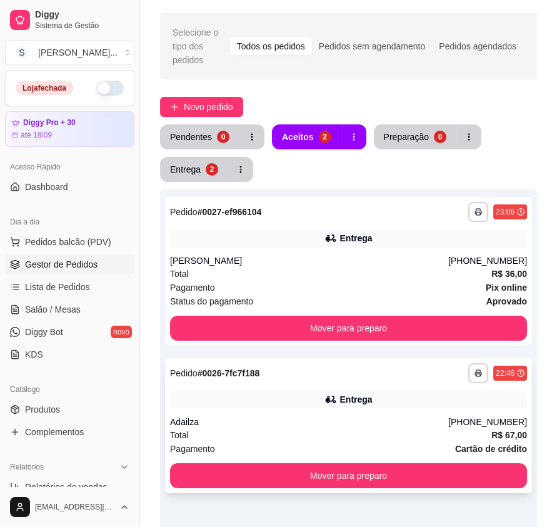
scroll to position [56, 0]
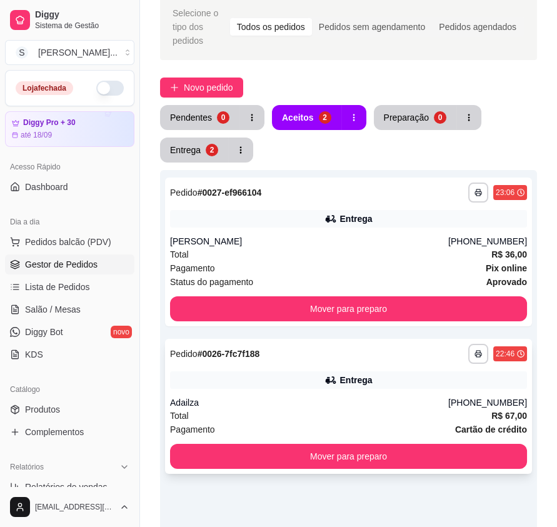
click at [330, 379] on icon at bounding box center [330, 381] width 9 height 8
click at [189, 151] on div "Entrega" at bounding box center [185, 150] width 31 height 13
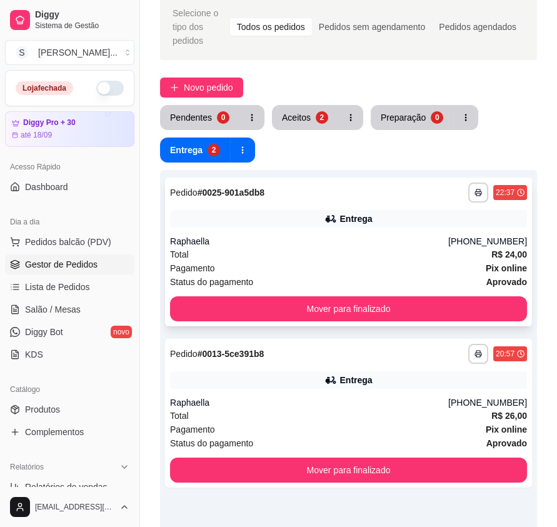
click at [432, 288] on div "**********" at bounding box center [348, 252] width 367 height 149
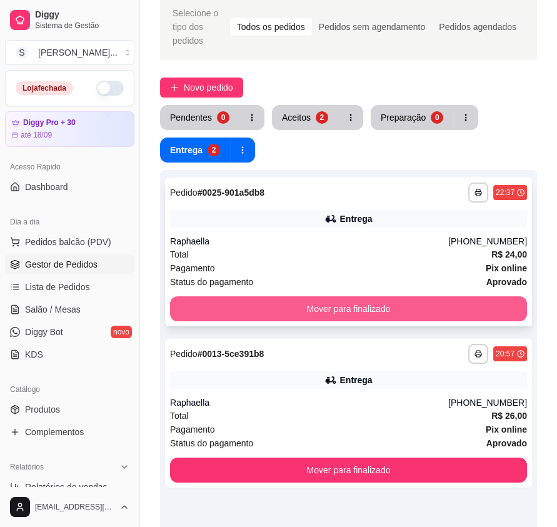
click at [474, 307] on button "Mover para finalizado" at bounding box center [348, 309] width 357 height 25
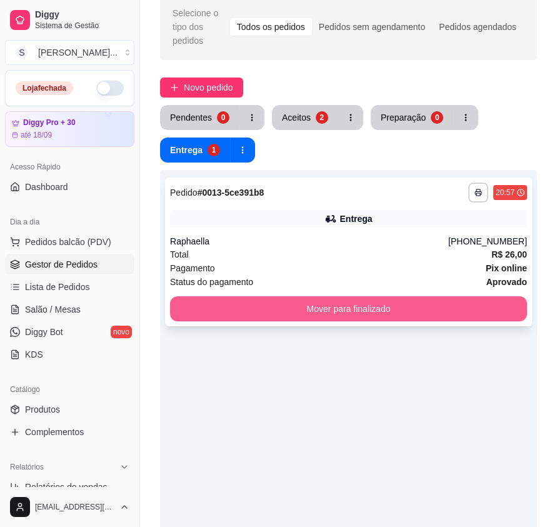
click at [473, 307] on button "Mover para finalizado" at bounding box center [348, 309] width 357 height 25
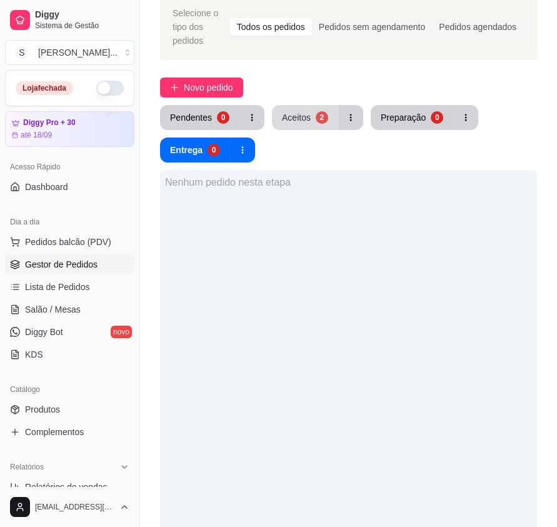
click at [291, 113] on div "Aceitos" at bounding box center [296, 117] width 29 height 13
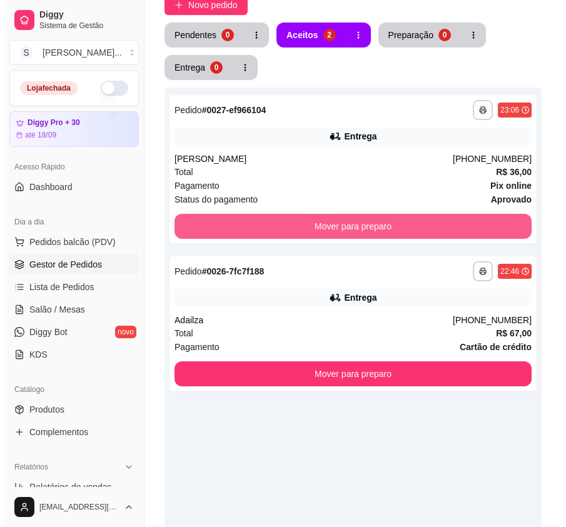
scroll to position [277, 0]
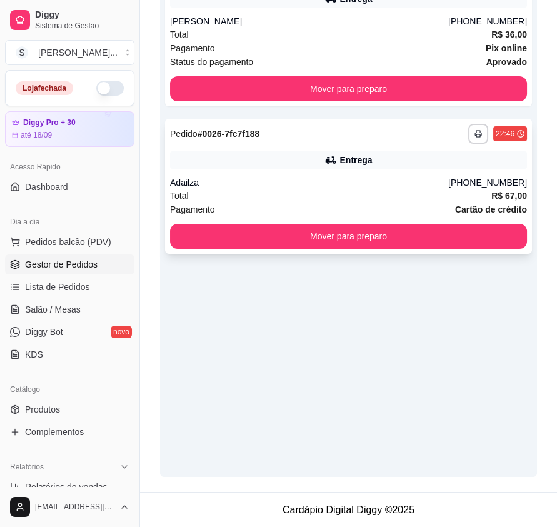
click at [332, 136] on div "**********" at bounding box center [348, 134] width 357 height 20
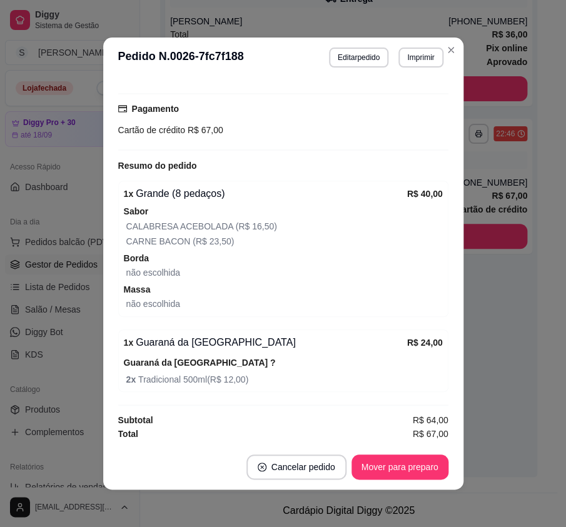
scroll to position [2, 0]
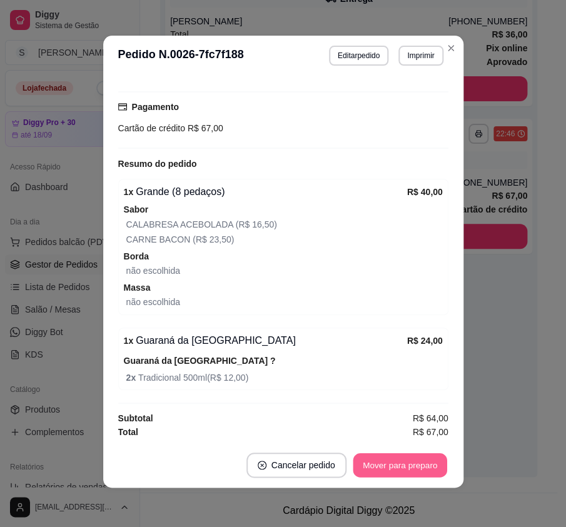
click at [397, 465] on button "Mover para preparo" at bounding box center [400, 466] width 94 height 24
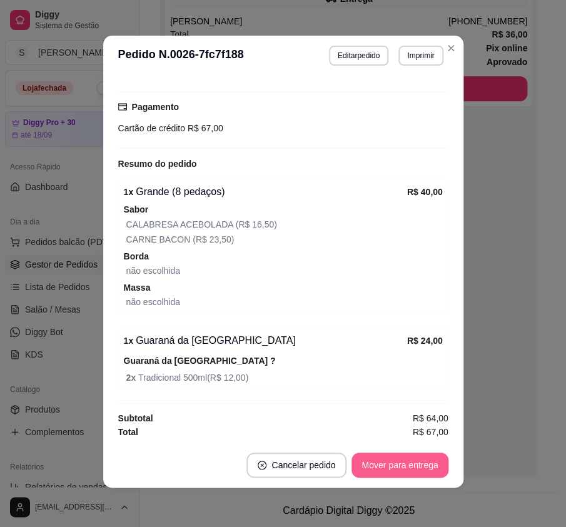
click at [397, 467] on button "Mover para entrega" at bounding box center [400, 465] width 96 height 25
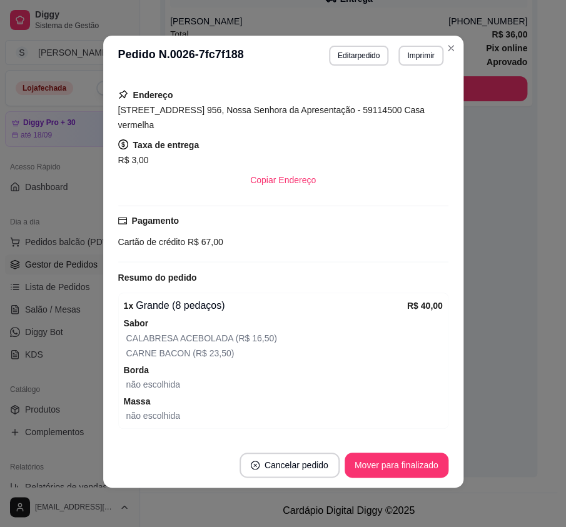
scroll to position [0, 0]
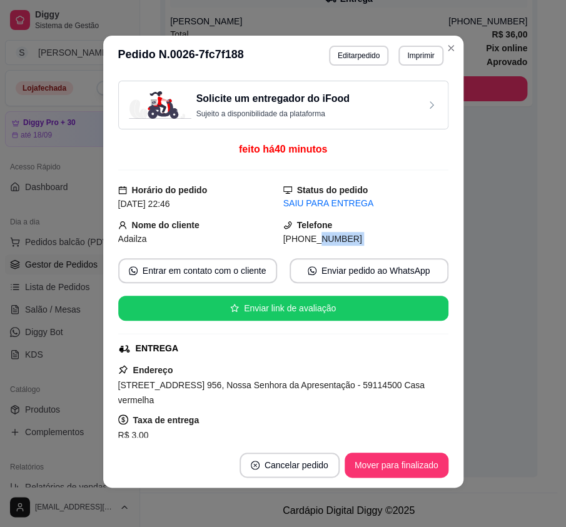
drag, startPoint x: 298, startPoint y: 243, endPoint x: 355, endPoint y: 244, distance: 56.9
click at [357, 248] on div "Solicite um entregador do iFood Sujeito a disponibilidade da plataforma feito h…" at bounding box center [283, 259] width 330 height 357
copy div "9650-1155 Entrar em contato com o cliente Enviar pedido ao WhatsApp Enviar link…"
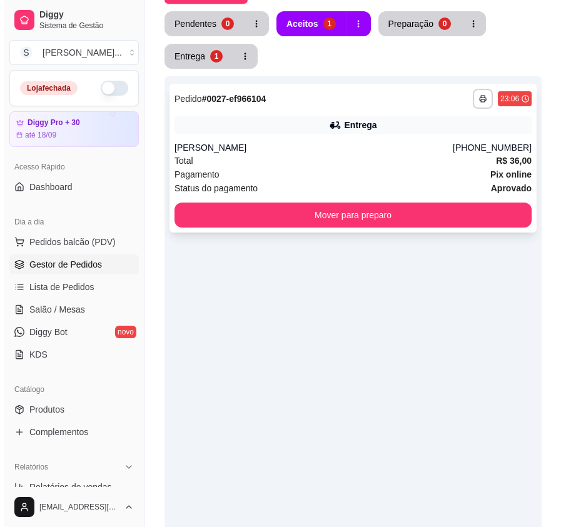
scroll to position [150, 0]
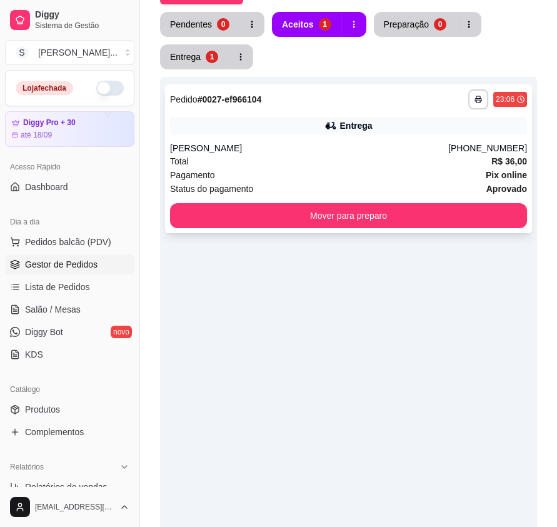
click at [384, 169] on div "Pagamento Pix online" at bounding box center [348, 175] width 357 height 14
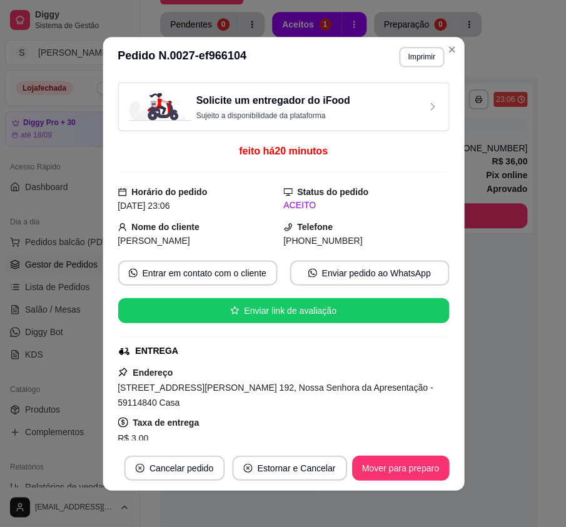
scroll to position [227, 0]
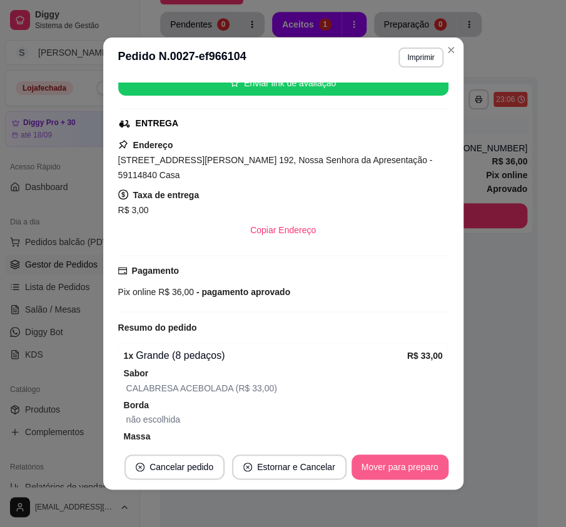
click at [414, 457] on button "Mover para preparo" at bounding box center [400, 467] width 97 height 25
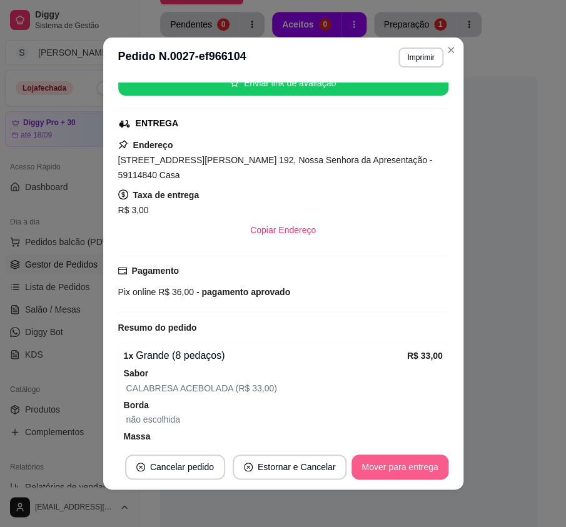
click at [420, 457] on button "Mover para entrega" at bounding box center [400, 467] width 96 height 25
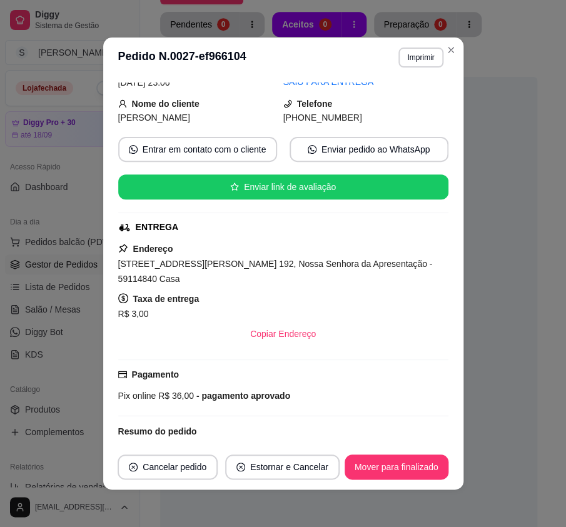
scroll to position [113, 0]
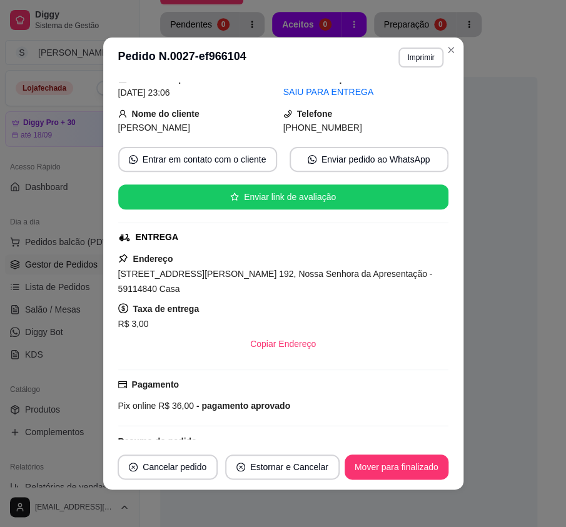
drag, startPoint x: 299, startPoint y: 128, endPoint x: 402, endPoint y: 125, distance: 103.3
click at [401, 125] on div "[PHONE_NUMBER]" at bounding box center [365, 128] width 165 height 14
copy span "9144-5005"
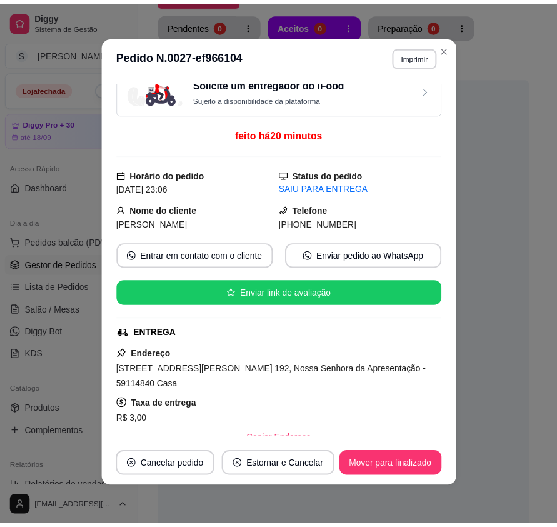
scroll to position [0, 0]
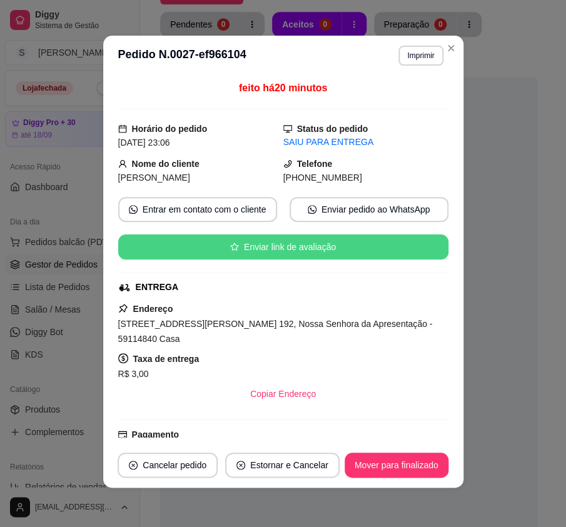
copy span "9144-5005"
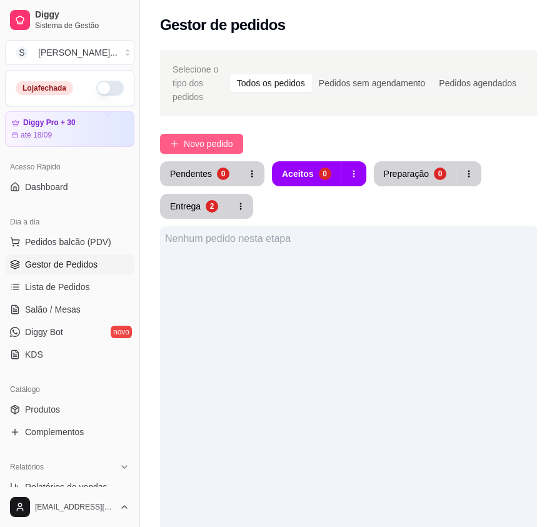
click at [178, 138] on button "Novo pedido" at bounding box center [201, 144] width 83 height 20
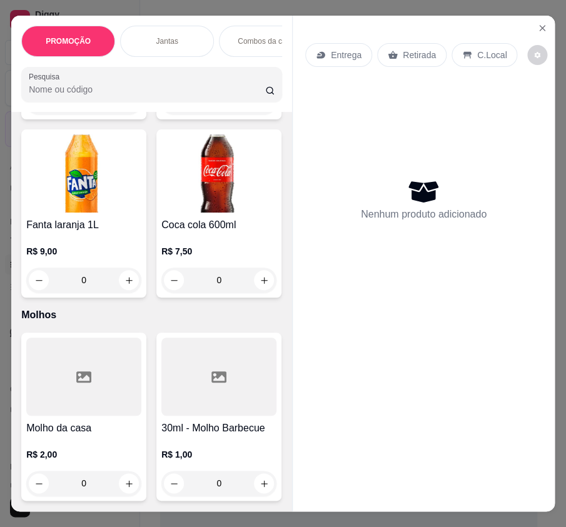
scroll to position [5972, 0]
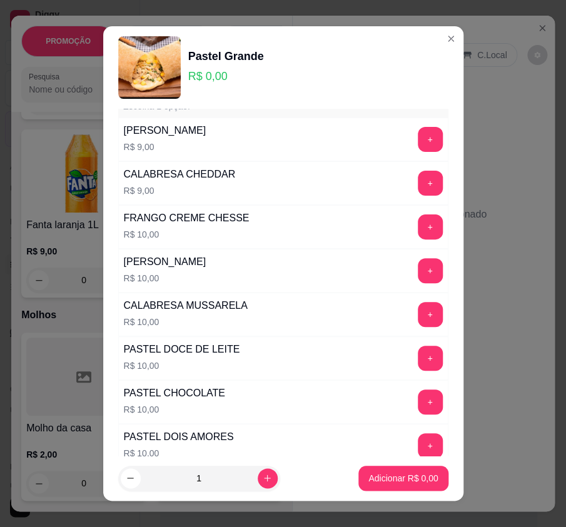
scroll to position [56, 0]
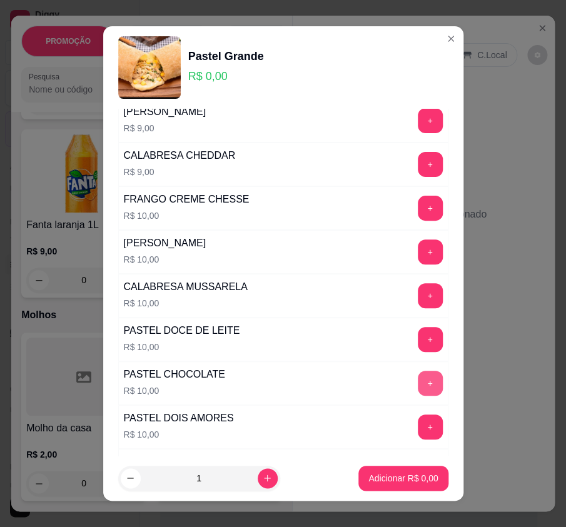
click at [418, 383] on button "+" at bounding box center [430, 383] width 25 height 25
click at [395, 476] on p "Adicionar R$ 10,00" at bounding box center [401, 478] width 74 height 13
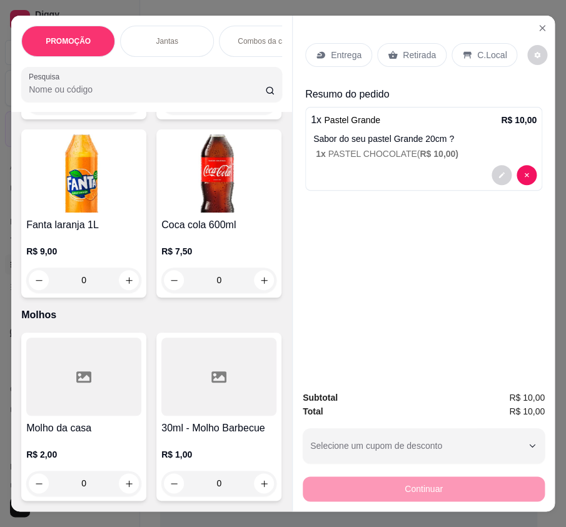
click at [406, 50] on p "Retirada" at bounding box center [419, 55] width 33 height 13
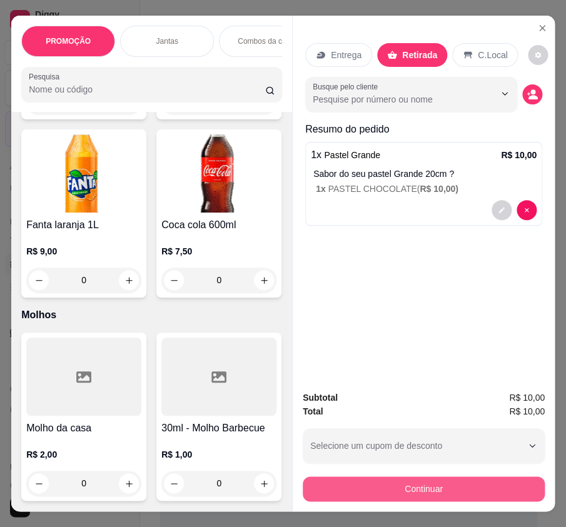
click at [462, 490] on button "Continuar" at bounding box center [424, 489] width 242 height 25
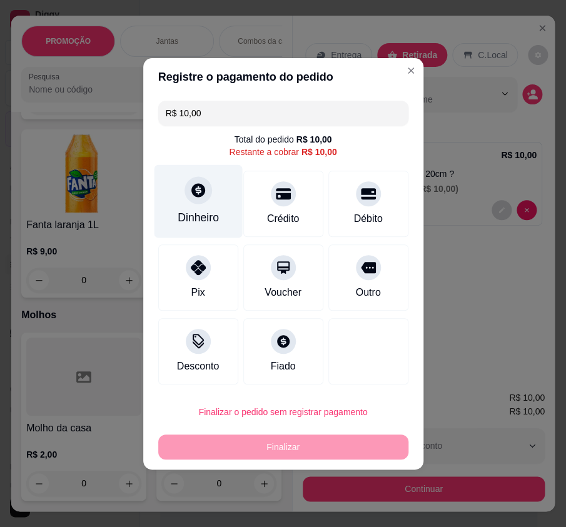
click at [204, 213] on div "Dinheiro" at bounding box center [198, 218] width 41 height 16
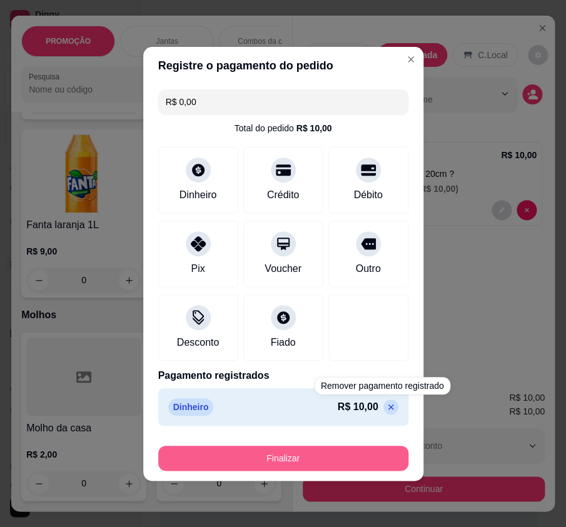
click at [357, 462] on button "Finalizar" at bounding box center [283, 458] width 250 height 25
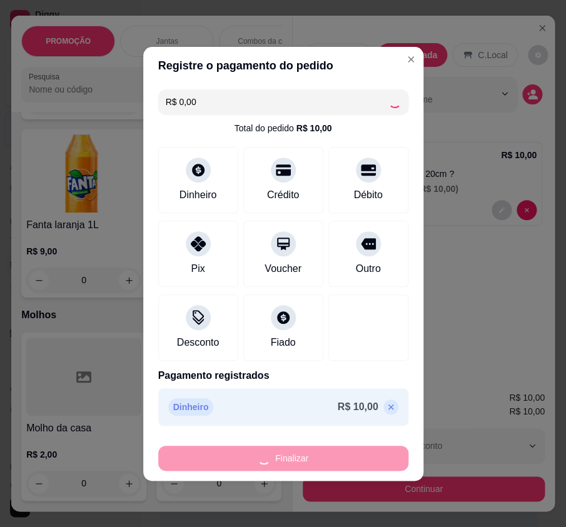
type input "-R$ 10,00"
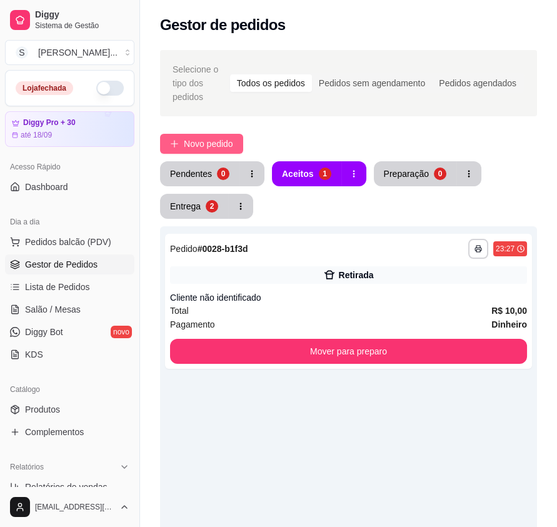
click at [207, 140] on span "Novo pedido" at bounding box center [208, 144] width 49 height 14
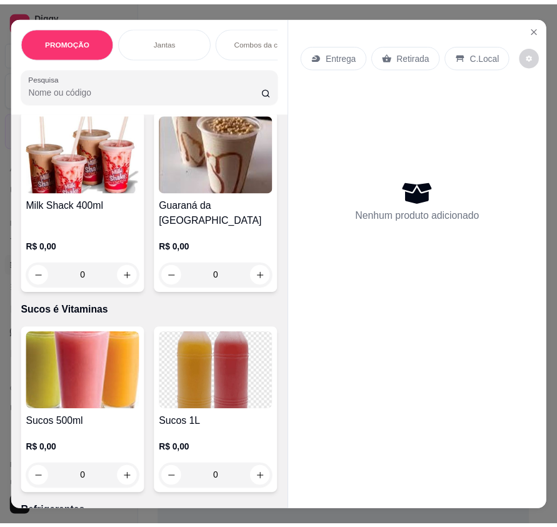
scroll to position [4436, 0]
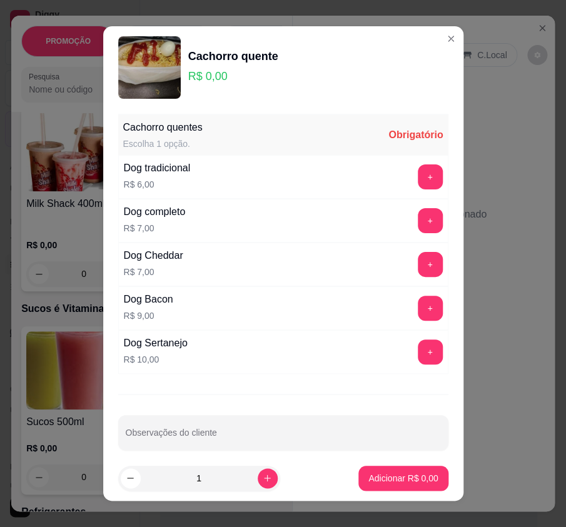
click at [419, 189] on div "+" at bounding box center [430, 177] width 35 height 25
click at [419, 185] on button "+" at bounding box center [430, 177] width 25 height 25
click at [419, 185] on button "+" at bounding box center [430, 177] width 24 height 24
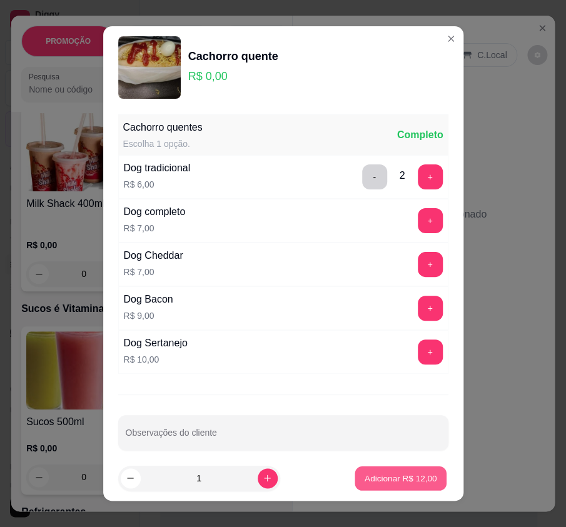
click at [386, 473] on p "Adicionar R$ 12,00" at bounding box center [401, 478] width 73 height 12
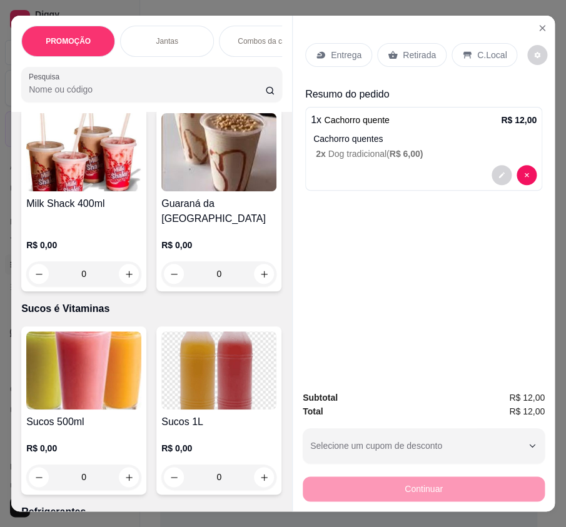
click at [403, 49] on p "Retirada" at bounding box center [419, 55] width 33 height 13
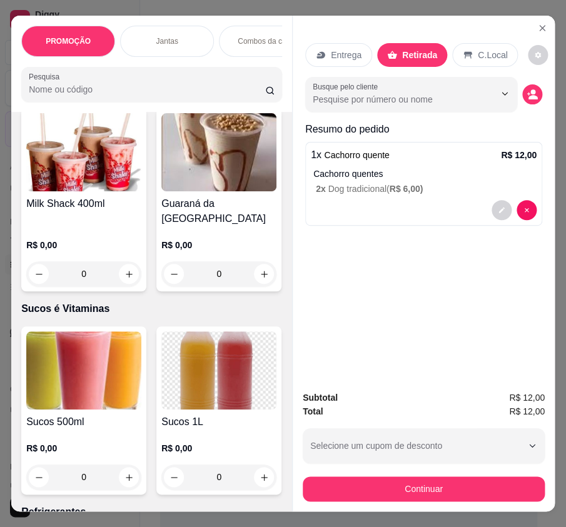
click at [444, 468] on div "Subtotal R$ 12,00 Total R$ 12,00 Selecione um cupom de desconto Selecione um cu…" at bounding box center [424, 446] width 242 height 111
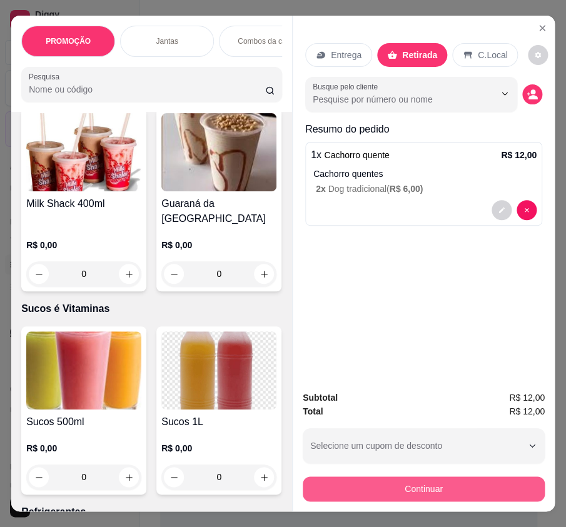
click at [442, 480] on button "Continuar" at bounding box center [424, 489] width 242 height 25
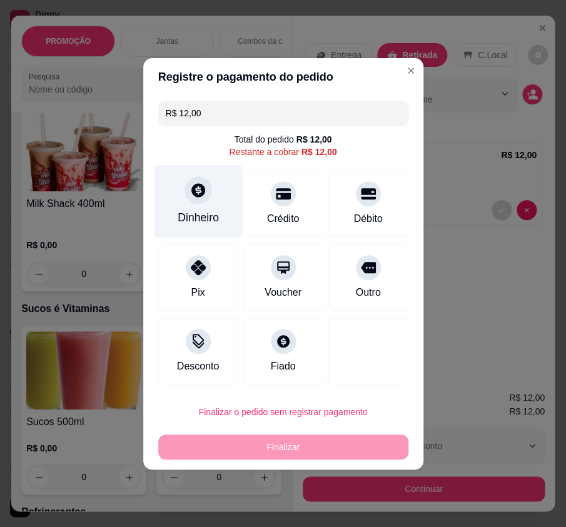
click at [177, 200] on div "Dinheiro" at bounding box center [198, 201] width 88 height 73
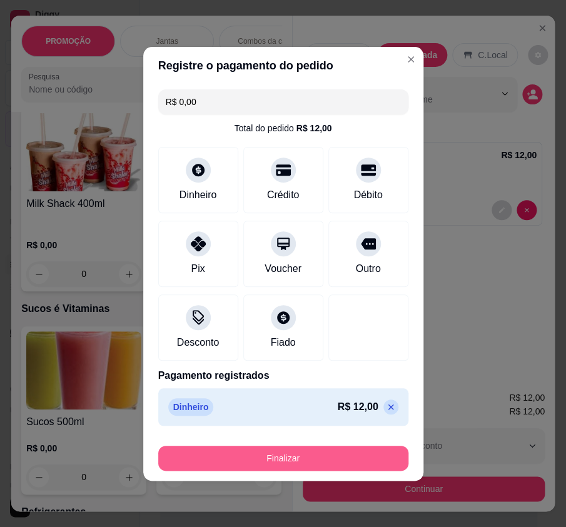
click at [362, 464] on button "Finalizar" at bounding box center [283, 458] width 250 height 25
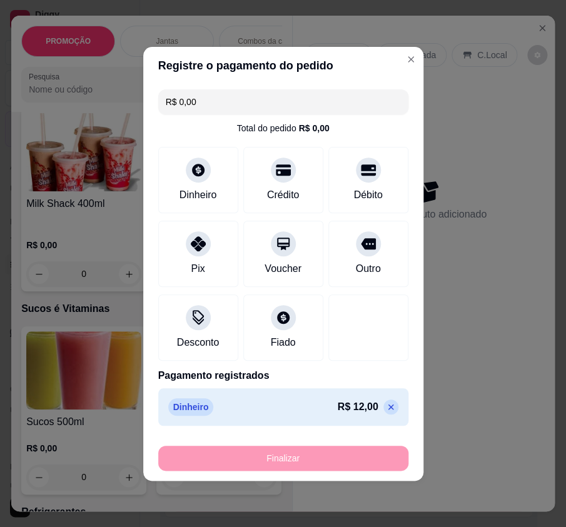
type input "-R$ 12,00"
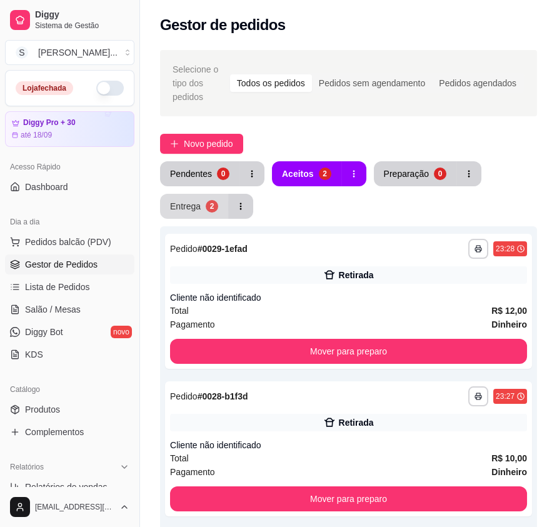
click at [180, 203] on div "Entrega" at bounding box center [185, 206] width 31 height 13
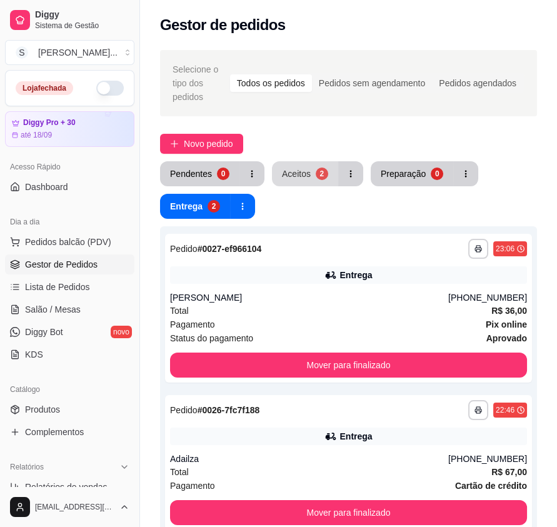
click at [317, 167] on button "Aceitos 2" at bounding box center [305, 173] width 66 height 25
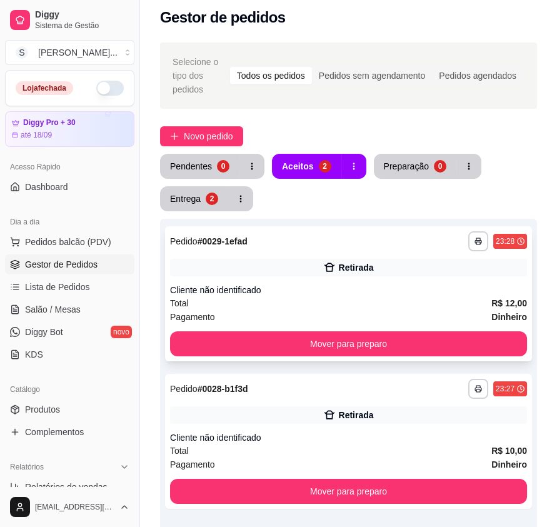
scroll to position [113, 0]
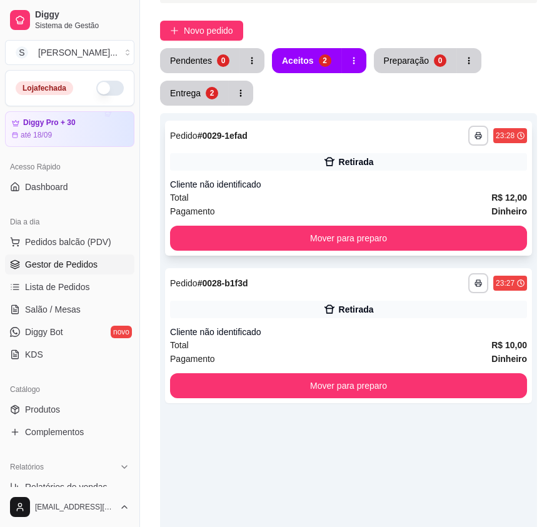
click at [431, 173] on div "**********" at bounding box center [348, 188] width 367 height 135
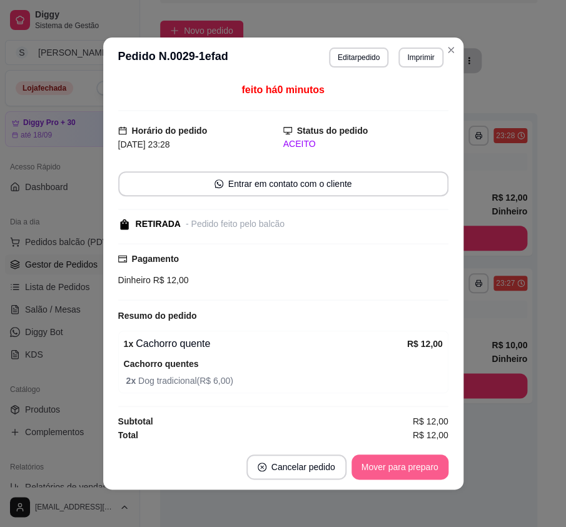
click at [382, 461] on button "Mover para preparo" at bounding box center [400, 467] width 97 height 25
click at [385, 462] on div "Mover para preparo" at bounding box center [400, 467] width 97 height 25
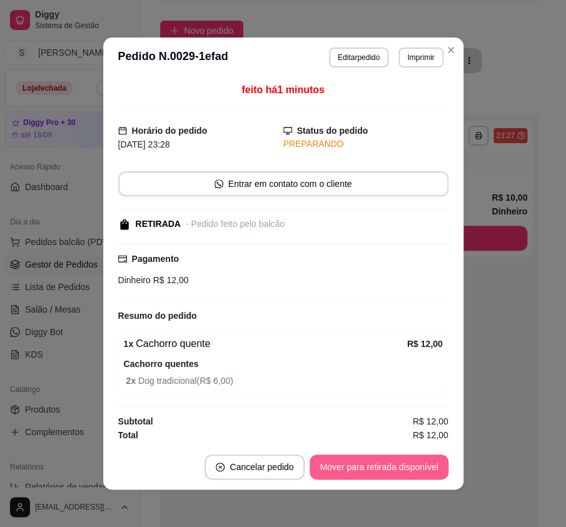
click at [402, 465] on button "Mover para retirada disponível" at bounding box center [379, 467] width 138 height 25
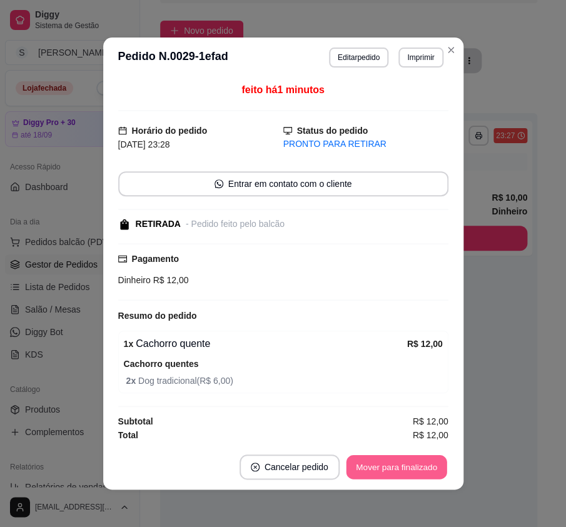
click at [401, 463] on button "Mover para finalizado" at bounding box center [396, 467] width 101 height 24
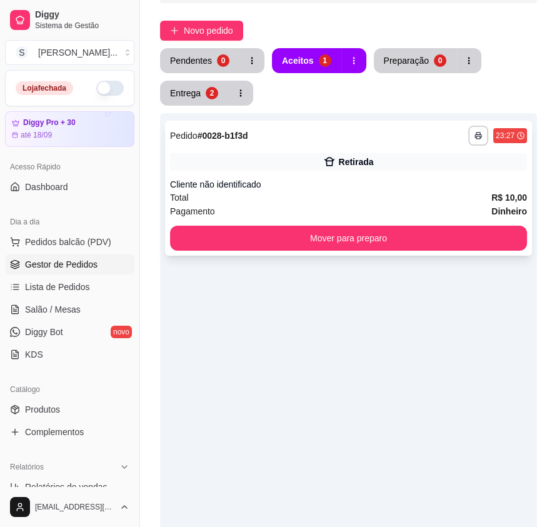
click at [344, 198] on div "Total R$ 10,00" at bounding box center [348, 198] width 357 height 14
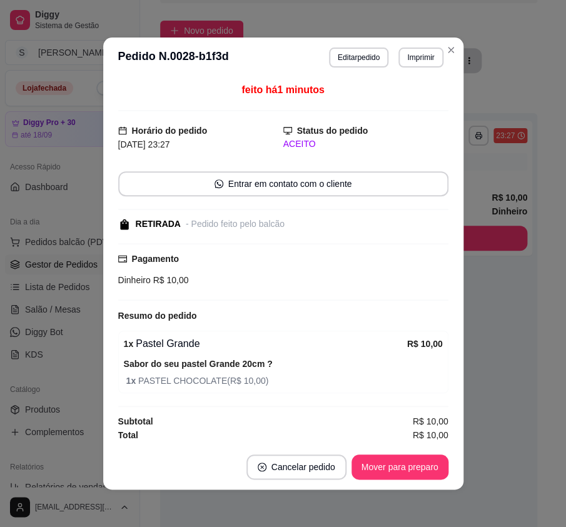
click at [398, 444] on div "feito há 1 minutos Horário do pedido [DATE] 23:27 Status do pedido ACEITO Entra…" at bounding box center [283, 261] width 360 height 367
click at [400, 455] on button "Mover para preparo" at bounding box center [400, 467] width 94 height 24
click at [403, 452] on footer "Cancelar pedido Mover para preparo" at bounding box center [283, 467] width 360 height 45
click at [405, 467] on button "Mover para preparo" at bounding box center [400, 467] width 97 height 25
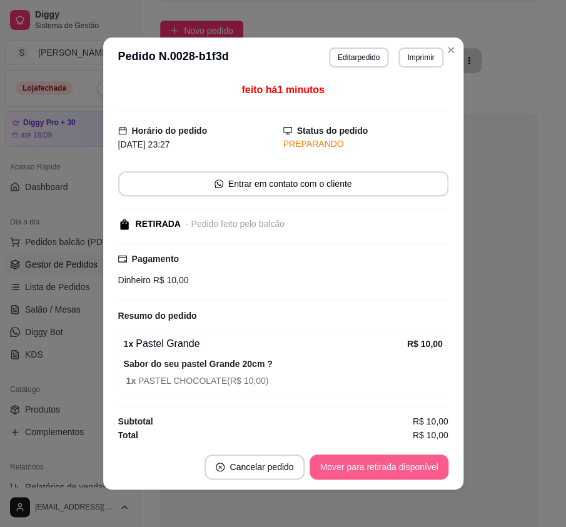
click at [398, 469] on button "Mover para retirada disponível" at bounding box center [379, 467] width 138 height 25
click at [377, 471] on button "Mover para finalizado" at bounding box center [397, 467] width 104 height 25
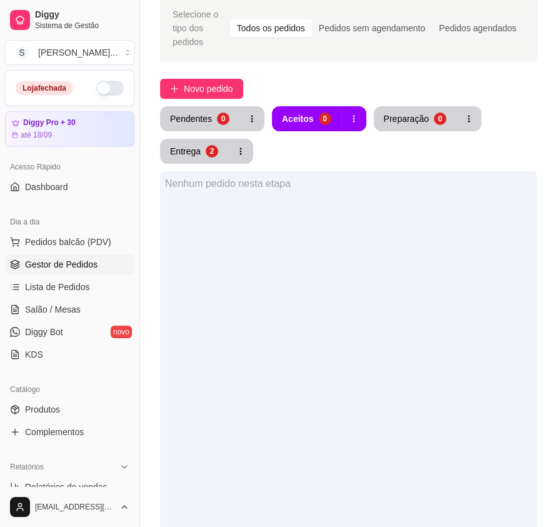
scroll to position [0, 0]
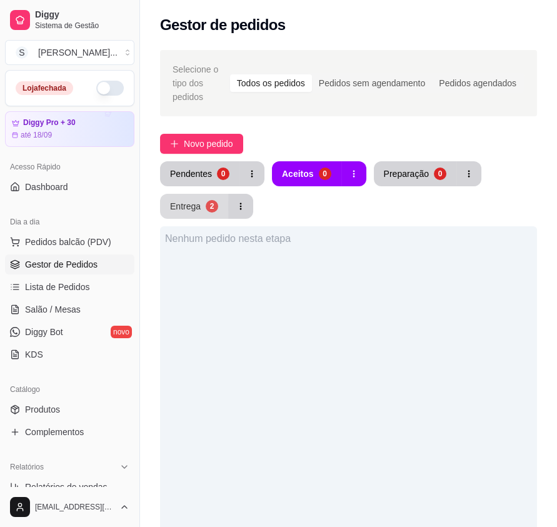
click at [213, 210] on div "2" at bounding box center [212, 206] width 13 height 13
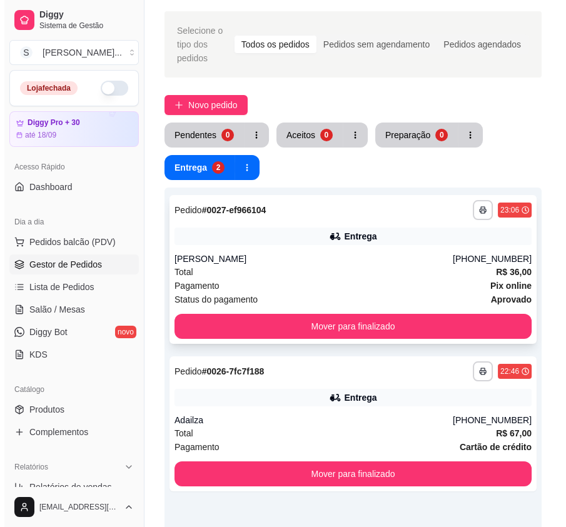
scroll to position [56, 0]
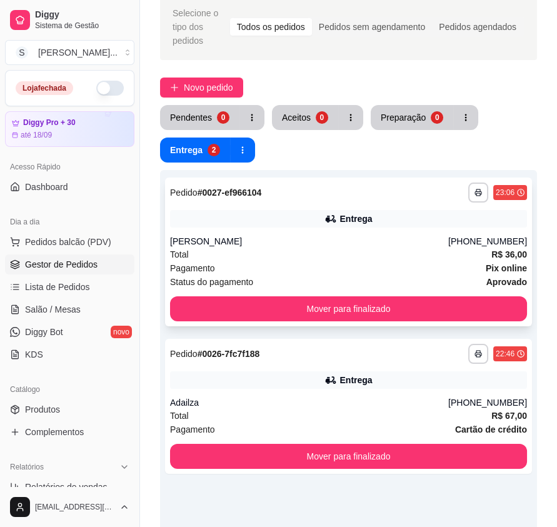
click at [409, 242] on div "[PERSON_NAME]" at bounding box center [309, 241] width 278 height 13
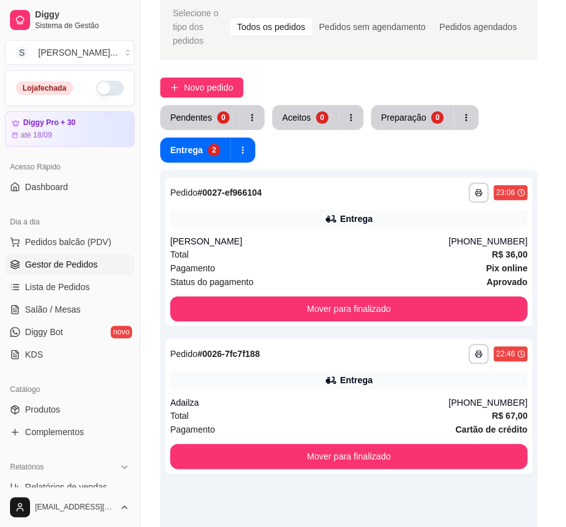
scroll to position [223, 0]
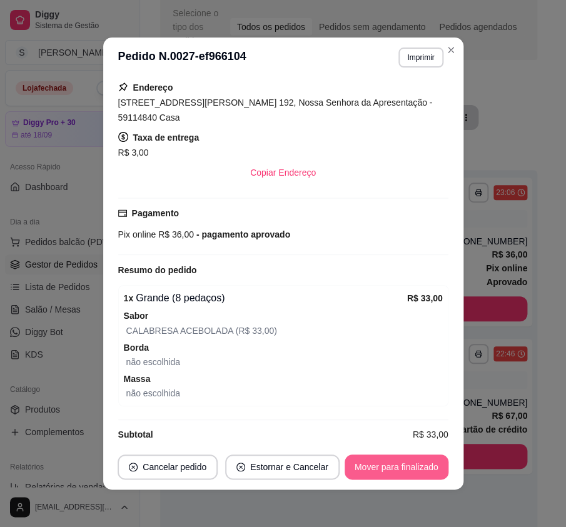
click at [430, 467] on button "Mover para finalizado" at bounding box center [397, 467] width 104 height 25
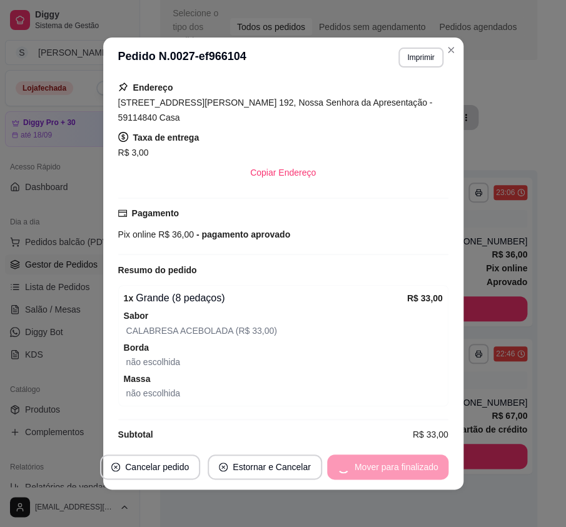
scroll to position [194, 0]
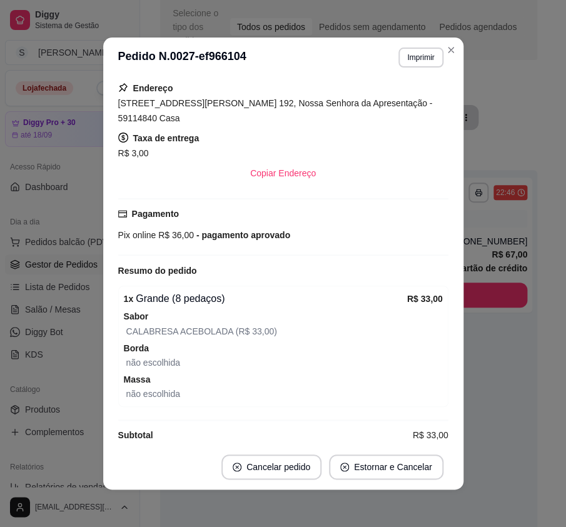
click at [410, 391] on div "Horário do pedido [DATE] 23:06 Status do pedido FINALIZADO Nome do cliente Fláv…" at bounding box center [283, 261] width 330 height 357
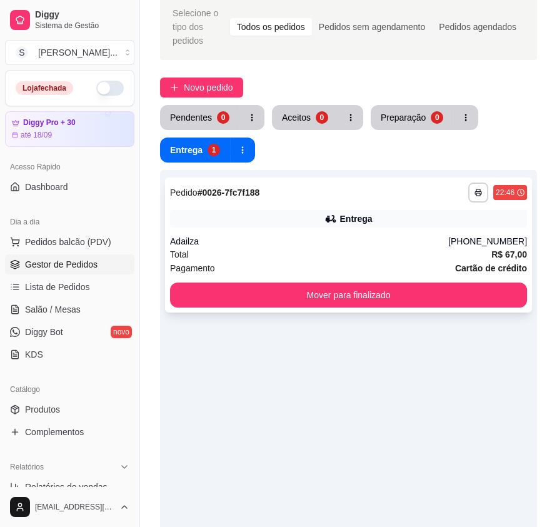
click at [338, 235] on div "Adailza" at bounding box center [309, 241] width 278 height 13
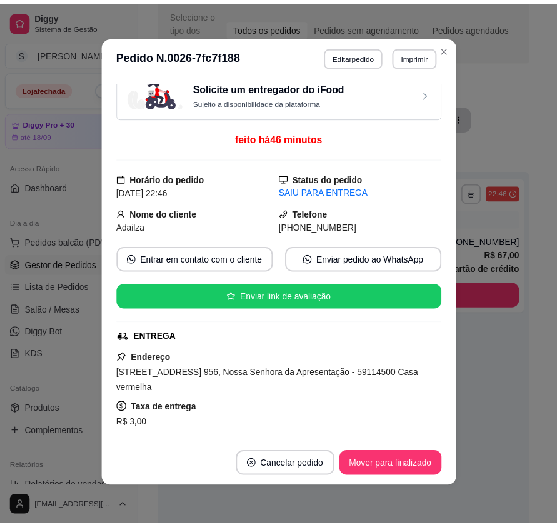
scroll to position [0, 0]
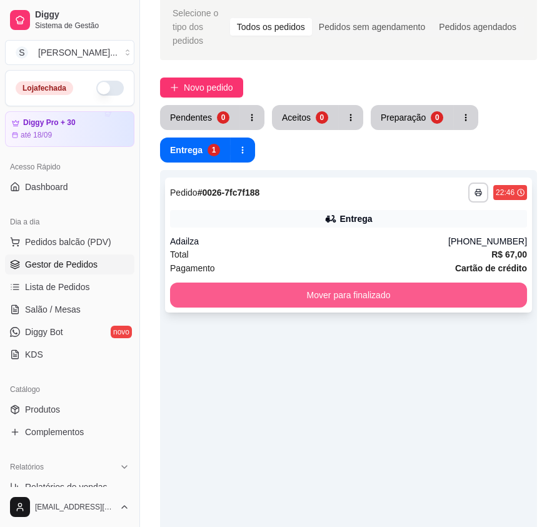
click at [304, 287] on button "Mover para finalizado" at bounding box center [348, 295] width 357 height 25
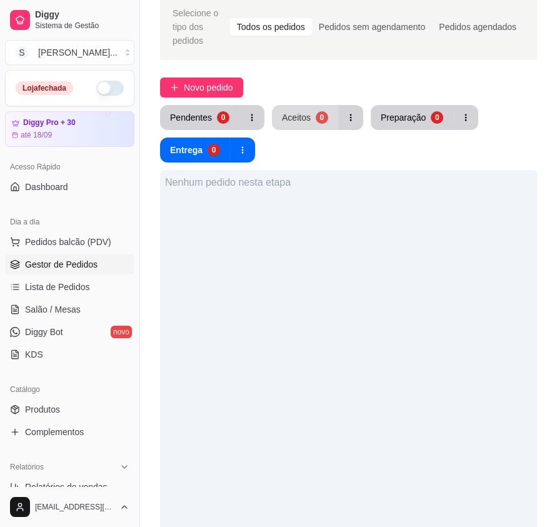
click at [307, 118] on div "Aceitos" at bounding box center [296, 117] width 29 height 13
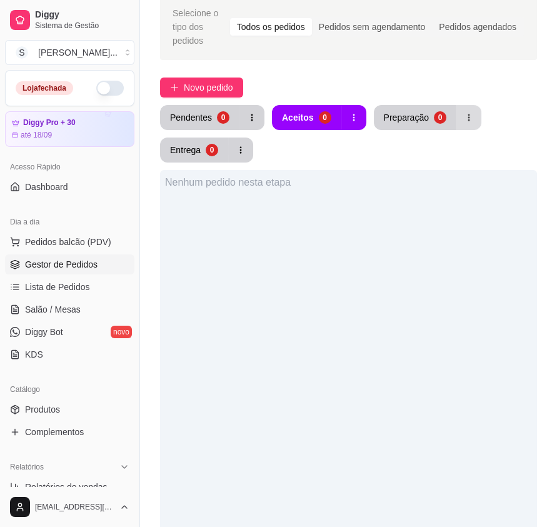
click at [457, 116] on button "button" at bounding box center [469, 117] width 25 height 25
click at [189, 145] on div "Entrega" at bounding box center [186, 150] width 30 height 12
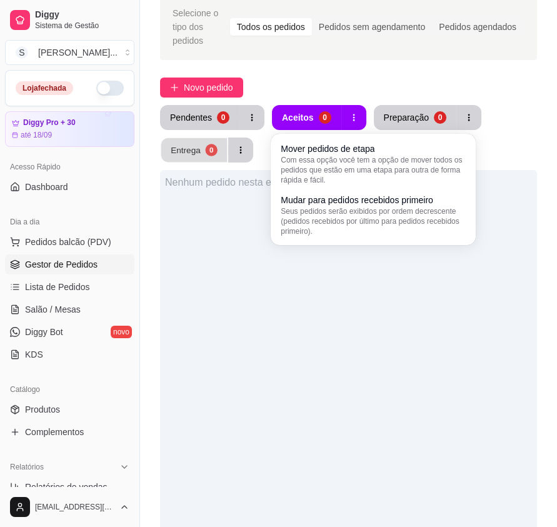
click at [189, 145] on div "Entrega" at bounding box center [186, 150] width 30 height 12
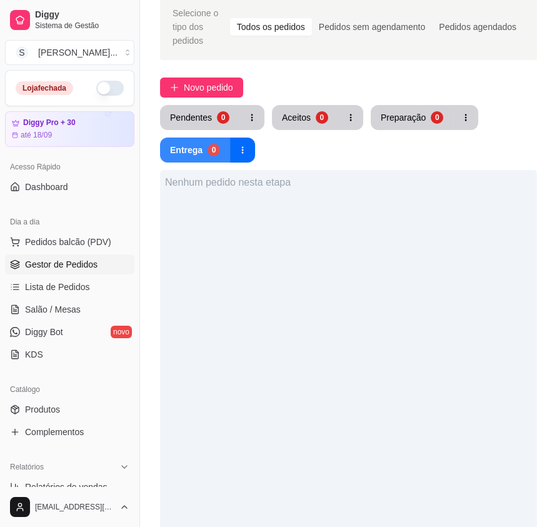
click at [191, 146] on div "Entrega" at bounding box center [186, 150] width 33 height 13
click at [468, 338] on div "Nenhum pedido nesta etapa" at bounding box center [348, 433] width 377 height 527
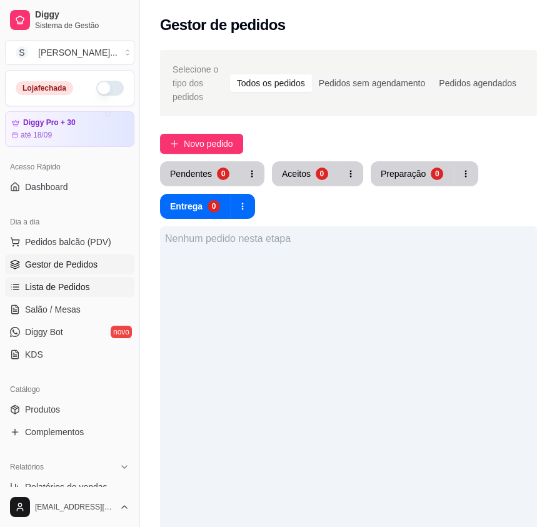
click at [78, 293] on link "Lista de Pedidos" at bounding box center [70, 287] width 130 height 20
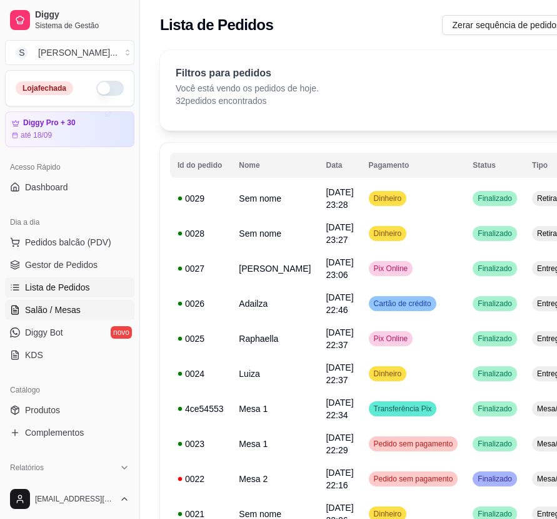
click at [45, 316] on link "Salão / Mesas" at bounding box center [70, 310] width 130 height 20
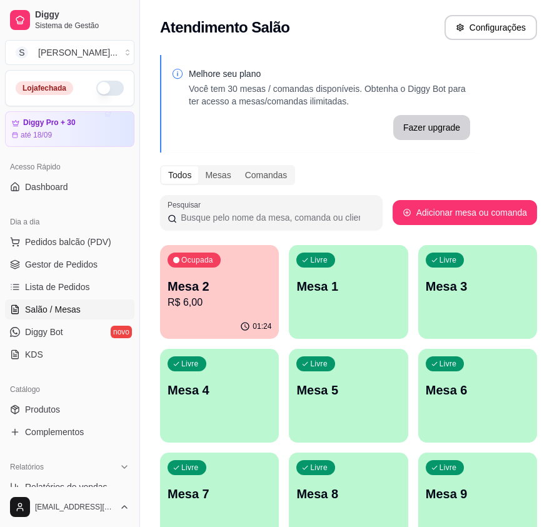
click at [231, 307] on p "R$ 6,00" at bounding box center [220, 302] width 104 height 15
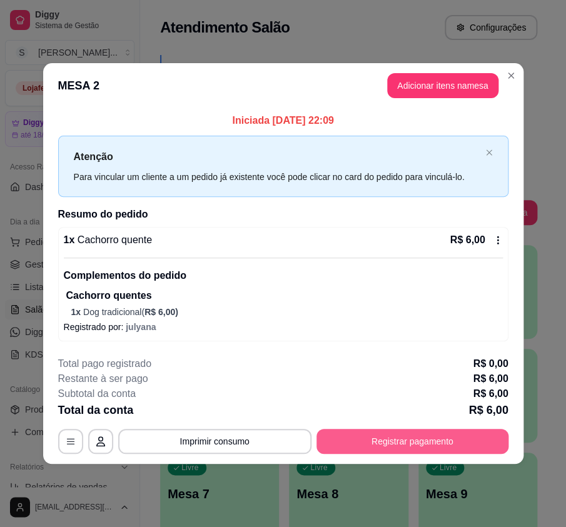
click at [448, 448] on button "Registrar pagamento" at bounding box center [413, 441] width 192 height 25
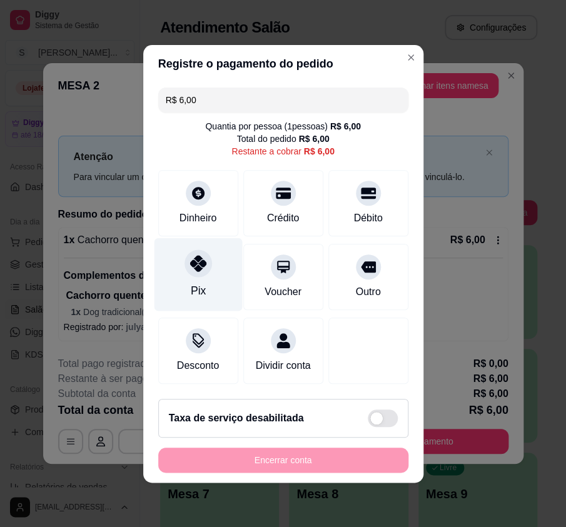
click at [193, 263] on icon at bounding box center [198, 263] width 16 height 16
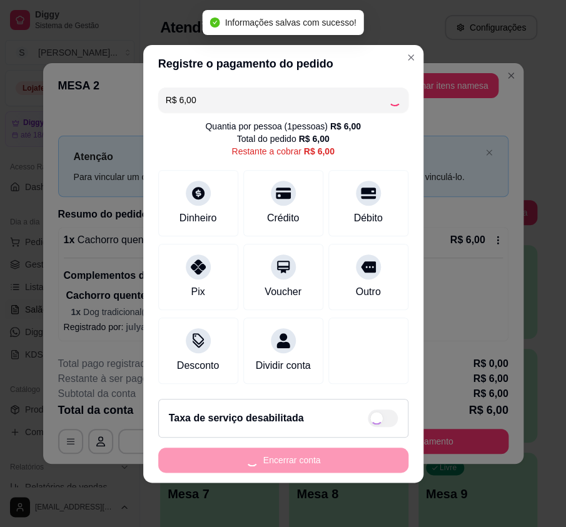
type input "R$ 0,00"
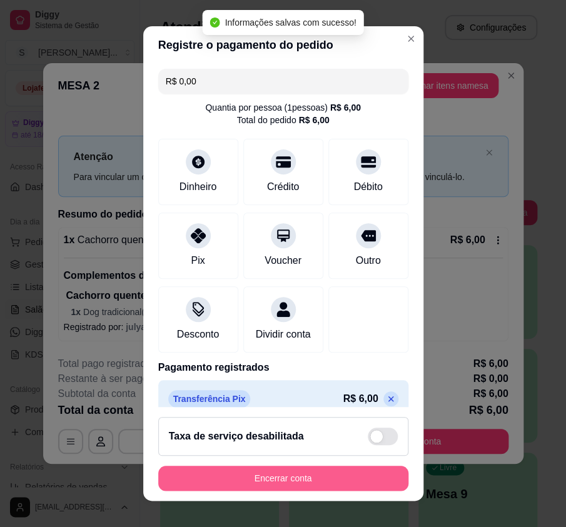
click at [287, 476] on button "Encerrar conta" at bounding box center [283, 478] width 250 height 25
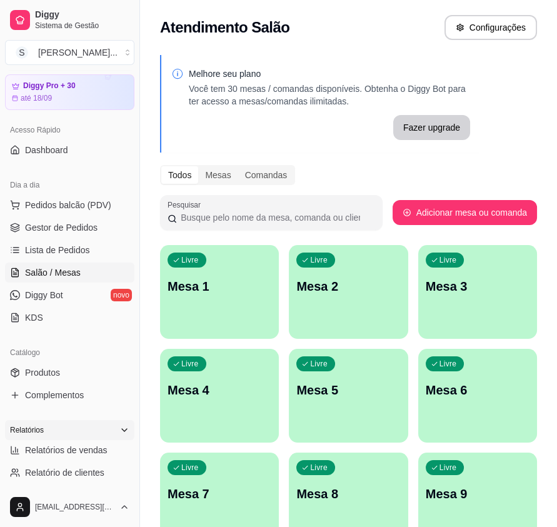
scroll to position [56, 0]
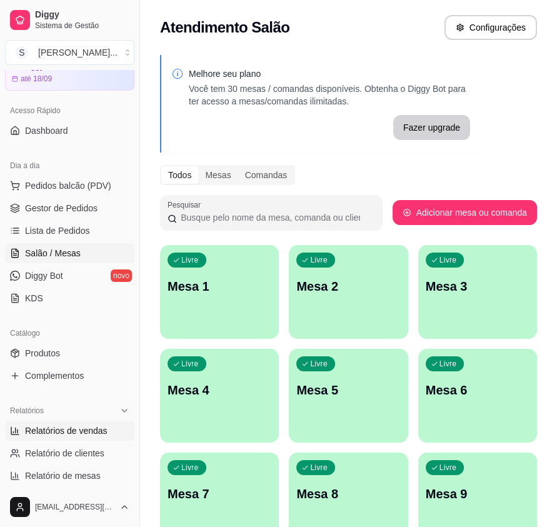
click at [56, 425] on span "Relatórios de vendas" at bounding box center [66, 431] width 83 height 13
select select "ALL"
select select "0"
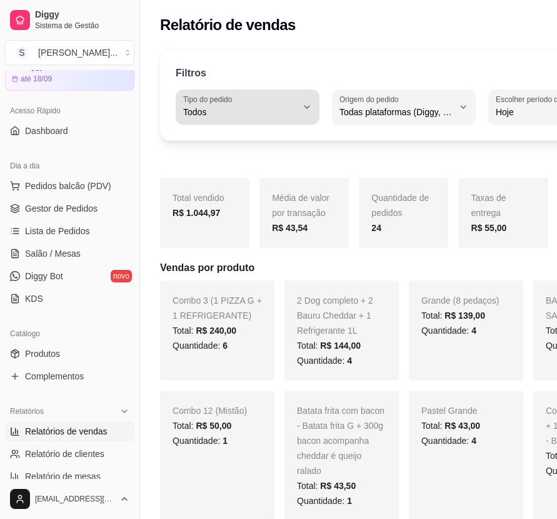
click at [302, 106] on icon "button" at bounding box center [307, 107] width 10 height 10
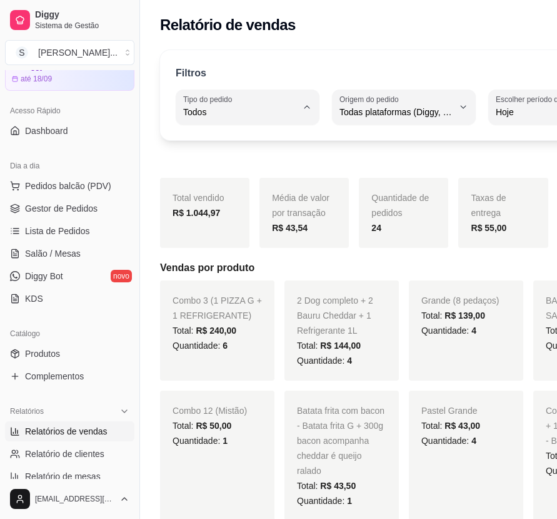
click at [225, 168] on span "Entrega" at bounding box center [237, 162] width 99 height 12
type input "DELIVERY"
select select "DELIVERY"
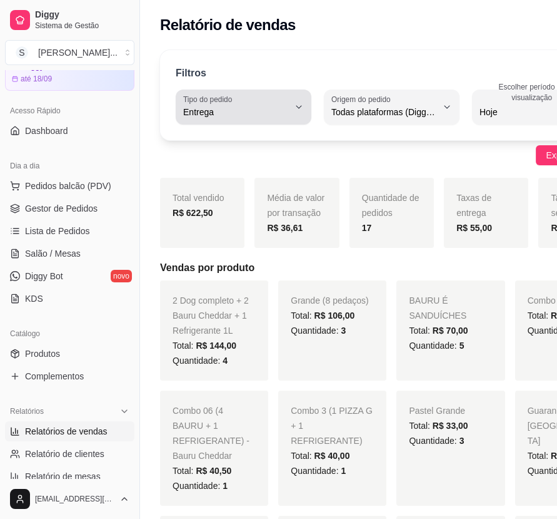
click at [285, 104] on button "Tipo do pedido Entrega" at bounding box center [244, 106] width 136 height 35
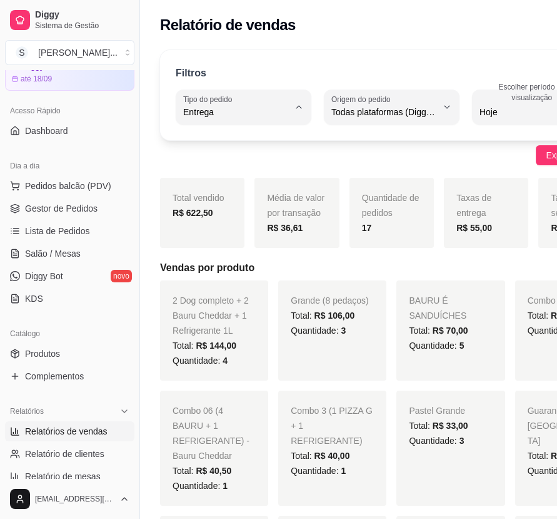
click at [224, 179] on span "Retirada" at bounding box center [233, 182] width 91 height 12
type input "PICKUP"
select select "PICKUP"
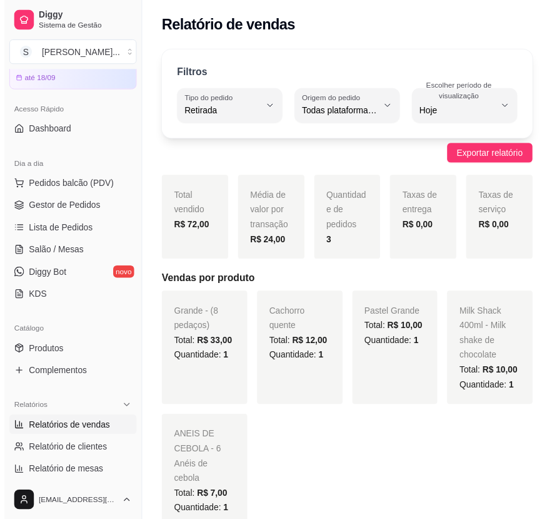
scroll to position [56, 0]
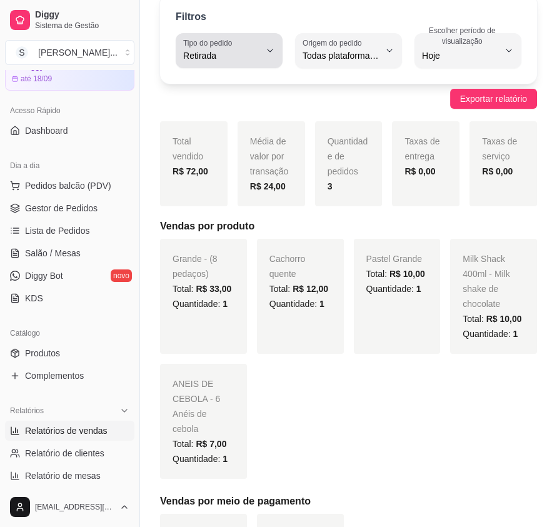
click at [245, 53] on span "Retirada" at bounding box center [221, 55] width 77 height 13
click at [235, 152] on span "Mesa" at bounding box center [223, 146] width 71 height 12
type input "IN_STORE"
select select "IN_STORE"
